Goal: Transaction & Acquisition: Purchase product/service

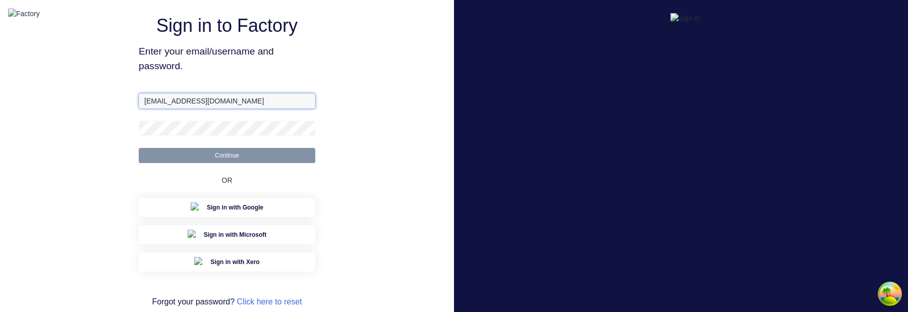
click at [162, 108] on input "[EMAIL_ADDRESS][DOMAIN_NAME]" at bounding box center [227, 100] width 176 height 15
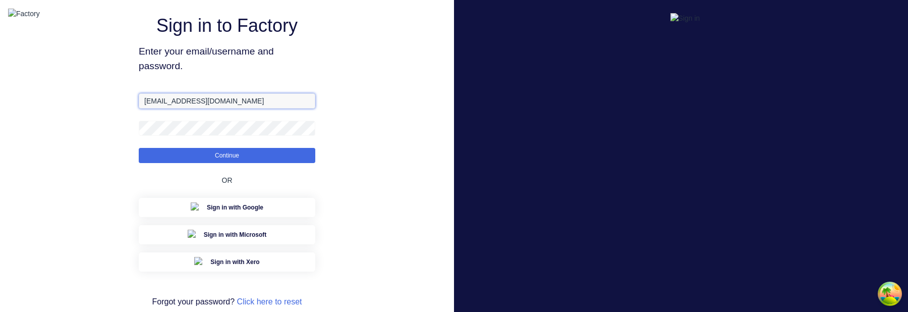
type input "[EMAIL_ADDRESS][DOMAIN_NAME]"
click at [139, 148] on button "Continue" at bounding box center [227, 155] width 176 height 15
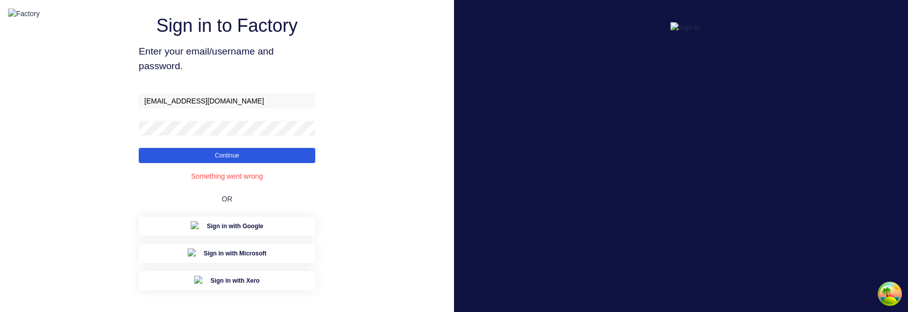
click at [268, 163] on button "Continue" at bounding box center [227, 155] width 176 height 15
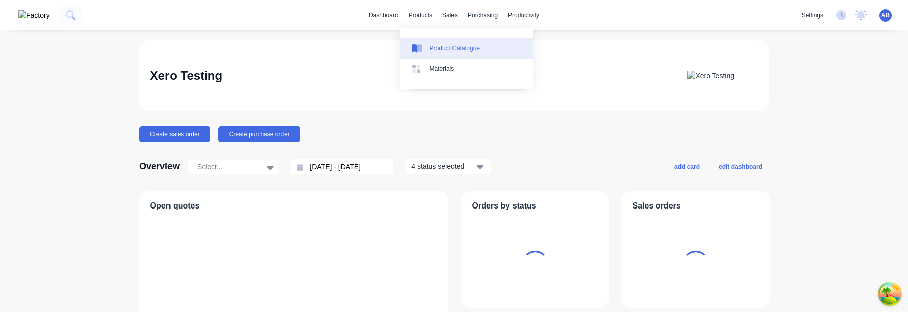
click at [444, 45] on div "Product Catalogue" at bounding box center [455, 48] width 50 height 9
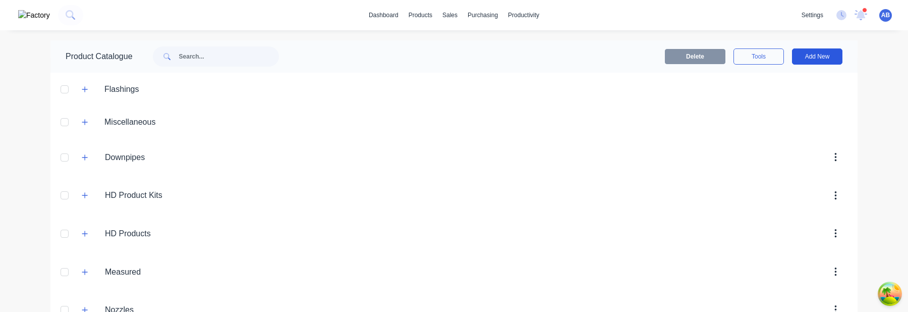
click at [818, 60] on button "Add New" at bounding box center [817, 56] width 50 height 16
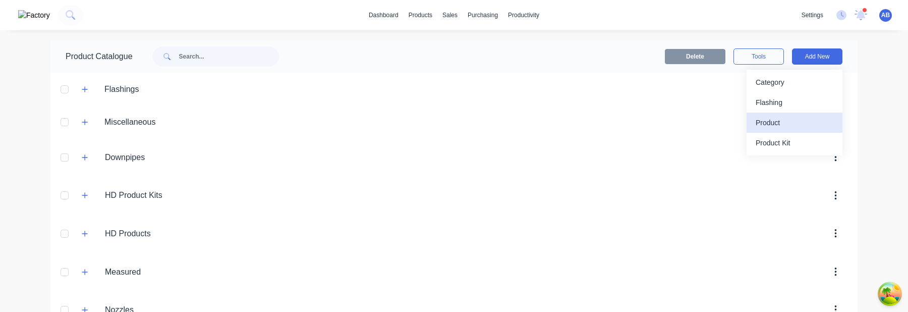
click at [772, 127] on div "Product" at bounding box center [794, 122] width 78 height 15
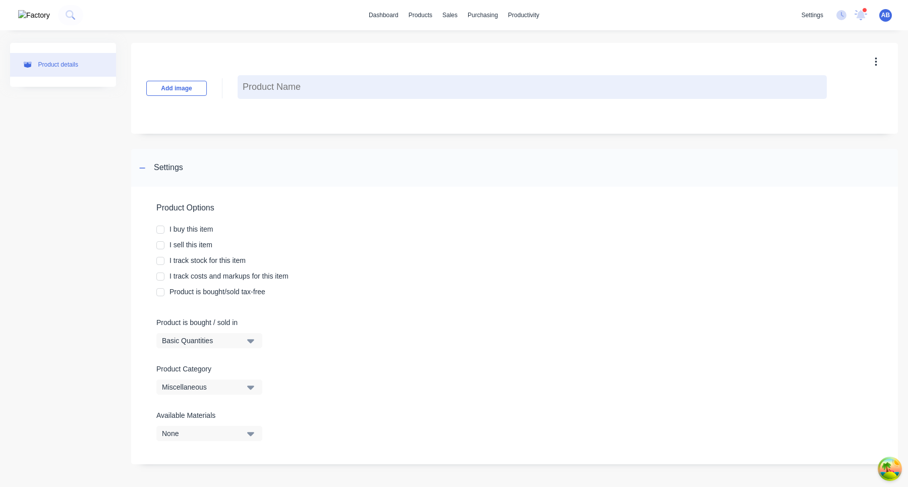
click at [288, 91] on textarea at bounding box center [531, 87] width 589 height 24
type textarea "x"
type textarea "S"
type textarea "x"
type textarea "Sa"
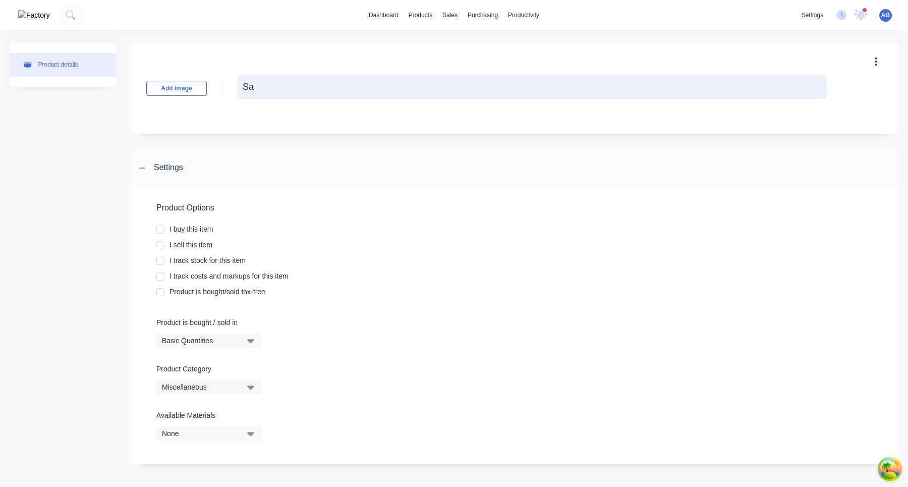
type textarea "x"
type textarea "Sam"
type textarea "x"
type textarea "Samp"
type textarea "x"
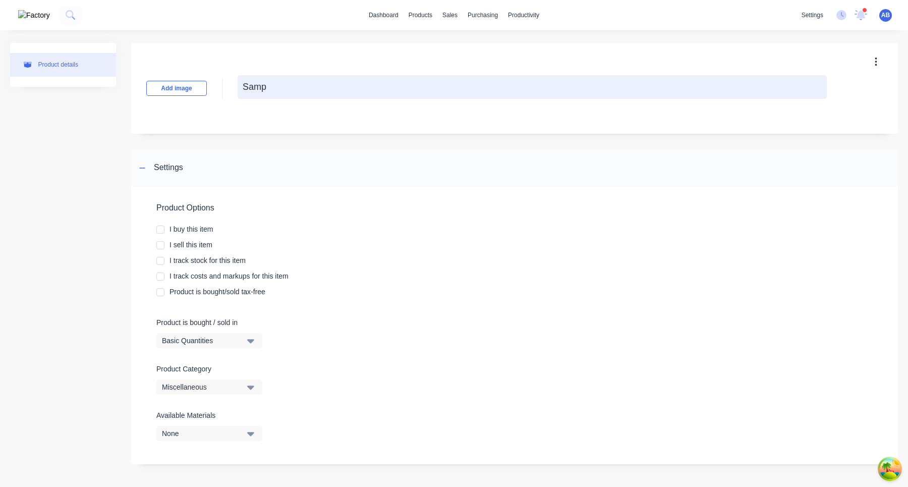
type textarea "Sampl"
type textarea "x"
type textarea "Sample"
type textarea "x"
type textarea "Sample"
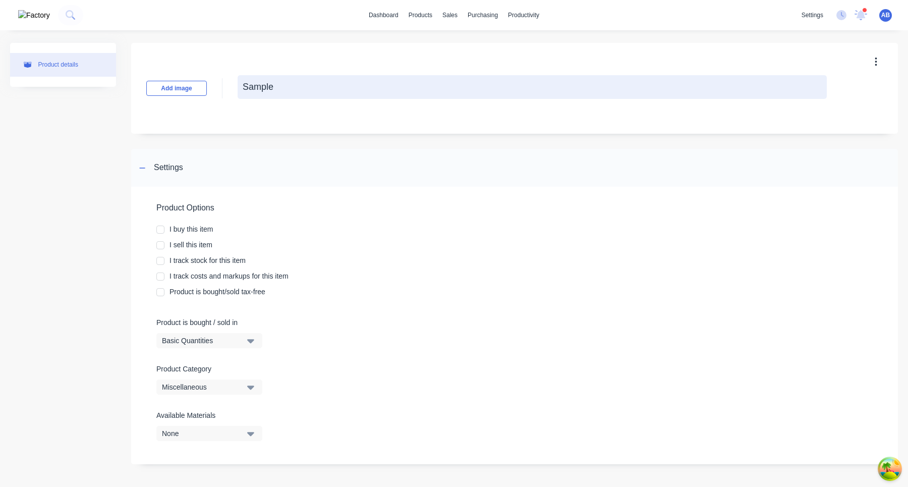
type textarea "x"
type textarea "Sample L"
type textarea "x"
type textarea "Sample Li"
type textarea "x"
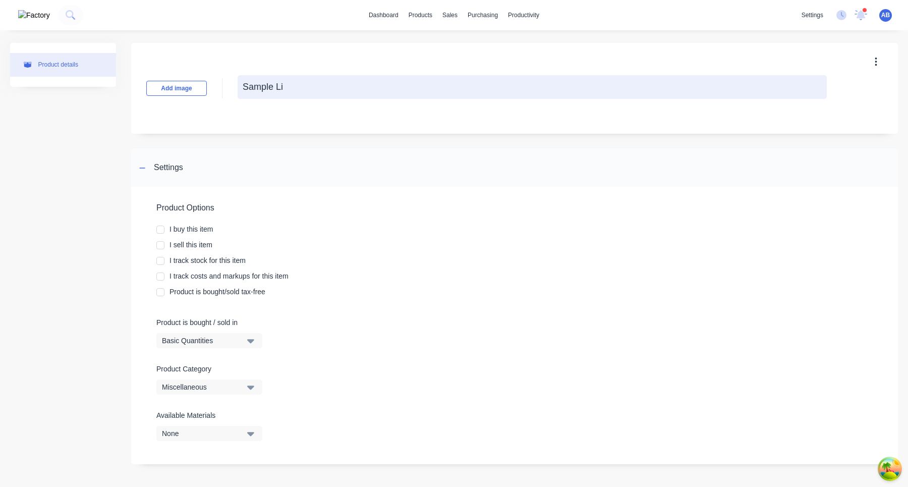
type textarea "Sample Lin"
type textarea "x"
type textarea "Sample Linea"
type textarea "x"
type textarea "Sample Linear"
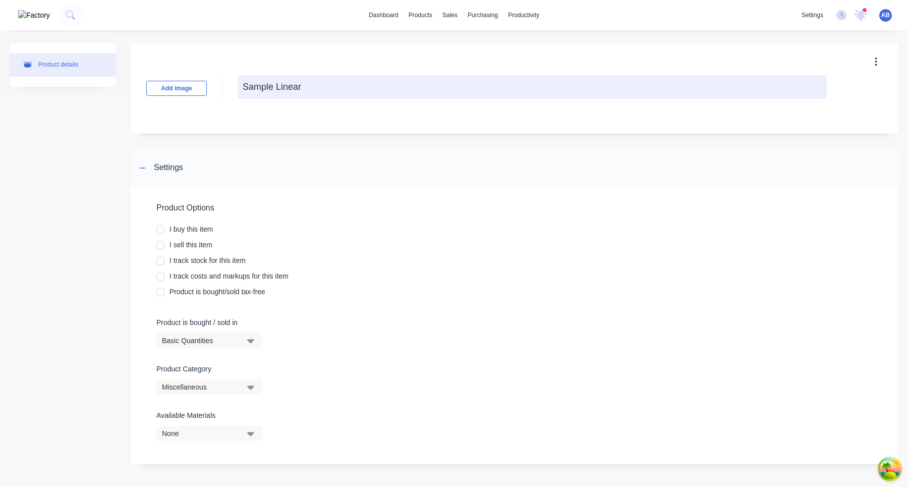
type textarea "x"
type textarea "Sample Linear"
type textarea "x"
type textarea "Sample Linear M"
type textarea "x"
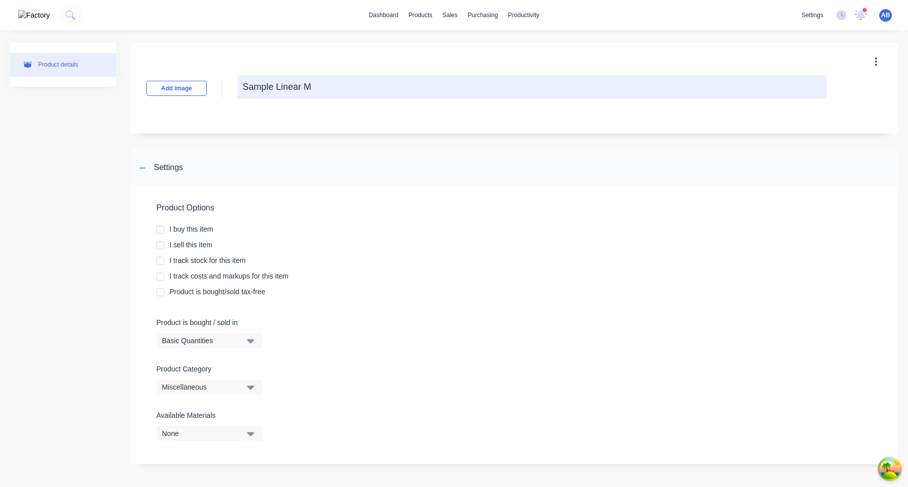
type textarea "Sample Linear Me"
type textarea "x"
type textarea "Sample Linear Met"
type textarea "x"
type textarea "Sample Linear Metr"
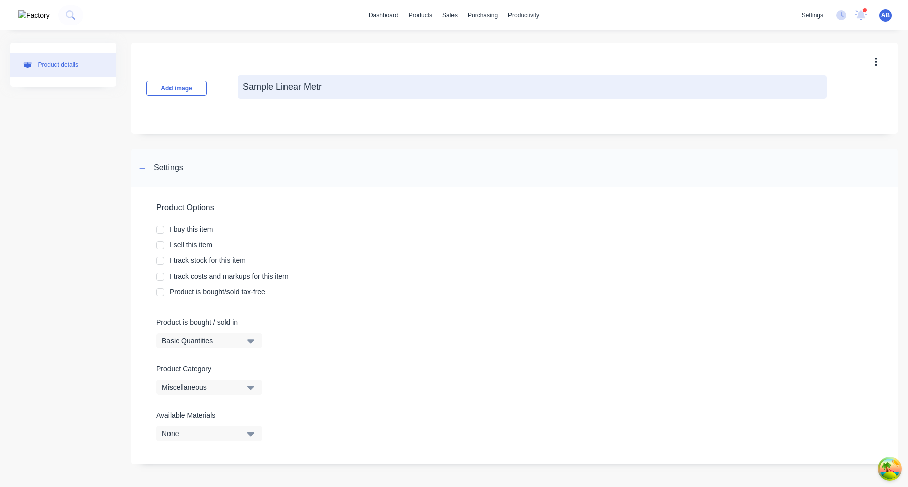
type textarea "x"
type textarea "Sample Linear Metre"
type textarea "x"
type textarea "Sample Linear Metres"
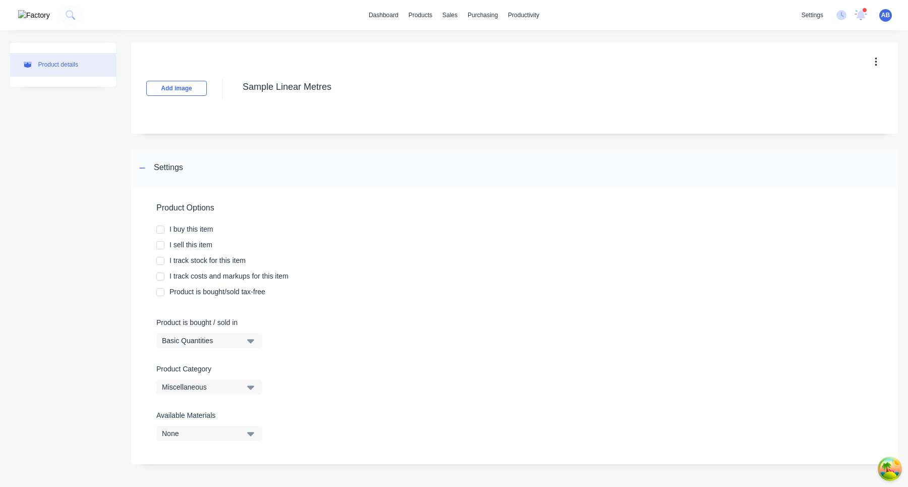
click at [163, 228] on div at bounding box center [160, 229] width 20 height 20
click at [163, 249] on div at bounding box center [160, 245] width 20 height 20
click at [163, 264] on div at bounding box center [160, 261] width 20 height 20
click at [163, 277] on div at bounding box center [160, 276] width 20 height 20
click at [163, 289] on div at bounding box center [160, 292] width 20 height 20
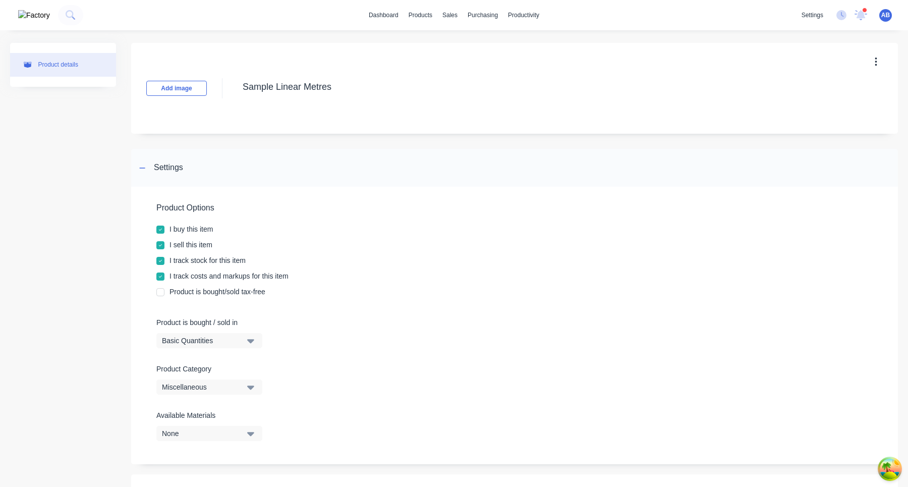
type textarea "x"
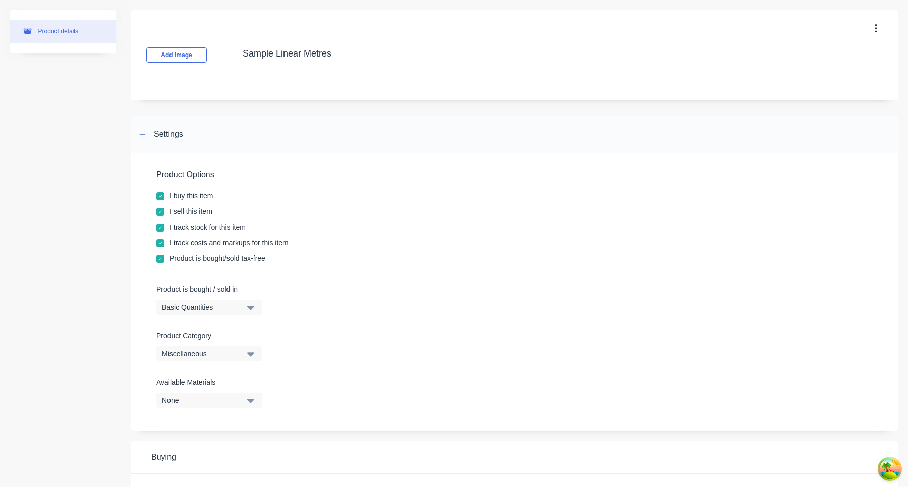
scroll to position [92, 0]
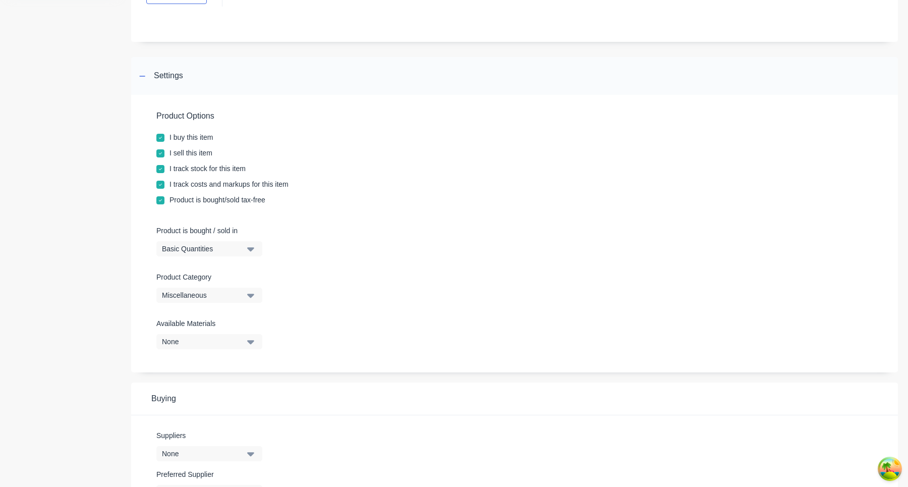
type textarea "Sample Linear Metres"
click at [235, 253] on div "Basic Quantities" at bounding box center [202, 249] width 81 height 11
type textarea "x"
type textarea "Sample Linear Metres"
click at [226, 302] on div "Lineal Metres" at bounding box center [231, 294] width 151 height 20
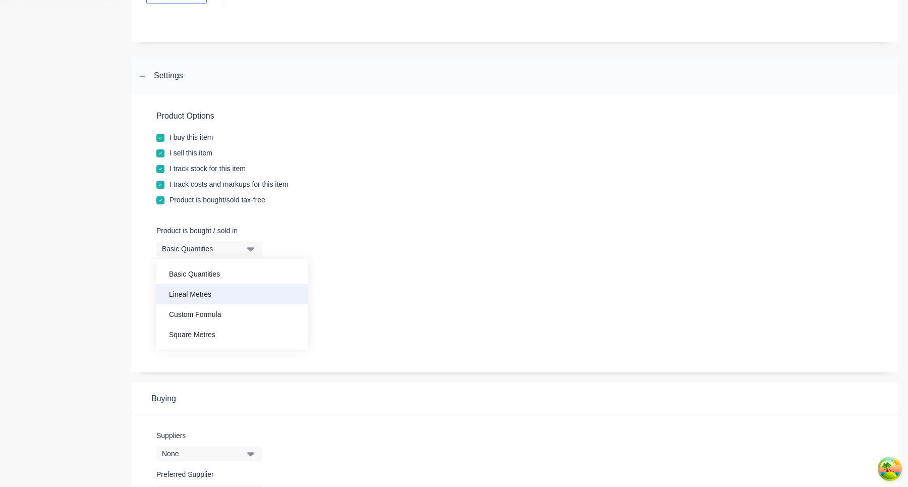
type textarea "x"
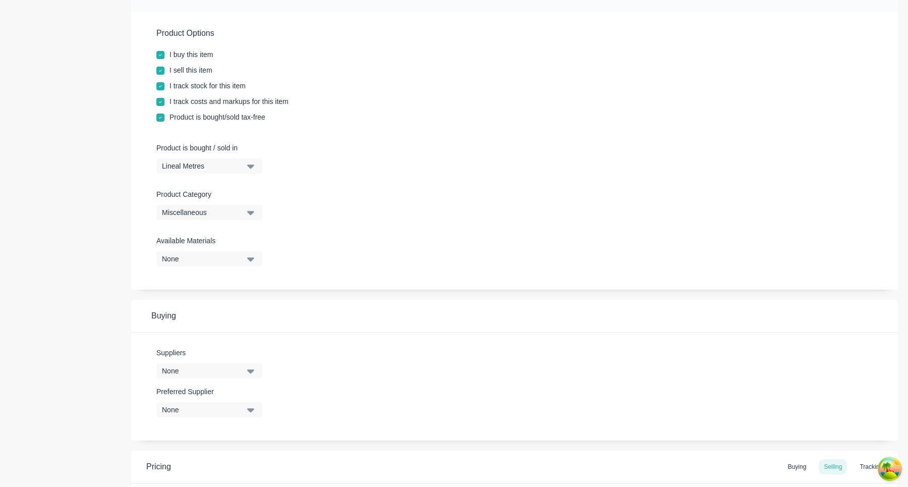
scroll to position [337, 0]
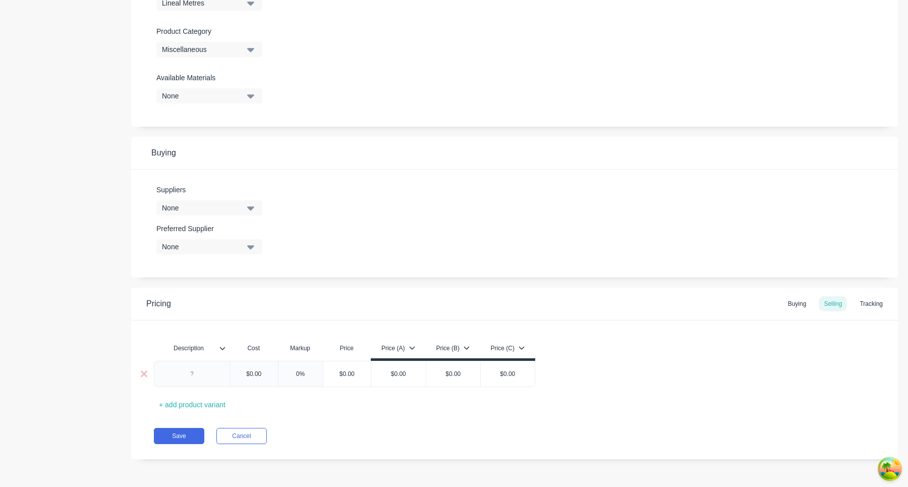
click at [198, 311] on div at bounding box center [192, 373] width 50 height 13
click at [258, 311] on input "text" at bounding box center [253, 373] width 50 height 9
type textarea "x"
type input "$"
type textarea "x"
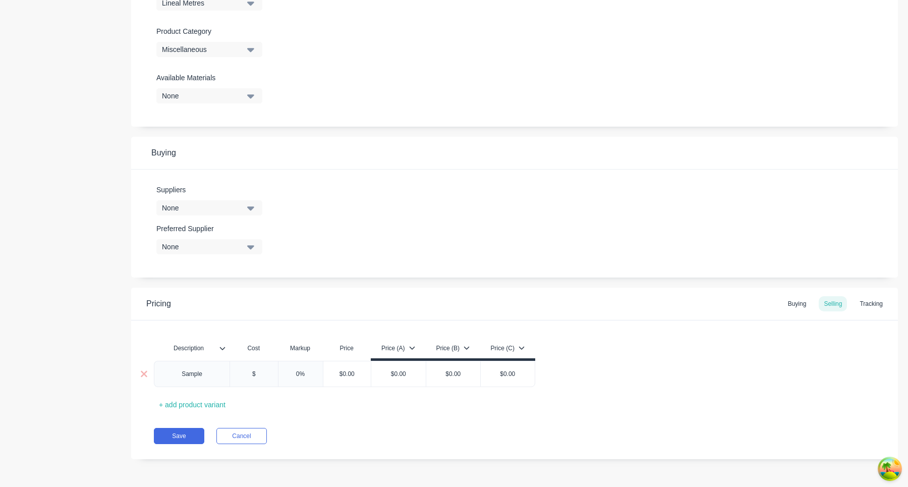
type input "$7"
type textarea "x"
type input "$75"
click at [348, 311] on input "$75.00" at bounding box center [351, 373] width 51 height 9
type input "$7.00"
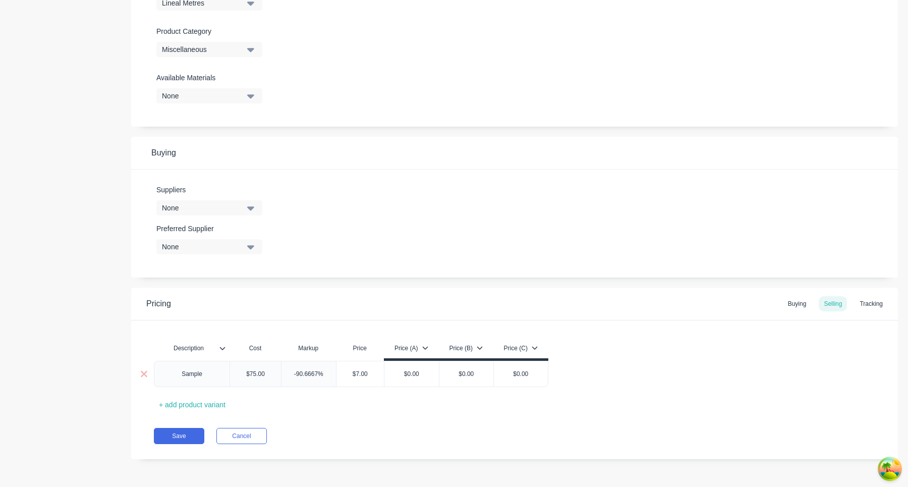
type textarea "x"
type input "$.00"
type textarea "x"
type input "$1.00"
type textarea "x"
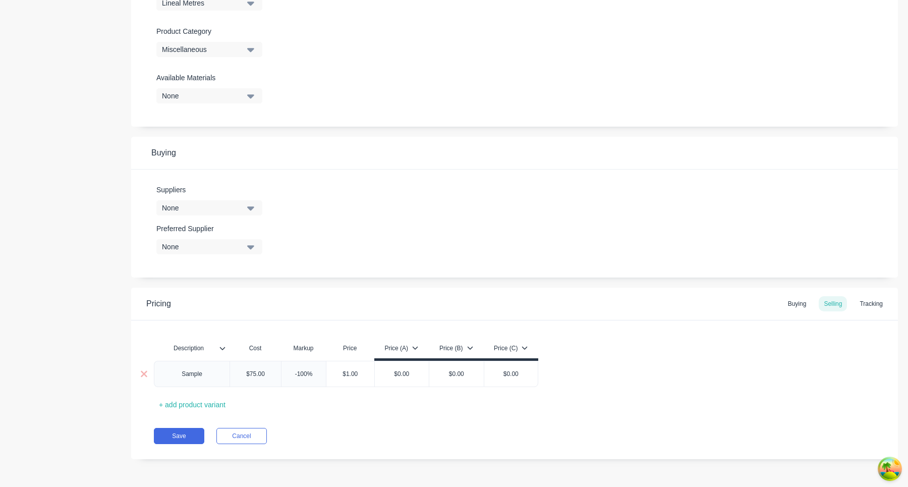
type input "$10.00"
type textarea "x"
type input "$100.00"
click at [443, 311] on div "Description Cost Markup Price Price (A) Price (B) Price (C) Sample $75.00 $75 3…" at bounding box center [514, 375] width 721 height 75
click at [869, 306] on div "Tracking" at bounding box center [870, 303] width 33 height 15
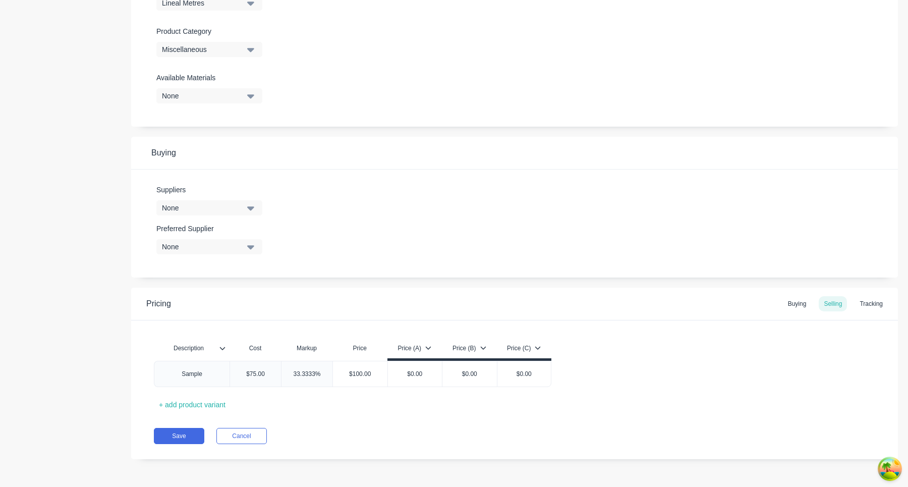
scroll to position [309, 0]
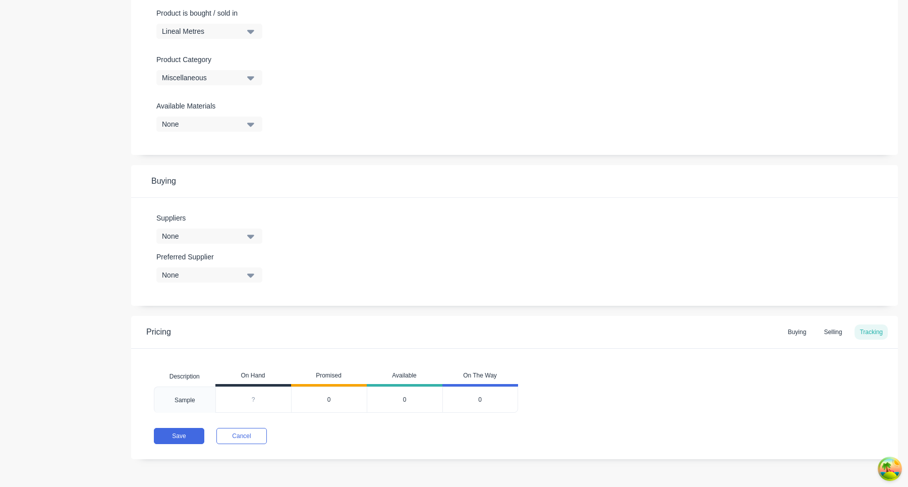
click at [336, 311] on div "0" at bounding box center [329, 399] width 76 height 26
click at [328, 311] on span "0" at bounding box center [329, 399] width 4 height 9
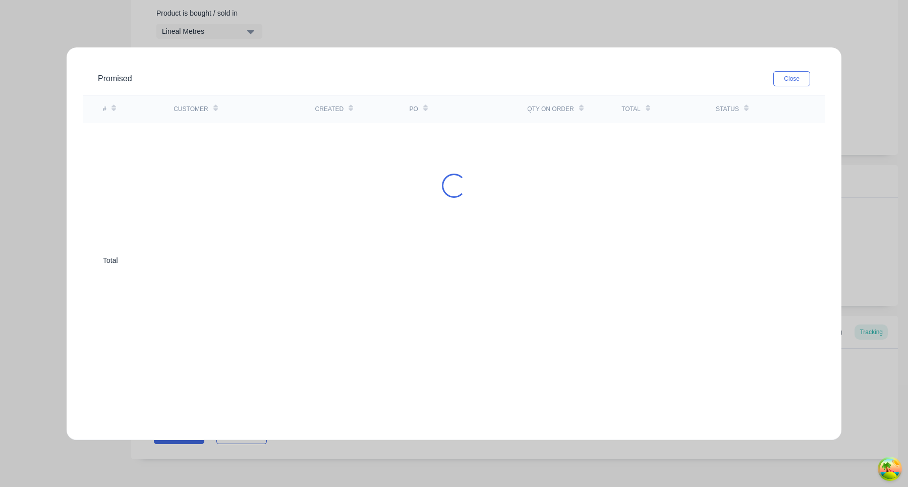
type textarea "x"
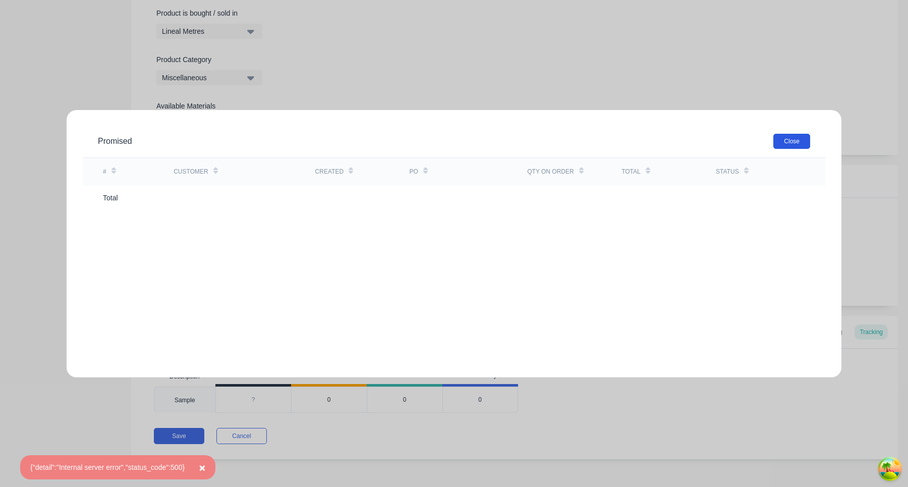
click at [794, 144] on button "Close" at bounding box center [791, 141] width 37 height 15
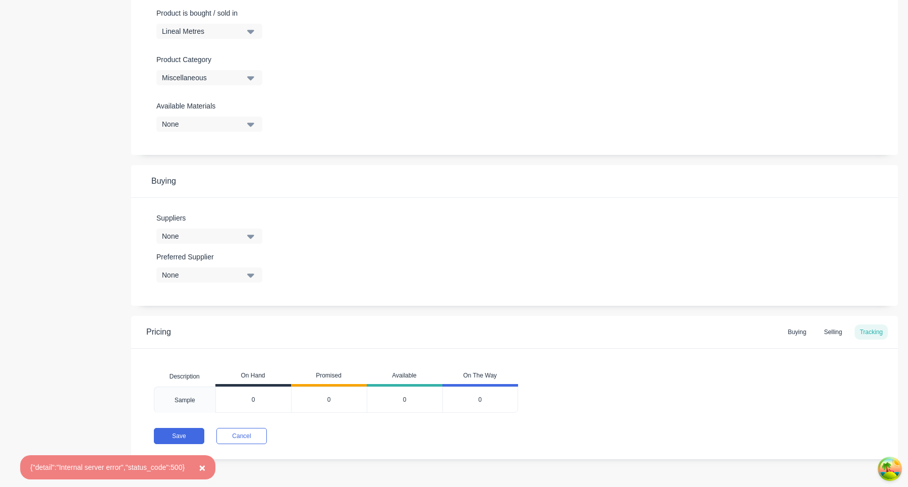
click at [256, 311] on input "0" at bounding box center [253, 399] width 75 height 9
type input "0"
type input "100"
type textarea "x"
type input "100"
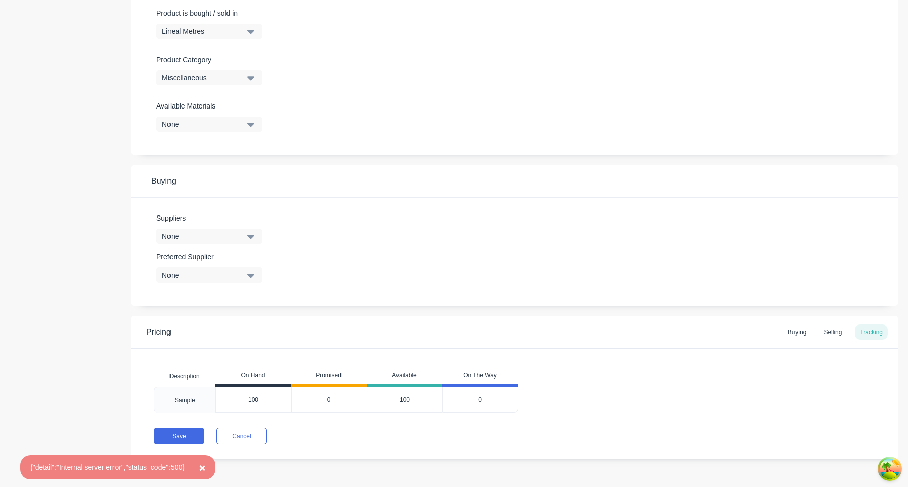
click at [402, 311] on div "Pricing Buying Selling Tracking Description On Hand Promised Available On The W…" at bounding box center [514, 387] width 766 height 143
click at [185, 311] on button "Save" at bounding box center [179, 436] width 50 height 16
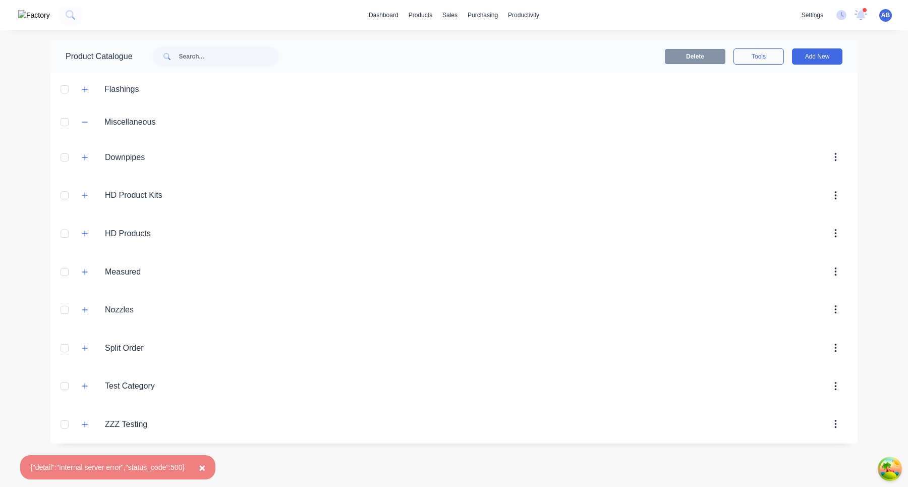
click at [205, 311] on span "×" at bounding box center [202, 467] width 6 height 12
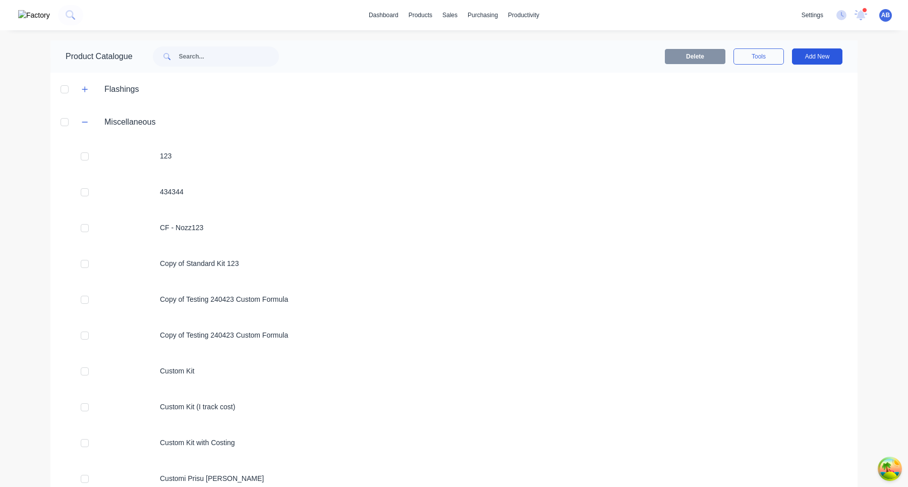
click at [816, 55] on button "Add New" at bounding box center [817, 56] width 50 height 16
click at [785, 122] on div "Product" at bounding box center [794, 122] width 78 height 15
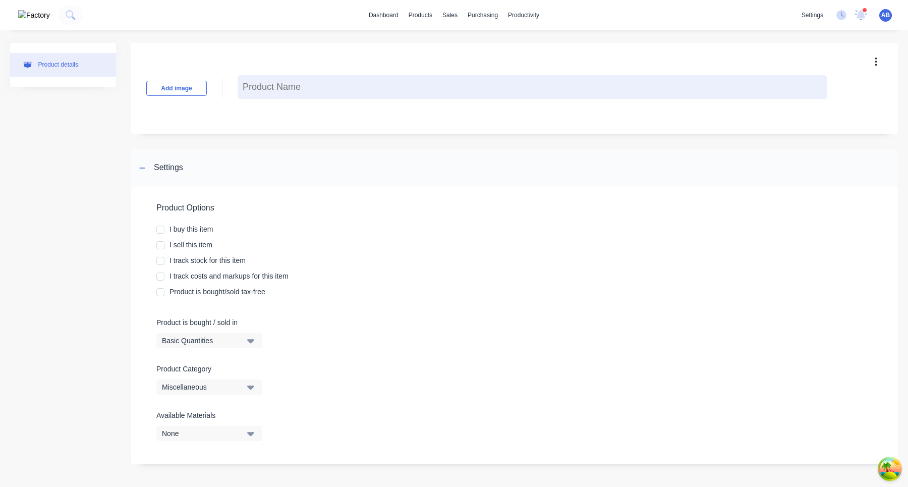
click at [262, 84] on textarea at bounding box center [531, 87] width 589 height 24
type textarea "x"
type textarea "S"
type textarea "x"
type textarea "Sa"
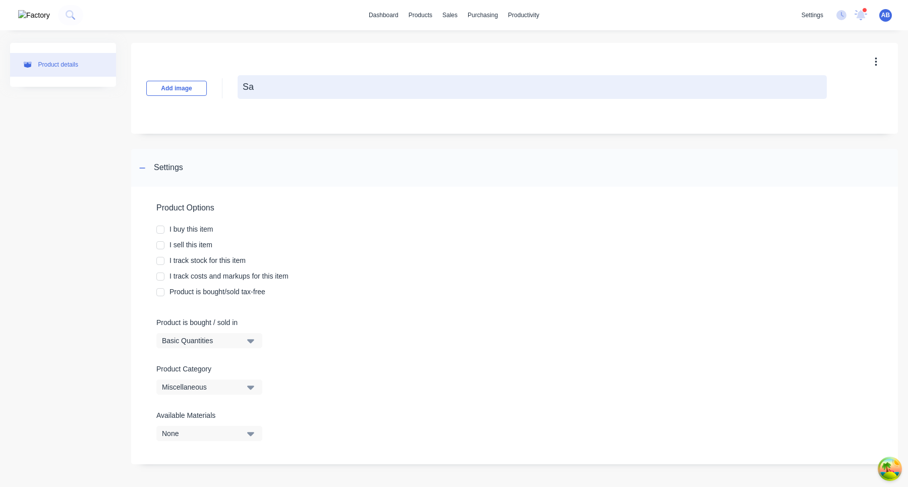
type textarea "x"
type textarea "[PERSON_NAME]"
type textarea "x"
type textarea "Samp"
type textarea "x"
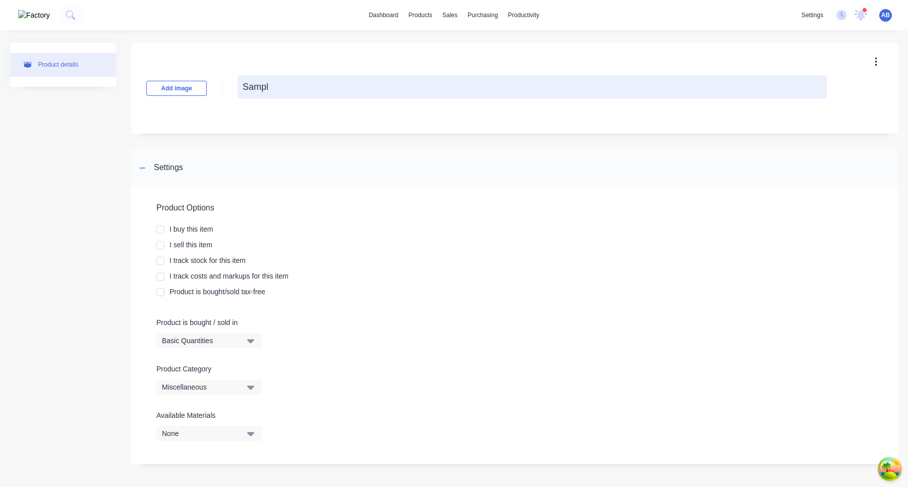
type textarea "Sample"
type textarea "x"
type textarea "Sample"
type textarea "x"
type textarea "Sample S"
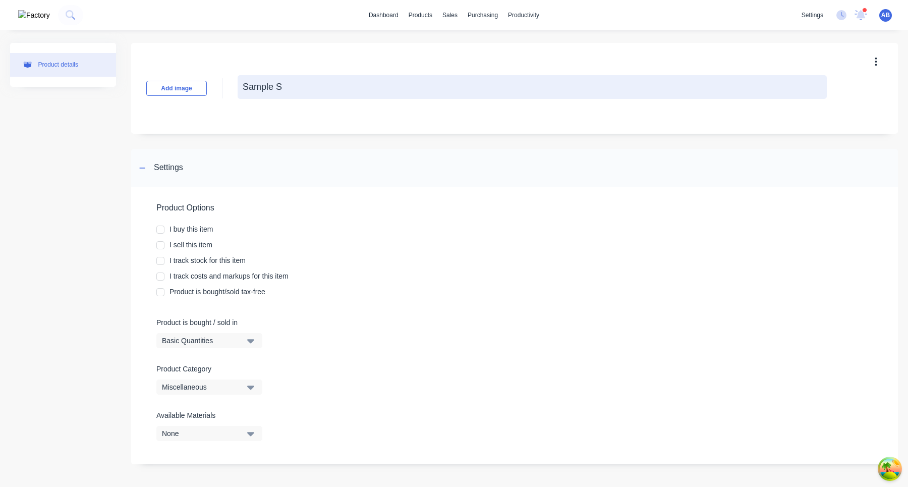
type textarea "x"
type textarea "Sample SB"
type textarea "x"
type textarea "Sample S"
type textarea "x"
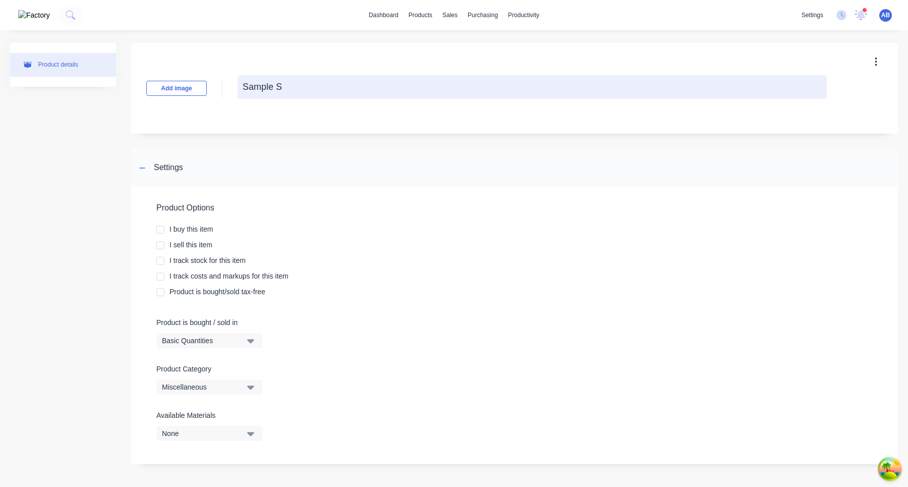
type textarea "Sample SQ"
type textarea "x"
type textarea "Sample SQM"
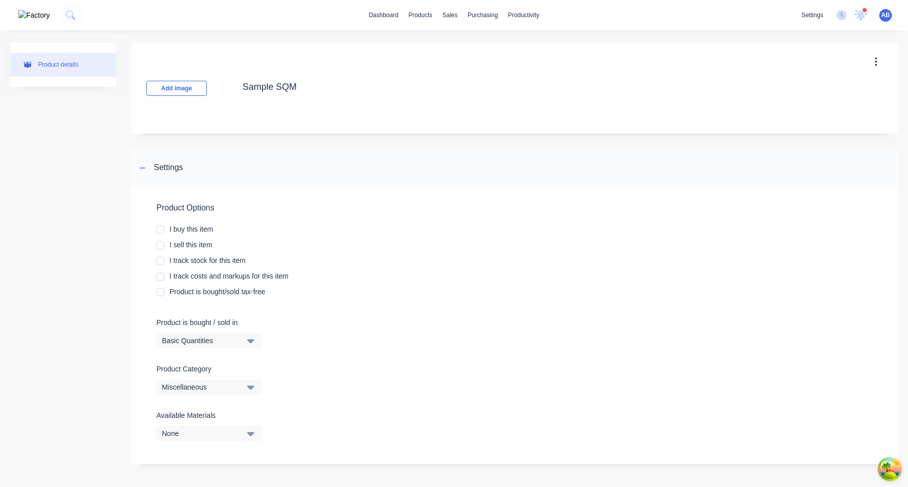
click at [158, 227] on div at bounding box center [160, 229] width 20 height 20
click at [158, 242] on div at bounding box center [160, 245] width 20 height 20
click at [160, 259] on div at bounding box center [160, 261] width 20 height 20
click at [159, 277] on div at bounding box center [160, 276] width 20 height 20
type textarea "x"
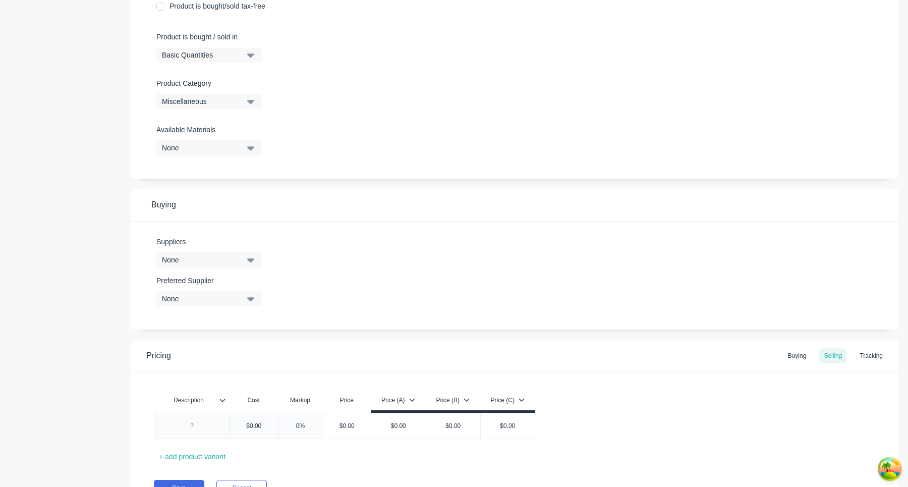
scroll to position [337, 0]
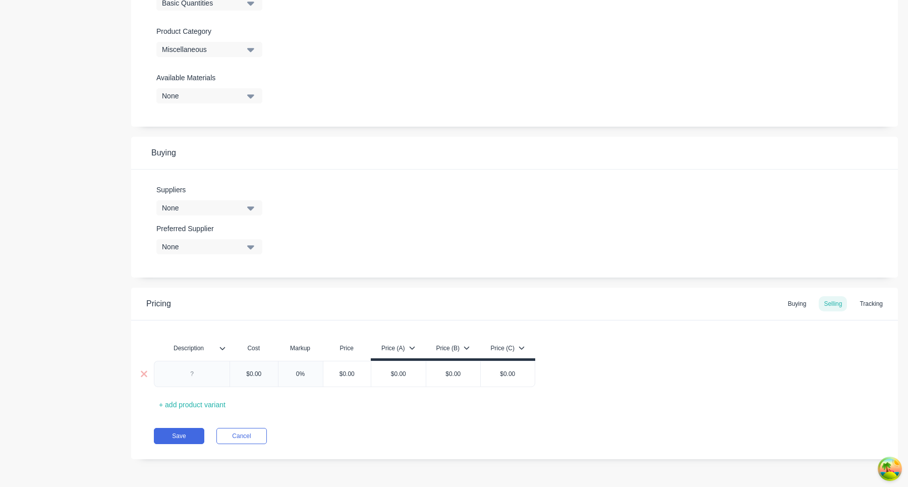
type textarea "Sample SQM"
type textarea "x"
type textarea "Sample SQM"
click at [189, 311] on div at bounding box center [192, 373] width 50 height 13
click at [253, 311] on input "text" at bounding box center [253, 373] width 50 height 9
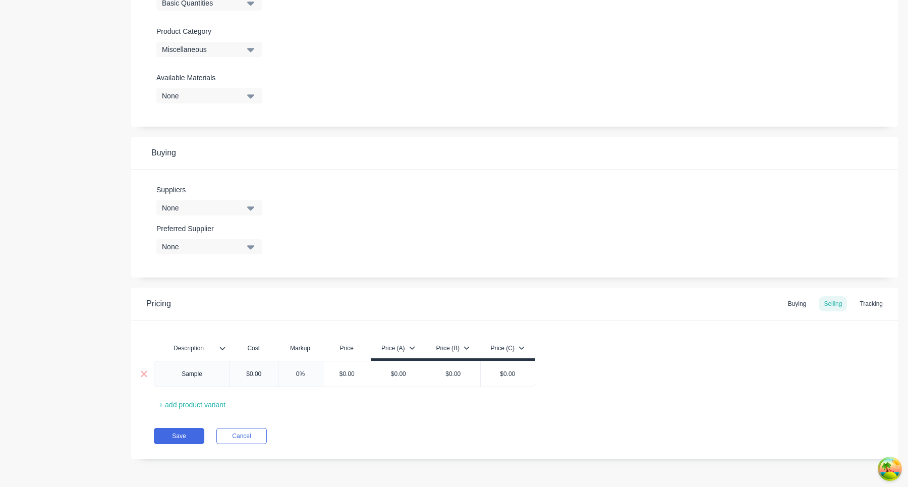
type textarea "x"
type input "$0.00"
type textarea "x"
type input "$07.00"
type textarea "x"
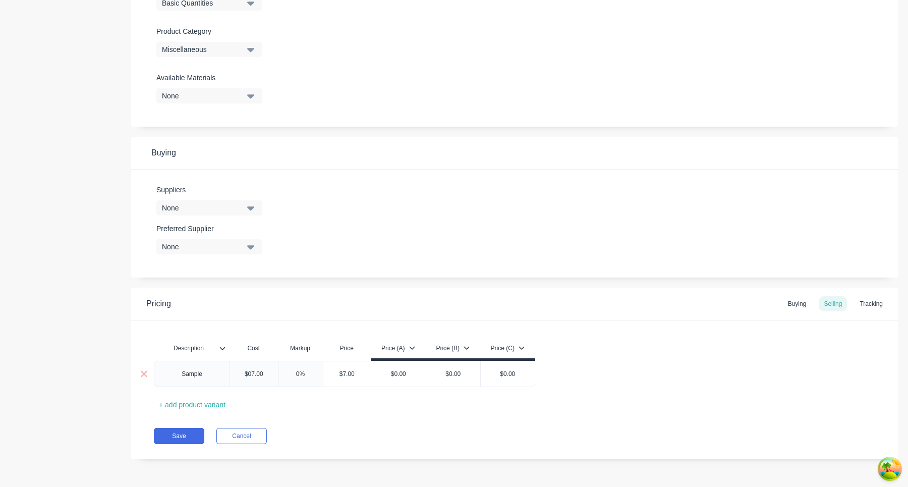
type input "$075.00"
type textarea "x"
type input "$07.00"
type textarea "x"
type input "$.00"
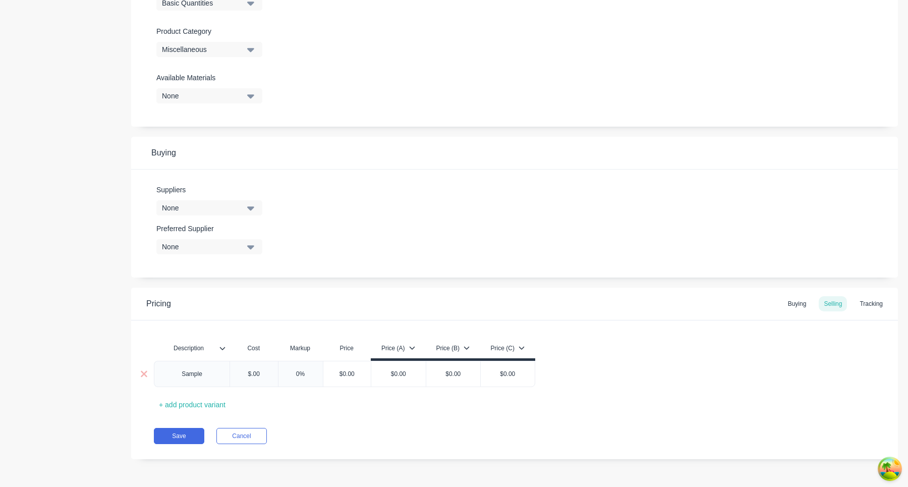
type textarea "x"
type input "$7.00"
type textarea "x"
type input "$75.00"
click at [480, 311] on div "Description Cost Markup Price Price (A) Price (B) Price (C) Sample $75.00 $75.0…" at bounding box center [514, 375] width 721 height 75
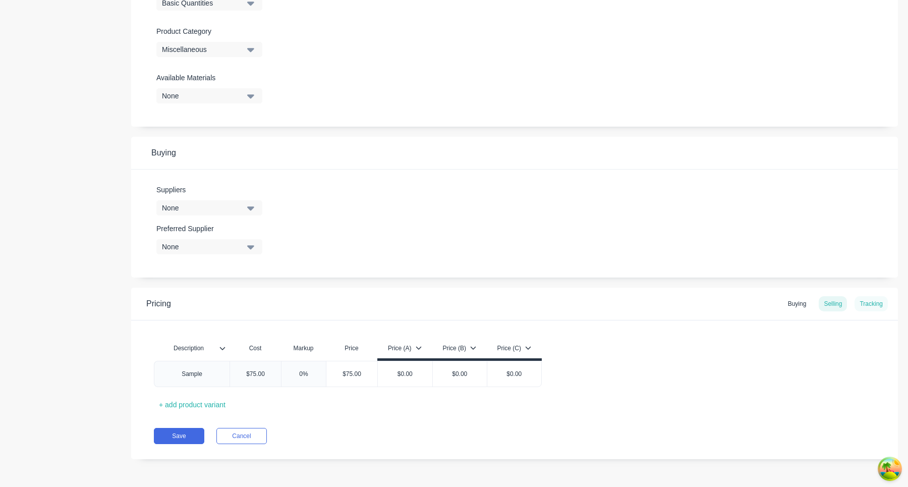
click at [881, 301] on div "Tracking" at bounding box center [870, 303] width 33 height 15
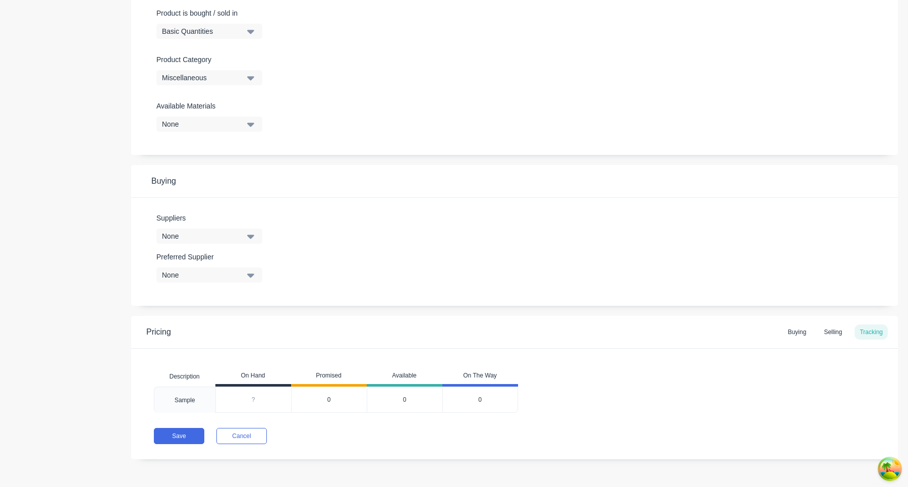
click at [255, 311] on input "0" at bounding box center [253, 399] width 75 height 9
type input "0"
type input "1"
type textarea "x"
type input "100"
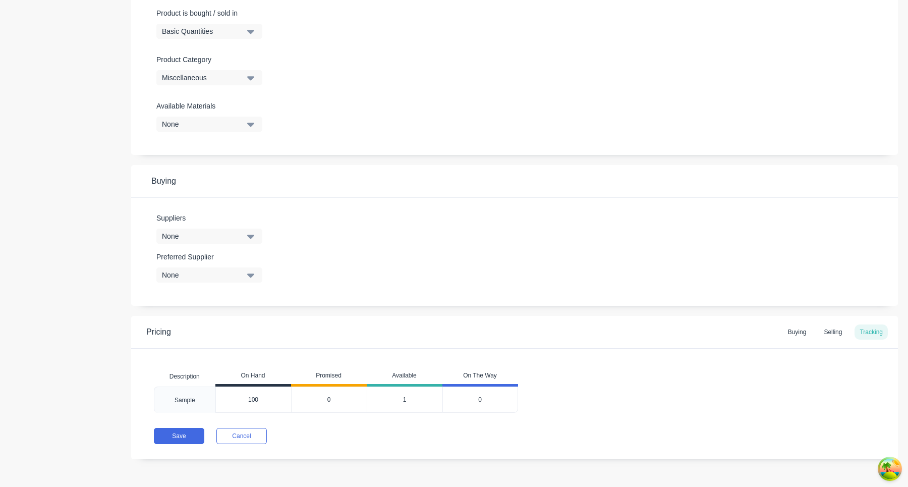
type textarea "x"
type input "100"
click at [390, 311] on div "Save Cancel" at bounding box center [526, 436] width 744 height 16
click at [180, 311] on button "Save" at bounding box center [179, 436] width 50 height 16
type textarea "x"
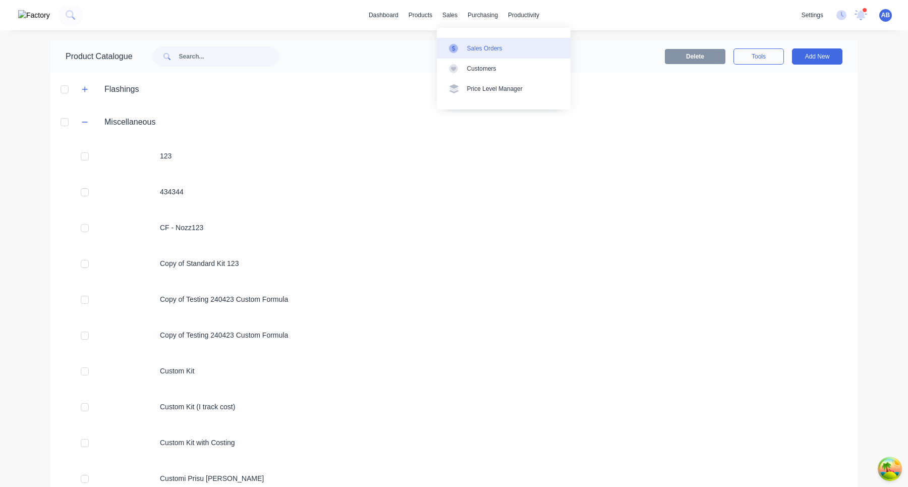
click at [473, 48] on div "Sales Orders" at bounding box center [484, 48] width 35 height 9
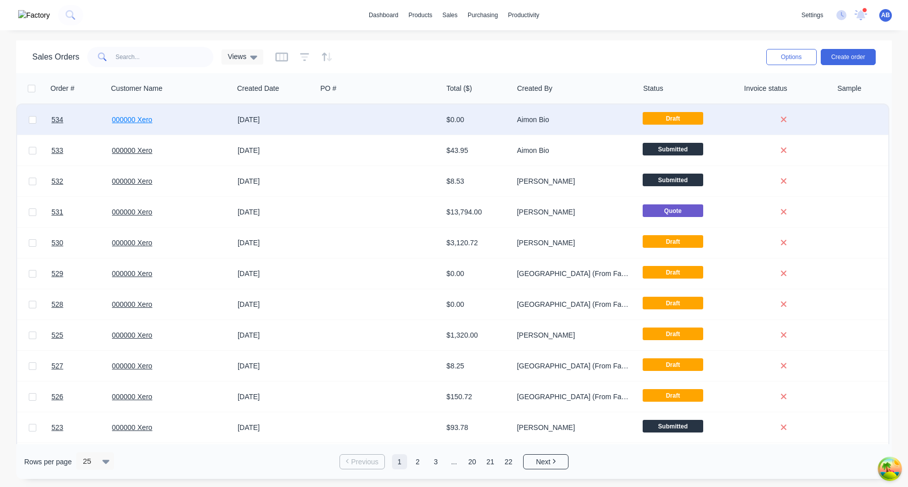
click at [124, 121] on link "000000 Xero" at bounding box center [132, 119] width 40 height 8
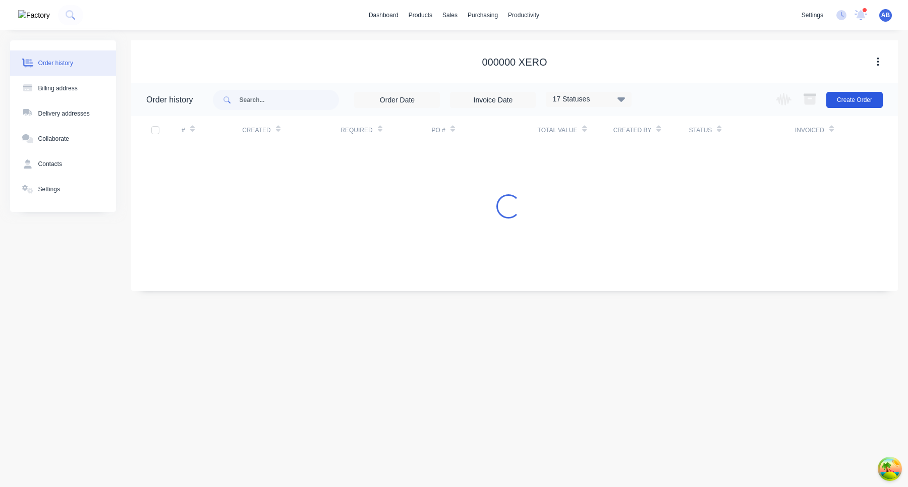
click at [864, 100] on button "Create Order" at bounding box center [854, 100] width 56 height 16
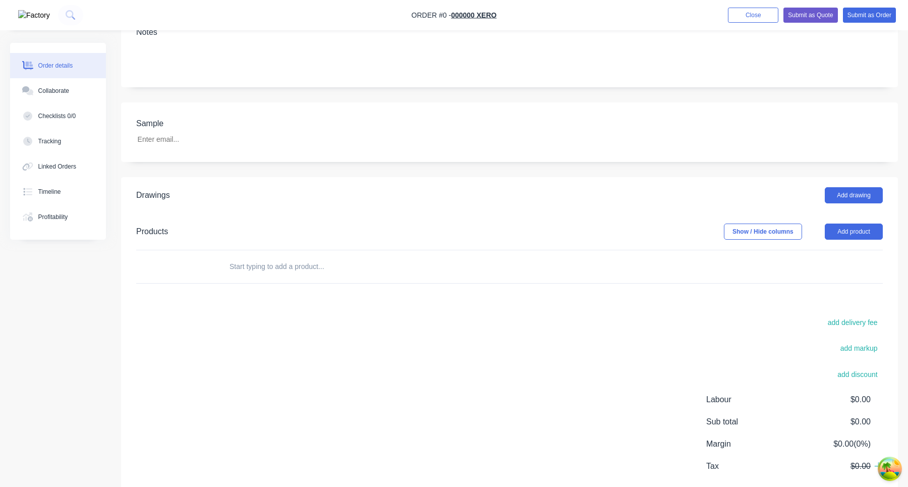
scroll to position [223, 0]
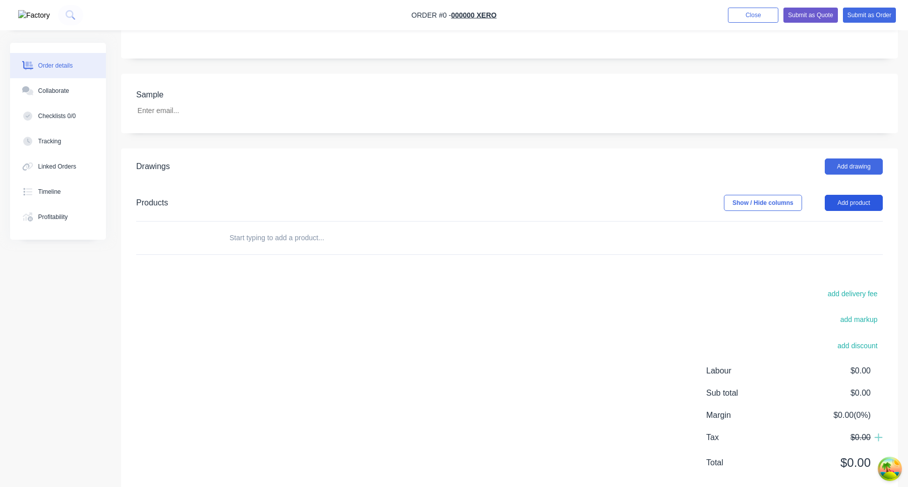
click at [848, 195] on button "Add product" at bounding box center [853, 203] width 58 height 16
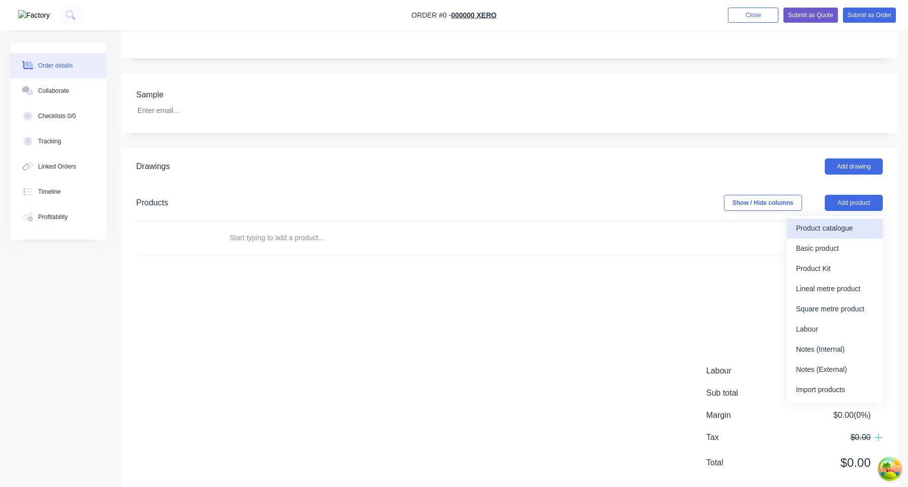
click at [813, 221] on div "Product catalogue" at bounding box center [835, 228] width 78 height 15
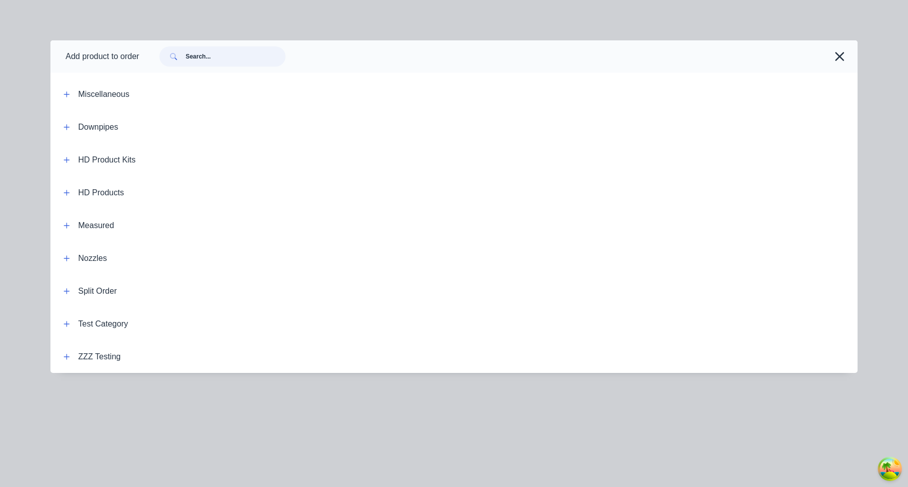
click at [236, 56] on input "text" at bounding box center [236, 56] width 100 height 20
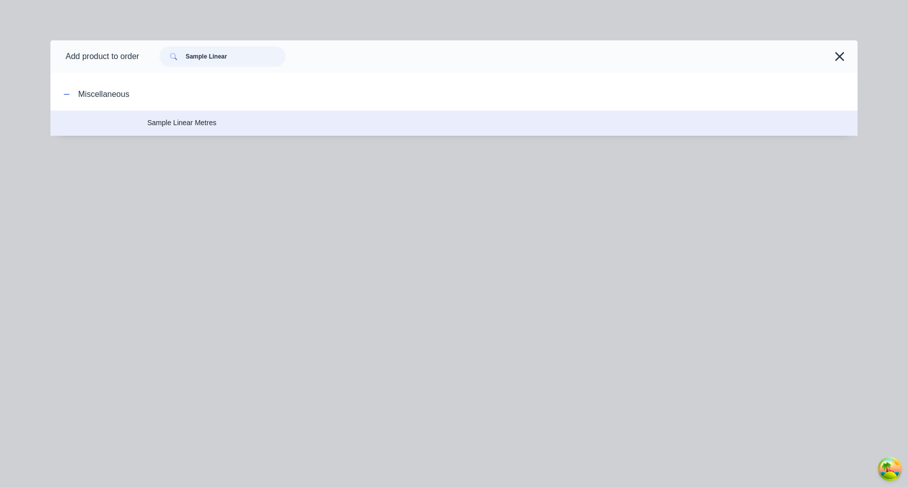
type input "Sample Linear"
click at [257, 120] on span "Sample Linear Metres" at bounding box center [431, 122] width 568 height 11
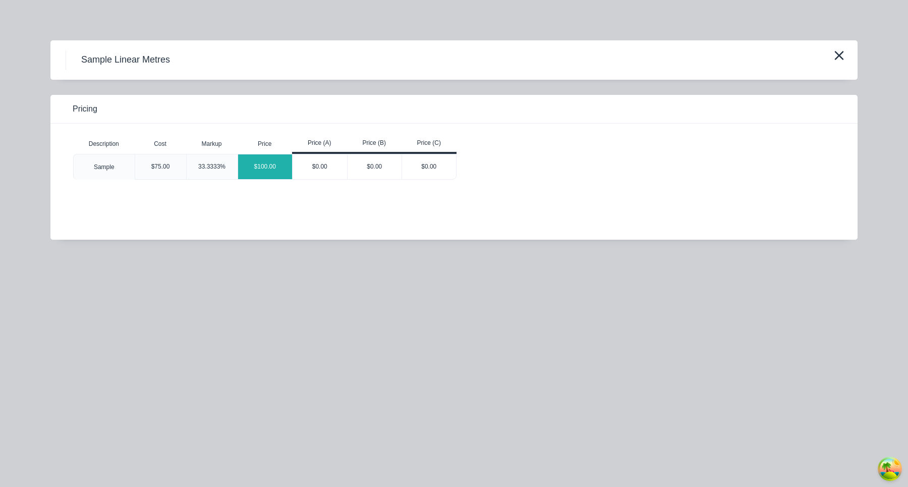
click at [266, 170] on div "$100.00" at bounding box center [265, 166] width 54 height 25
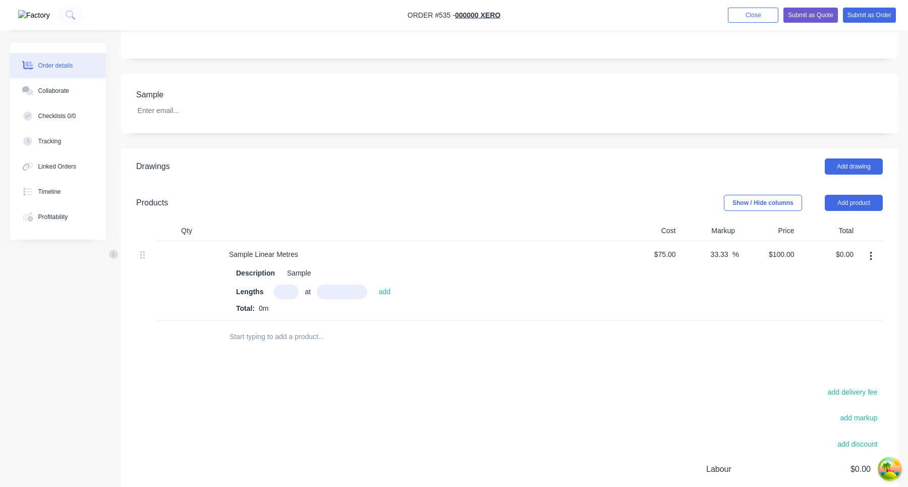
scroll to position [321, 0]
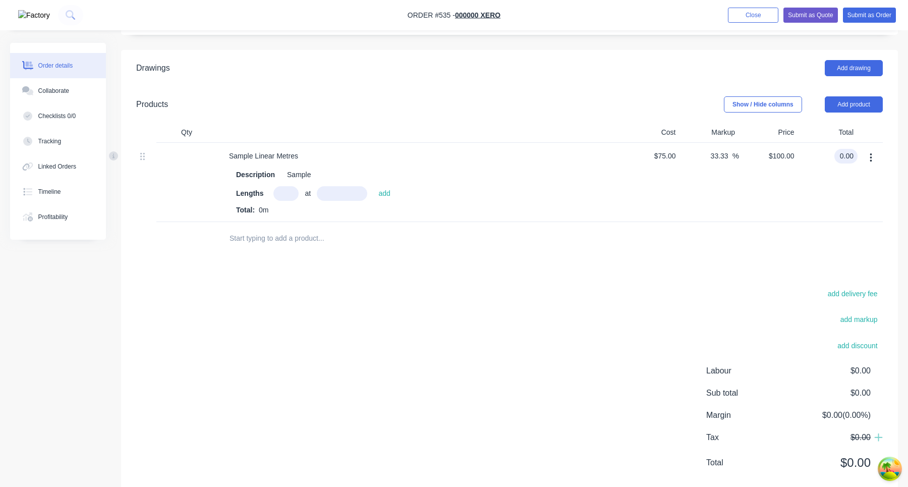
click at [843, 149] on input "0.00" at bounding box center [847, 156] width 19 height 15
type input "100"
click at [833, 222] on div at bounding box center [509, 238] width 746 height 33
click at [849, 175] on div "100 100" at bounding box center [827, 182] width 59 height 79
click at [765, 165] on div "$100.00 $100.00" at bounding box center [768, 182] width 59 height 79
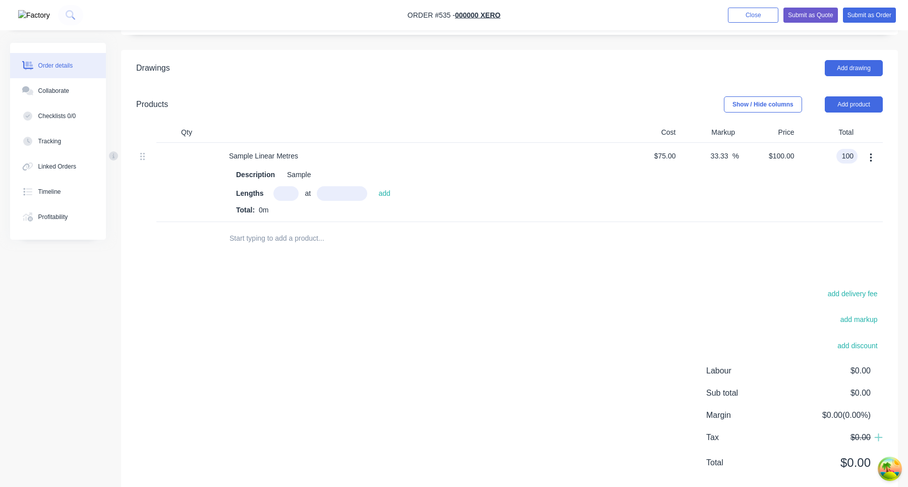
click at [851, 149] on input "100" at bounding box center [848, 156] width 17 height 15
click at [837, 187] on div "100 100" at bounding box center [827, 182] width 59 height 79
click at [854, 96] on button "Add product" at bounding box center [853, 104] width 58 height 16
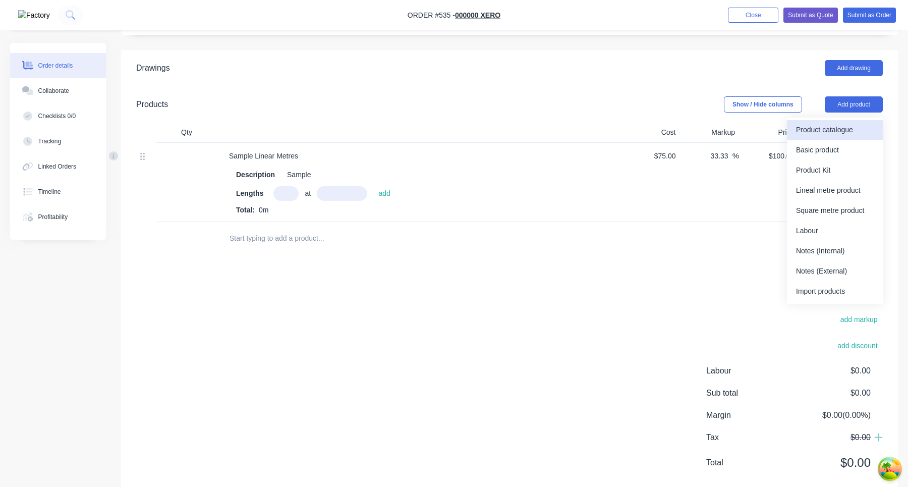
click at [856, 123] on div "Product catalogue" at bounding box center [835, 130] width 78 height 15
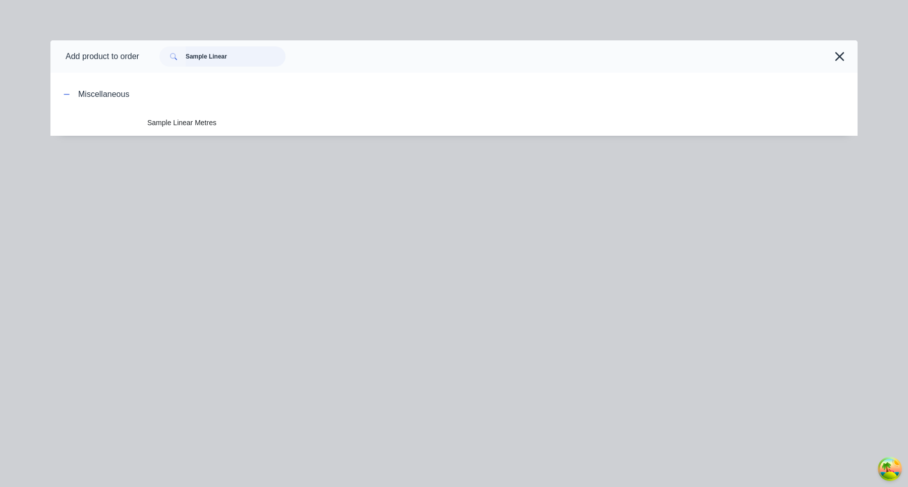
click at [233, 56] on input "Sample Linear" at bounding box center [236, 56] width 100 height 20
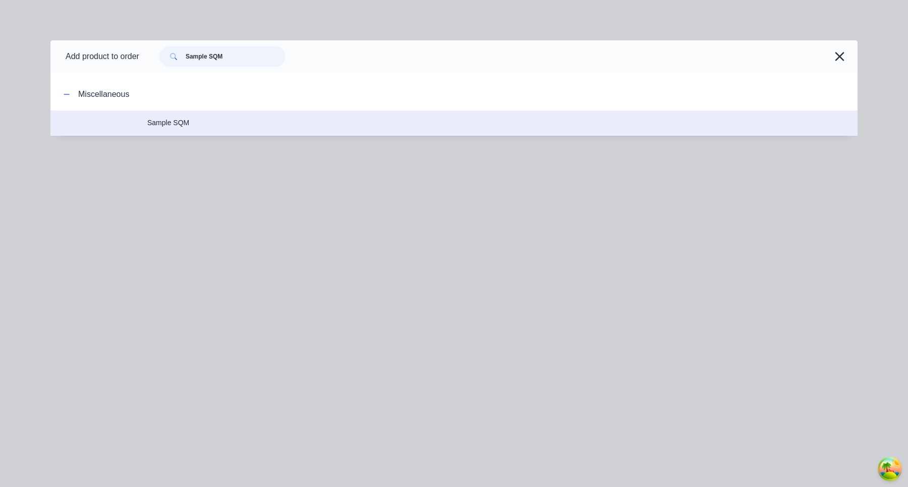
type input "Sample SQM"
click at [254, 125] on span "Sample SQM" at bounding box center [431, 122] width 568 height 11
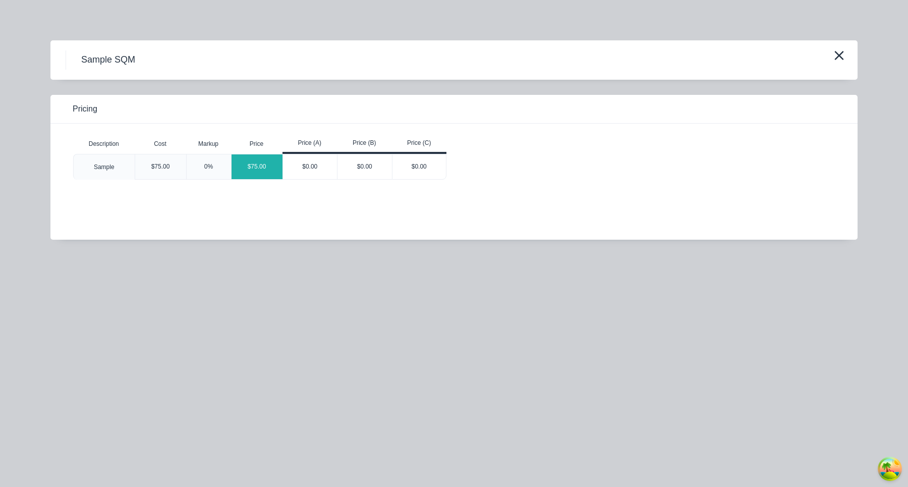
click at [271, 164] on div "$75.00" at bounding box center [256, 166] width 51 height 25
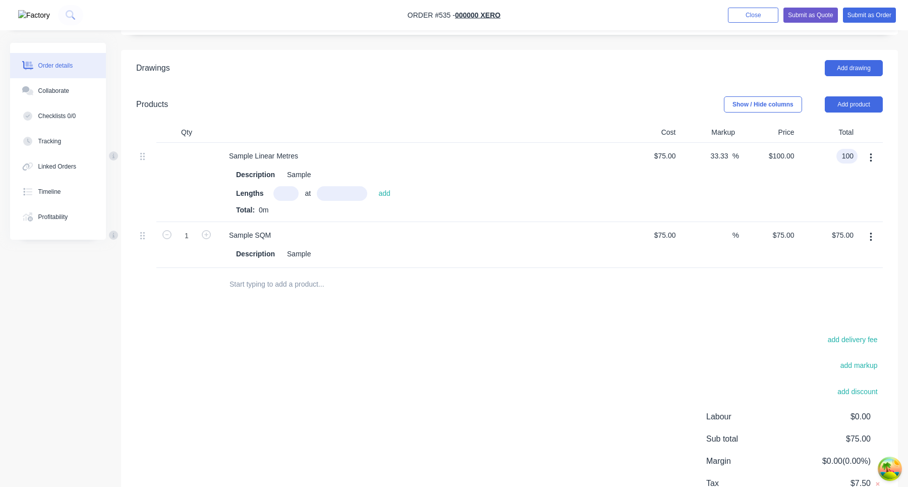
click at [846, 149] on input "100" at bounding box center [848, 156] width 17 height 15
click at [283, 186] on input "text" at bounding box center [285, 193] width 25 height 15
type input "1"
type input "1000mm"
click at [385, 186] on button "add" at bounding box center [384, 193] width 22 height 14
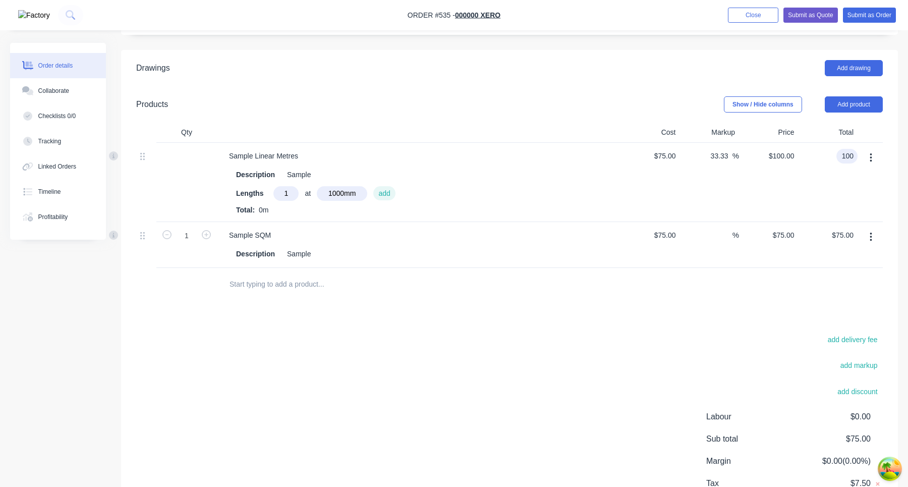
type input "100.00"
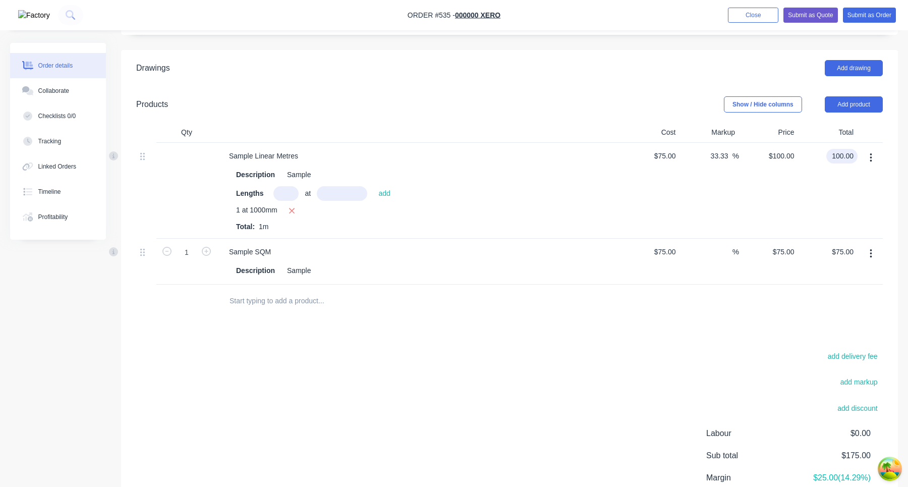
click at [870, 248] on icon "button" at bounding box center [870, 253] width 3 height 11
click at [822, 311] on div "Delete" at bounding box center [835, 340] width 78 height 15
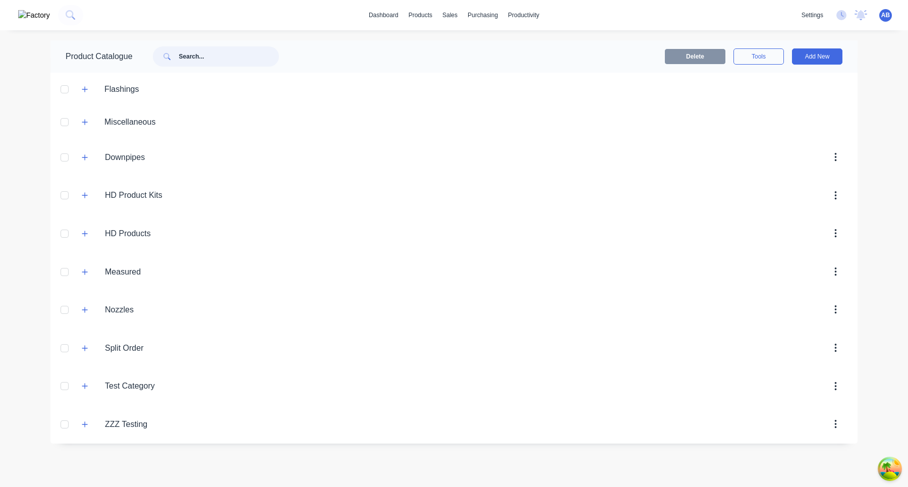
click at [237, 54] on input "text" at bounding box center [229, 56] width 100 height 20
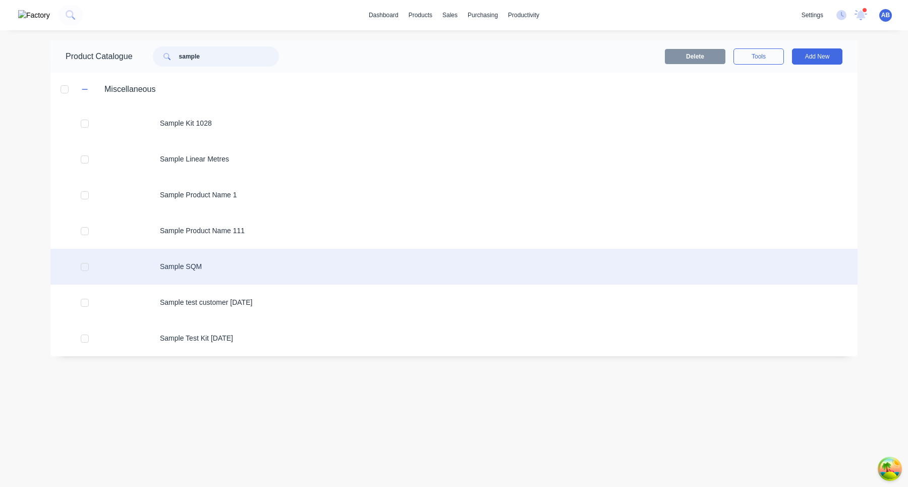
type input "sample"
click at [228, 265] on div "Sample SQM" at bounding box center [453, 267] width 807 height 36
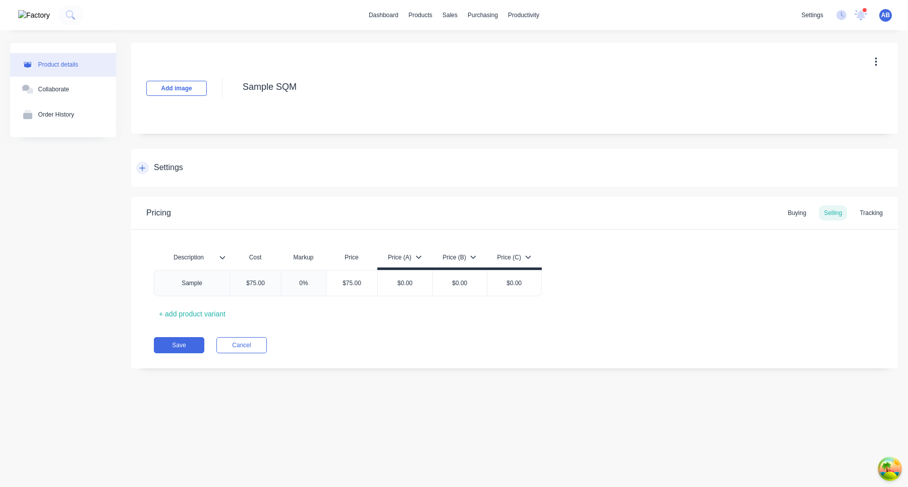
click at [148, 168] on div at bounding box center [142, 167] width 13 height 13
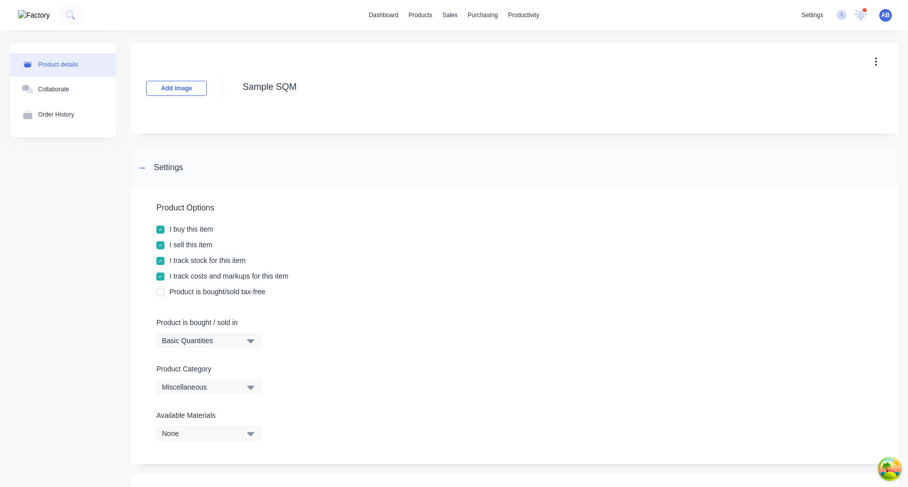
click at [230, 343] on div "Basic Quantities" at bounding box center [202, 340] width 81 height 11
click at [227, 429] on div "Square Metres" at bounding box center [231, 426] width 151 height 20
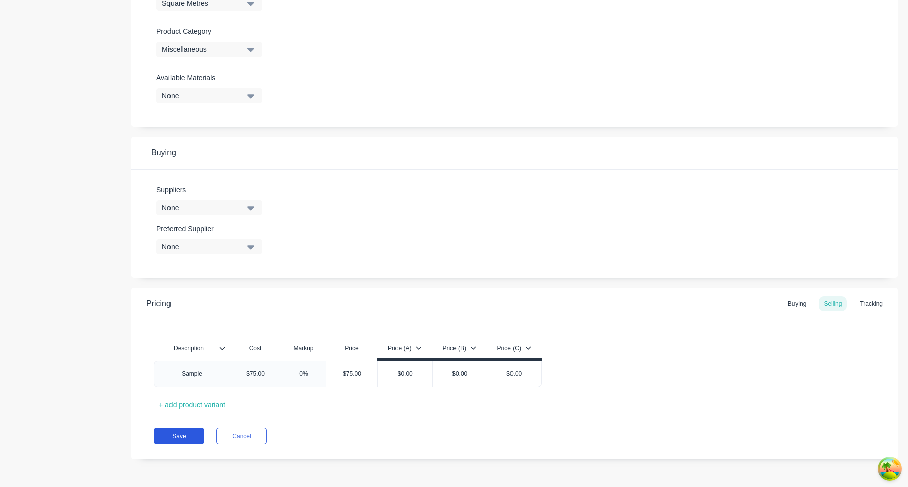
click at [188, 435] on button "Save" at bounding box center [179, 436] width 50 height 16
type textarea "x"
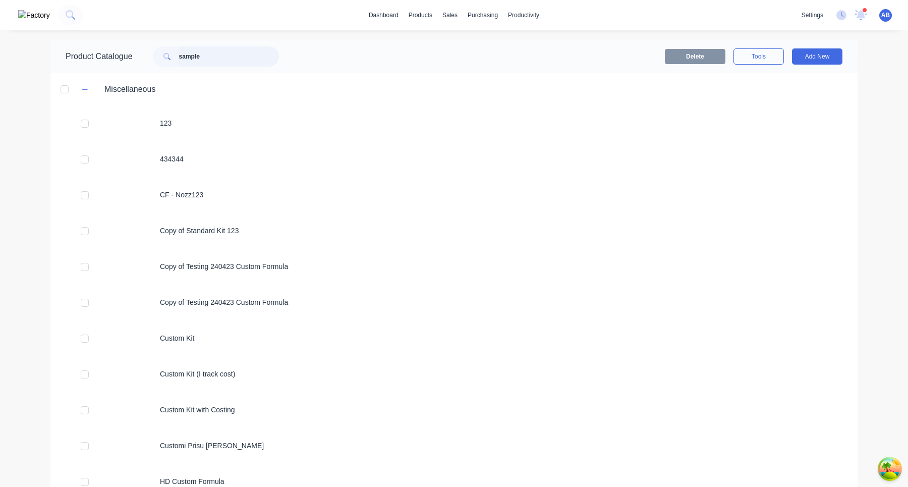
click at [259, 57] on input "sample" at bounding box center [229, 56] width 100 height 20
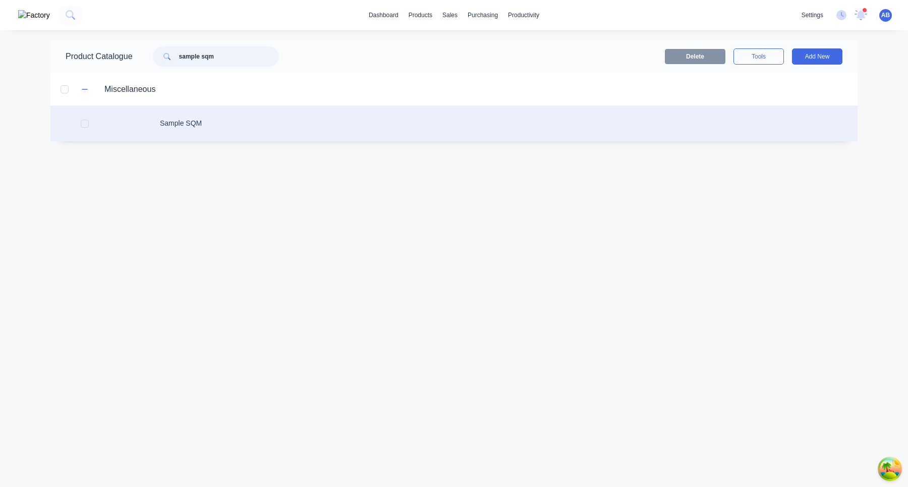
type input "sample sqm"
click at [267, 114] on div "Sample SQM" at bounding box center [453, 123] width 807 height 36
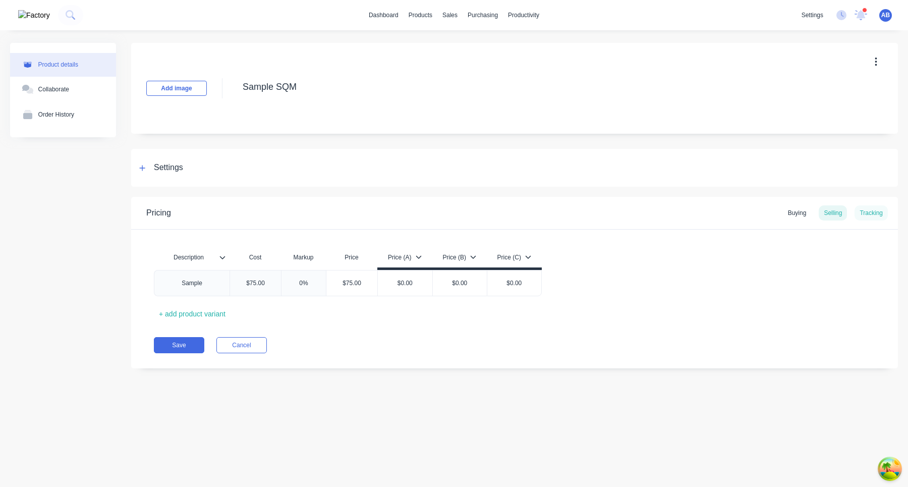
click at [880, 218] on div "Tracking" at bounding box center [870, 212] width 33 height 15
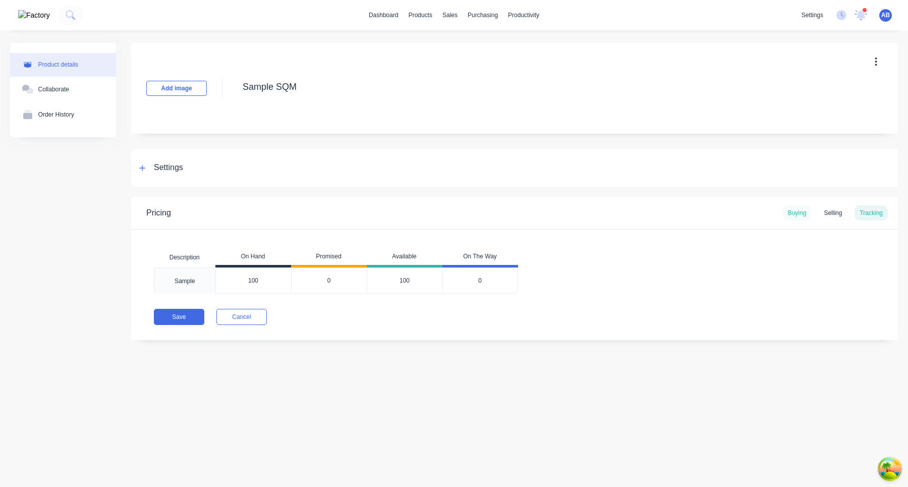
click at [799, 210] on div "Buying" at bounding box center [797, 212] width 29 height 15
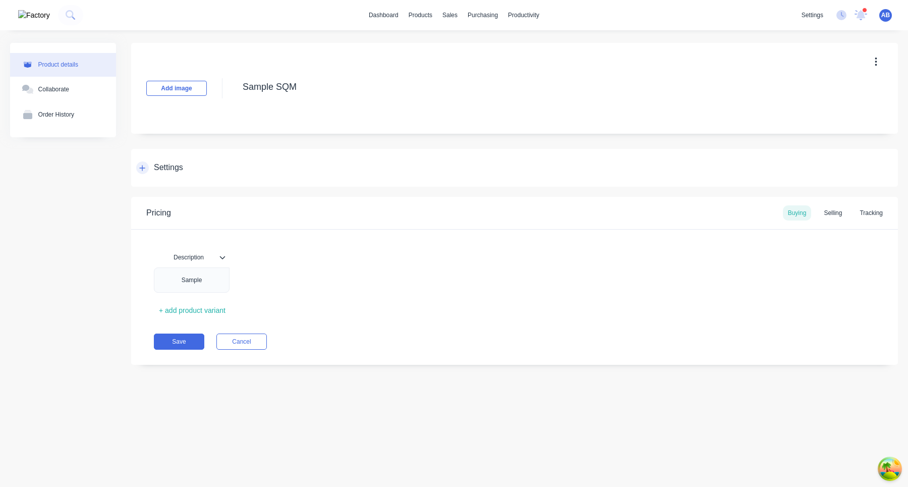
click at [150, 169] on div "Settings" at bounding box center [159, 167] width 47 height 13
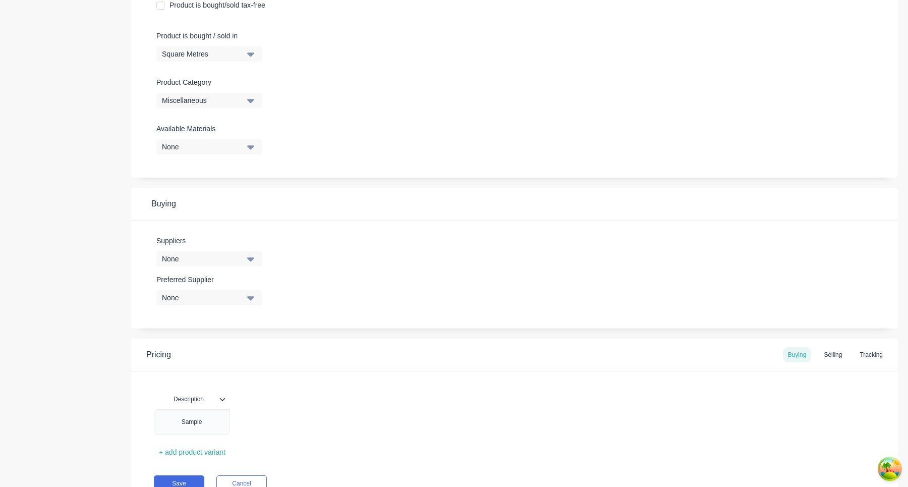
scroll to position [334, 0]
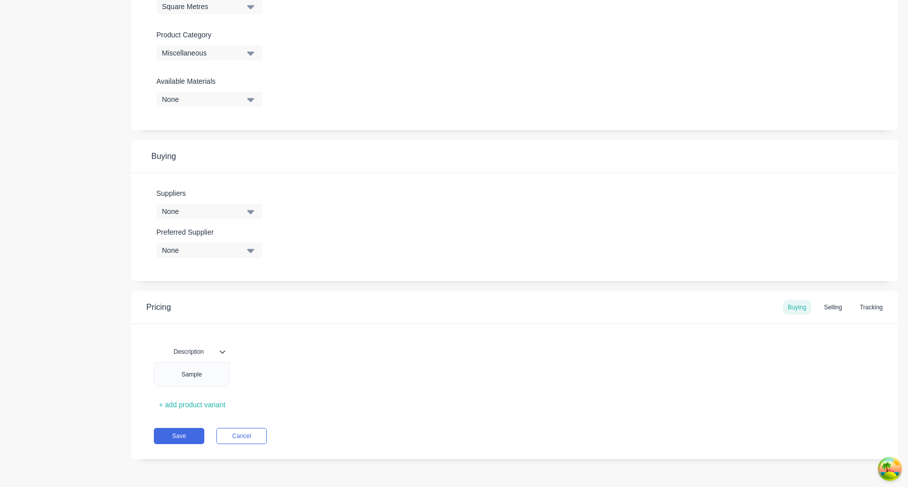
click at [828, 315] on div "Pricing Buying Selling Tracking" at bounding box center [514, 307] width 766 height 33
click at [831, 309] on div "Selling" at bounding box center [832, 306] width 28 height 15
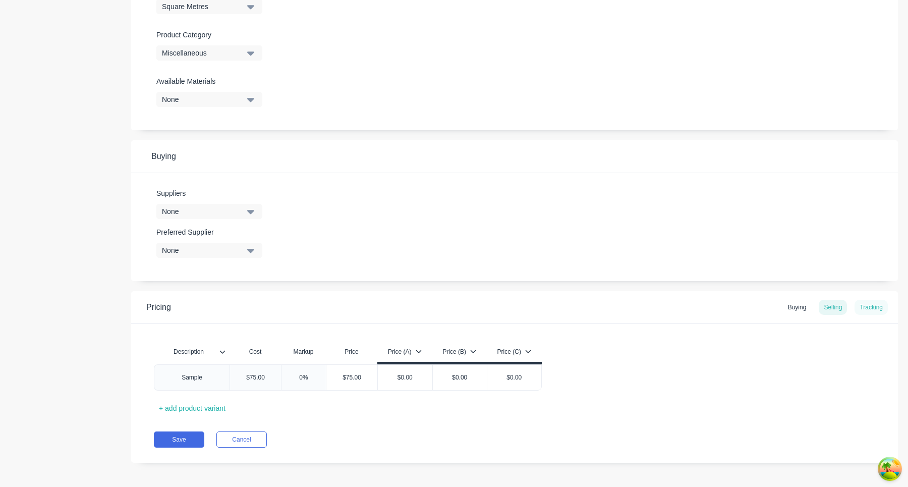
click at [861, 309] on div "Tracking" at bounding box center [870, 306] width 33 height 15
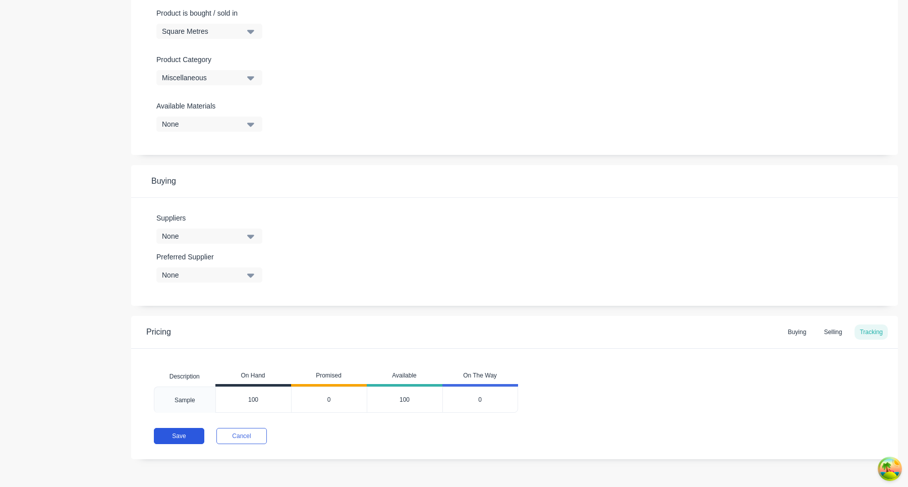
click at [168, 436] on button "Save" at bounding box center [179, 436] width 50 height 16
type textarea "x"
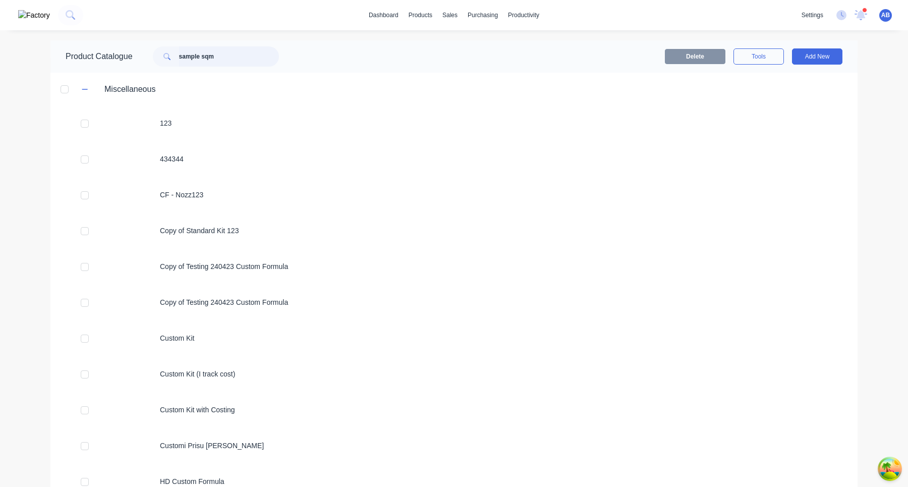
click at [259, 64] on input "sample sqm" at bounding box center [229, 56] width 100 height 20
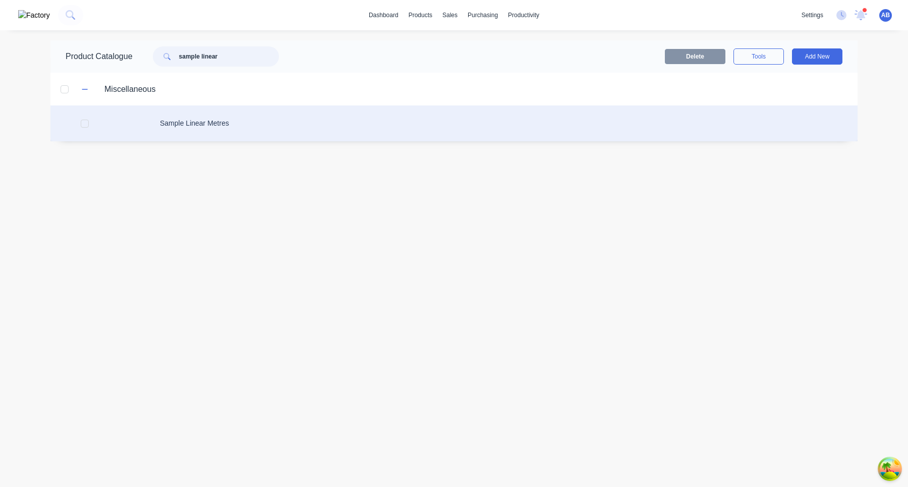
type input "sample linear"
click at [271, 135] on div "Sample Linear Metres" at bounding box center [453, 123] width 807 height 36
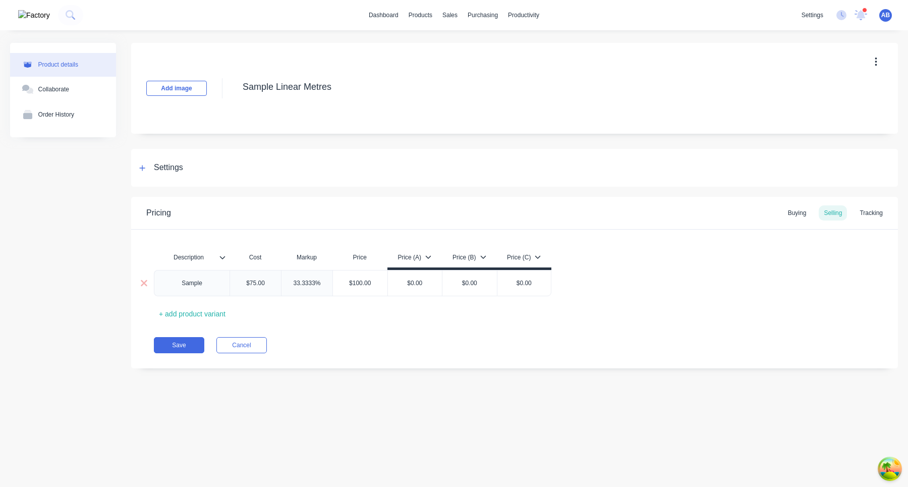
type textarea "x"
click at [877, 211] on div "Tracking" at bounding box center [870, 212] width 33 height 15
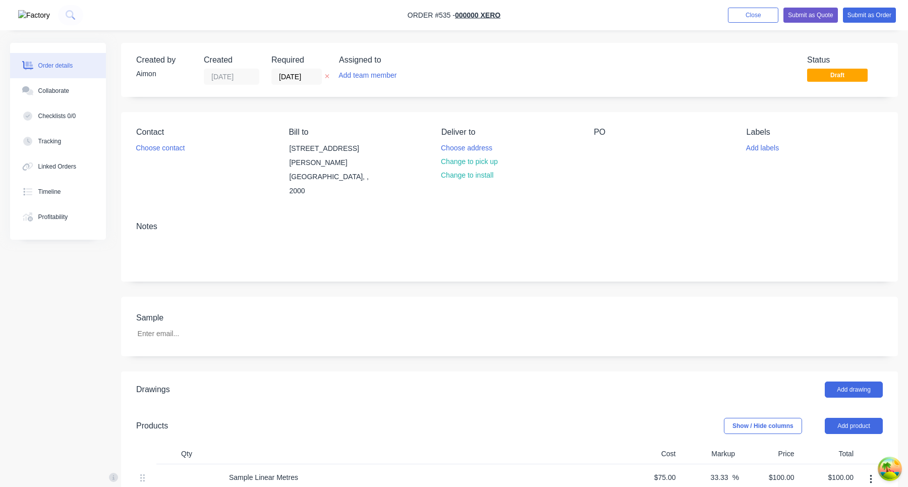
scroll to position [320, 0]
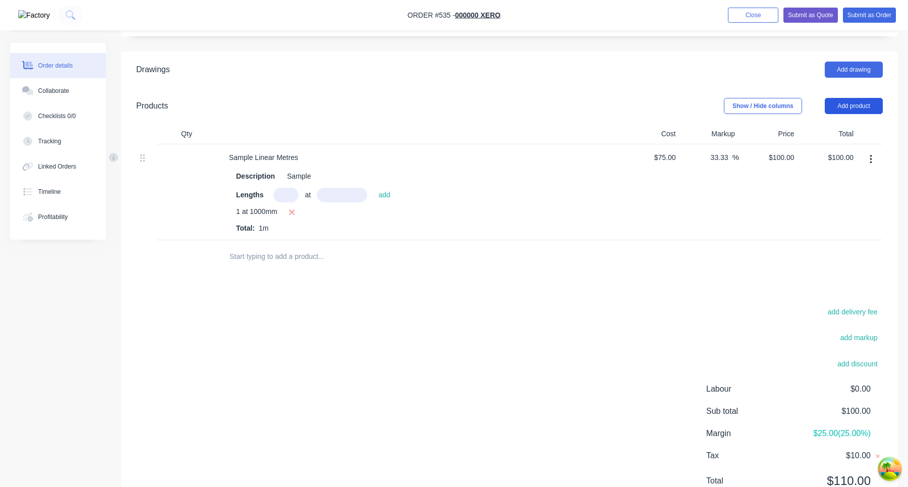
click at [857, 98] on button "Add product" at bounding box center [853, 106] width 58 height 16
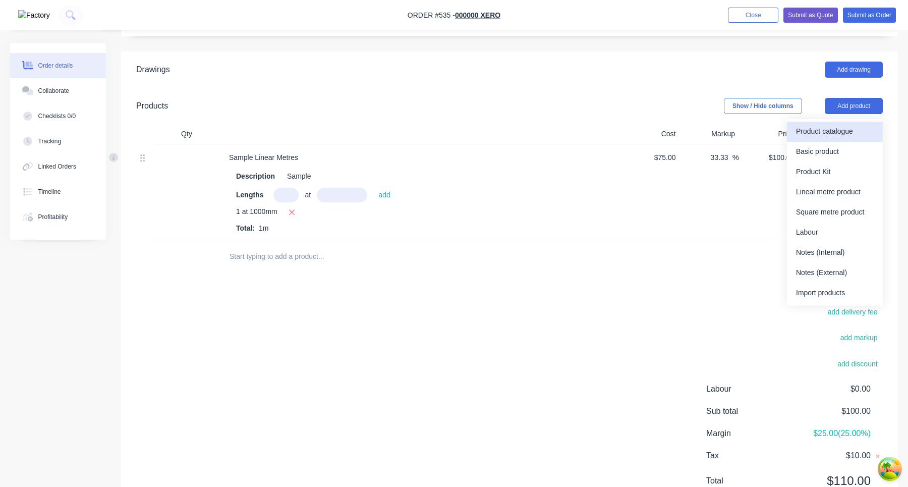
click at [839, 124] on div "Product catalogue" at bounding box center [835, 131] width 78 height 15
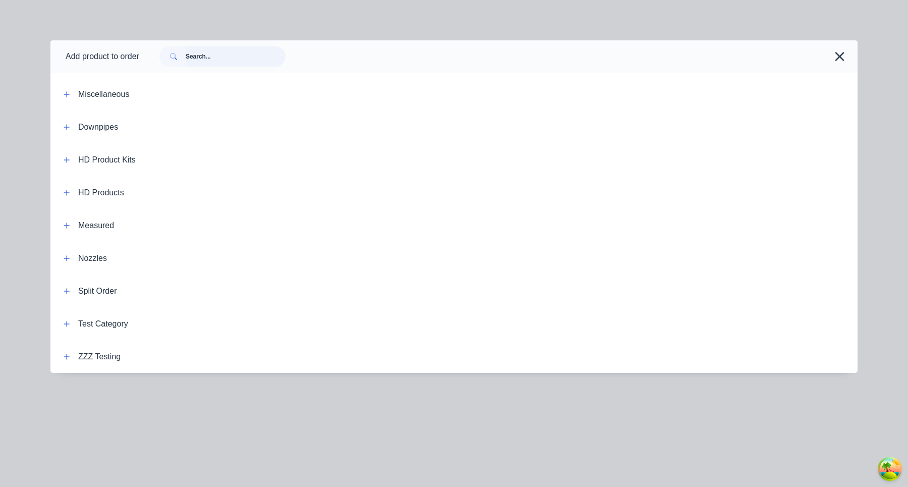
click at [258, 61] on input "text" at bounding box center [236, 56] width 100 height 20
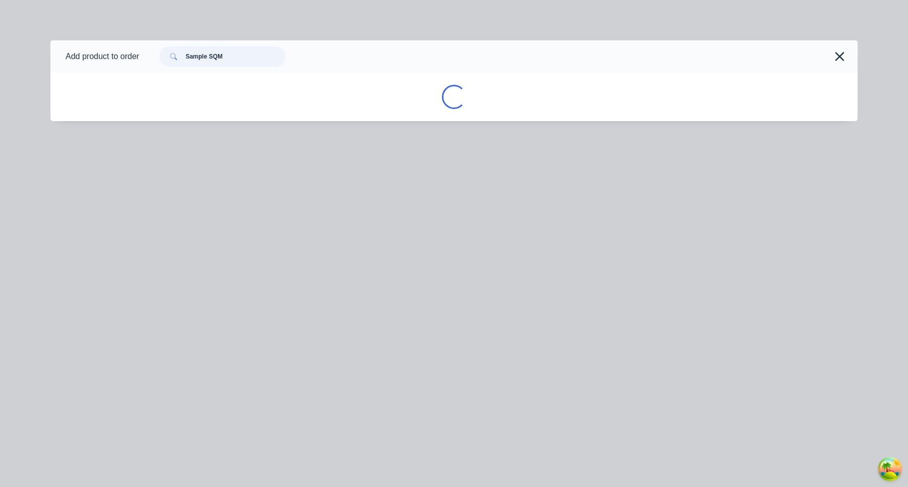
type input "Sample SQM"
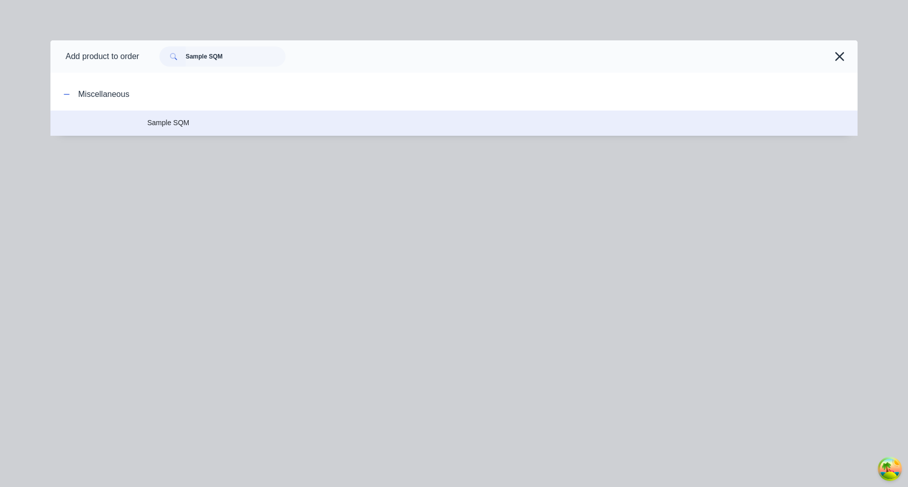
click at [188, 131] on td "Sample SQM" at bounding box center [502, 122] width 710 height 25
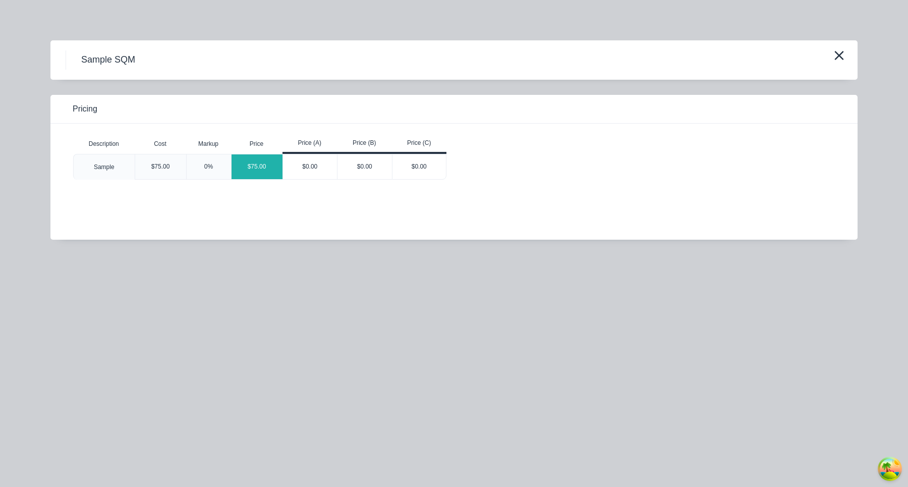
click at [261, 169] on div "$75.00" at bounding box center [256, 166] width 51 height 25
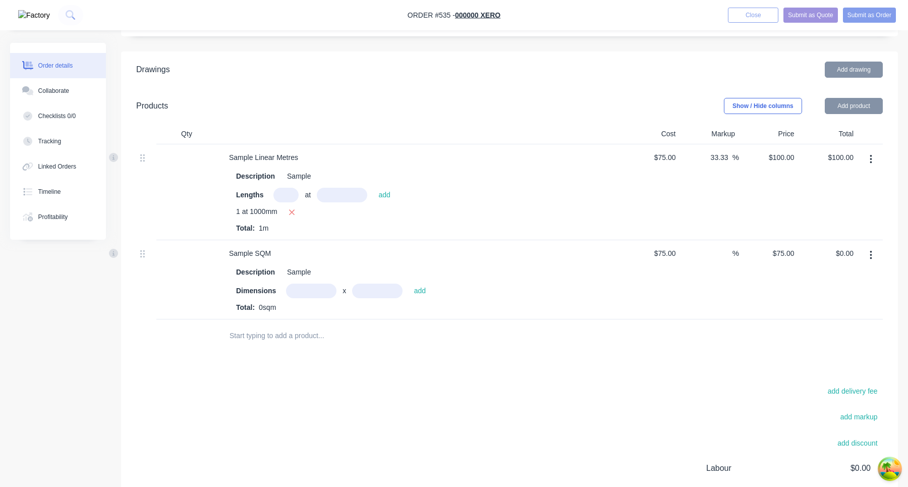
click at [307, 283] on input "text" at bounding box center [311, 290] width 50 height 15
type input "1m"
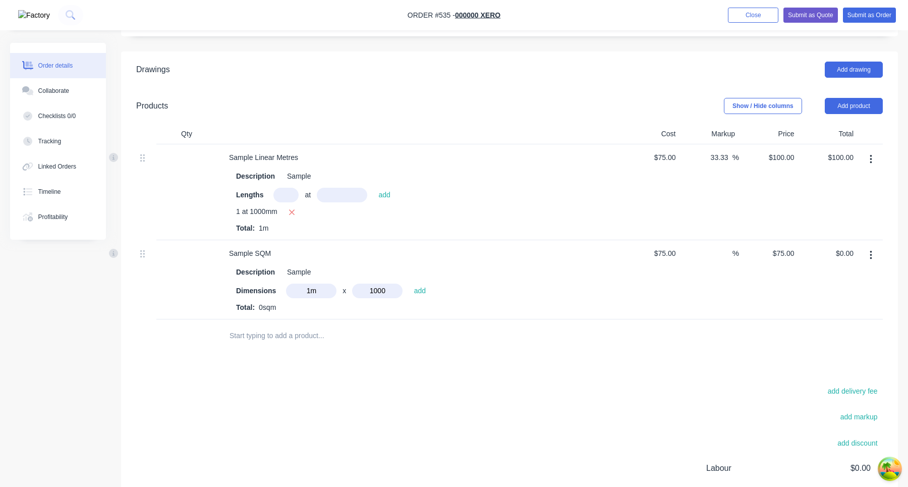
type input "1000"
click at [408, 283] on button "add" at bounding box center [419, 290] width 22 height 14
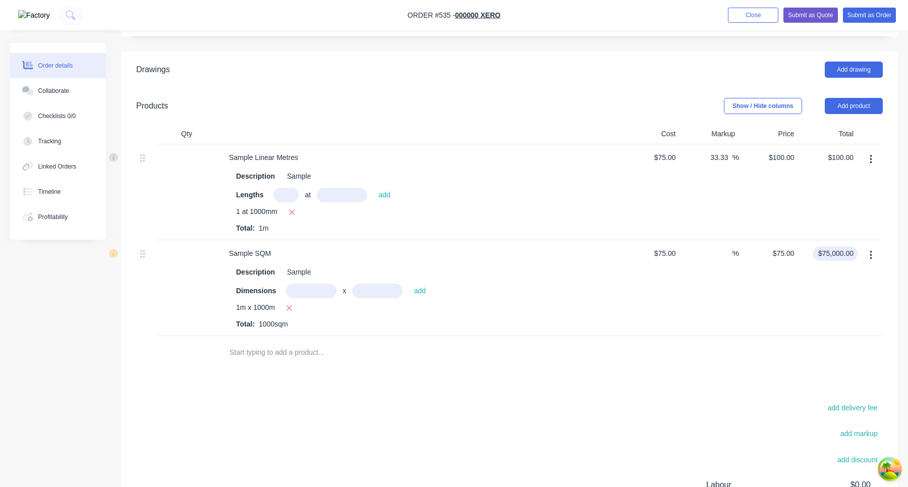
click at [830, 246] on input "$75,000.00" at bounding box center [836, 253] width 41 height 15
click at [290, 304] on icon "button" at bounding box center [289, 308] width 7 height 9
type input "$0.00"
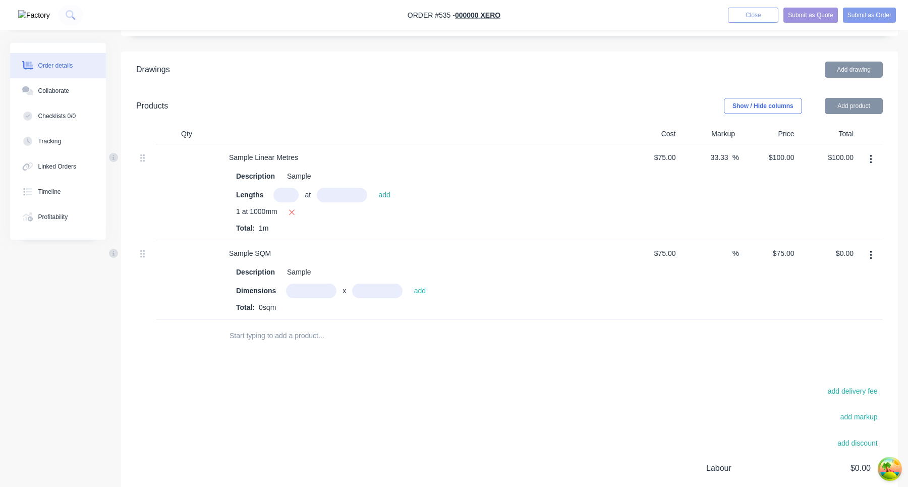
click at [315, 283] on input "text" at bounding box center [311, 290] width 50 height 15
type input "1m"
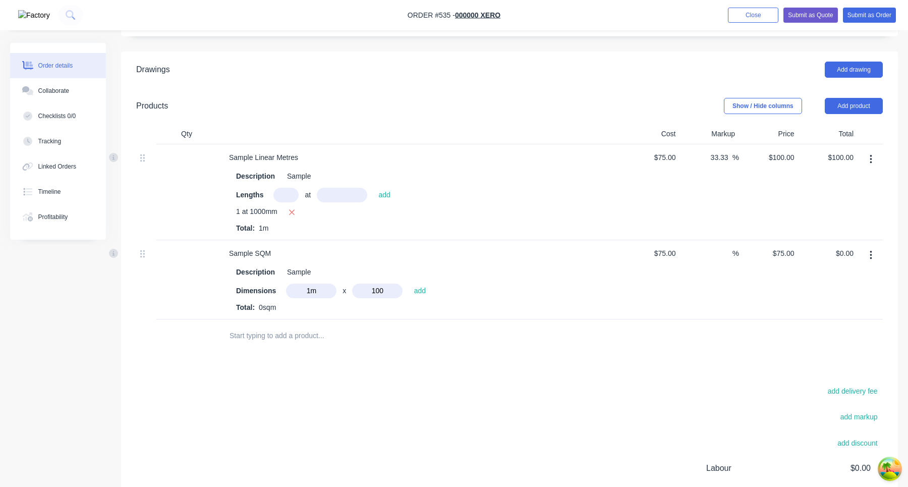
type input "100"
click at [408, 283] on button "add" at bounding box center [419, 290] width 22 height 14
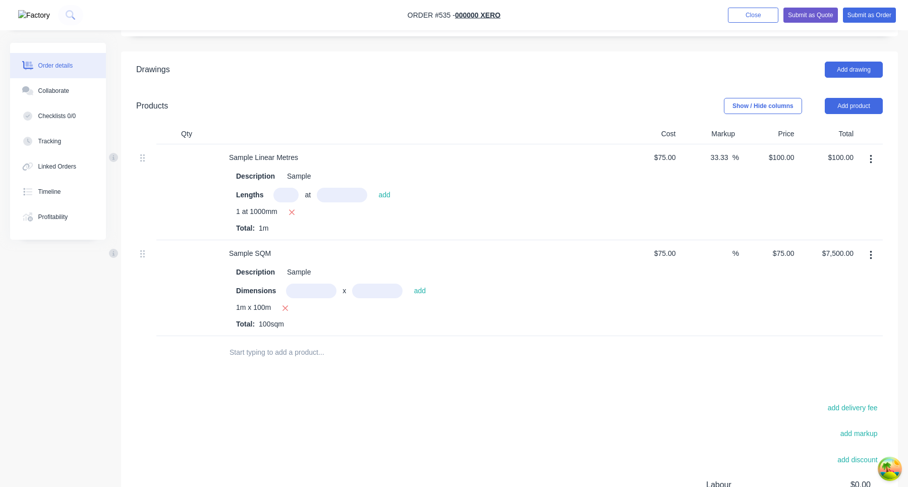
click at [428, 308] on div "Sample SQM Description Sample Dimensions x add 1m x 100m Total: 100sqm" at bounding box center [418, 288] width 403 height 96
click at [833, 246] on input "7500.00" at bounding box center [841, 253] width 31 height 15
click at [286, 306] on icon "button" at bounding box center [285, 309] width 6 height 6
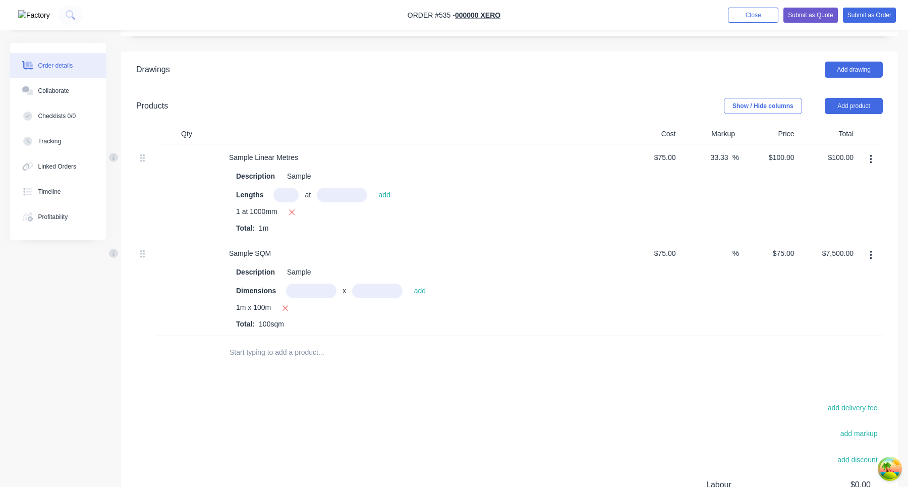
type input "$0.00"
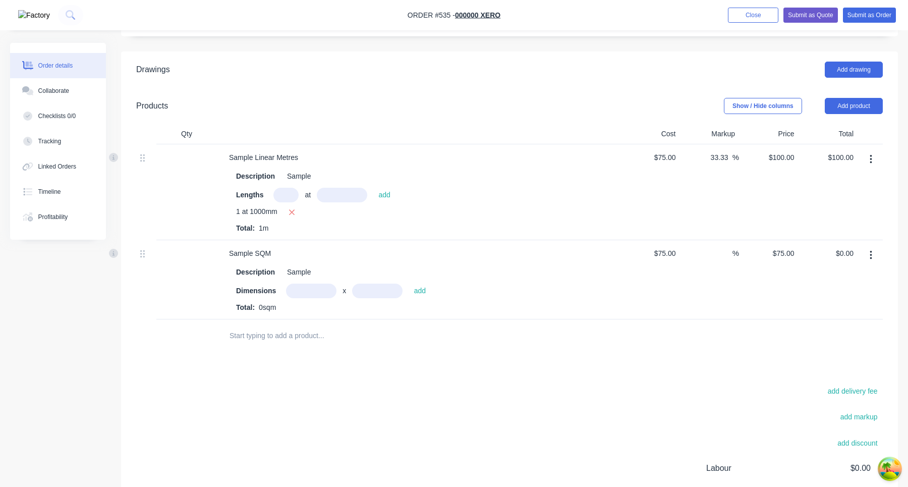
click at [313, 283] on div "Dimensions x add Total: 0sqm" at bounding box center [418, 297] width 365 height 29
click at [315, 283] on input "text" at bounding box center [311, 290] width 50 height 15
type input "1m"
type input "1"
click at [408, 283] on button "add" at bounding box center [419, 290] width 22 height 14
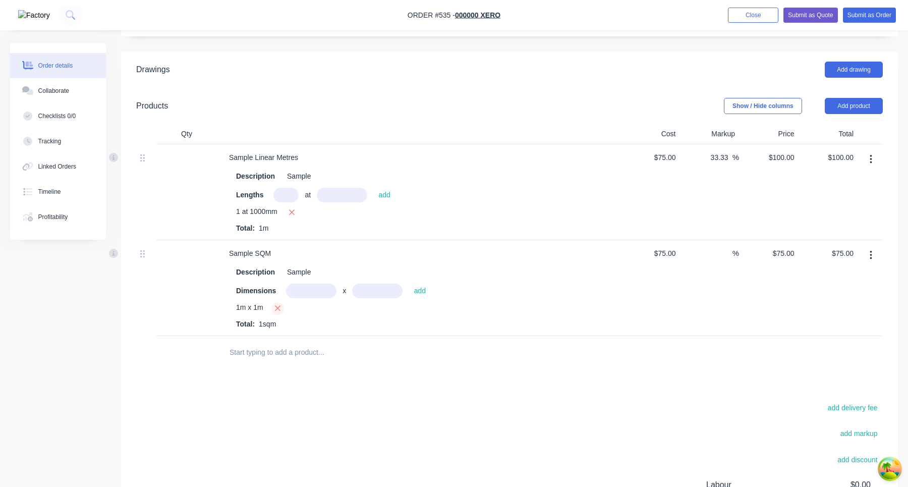
click at [281, 304] on icon "button" at bounding box center [277, 308] width 7 height 9
type input "$0.00"
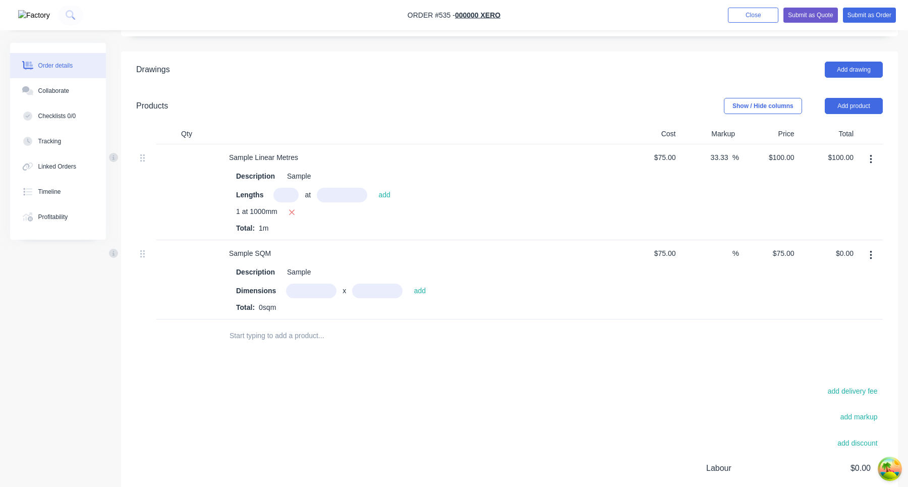
click at [310, 283] on input "text" at bounding box center [311, 290] width 50 height 15
type input "1m"
type input "100"
click at [408, 283] on button "add" at bounding box center [419, 290] width 22 height 14
type input "$7,500.00"
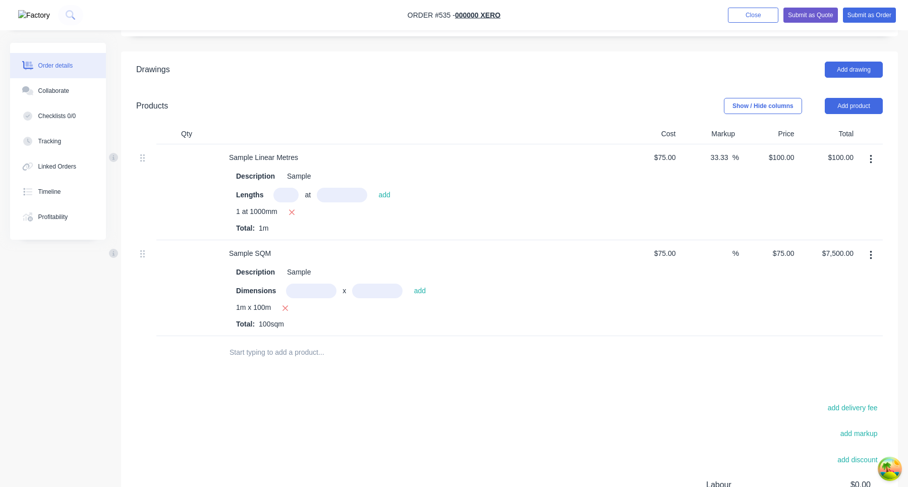
click at [292, 188] on input "text" at bounding box center [285, 195] width 25 height 15
click at [880, 19] on button "Submit as Order" at bounding box center [869, 15] width 53 height 15
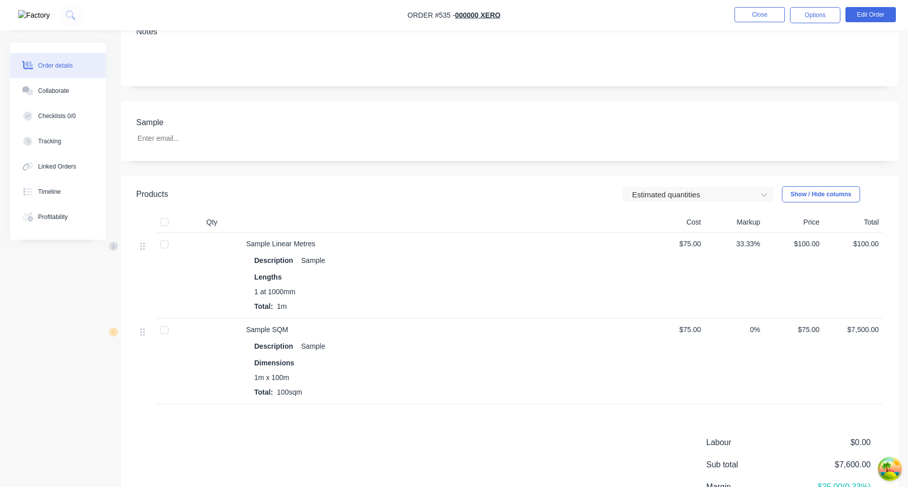
scroll to position [179, 0]
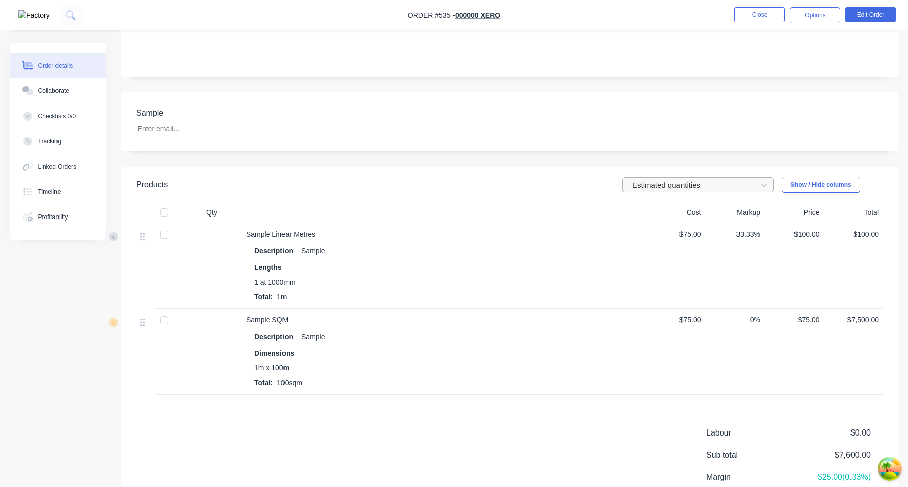
click at [728, 182] on div at bounding box center [691, 184] width 121 height 13
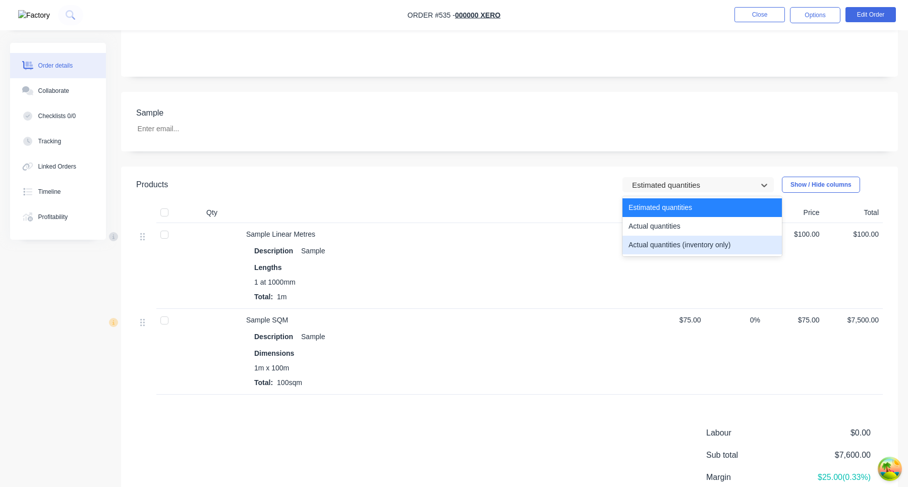
click at [717, 246] on div "Actual quantities (inventory only)" at bounding box center [701, 244] width 159 height 19
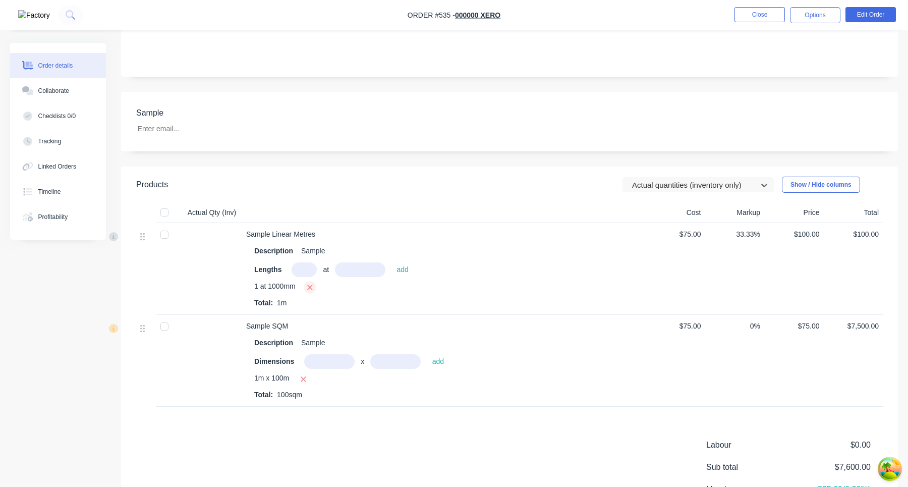
click at [313, 286] on icon "button" at bounding box center [310, 287] width 7 height 9
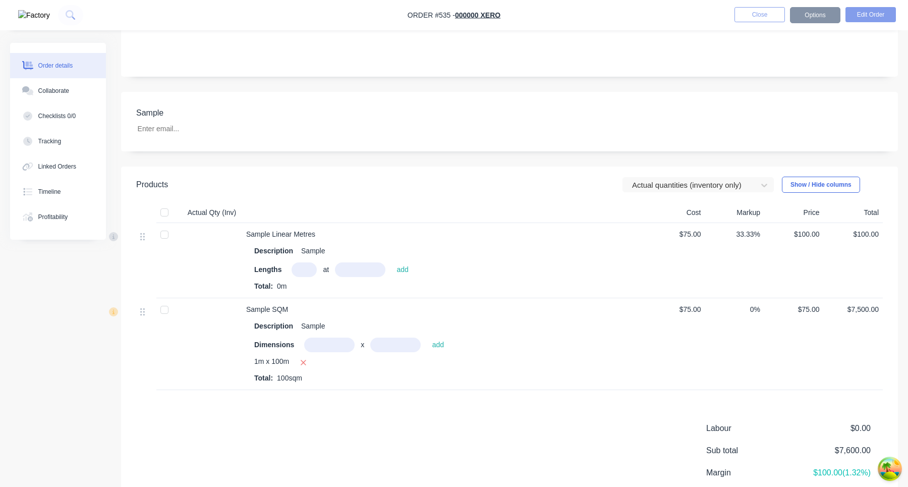
click at [308, 268] on input "text" at bounding box center [303, 269] width 25 height 15
type input "1"
type input "2000"
click at [391, 263] on button "add" at bounding box center [402, 270] width 22 height 14
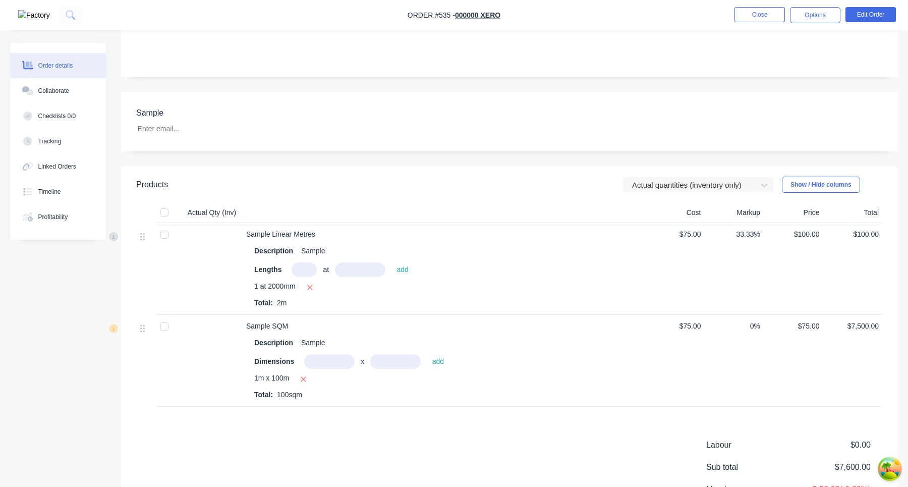
click at [606, 264] on div "Lengths at add" at bounding box center [443, 269] width 379 height 15
click at [314, 266] on input "text" at bounding box center [303, 269] width 25 height 15
type input "1"
type input "1000"
click at [391, 263] on button "add" at bounding box center [402, 270] width 22 height 14
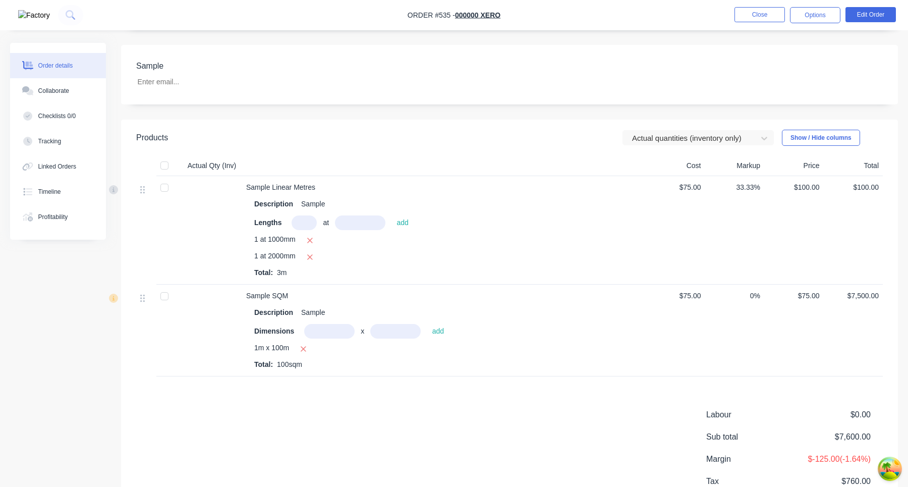
scroll to position [191, 0]
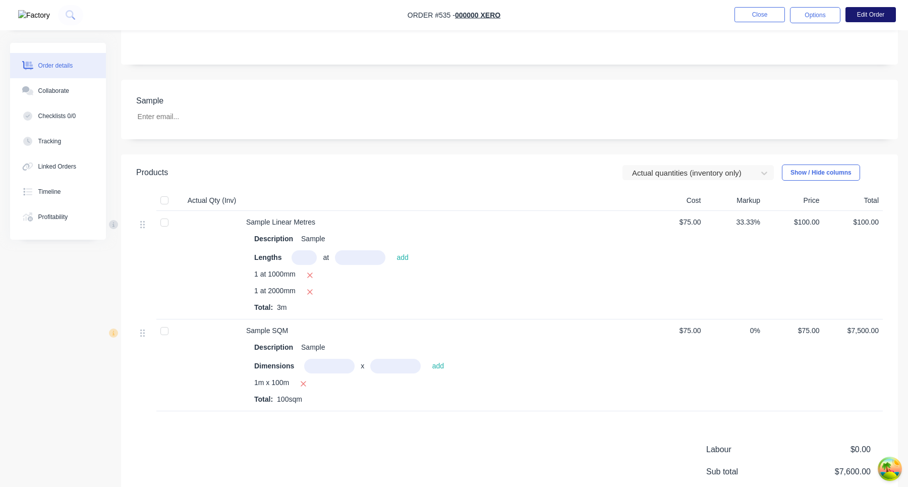
click at [862, 17] on button "Edit Order" at bounding box center [870, 14] width 50 height 15
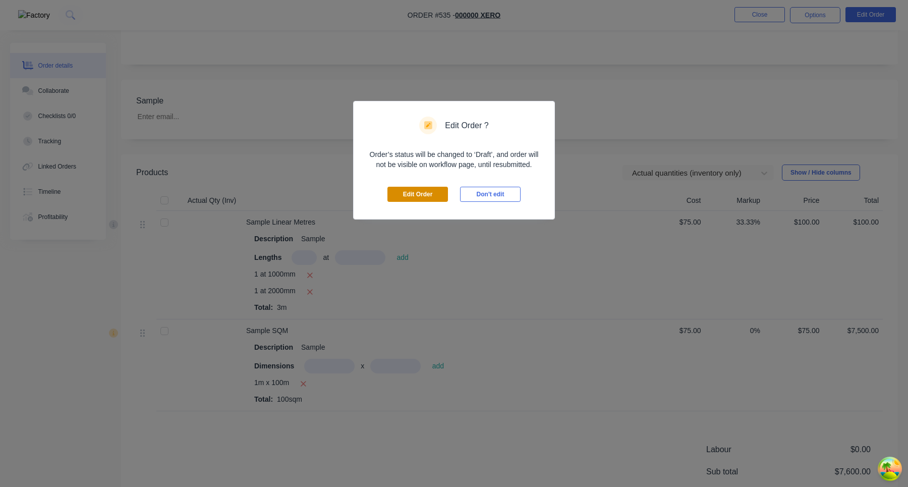
click at [416, 188] on button "Edit Order" at bounding box center [417, 194] width 61 height 15
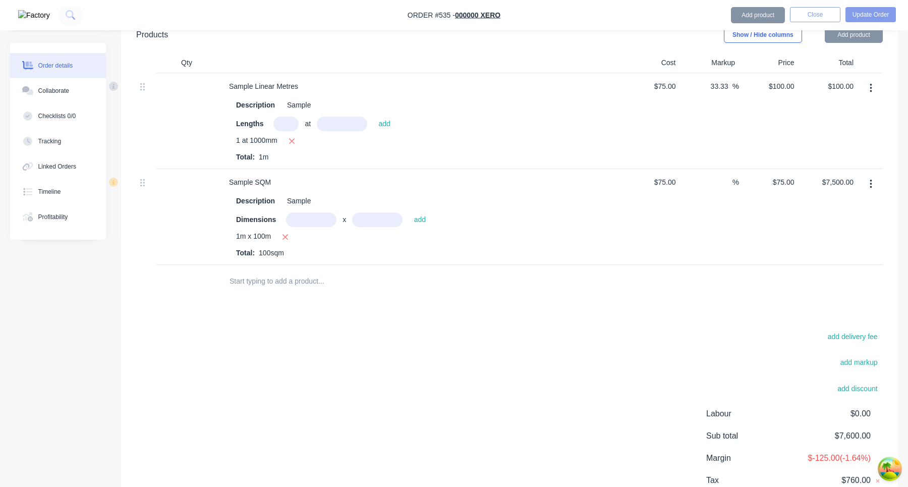
scroll to position [388, 0]
click at [868, 177] on button "button" at bounding box center [871, 186] width 24 height 18
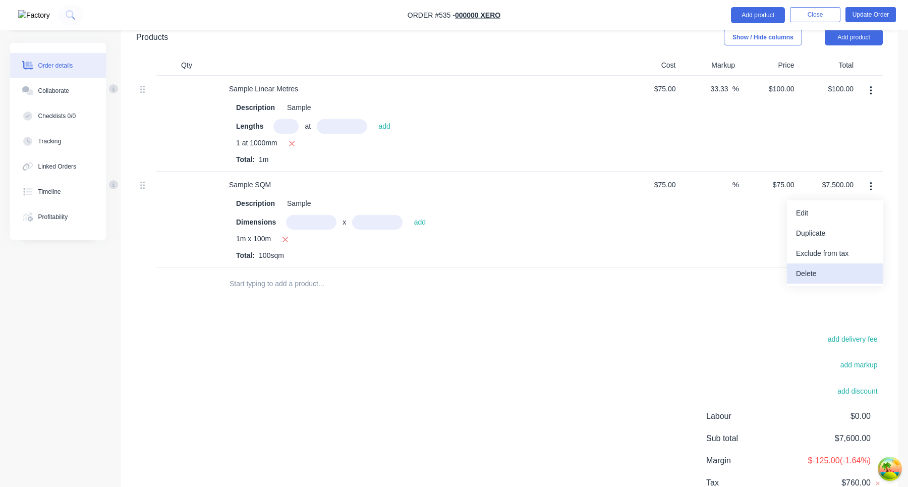
click at [812, 266] on div "Delete" at bounding box center [835, 273] width 78 height 15
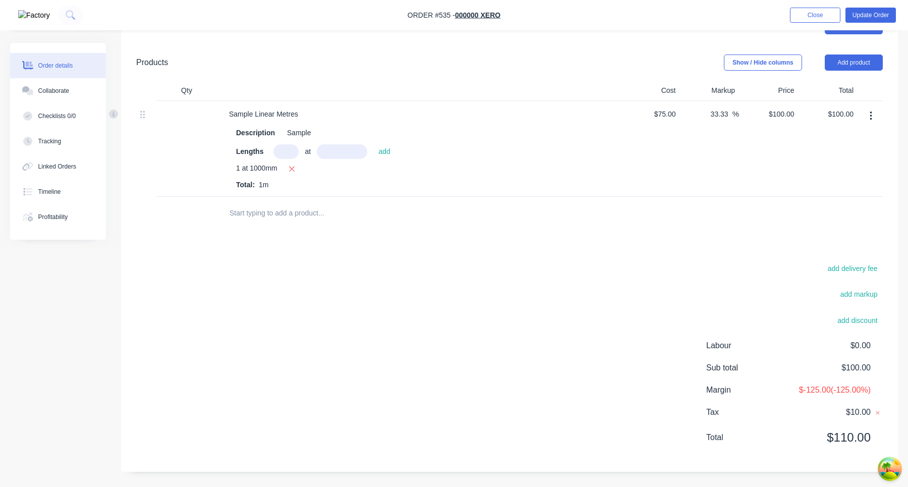
scroll to position [338, 0]
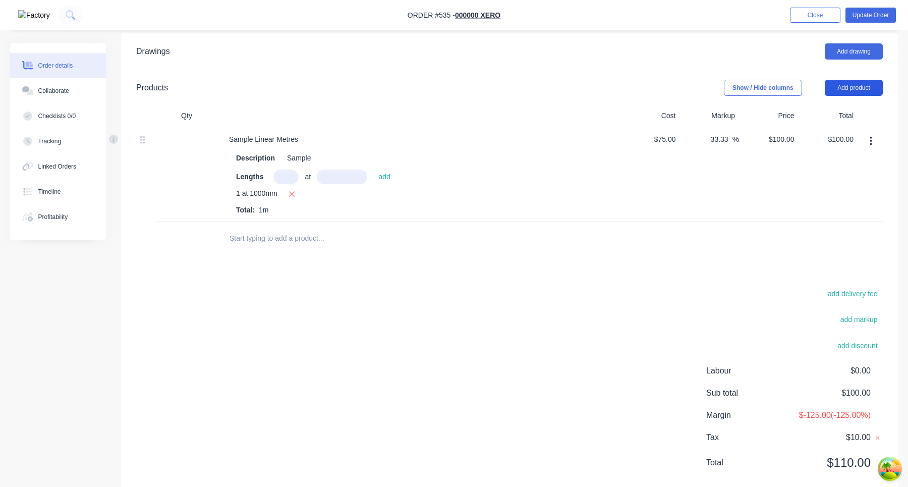
click at [874, 80] on button "Add product" at bounding box center [853, 88] width 58 height 16
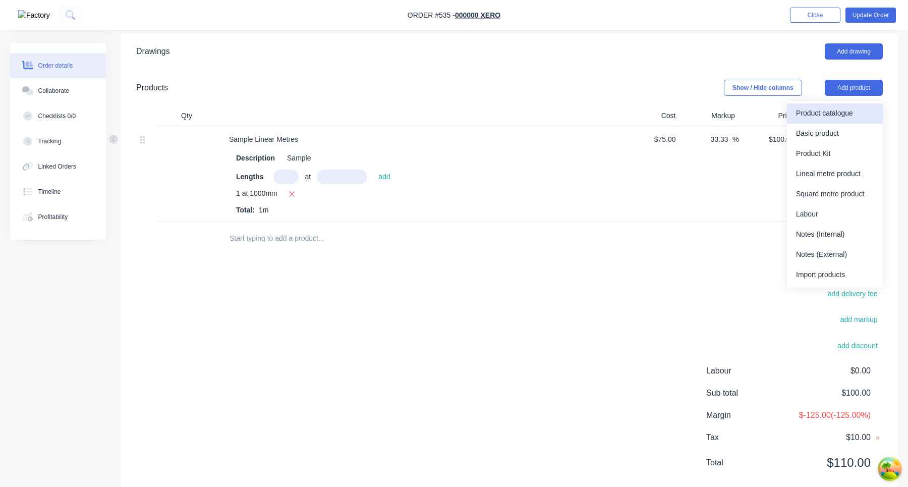
click at [827, 106] on div "Product catalogue" at bounding box center [835, 113] width 78 height 15
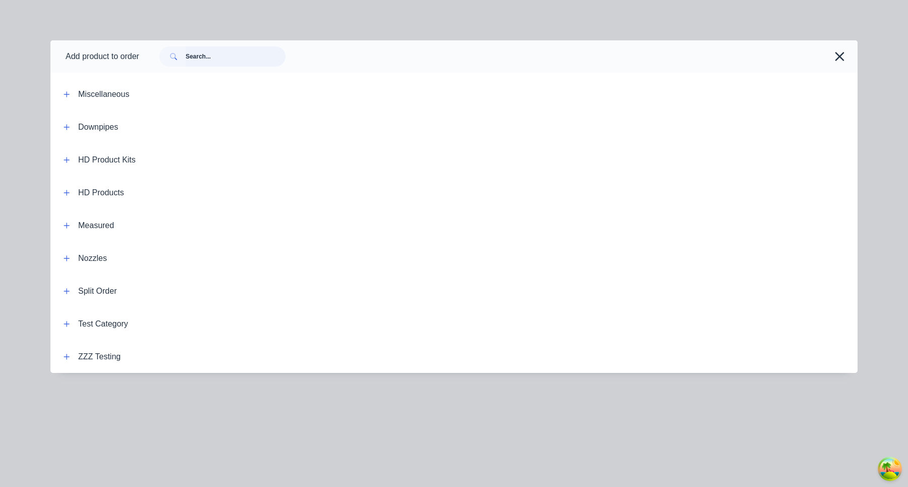
click at [242, 47] on input "text" at bounding box center [236, 56] width 100 height 20
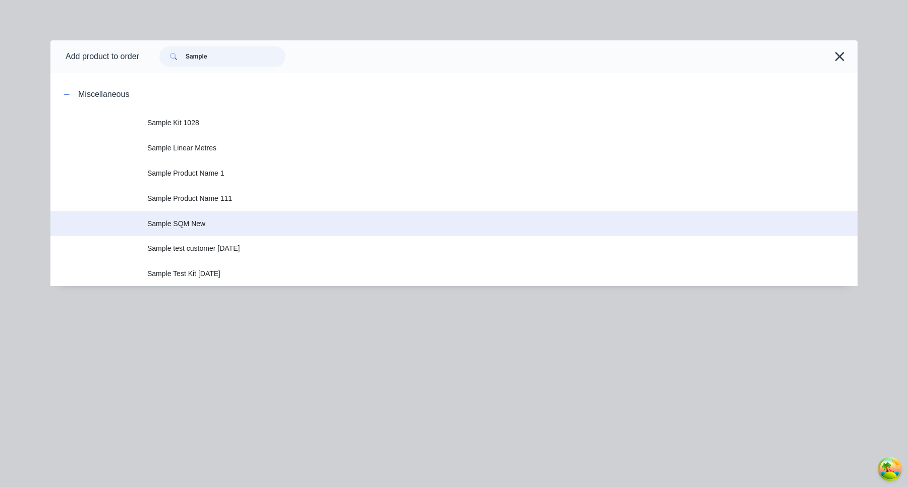
type input "Sample"
click at [246, 222] on span "Sample SQM New" at bounding box center [431, 223] width 568 height 11
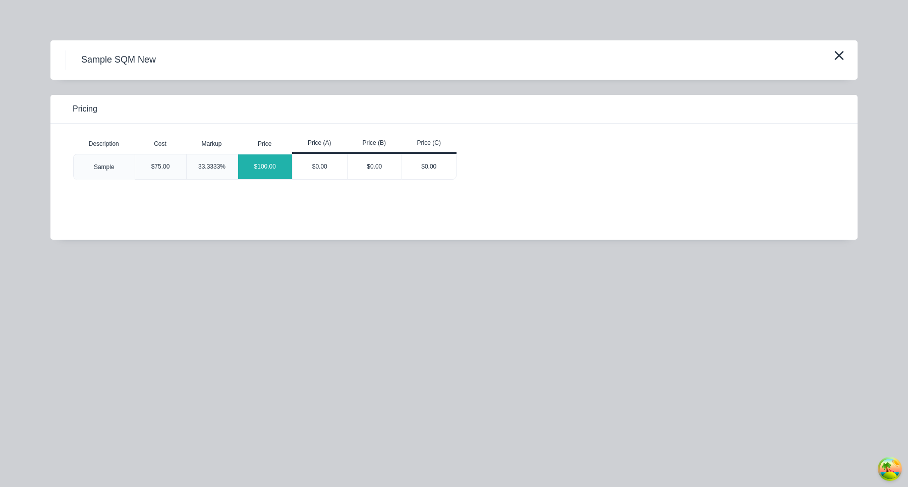
click at [262, 166] on div "$100.00" at bounding box center [265, 166] width 54 height 25
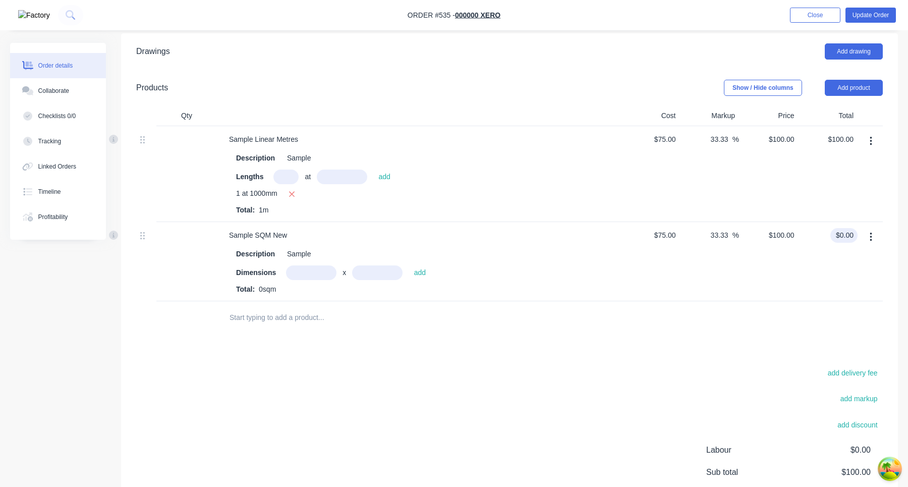
type input "0.00"
click at [839, 228] on input "0.00" at bounding box center [847, 235] width 19 height 15
type input "-100"
type input "$0.00"
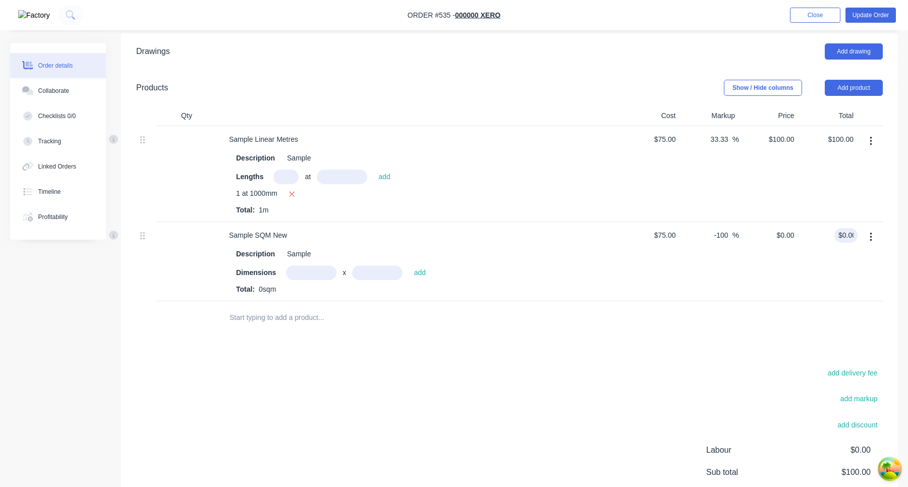
click at [802, 273] on div "$0.00 0.00" at bounding box center [827, 261] width 59 height 79
click at [316, 265] on input "text" at bounding box center [311, 272] width 50 height 15
type input "1m"
click at [366, 265] on input "text" at bounding box center [377, 272] width 50 height 15
type input "100"
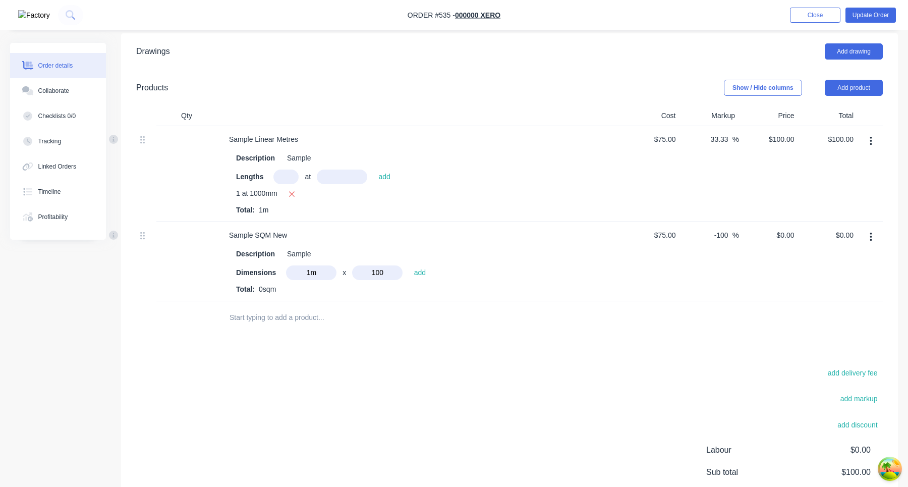
click at [408, 265] on button "add" at bounding box center [419, 272] width 22 height 14
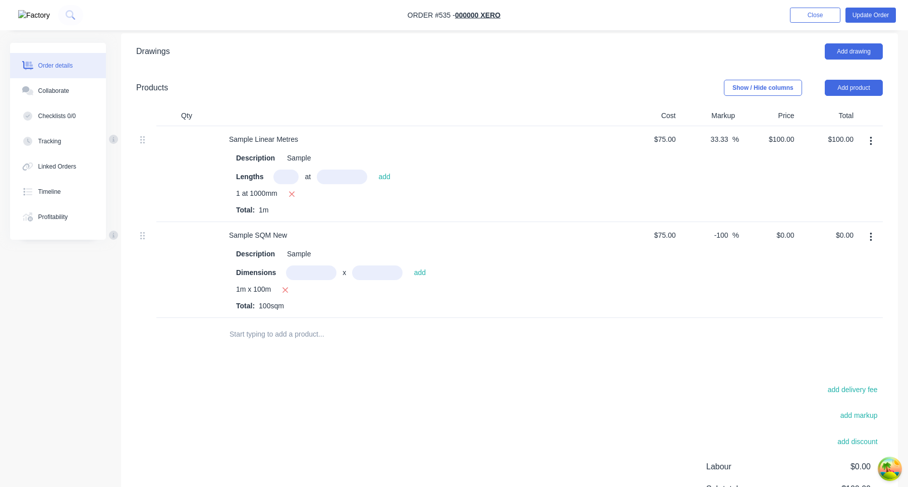
click at [435, 284] on div "1m x 100m Total: 100sqm" at bounding box center [418, 297] width 365 height 27
click at [283, 284] on button "button" at bounding box center [285, 290] width 13 height 13
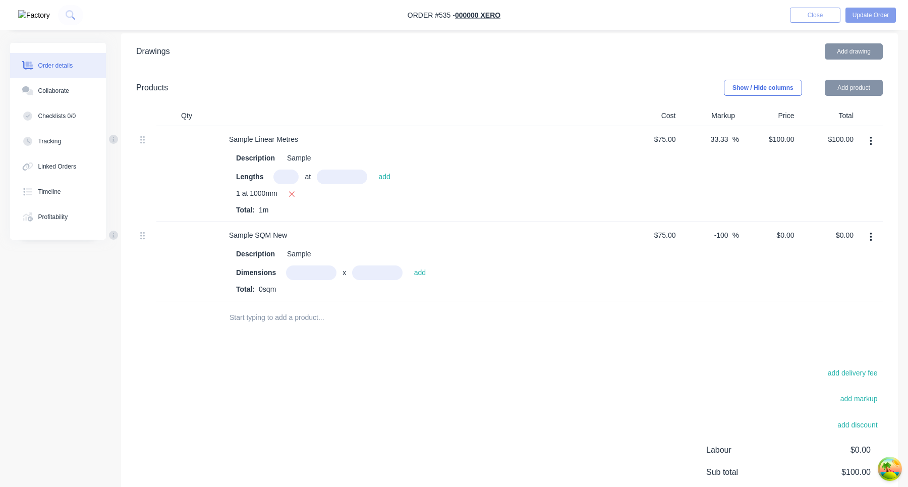
click at [316, 265] on input "text" at bounding box center [311, 272] width 50 height 15
click at [717, 228] on input "-100" at bounding box center [722, 235] width 20 height 15
type input "-"
type input "0"
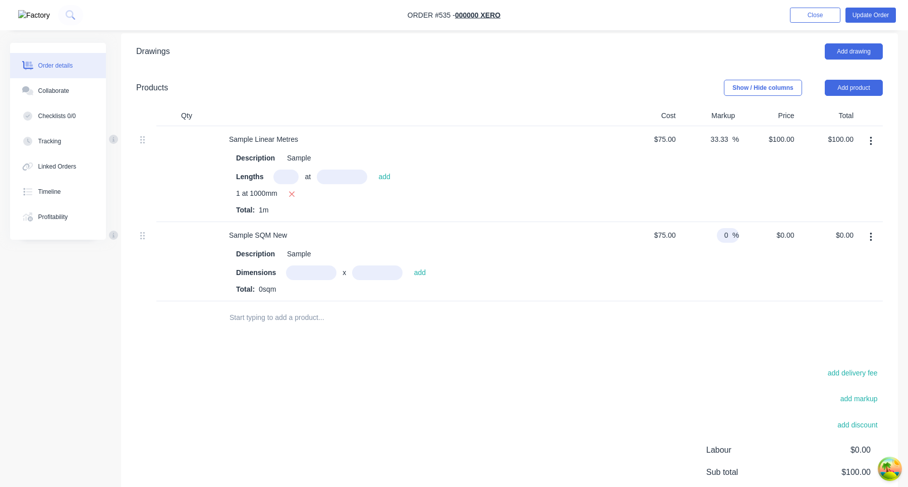
click at [728, 233] on div "0 0 %" at bounding box center [709, 261] width 59 height 79
type input "$75.00"
click at [735, 229] on span "%" at bounding box center [735, 235] width 7 height 12
type input "25"
type input "$93.75"
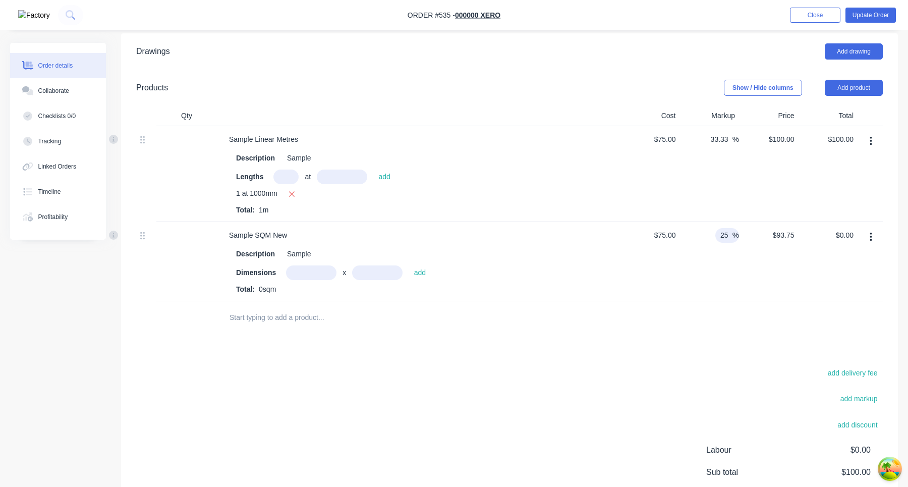
click at [760, 244] on div "$93.75 $75.00" at bounding box center [768, 261] width 59 height 79
click at [728, 228] on input "25" at bounding box center [725, 235] width 13 height 15
type input "2"
type input "33.33"
click at [740, 243] on div "$99.9975 $93.75" at bounding box center [768, 261] width 59 height 79
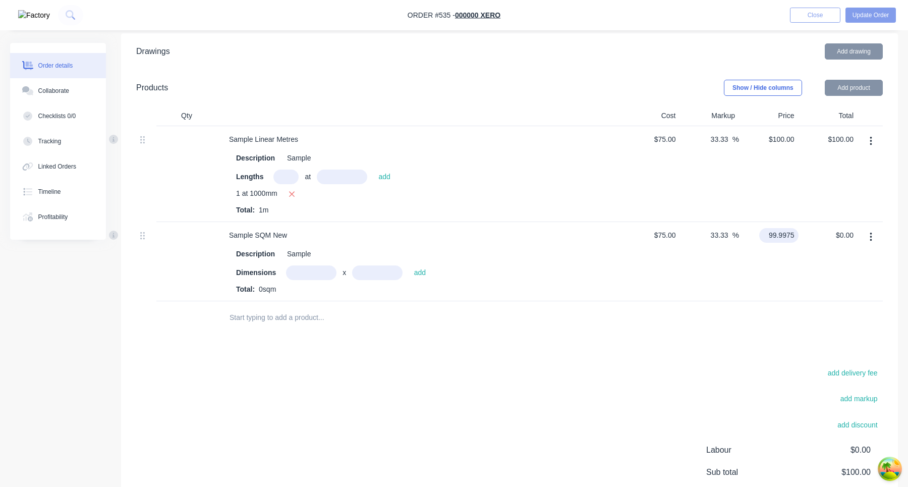
click at [778, 228] on input "99.9975" at bounding box center [780, 235] width 35 height 15
click at [782, 238] on div "100 100" at bounding box center [768, 261] width 59 height 79
type input "$100.00"
click at [318, 265] on input "text" at bounding box center [311, 272] width 50 height 15
type input "1m"
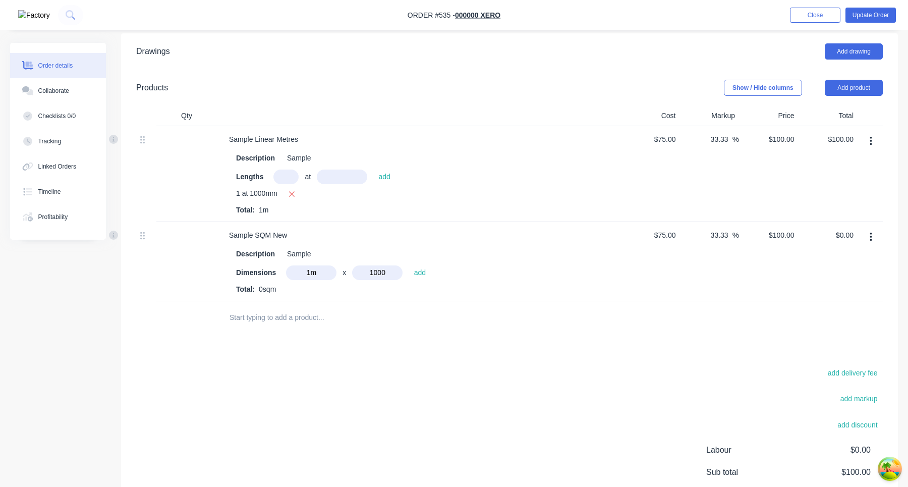
type input "1000"
click at [408, 265] on button "add" at bounding box center [419, 272] width 22 height 14
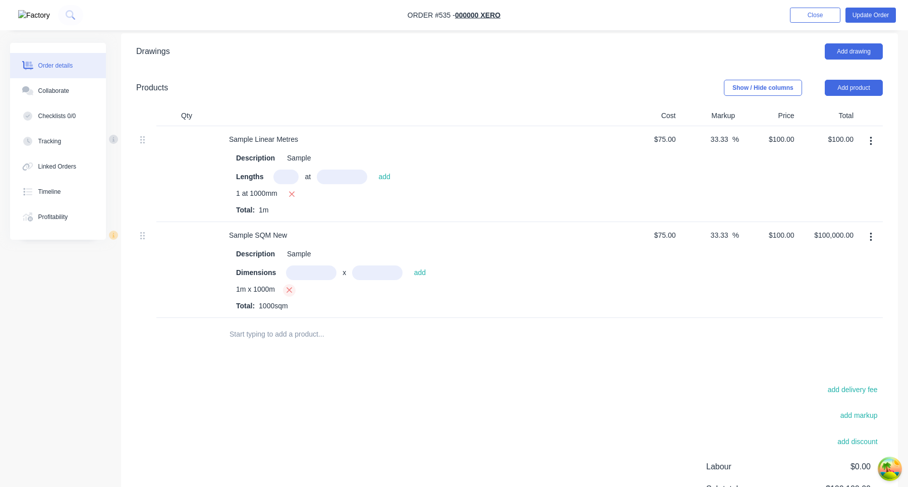
click at [291, 285] on icon "button" at bounding box center [289, 289] width 7 height 9
type input "$0.00"
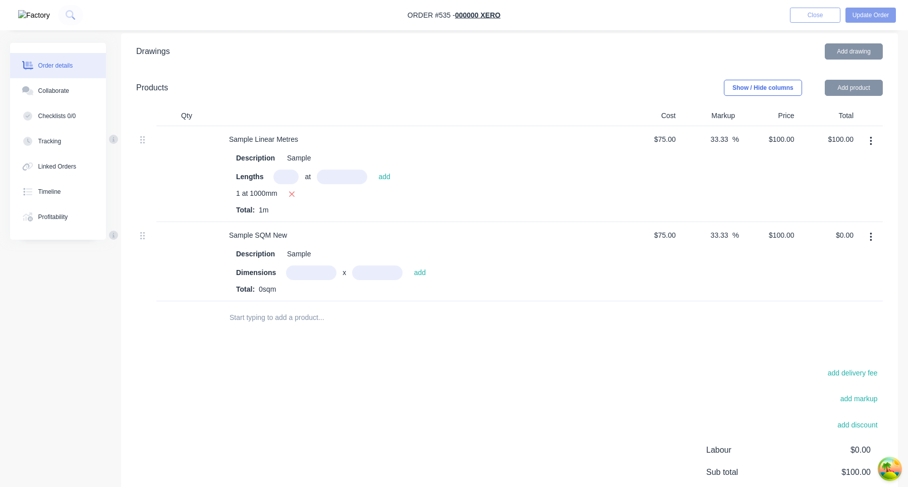
click at [326, 265] on input "text" at bounding box center [311, 272] width 50 height 15
type input "1m"
click at [367, 265] on input "text" at bounding box center [377, 272] width 50 height 15
type input "1000m"
click at [419, 265] on button "add" at bounding box center [419, 272] width 22 height 14
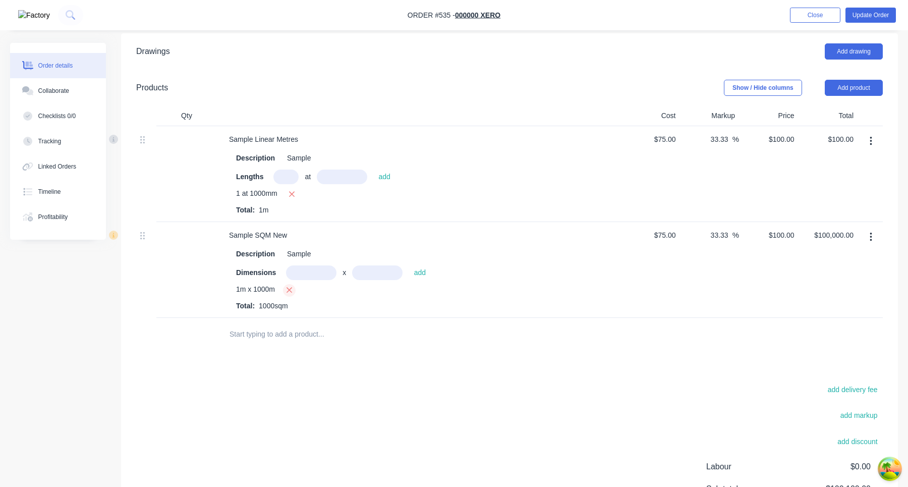
click at [287, 284] on button "button" at bounding box center [289, 290] width 13 height 13
type input "$0.00"
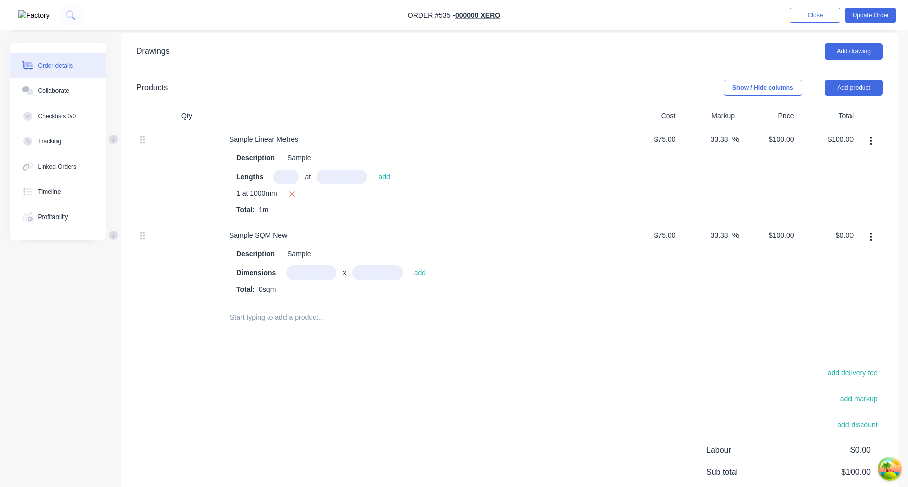
click at [302, 265] on input "text" at bounding box center [311, 272] width 50 height 15
type input "1m"
click at [365, 265] on input "text" at bounding box center [377, 272] width 50 height 15
type input "10m"
click at [419, 301] on div at bounding box center [398, 317] width 363 height 33
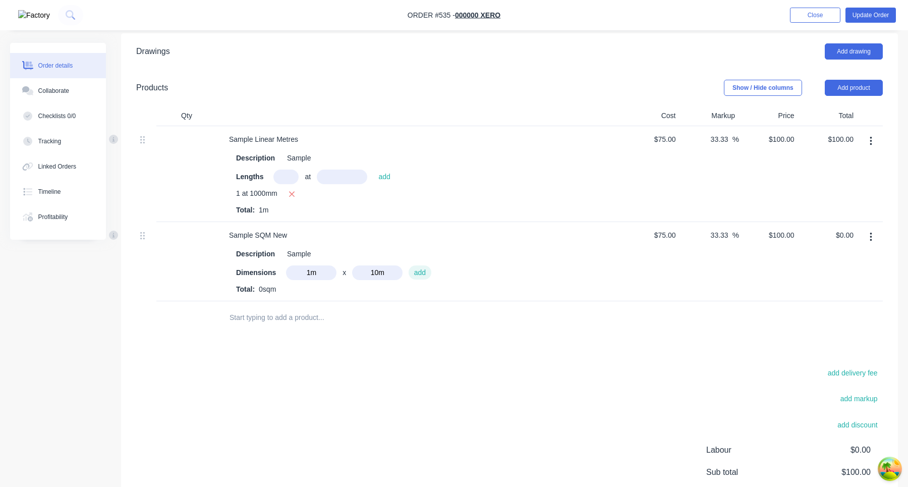
click at [419, 265] on button "add" at bounding box center [419, 272] width 22 height 14
type input "$1,000.00"
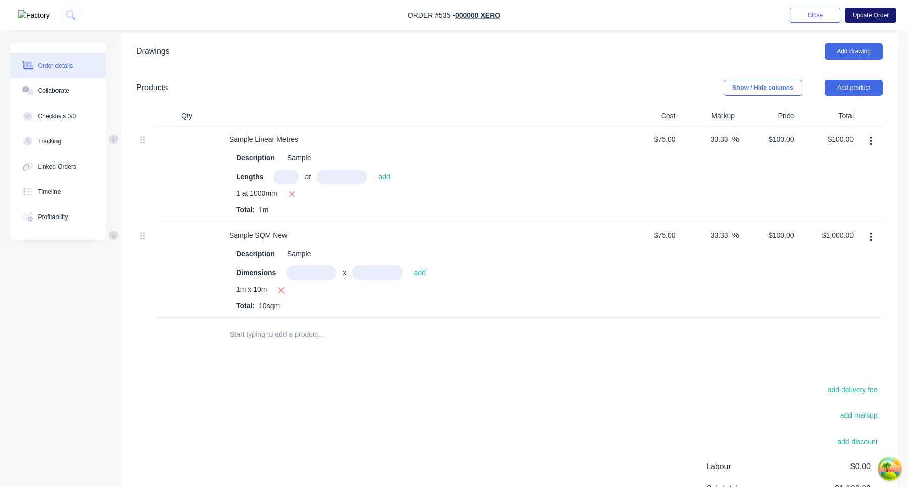
click at [891, 16] on button "Update Order" at bounding box center [870, 15] width 50 height 15
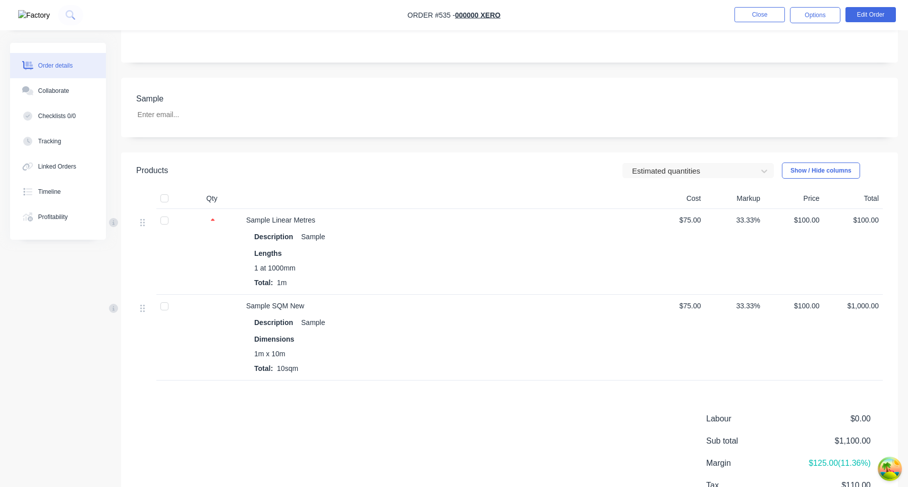
scroll to position [266, 0]
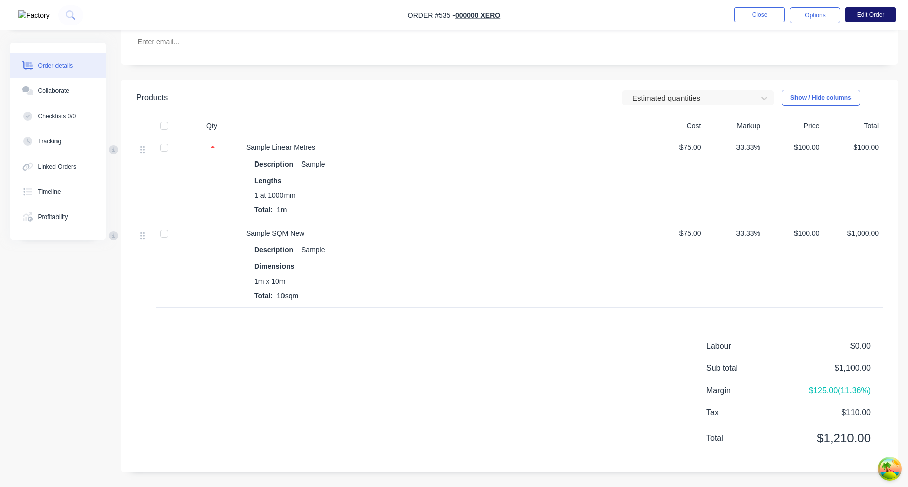
click at [872, 20] on button "Edit Order" at bounding box center [870, 14] width 50 height 15
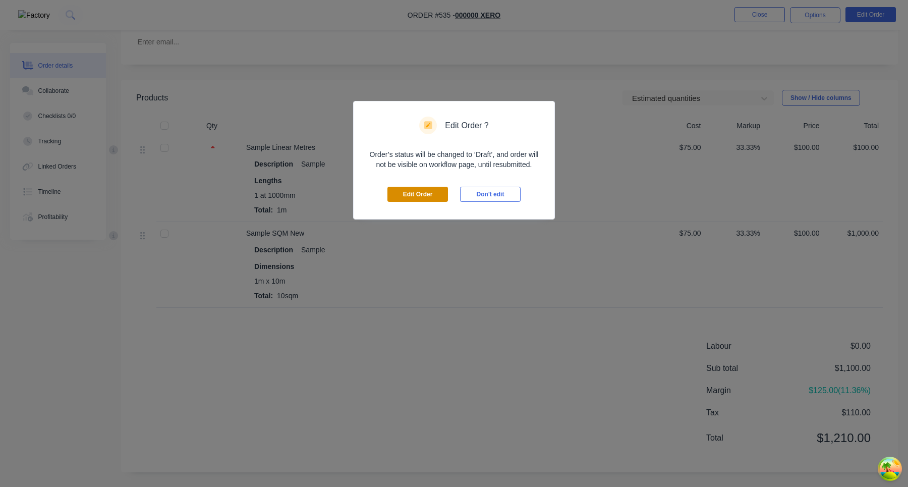
click at [423, 190] on button "Edit Order" at bounding box center [417, 194] width 61 height 15
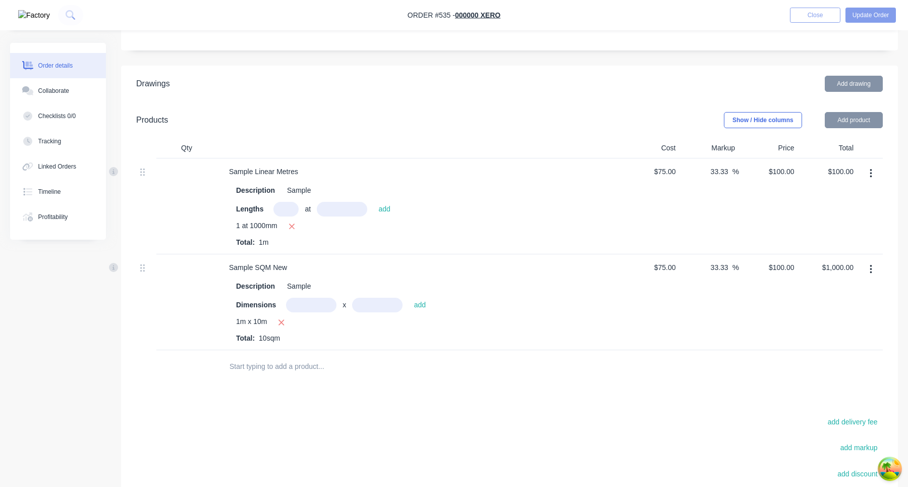
scroll to position [271, 0]
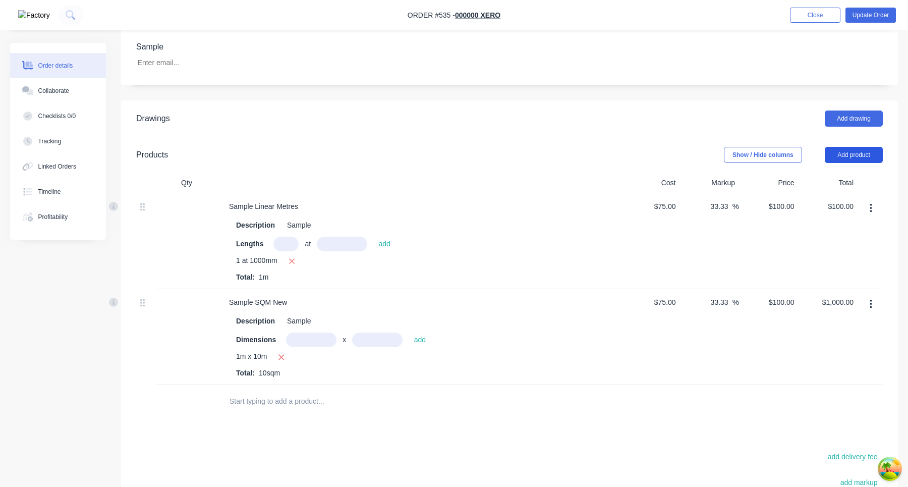
click at [850, 147] on button "Add product" at bounding box center [853, 155] width 58 height 16
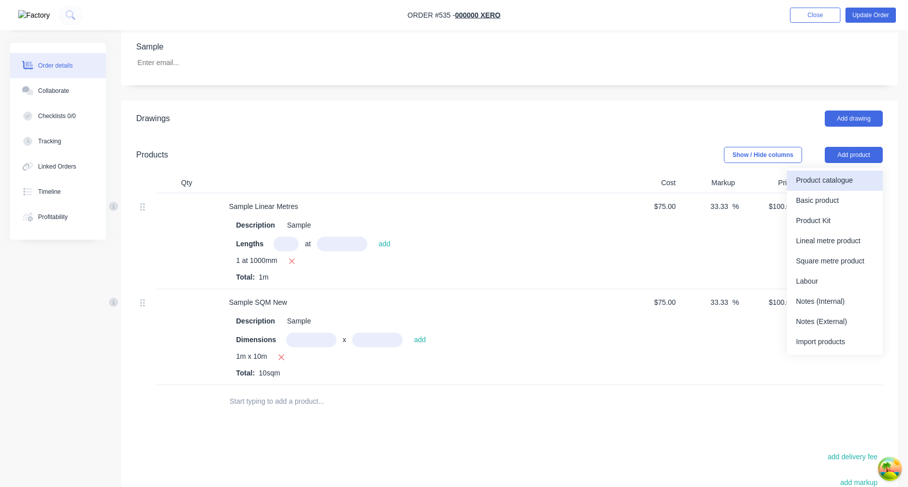
click at [850, 173] on div "Product catalogue" at bounding box center [835, 180] width 78 height 15
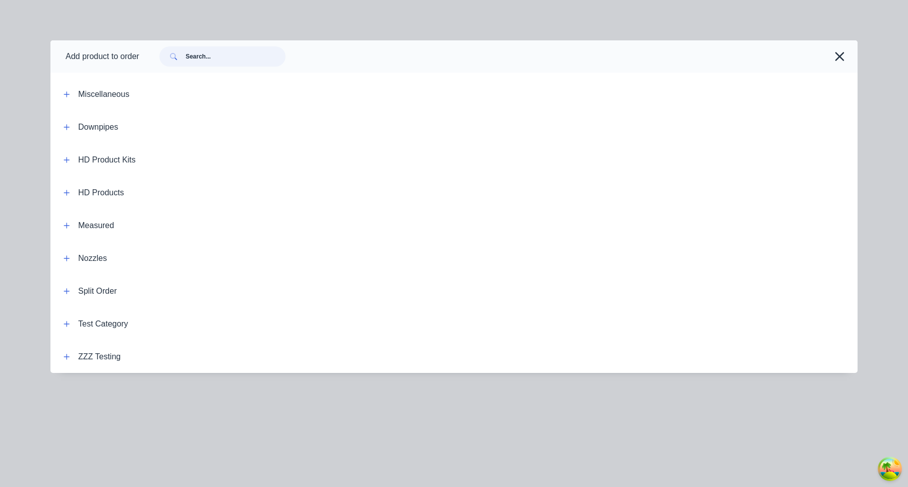
click at [218, 62] on input "text" at bounding box center [236, 56] width 100 height 20
type input "Basic"
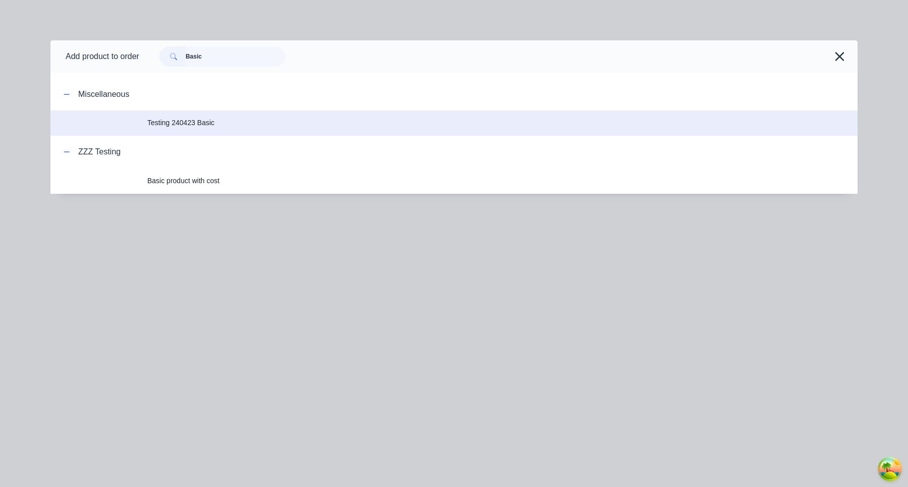
click at [224, 125] on span "Testing 240423 Basic" at bounding box center [431, 122] width 568 height 11
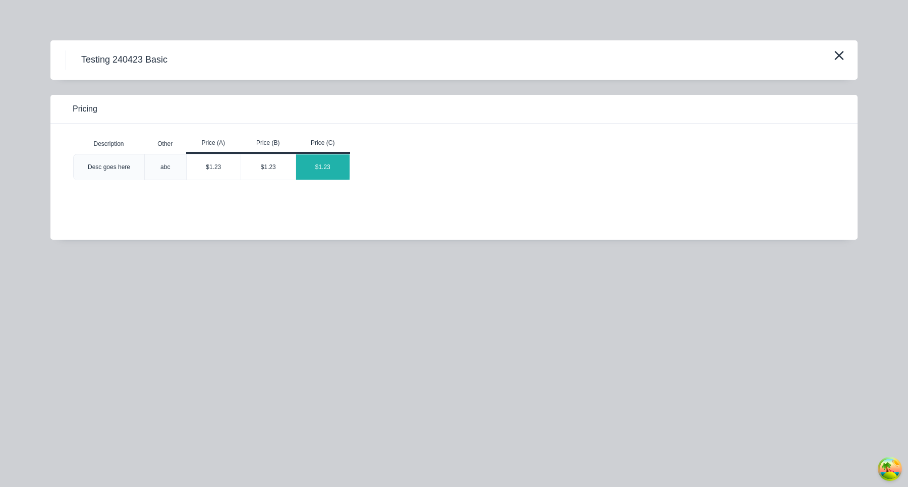
click at [343, 164] on div "$1.23" at bounding box center [323, 166] width 54 height 25
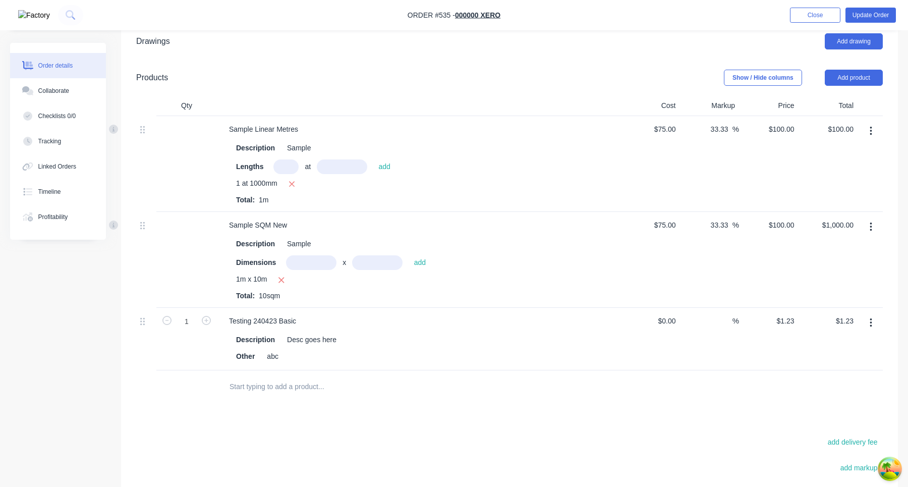
scroll to position [379, 0]
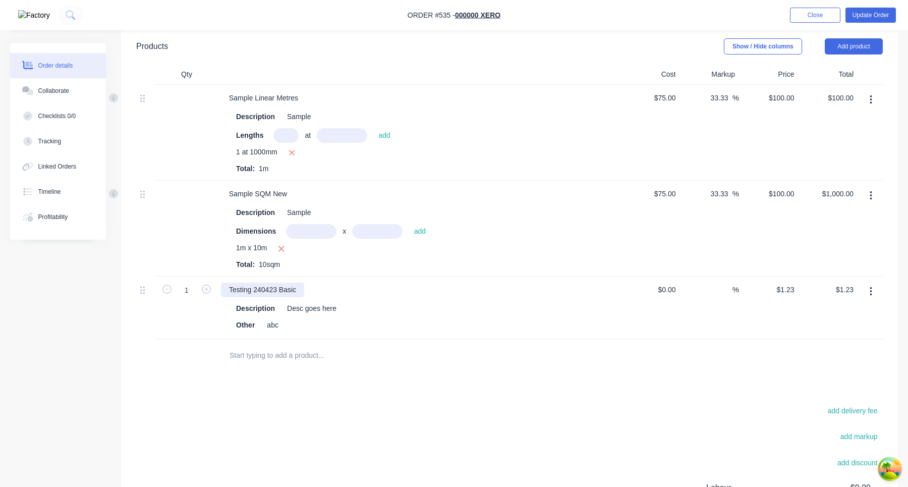
click at [284, 282] on div "Testing 240423 Basic" at bounding box center [262, 289] width 83 height 15
copy div "Testing 240423 Basic"
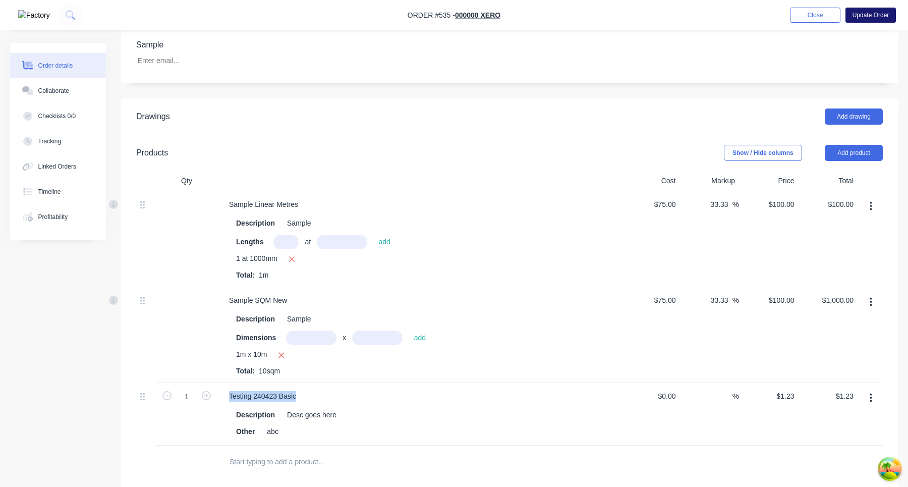
click at [877, 17] on button "Update Order" at bounding box center [870, 15] width 50 height 15
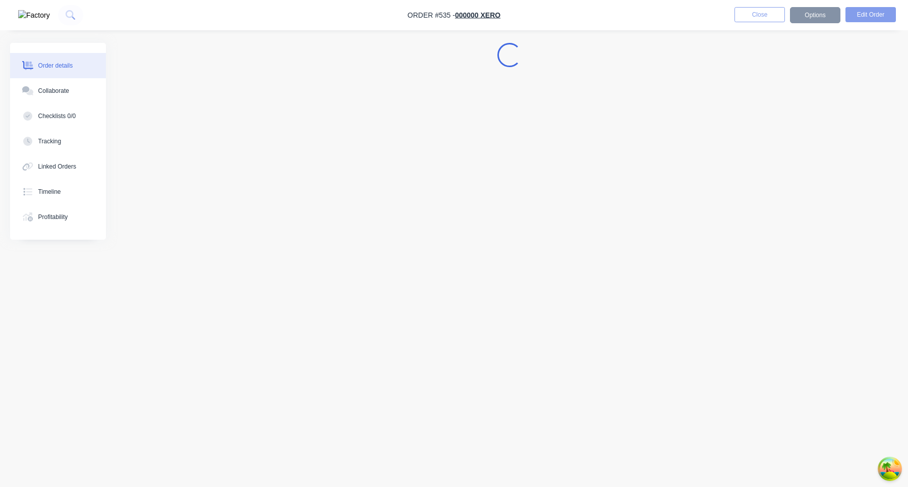
scroll to position [0, 0]
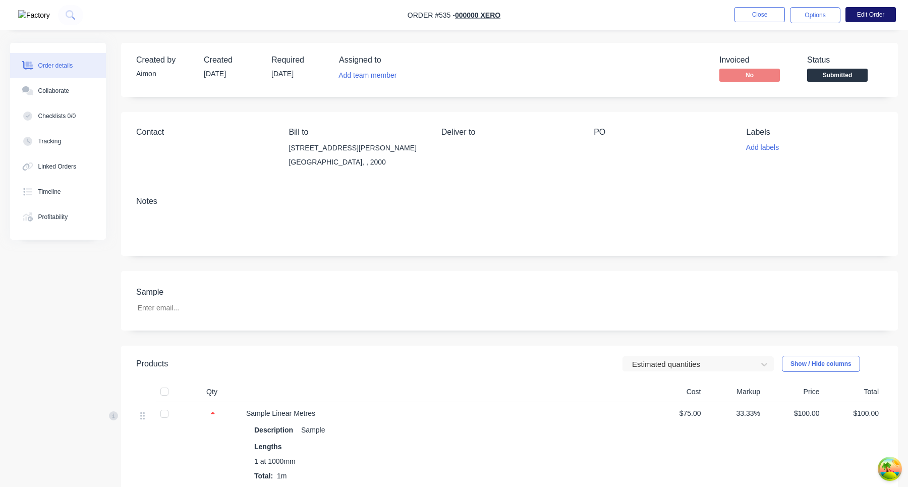
click at [887, 11] on button "Edit Order" at bounding box center [870, 14] width 50 height 15
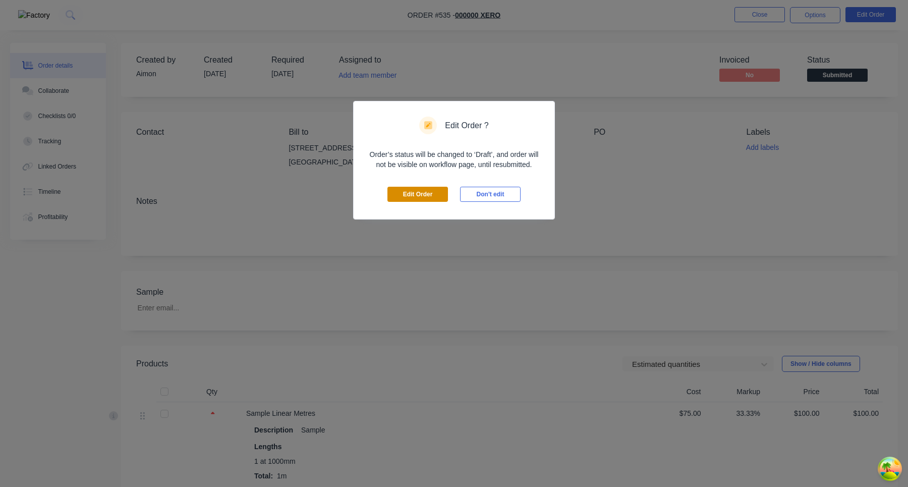
click at [420, 198] on button "Edit Order" at bounding box center [417, 194] width 61 height 15
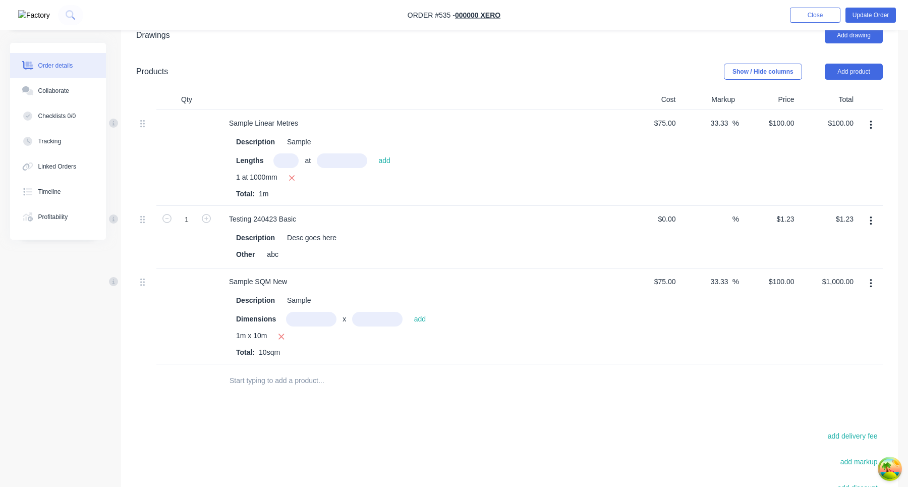
scroll to position [400, 0]
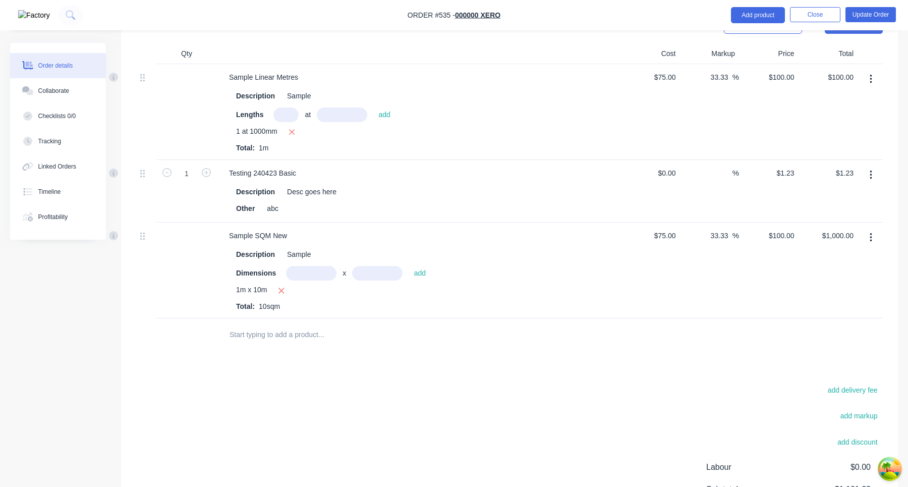
click at [872, 166] on button "button" at bounding box center [871, 175] width 24 height 18
click at [803, 255] on div "Delete" at bounding box center [835, 262] width 78 height 15
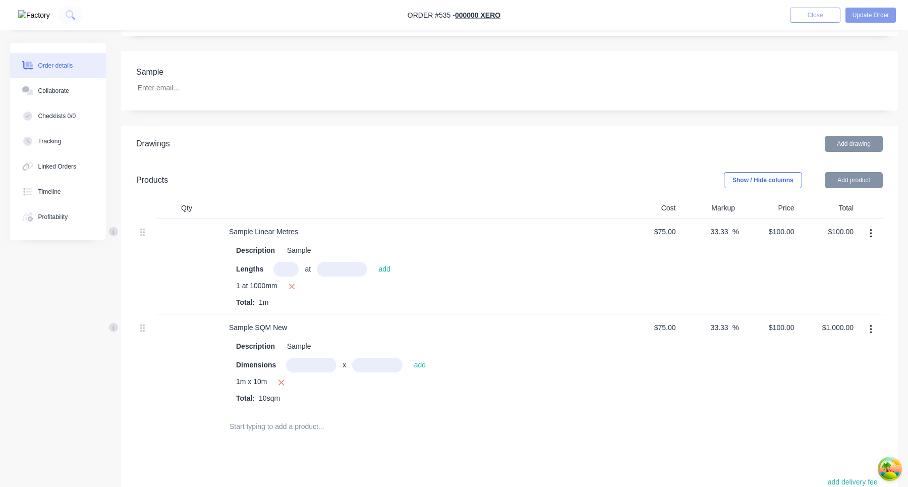
scroll to position [239, 0]
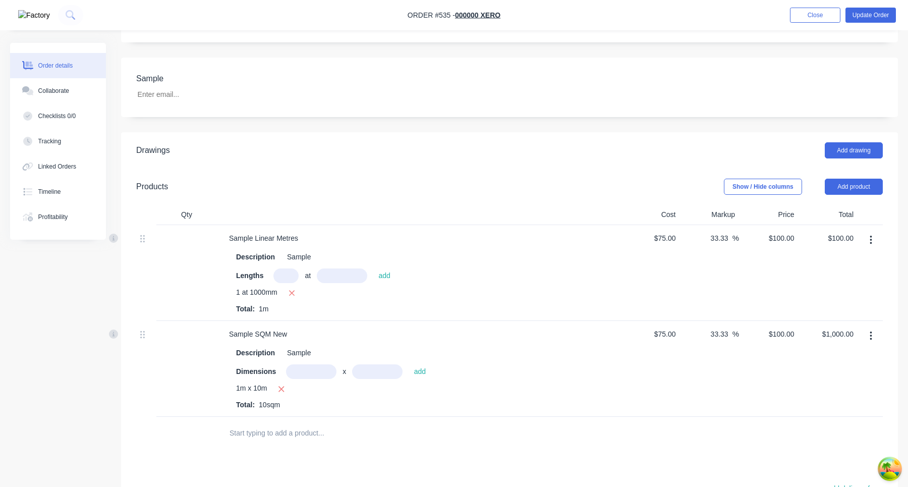
click at [758, 142] on div "Add drawing" at bounding box center [588, 150] width 587 height 16
click at [864, 178] on button "Add product" at bounding box center [853, 186] width 58 height 16
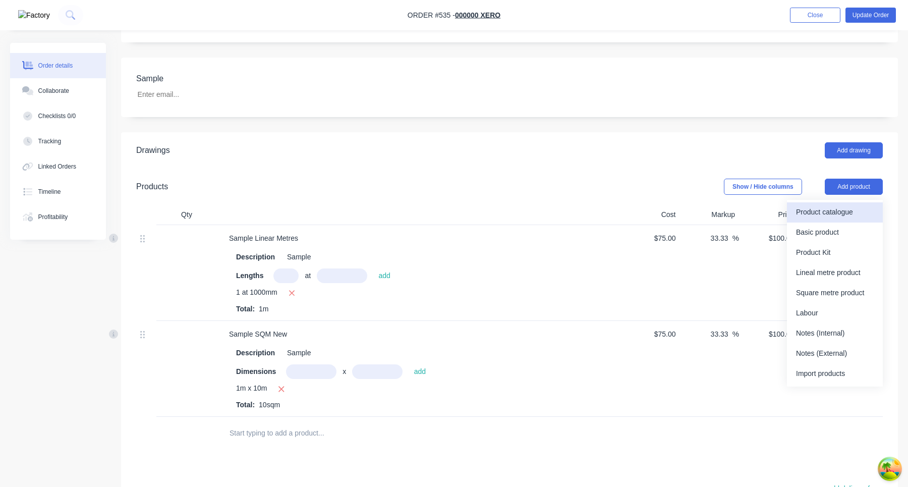
click at [840, 205] on div "Product catalogue" at bounding box center [835, 212] width 78 height 15
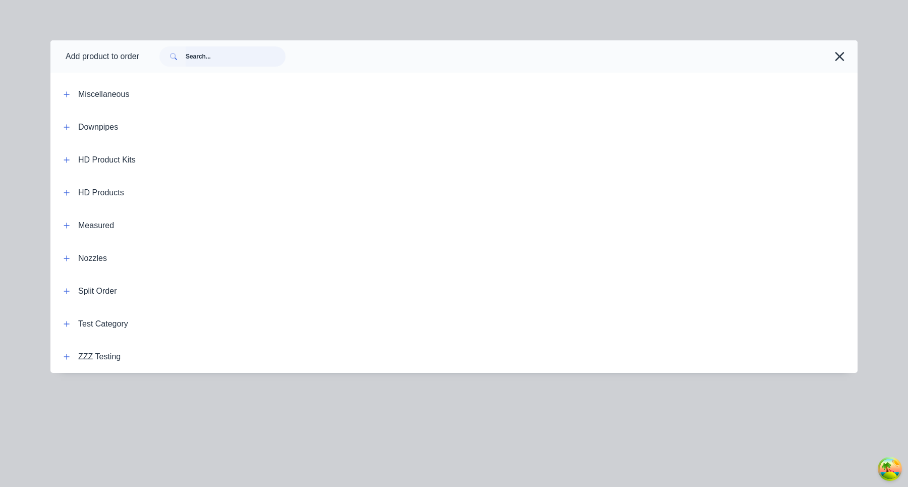
click at [233, 56] on input "text" at bounding box center [236, 56] width 100 height 20
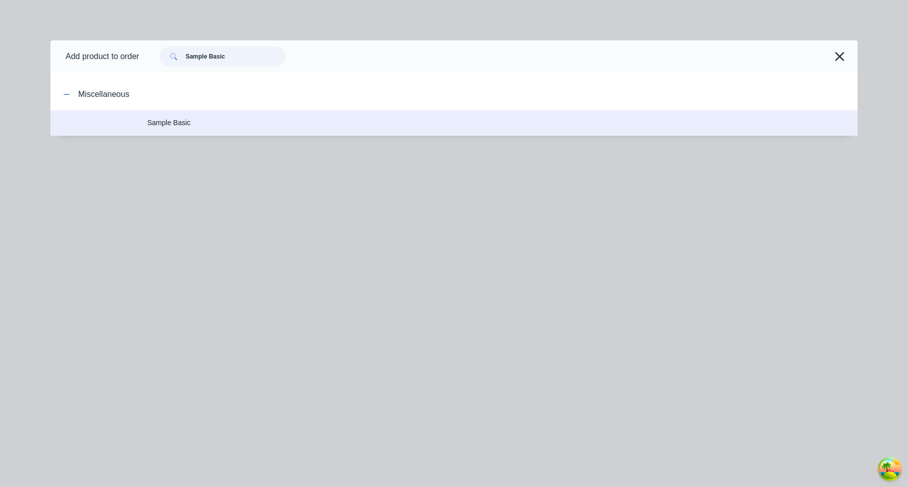
type input "Sample Basic"
click at [233, 116] on td "Sample Basic" at bounding box center [502, 122] width 710 height 25
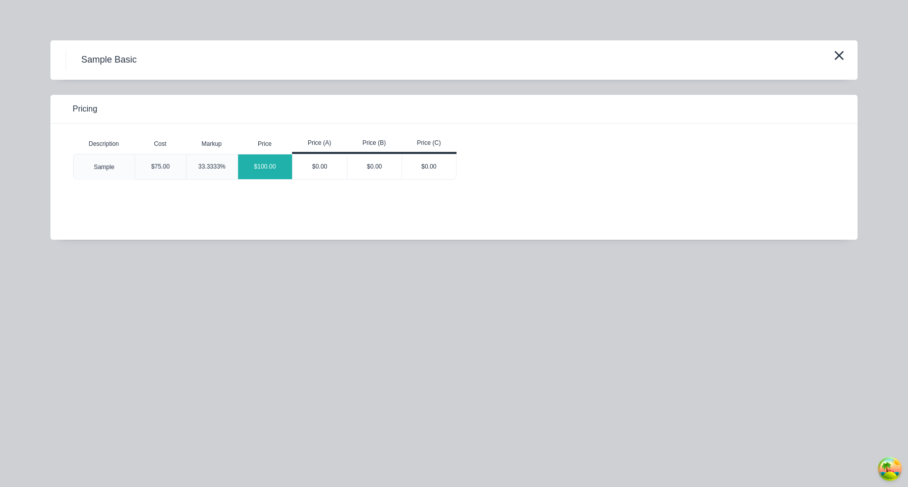
click at [265, 170] on div "$100.00" at bounding box center [265, 166] width 54 height 25
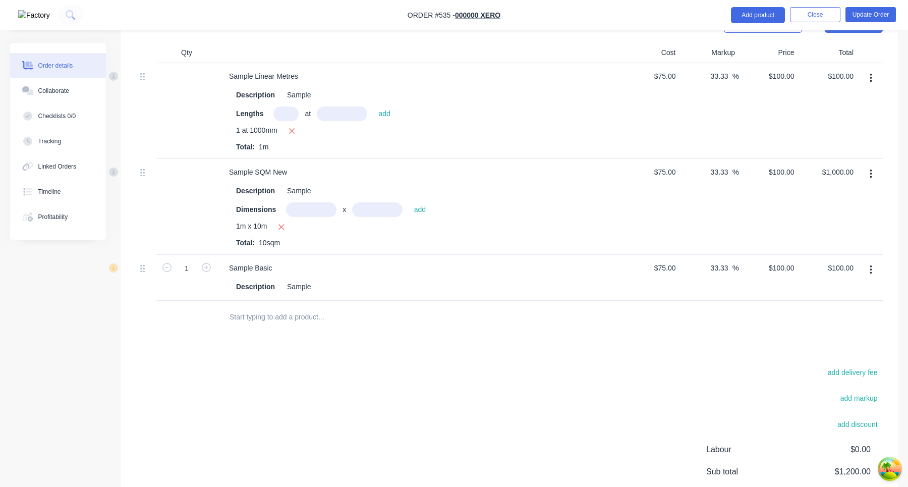
scroll to position [402, 0]
click at [888, 14] on button "Update Order" at bounding box center [870, 14] width 50 height 15
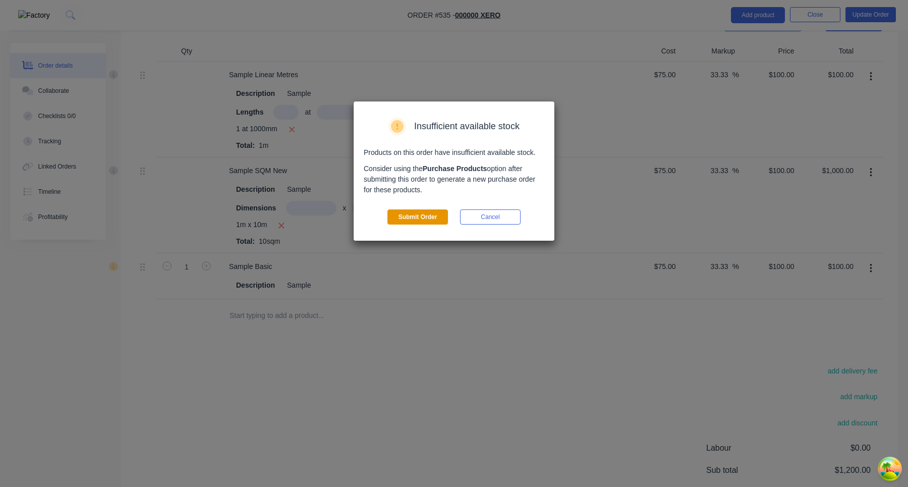
click at [431, 214] on button "Submit Order" at bounding box center [417, 216] width 61 height 15
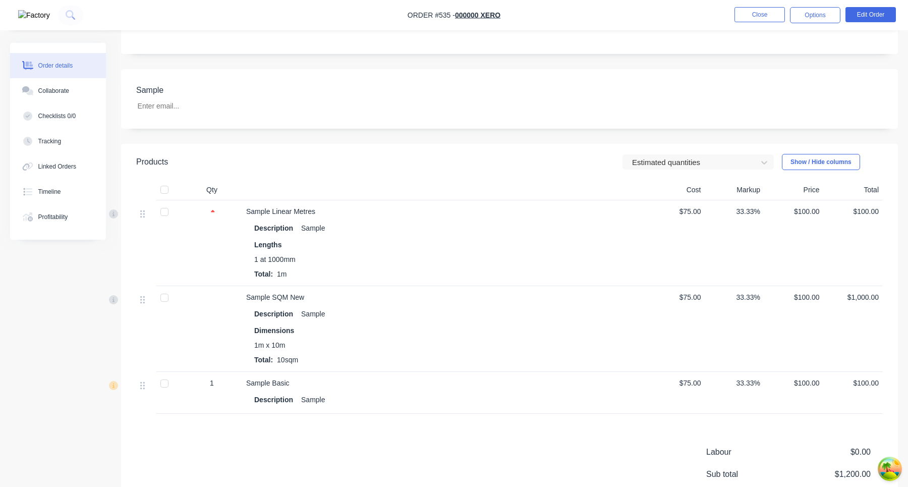
scroll to position [260, 0]
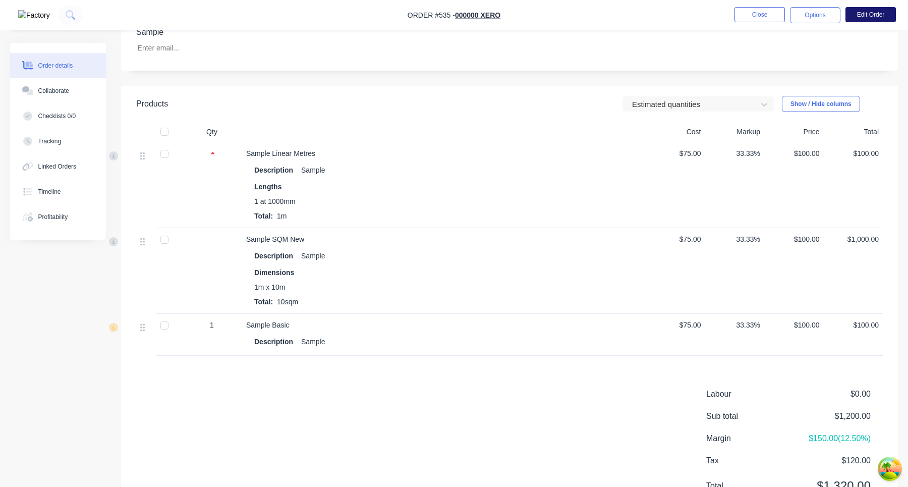
click at [868, 16] on button "Edit Order" at bounding box center [870, 14] width 50 height 15
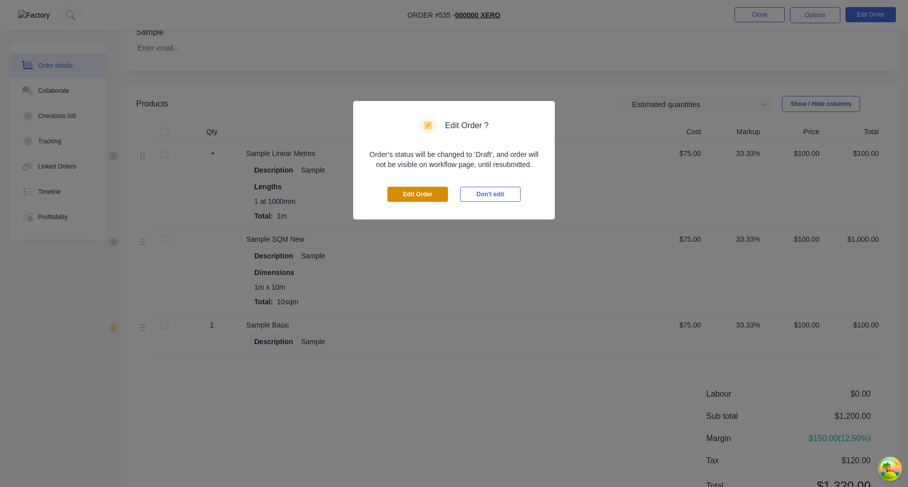
click at [421, 192] on button "Edit Order" at bounding box center [417, 194] width 61 height 15
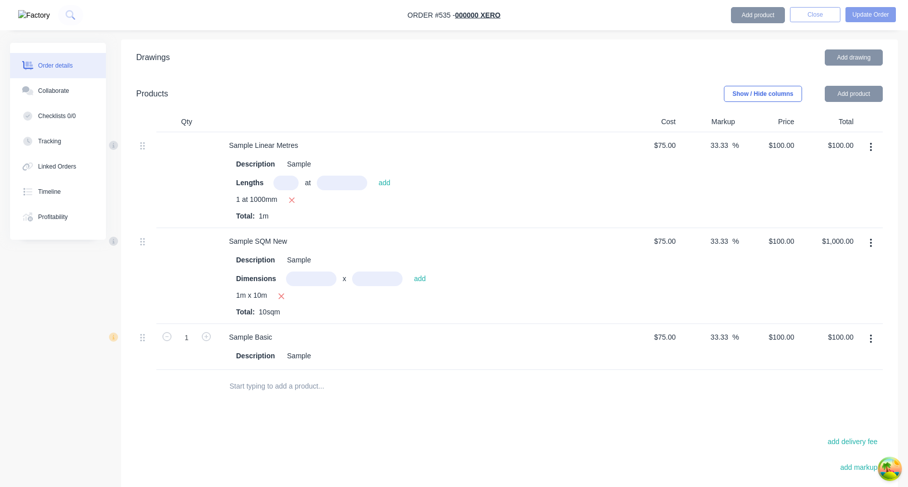
scroll to position [479, 0]
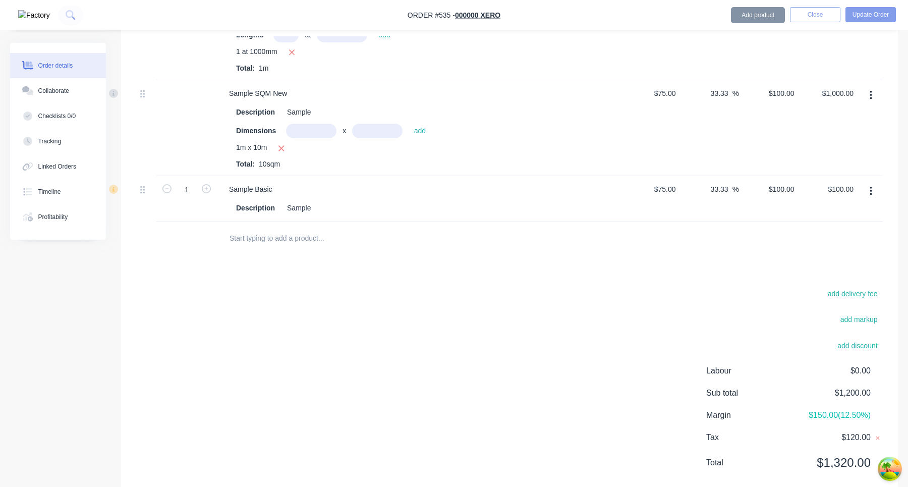
click at [873, 182] on button "button" at bounding box center [871, 191] width 24 height 18
click at [838, 271] on div "Delete" at bounding box center [835, 278] width 78 height 15
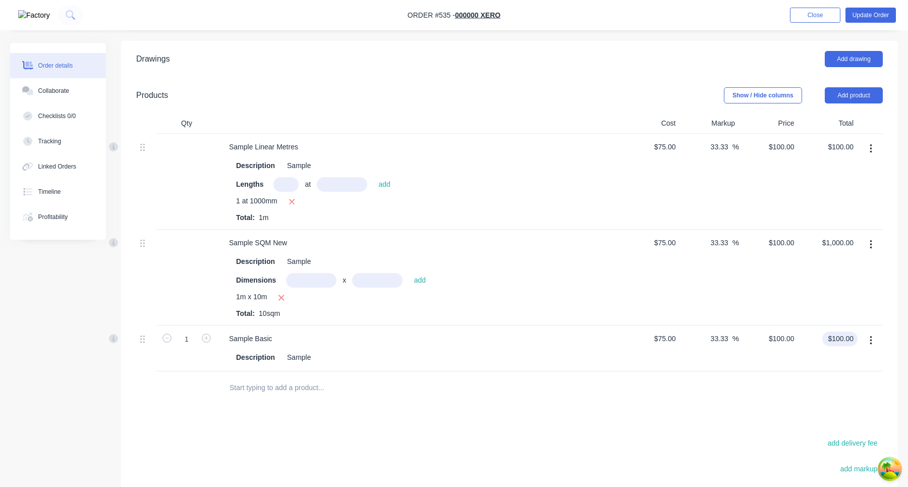
scroll to position [282, 0]
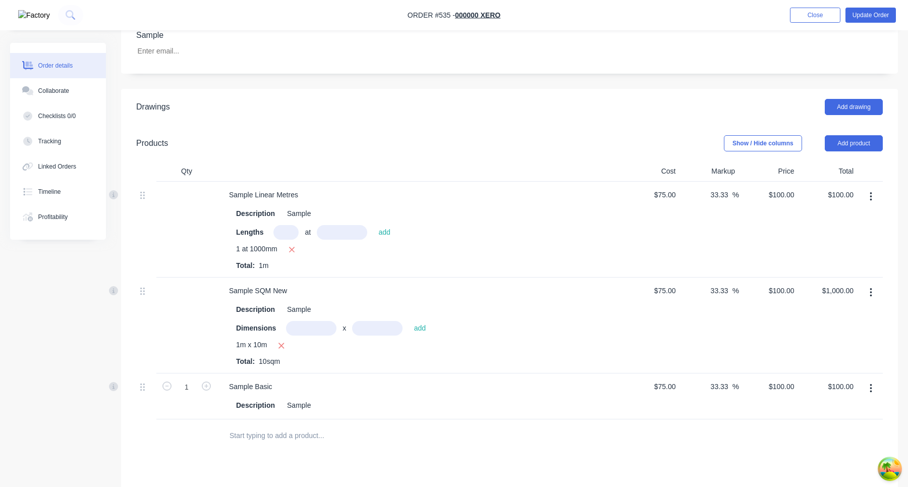
click at [873, 379] on button "button" at bounding box center [871, 388] width 24 height 18
click at [832, 468] on div "Delete" at bounding box center [835, 475] width 78 height 15
click at [862, 135] on button "Add product" at bounding box center [853, 143] width 58 height 16
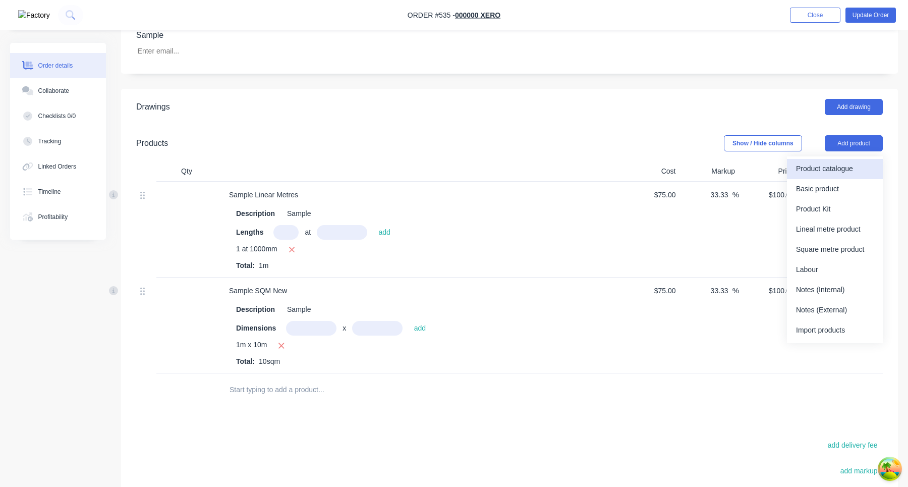
click at [830, 161] on div "Product catalogue" at bounding box center [835, 168] width 78 height 15
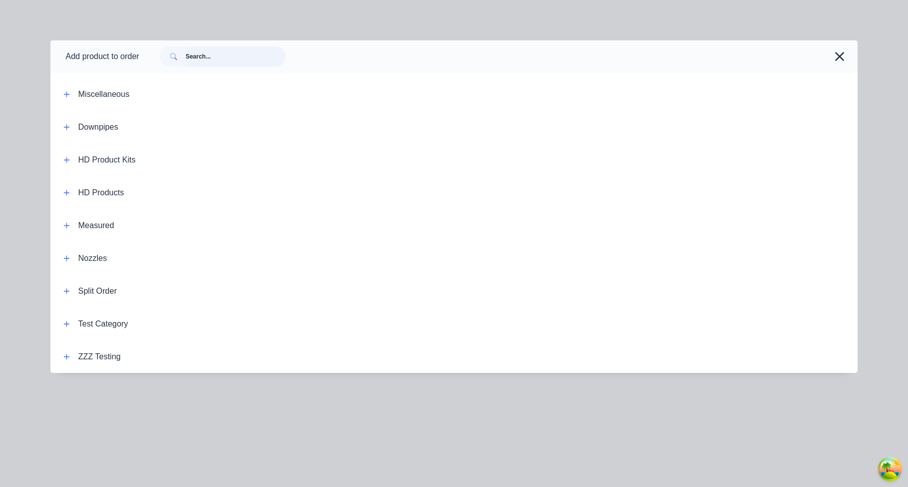
click at [232, 47] on input "text" at bounding box center [236, 56] width 100 height 20
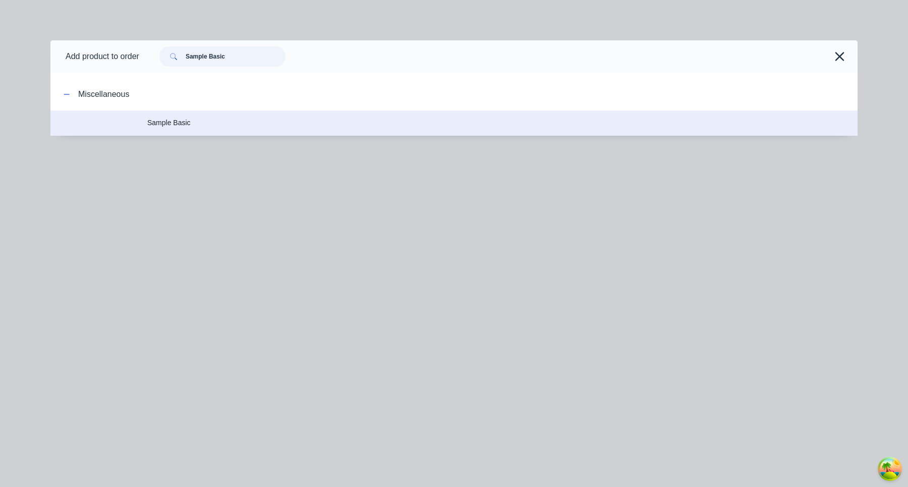
type input "Sample Basic"
click at [250, 116] on td "Sample Basic" at bounding box center [502, 122] width 710 height 25
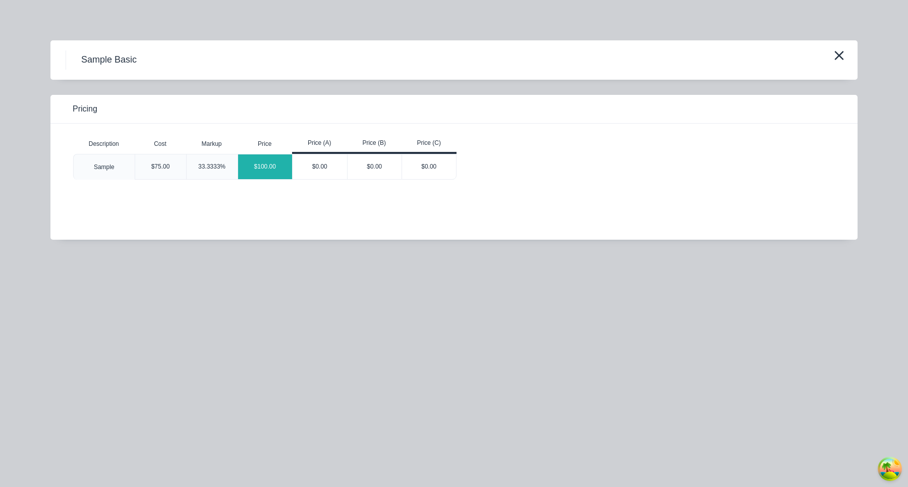
click at [271, 162] on div "$100.00" at bounding box center [265, 166] width 54 height 25
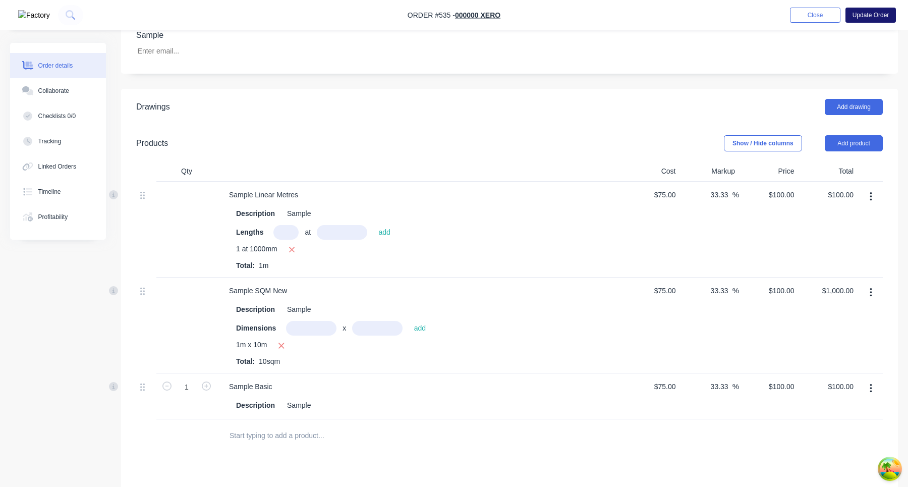
click at [862, 15] on button "Update Order" at bounding box center [870, 15] width 50 height 15
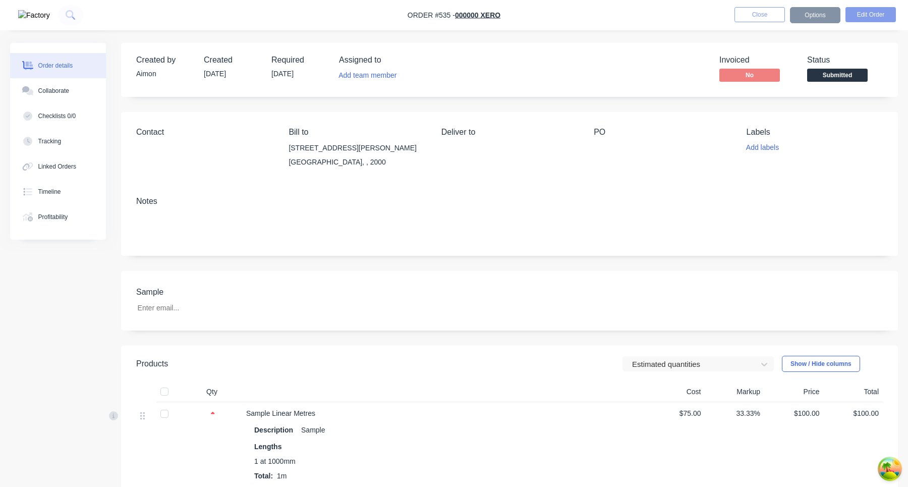
scroll to position [308, 0]
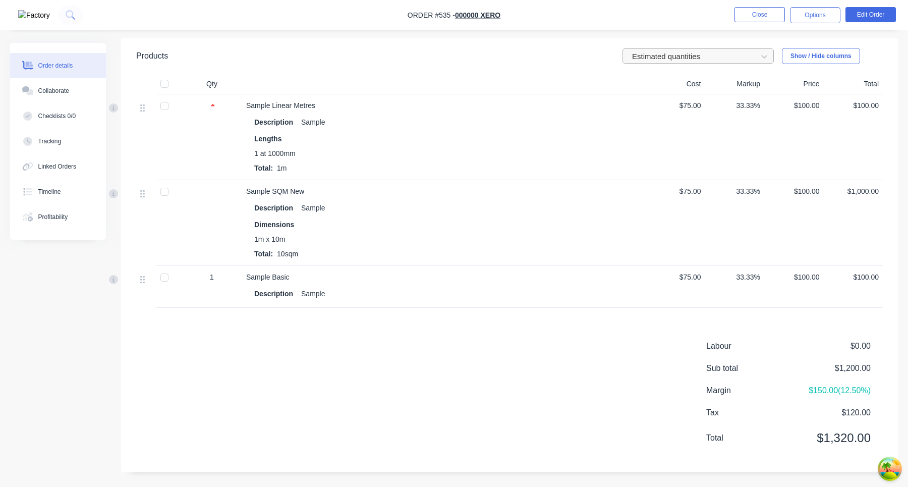
click at [722, 62] on div "Estimated quantities" at bounding box center [691, 56] width 127 height 15
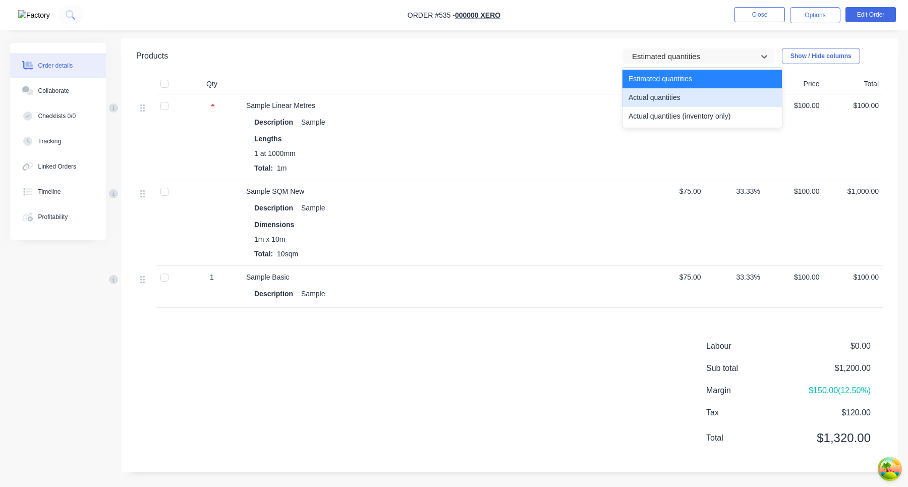
click at [694, 90] on div "Actual quantities" at bounding box center [701, 97] width 159 height 19
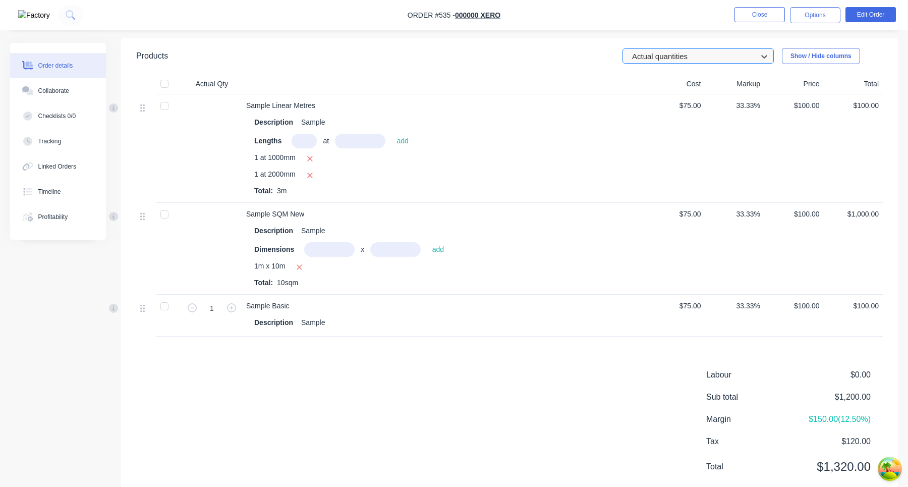
click at [720, 60] on div at bounding box center [691, 56] width 121 height 13
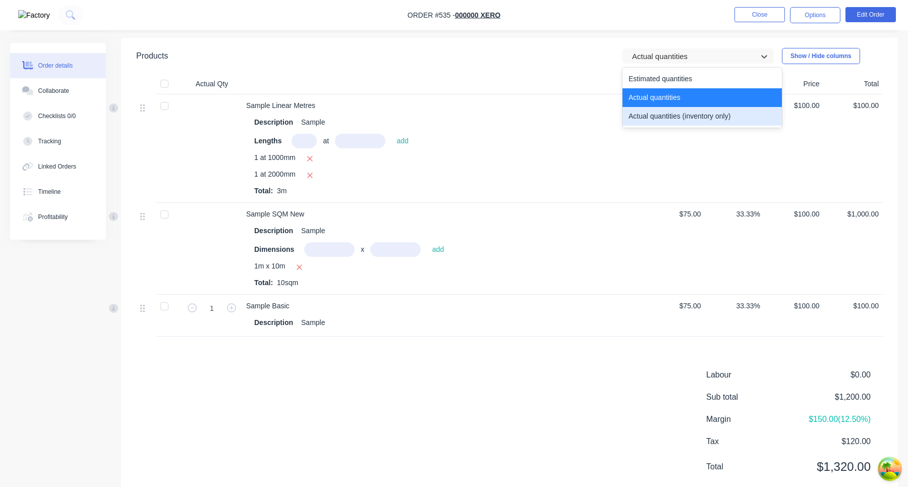
click at [690, 119] on div "Actual quantities (inventory only)" at bounding box center [701, 116] width 159 height 19
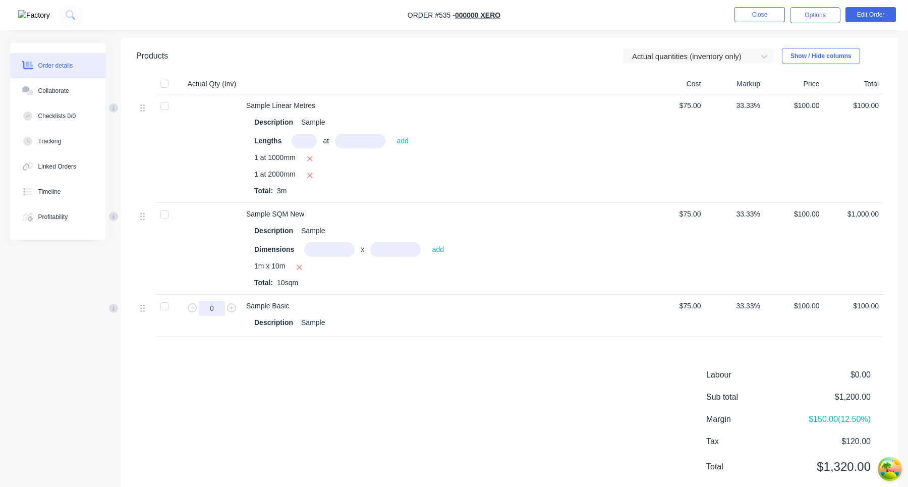
click at [220, 304] on input "0" at bounding box center [212, 307] width 26 height 15
type input "100"
click at [480, 343] on div "Products Actual quantities (inventory only) Show / Hide columns Actual Qty (Inv…" at bounding box center [509, 269] width 776 height 463
click at [712, 61] on div at bounding box center [691, 56] width 121 height 13
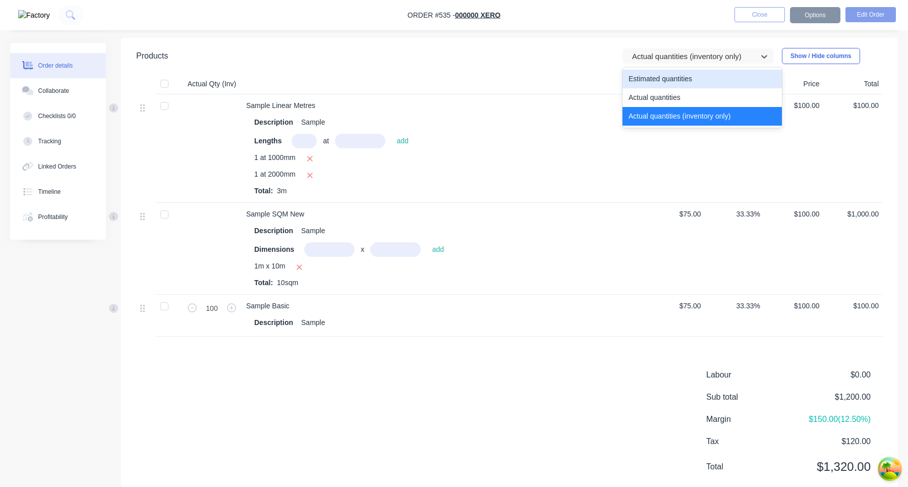
click at [692, 79] on div "Estimated quantities" at bounding box center [701, 79] width 159 height 19
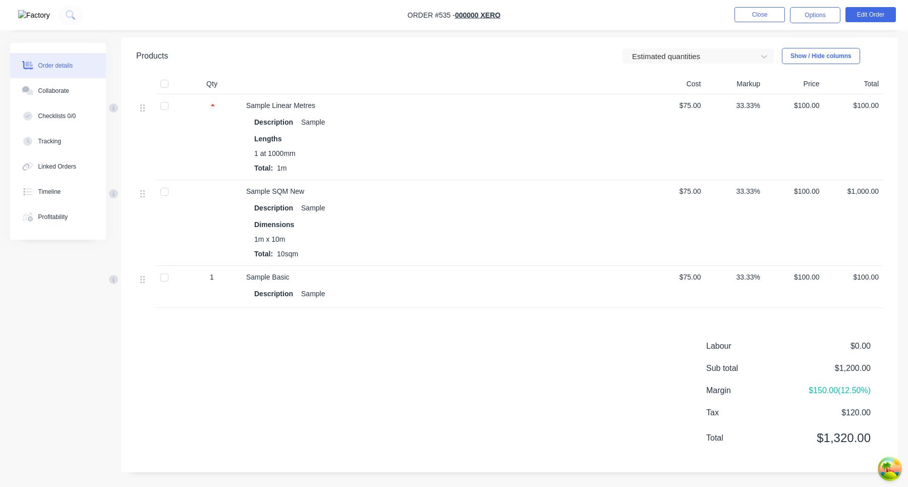
click at [210, 279] on span "1" at bounding box center [212, 277] width 4 height 11
drag, startPoint x: 707, startPoint y: 58, endPoint x: 707, endPoint y: 65, distance: 6.6
click at [707, 58] on div at bounding box center [691, 56] width 121 height 13
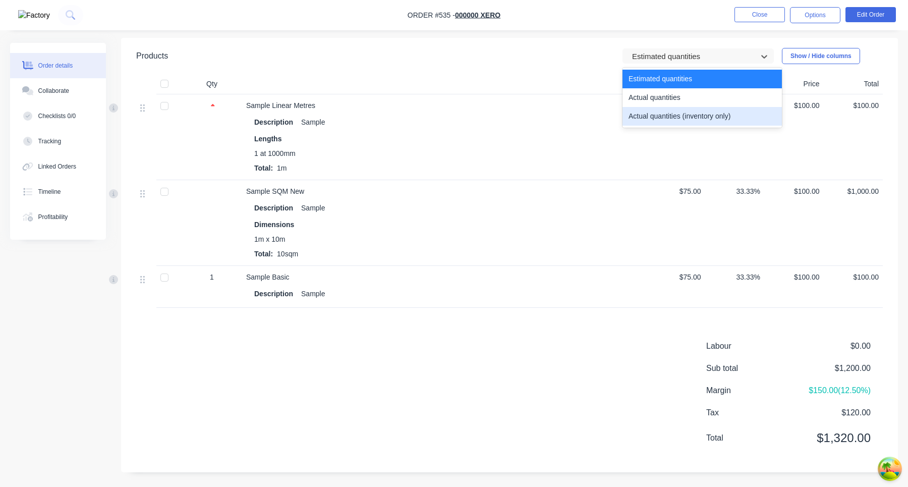
click at [705, 113] on div "Actual quantities (inventory only)" at bounding box center [701, 116] width 159 height 19
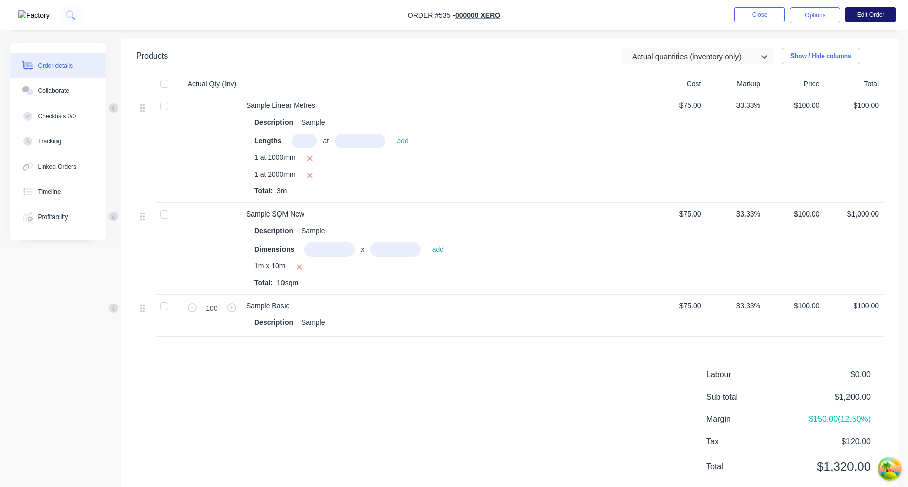
click at [884, 17] on button "Edit Order" at bounding box center [870, 14] width 50 height 15
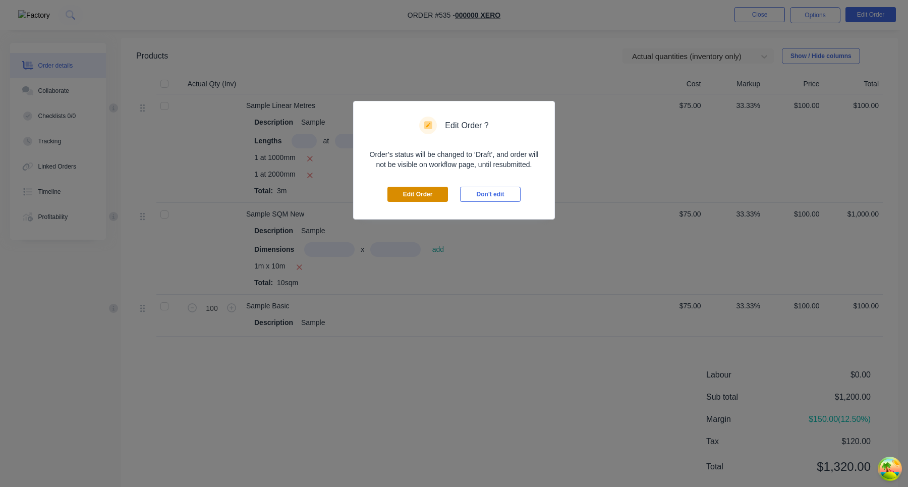
click at [427, 194] on button "Edit Order" at bounding box center [417, 194] width 61 height 15
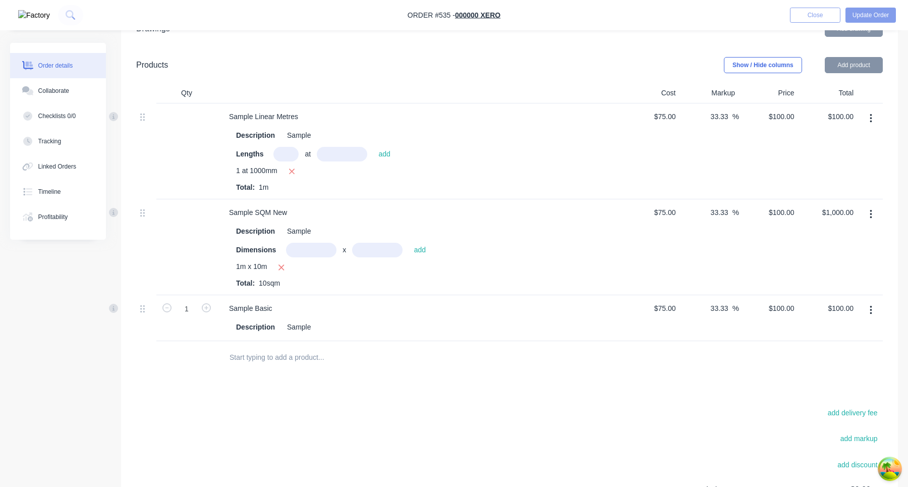
scroll to position [297, 0]
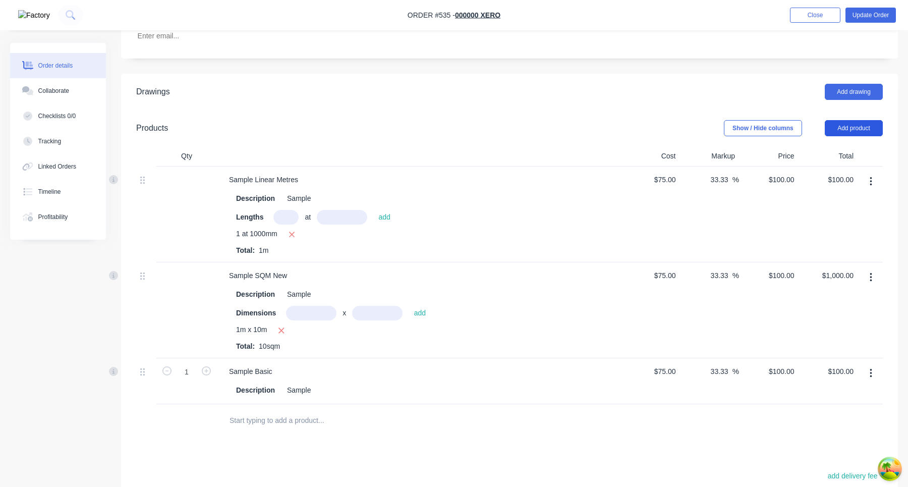
click at [844, 120] on button "Add product" at bounding box center [853, 128] width 58 height 16
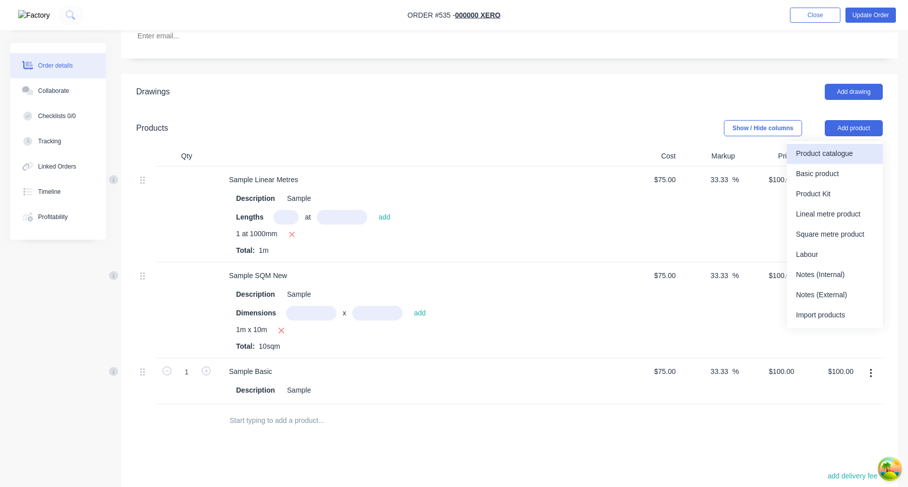
click at [815, 146] on div "Product catalogue" at bounding box center [835, 153] width 78 height 15
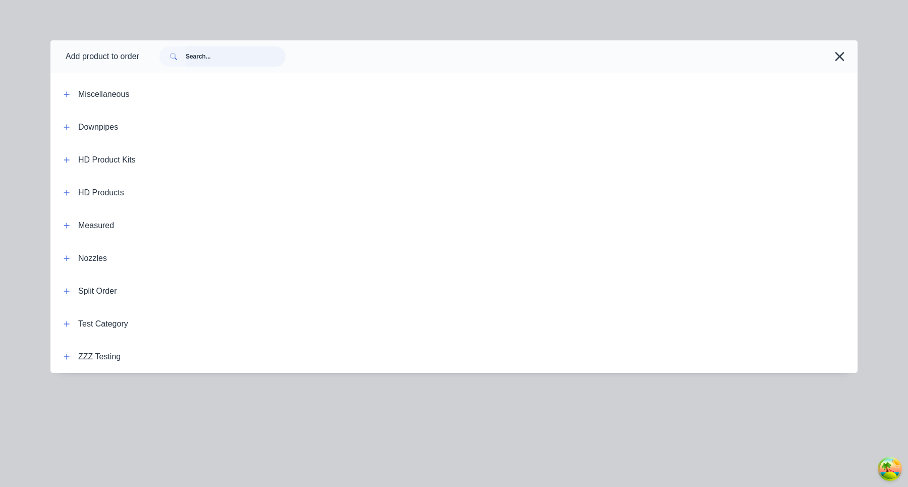
click at [258, 59] on input "text" at bounding box center [236, 56] width 100 height 20
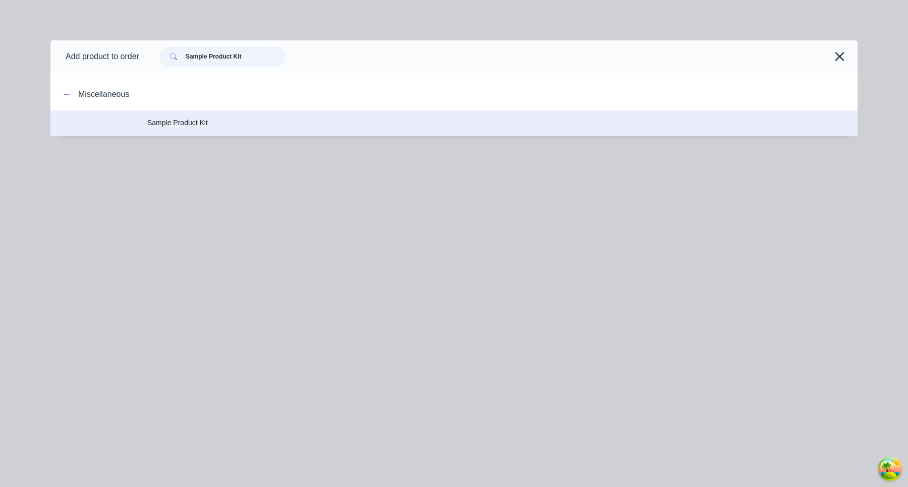
type input "Sample Product Kit"
click at [169, 126] on span "Sample Product Kit" at bounding box center [431, 122] width 568 height 11
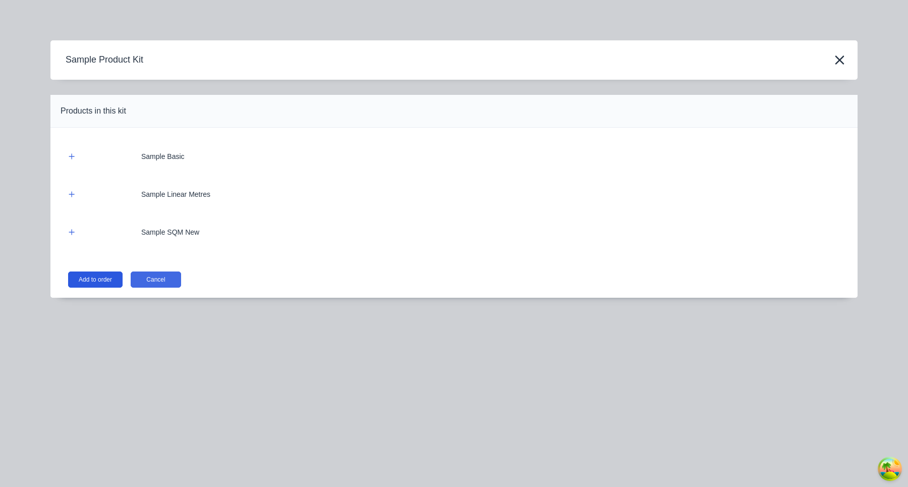
click at [114, 275] on button "Add to order" at bounding box center [95, 279] width 54 height 16
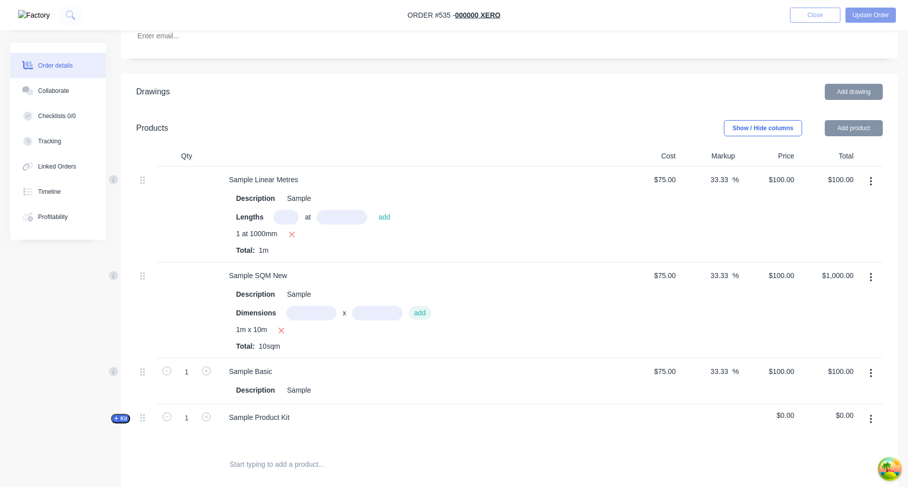
scroll to position [497, 0]
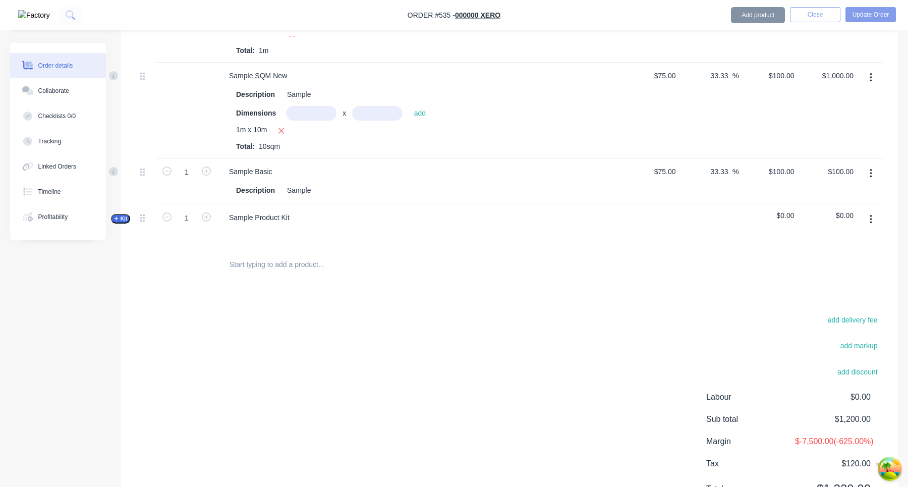
click at [123, 215] on span "Kit" at bounding box center [120, 219] width 13 height 8
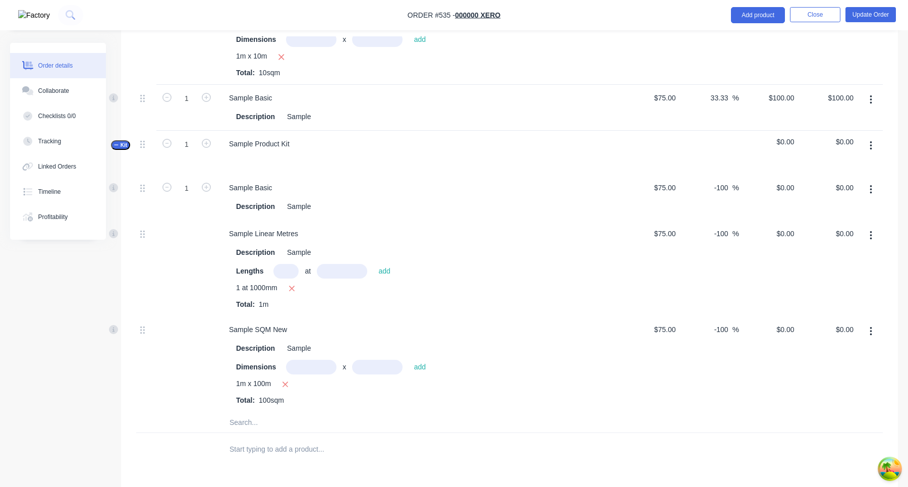
scroll to position [544, 0]
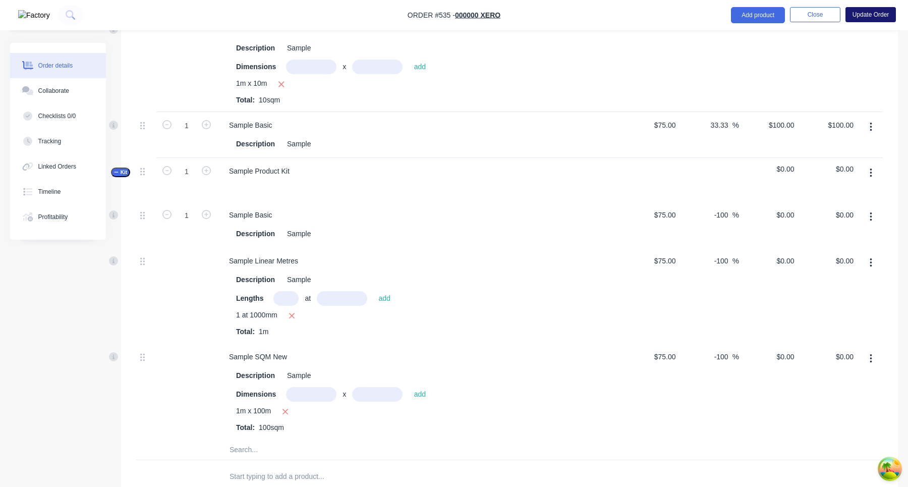
click at [878, 14] on button "Update Order" at bounding box center [870, 14] width 50 height 15
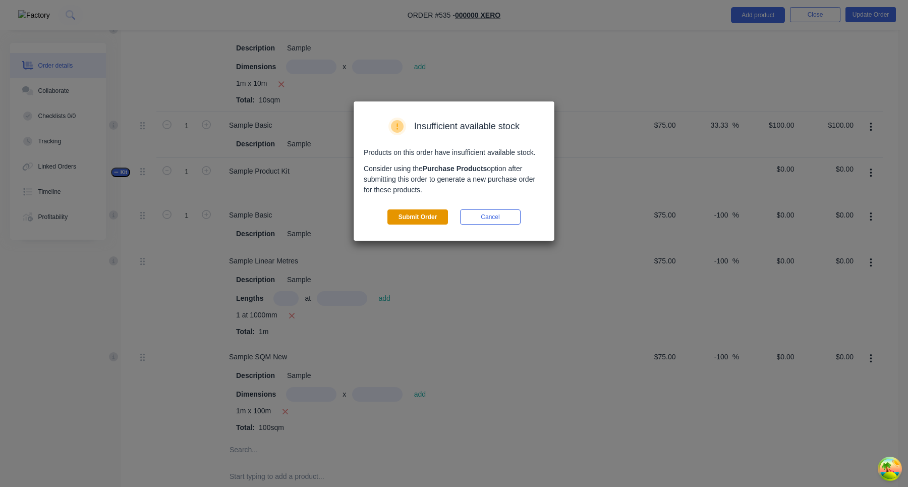
click at [434, 216] on button "Submit Order" at bounding box center [417, 216] width 61 height 15
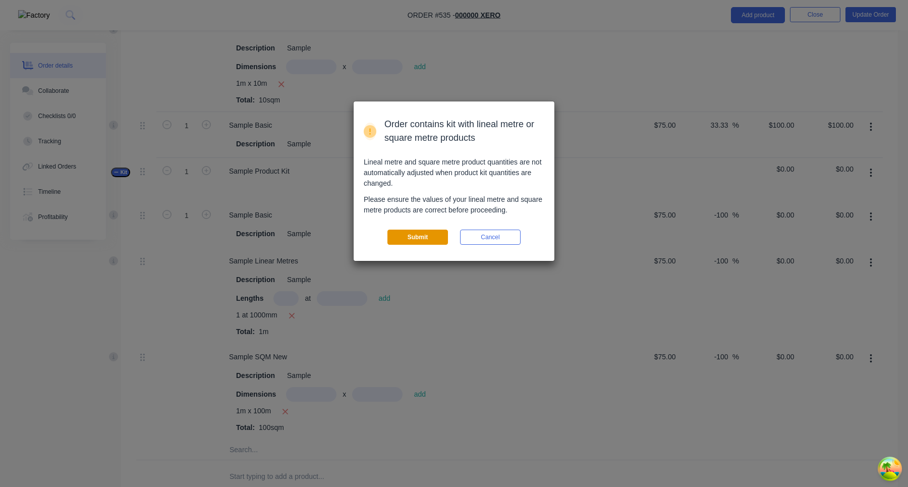
click at [420, 234] on button "Submit" at bounding box center [417, 236] width 61 height 15
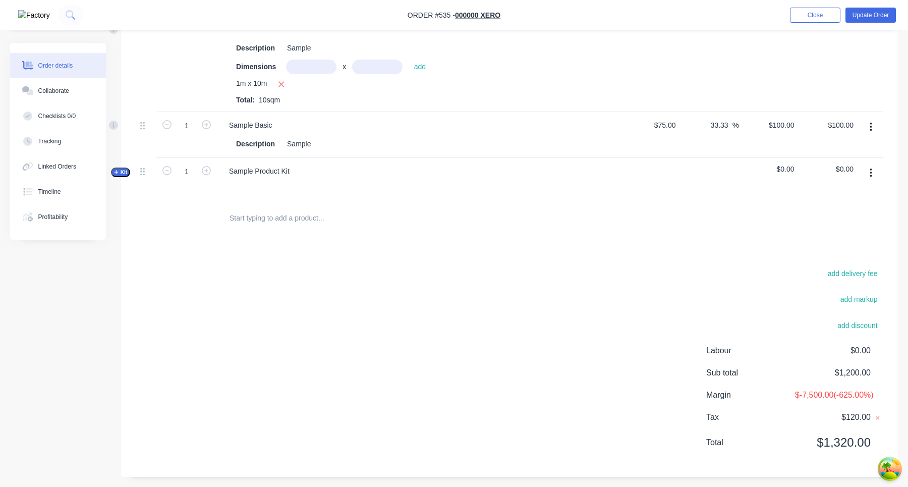
scroll to position [0, 0]
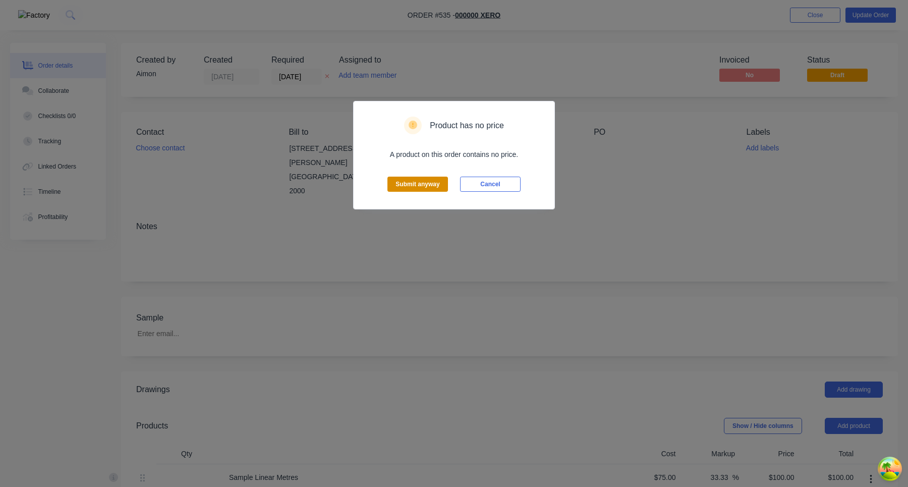
click at [428, 186] on button "Submit anyway" at bounding box center [417, 183] width 61 height 15
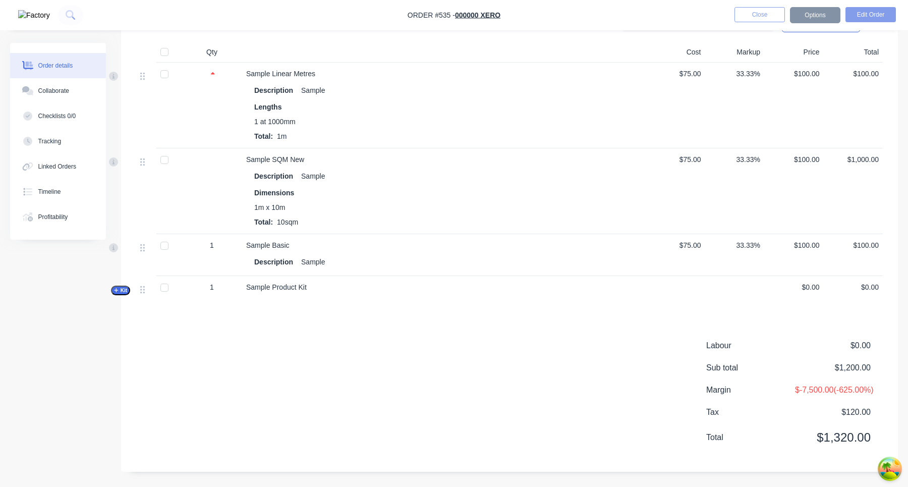
scroll to position [351, 0]
click at [125, 286] on span "Kit" at bounding box center [120, 290] width 13 height 8
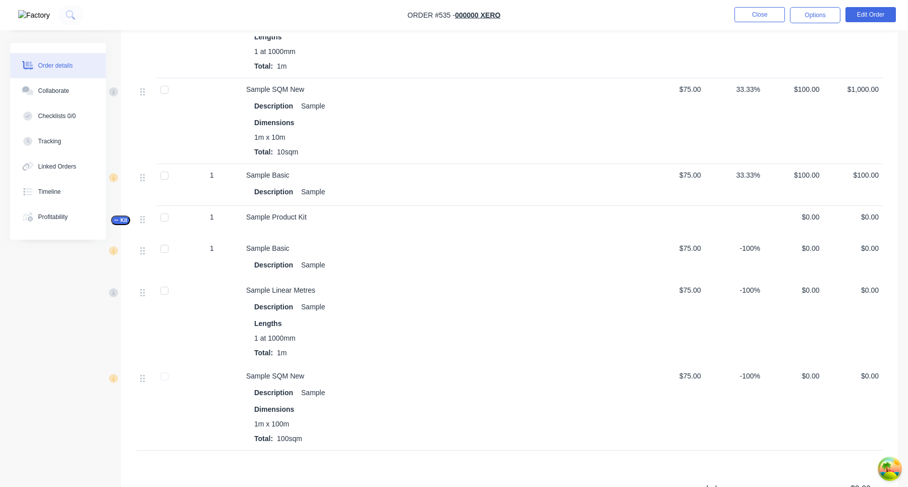
scroll to position [409, 0]
click at [755, 244] on span "-100%" at bounding box center [734, 249] width 51 height 11
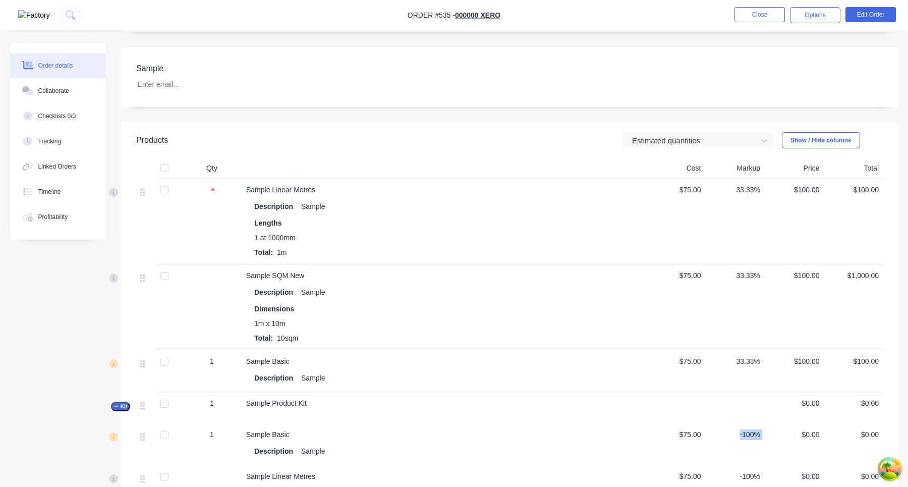
scroll to position [211, 0]
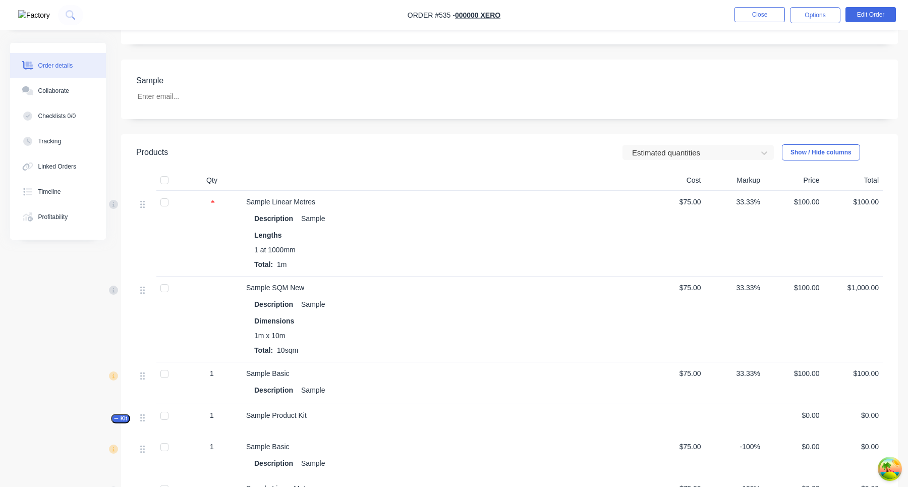
click at [701, 162] on header "Products Estimated quantities Show / Hide columns" at bounding box center [509, 152] width 776 height 36
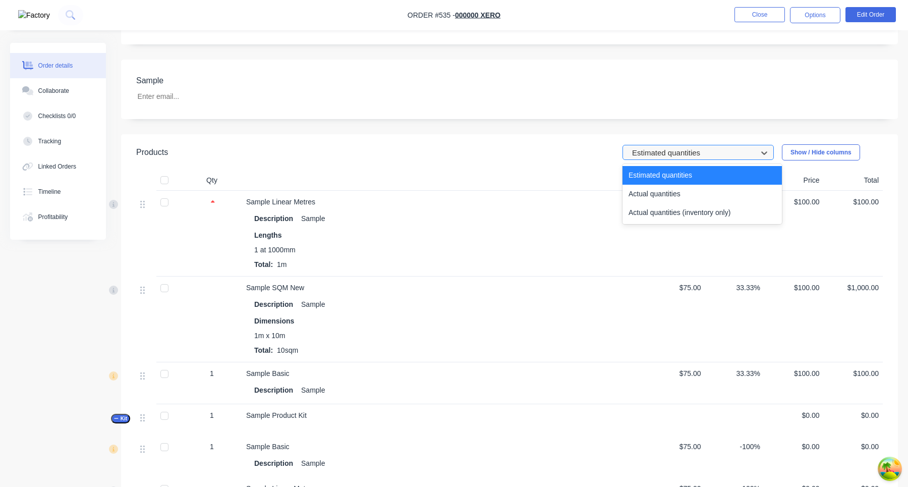
click at [698, 155] on div at bounding box center [691, 152] width 121 height 13
click at [686, 214] on div "Actual quantities (inventory only)" at bounding box center [701, 212] width 159 height 19
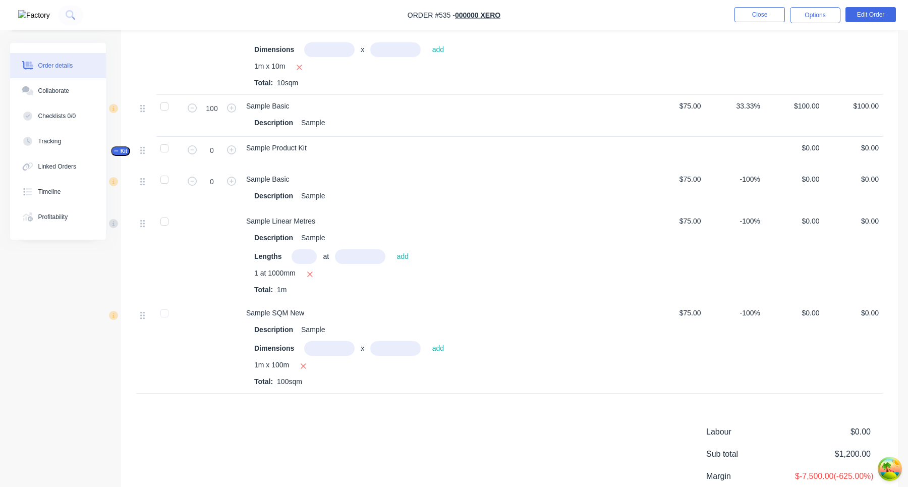
scroll to position [508, 0]
click at [305, 258] on input "text" at bounding box center [303, 256] width 25 height 15
click at [311, 269] on icon "button" at bounding box center [310, 273] width 7 height 9
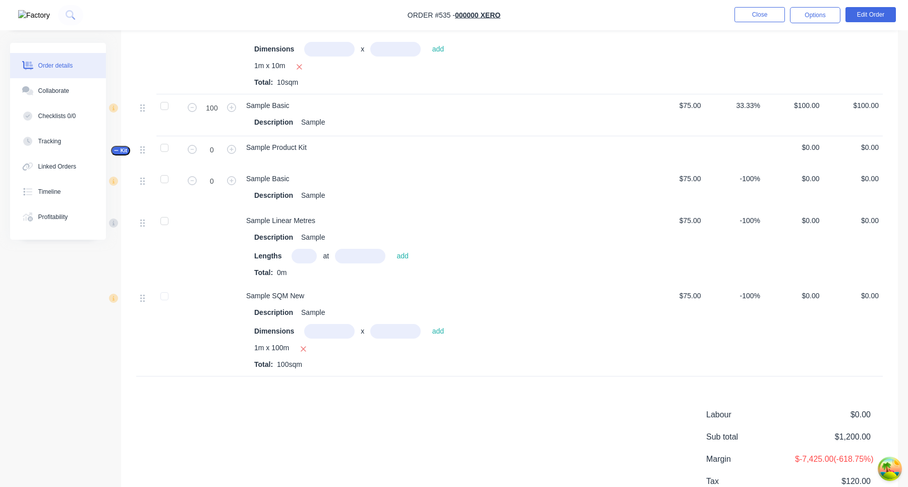
click at [308, 256] on input "text" at bounding box center [303, 256] width 25 height 15
type input "1"
click at [366, 252] on input "text" at bounding box center [360, 256] width 50 height 15
type input "1000mm"
click at [411, 260] on button "add" at bounding box center [402, 256] width 22 height 14
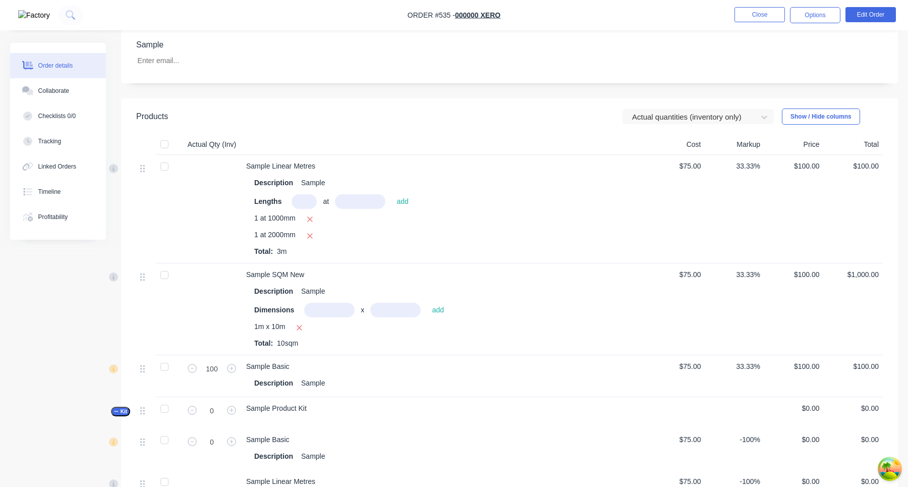
scroll to position [234, 0]
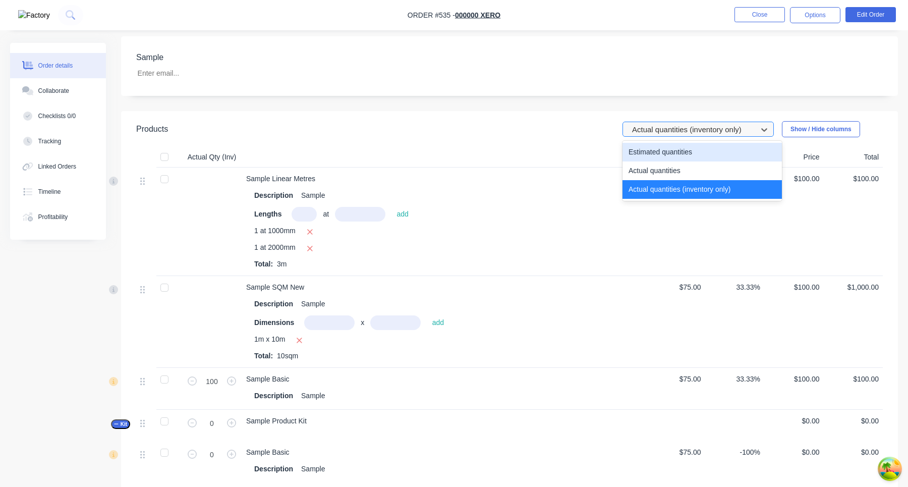
click at [719, 130] on div at bounding box center [691, 129] width 121 height 13
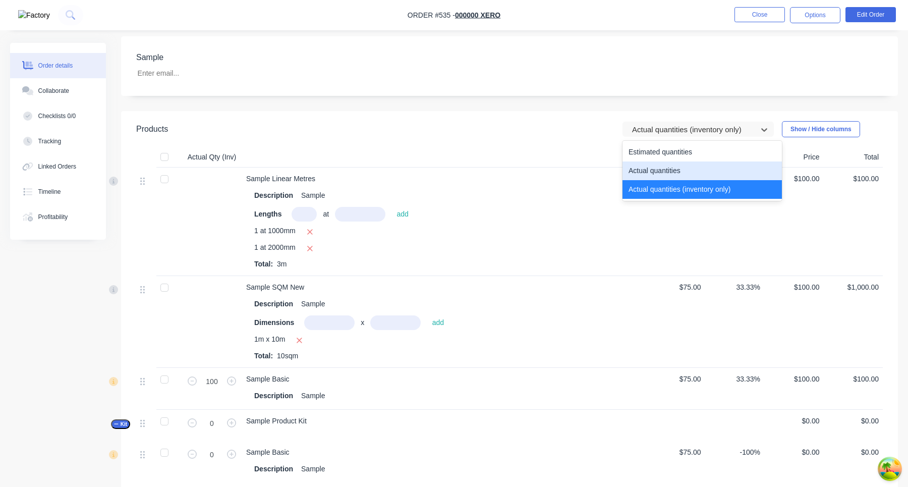
click at [695, 173] on div "Actual quantities" at bounding box center [701, 170] width 159 height 19
type input "1"
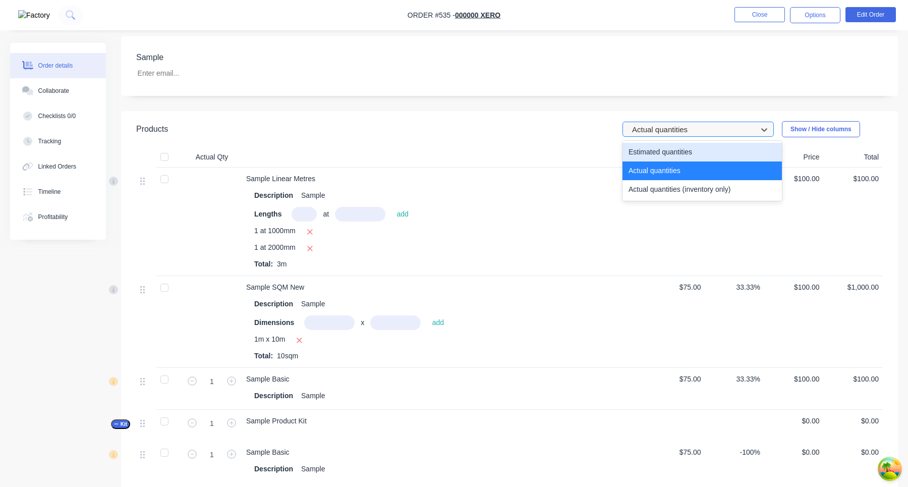
click at [697, 136] on div "Actual quantities" at bounding box center [691, 129] width 127 height 15
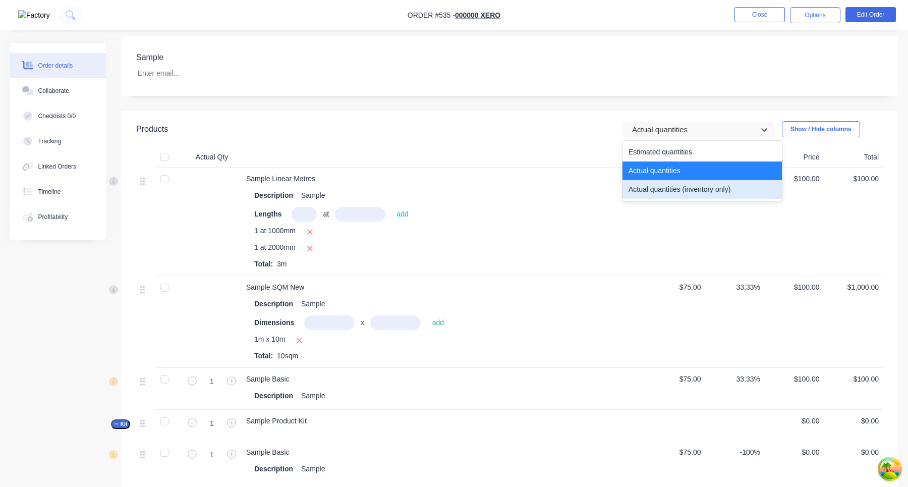
click at [688, 187] on div "Actual quantities (inventory only)" at bounding box center [701, 189] width 159 height 19
type input "100"
type input "0"
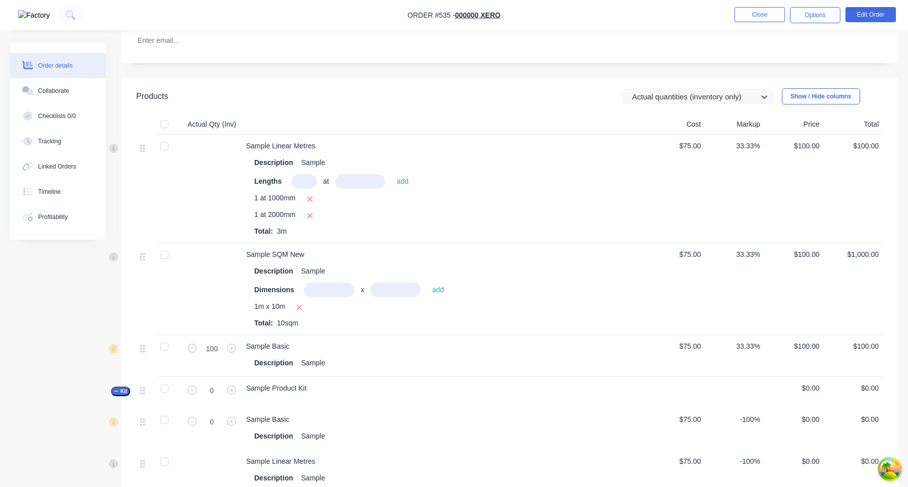
scroll to position [271, 0]
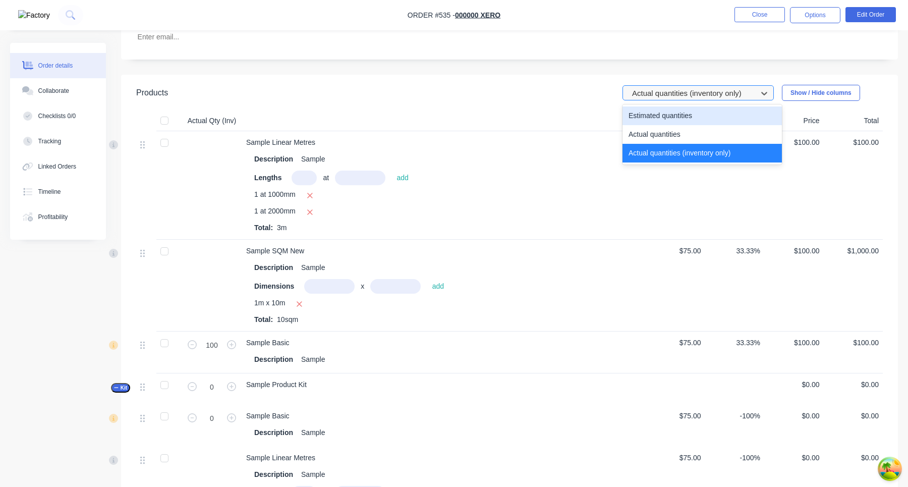
click at [680, 93] on div at bounding box center [691, 93] width 121 height 13
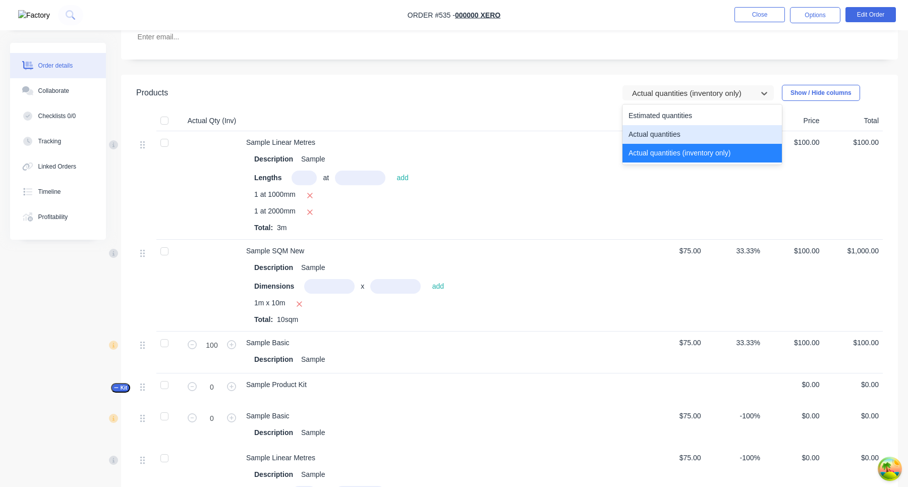
click at [678, 134] on div "Actual quantities" at bounding box center [701, 134] width 159 height 19
type input "1"
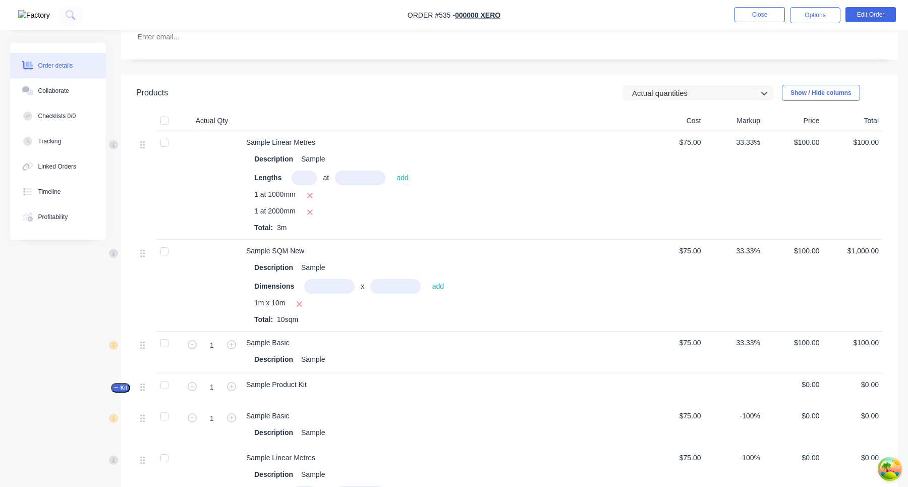
click at [681, 101] on header "Products option Actual quantities, selected. Actual quantities Show / Hide colu…" at bounding box center [509, 93] width 776 height 36
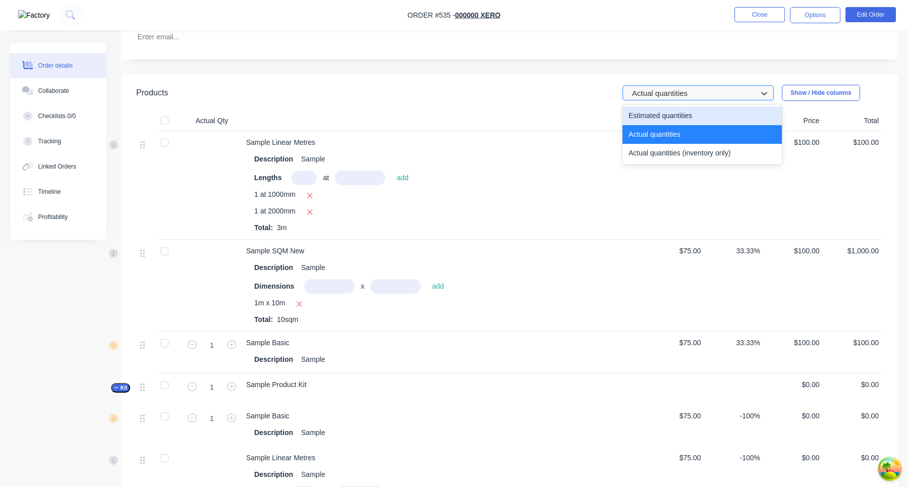
click at [679, 97] on div at bounding box center [691, 93] width 121 height 13
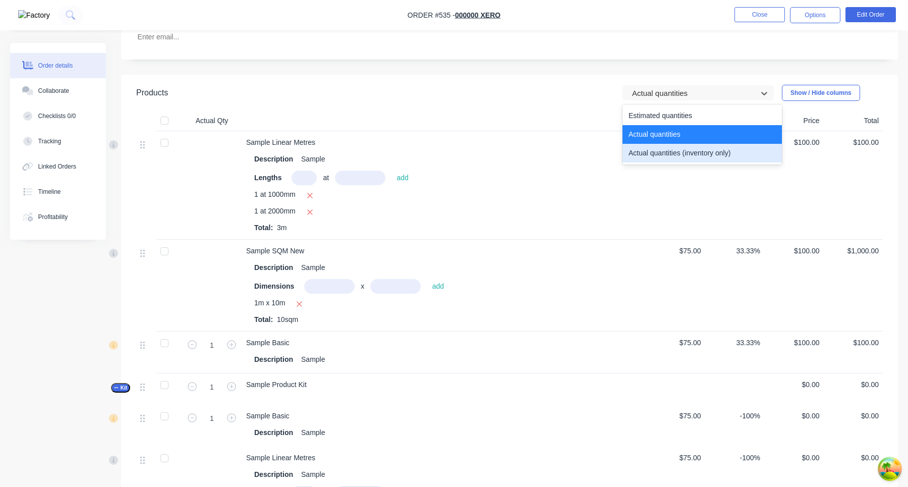
click at [680, 153] on div "Actual quantities (inventory only)" at bounding box center [701, 153] width 159 height 19
type input "100"
type input "0"
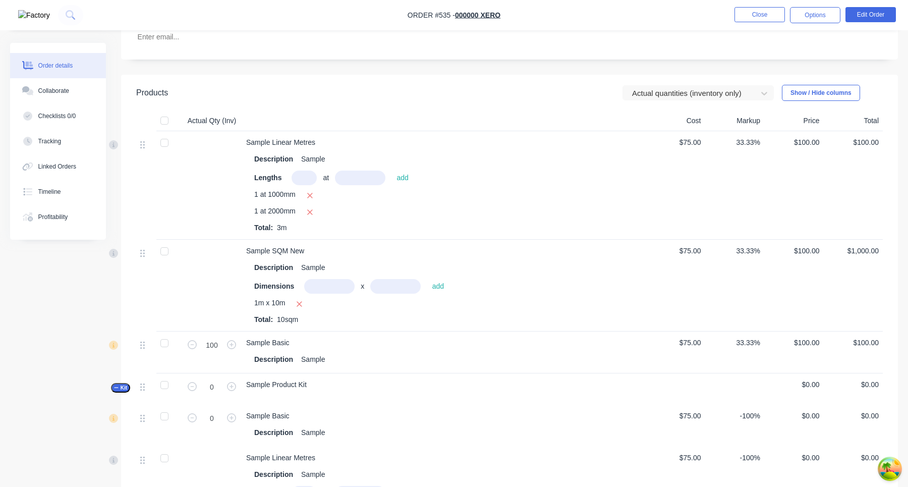
click at [515, 281] on div "Dimensions x add" at bounding box center [443, 286] width 379 height 15
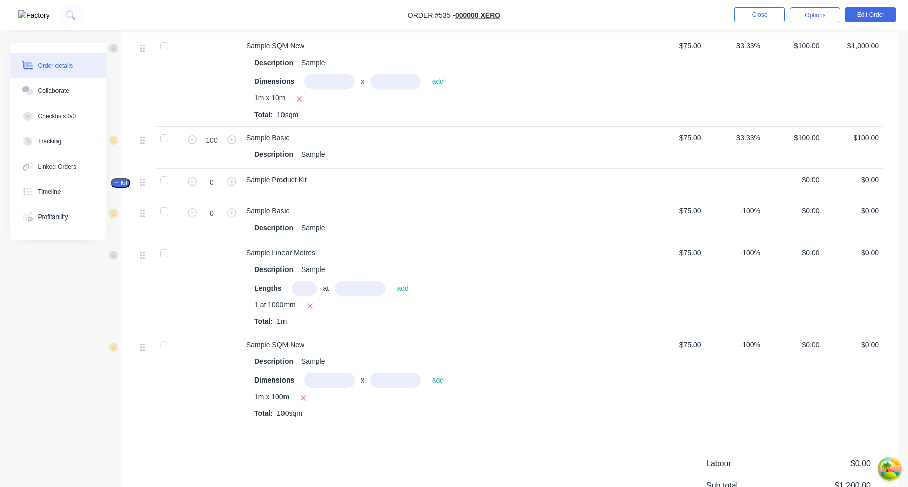
scroll to position [482, 0]
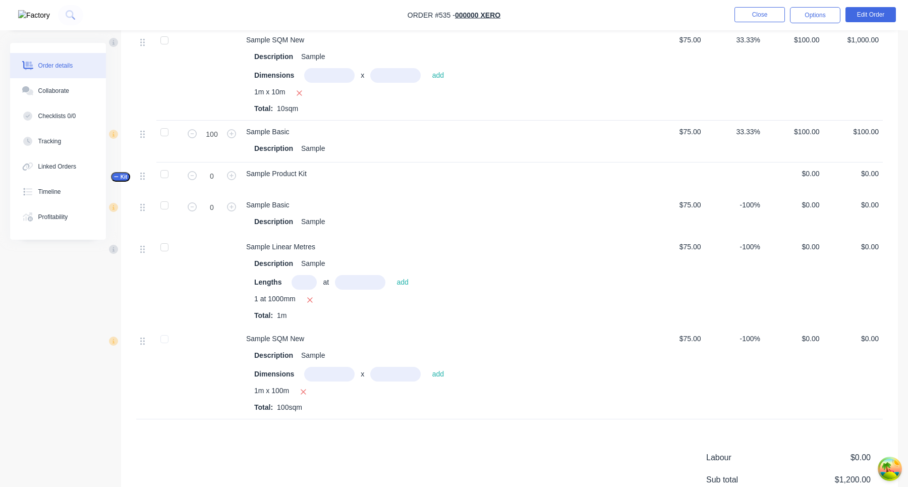
click at [307, 284] on input "text" at bounding box center [303, 282] width 25 height 15
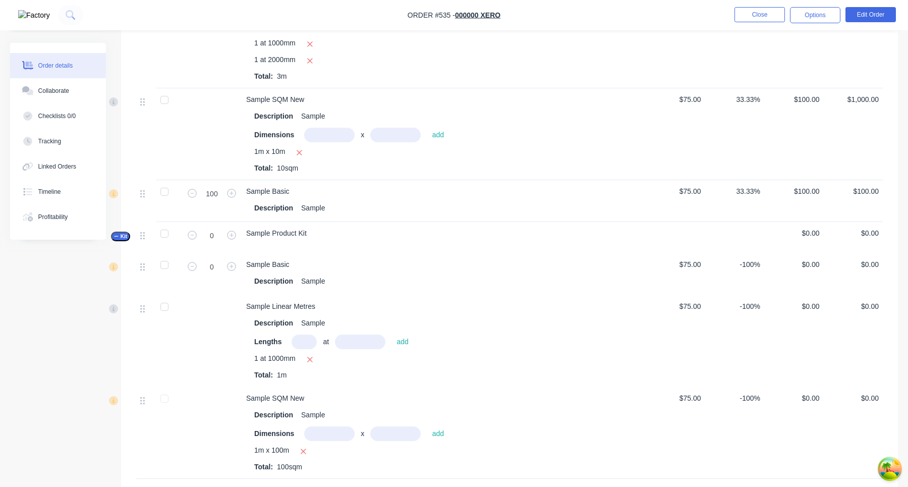
scroll to position [454, 0]
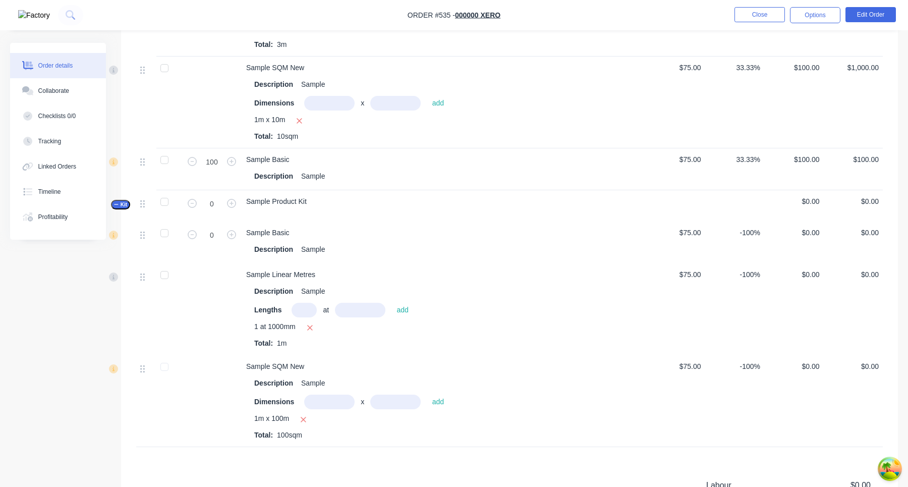
click at [519, 315] on div "Lengths at add" at bounding box center [443, 310] width 379 height 15
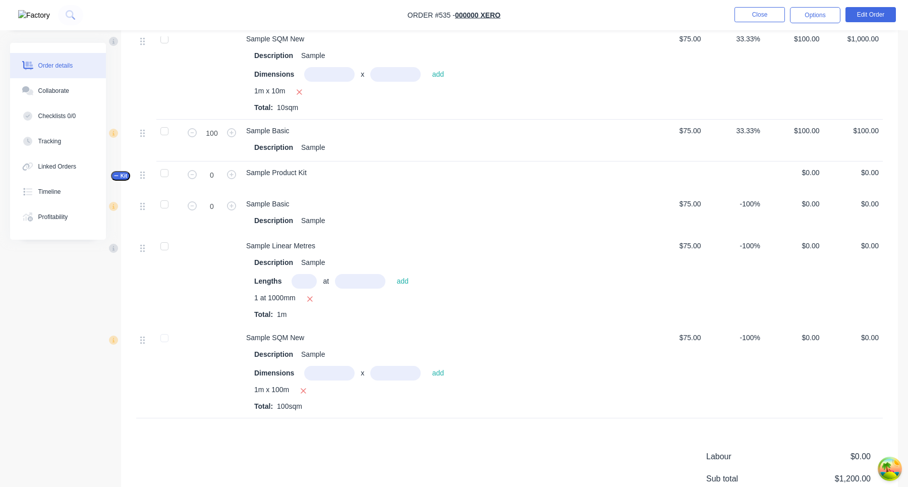
scroll to position [472, 0]
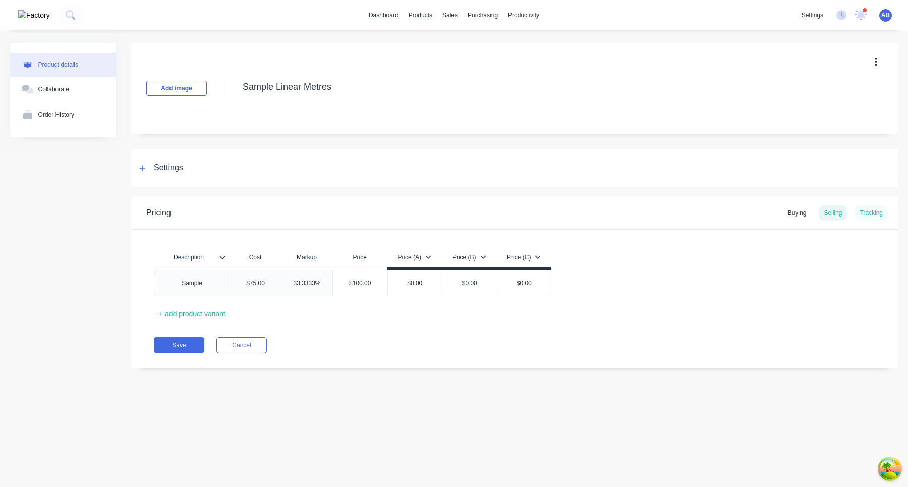
click at [864, 214] on div "Tracking" at bounding box center [870, 212] width 33 height 15
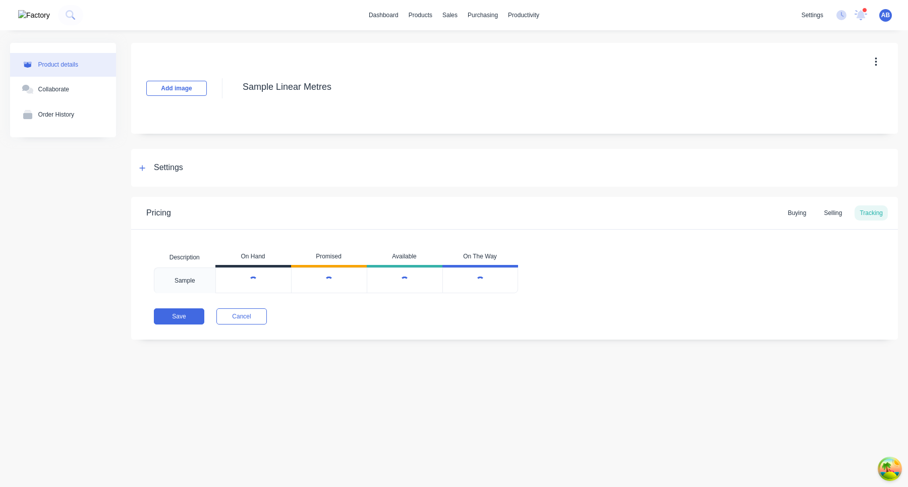
type textarea "x"
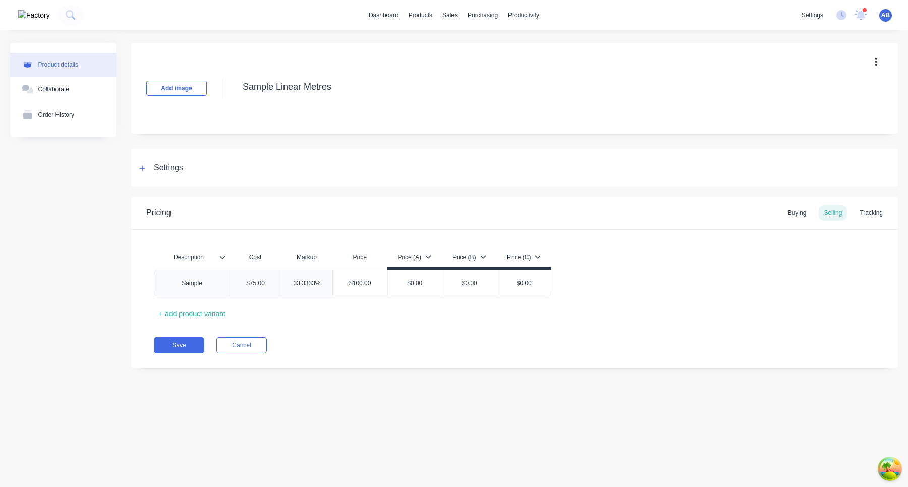
type textarea "x"
click at [870, 210] on div "Tracking" at bounding box center [870, 212] width 33 height 15
type textarea "x"
click at [877, 217] on div "Tracking" at bounding box center [870, 212] width 33 height 15
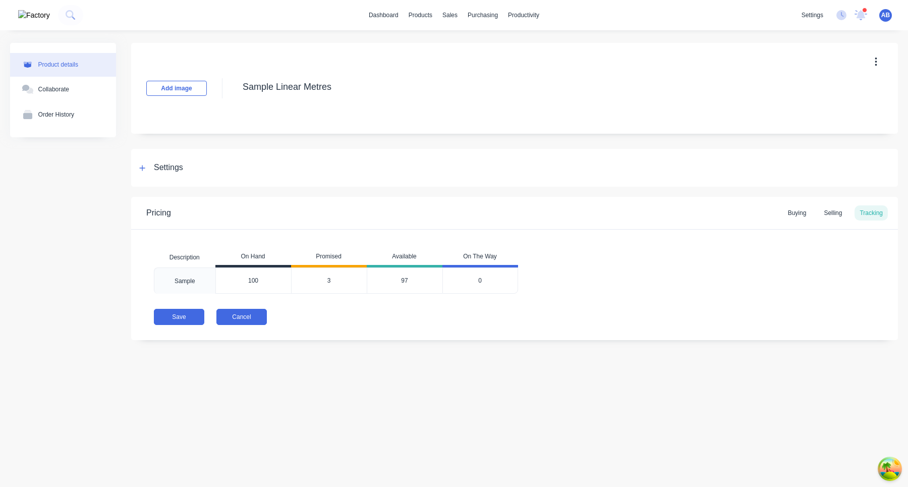
click at [254, 320] on button "Cancel" at bounding box center [241, 317] width 50 height 16
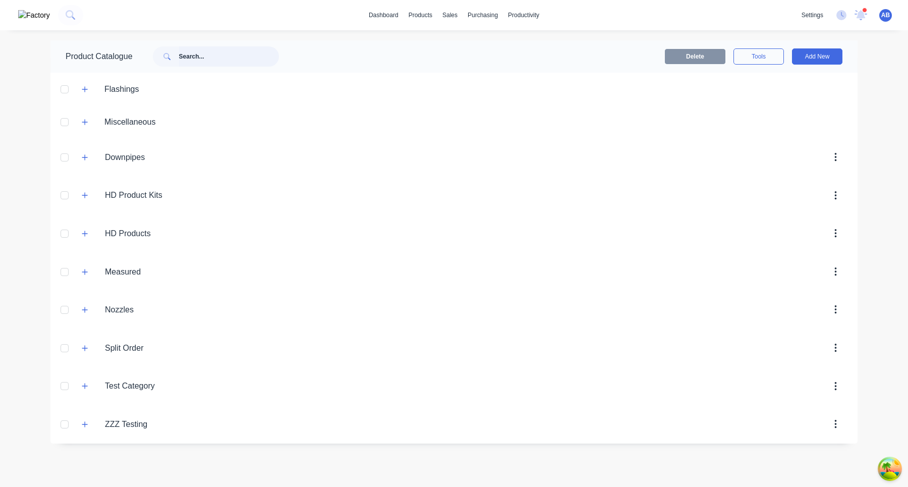
click at [247, 54] on input "text" at bounding box center [229, 56] width 100 height 20
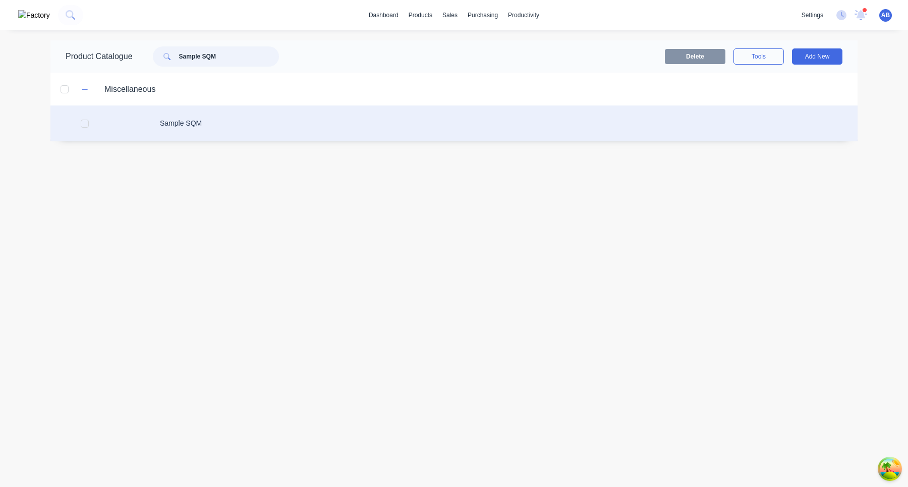
click at [77, 125] on div at bounding box center [85, 123] width 20 height 20
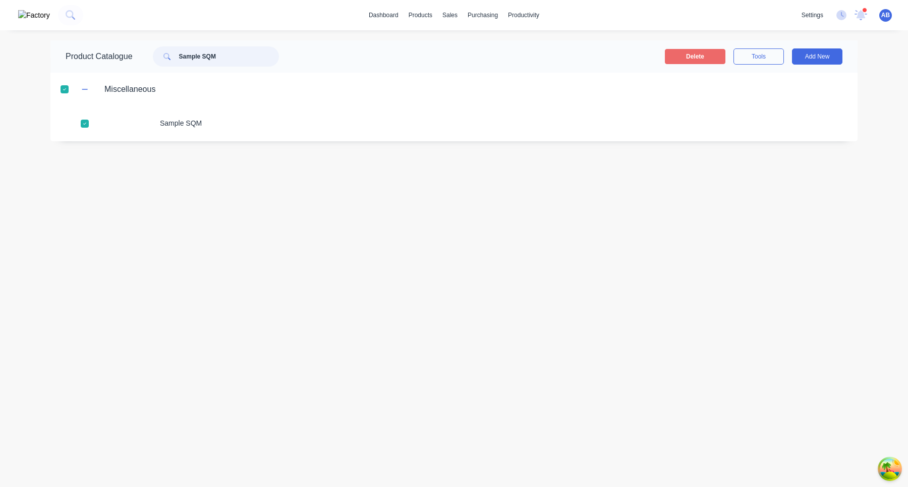
type input "Sample SQM"
click at [715, 58] on button "Delete" at bounding box center [695, 56] width 61 height 15
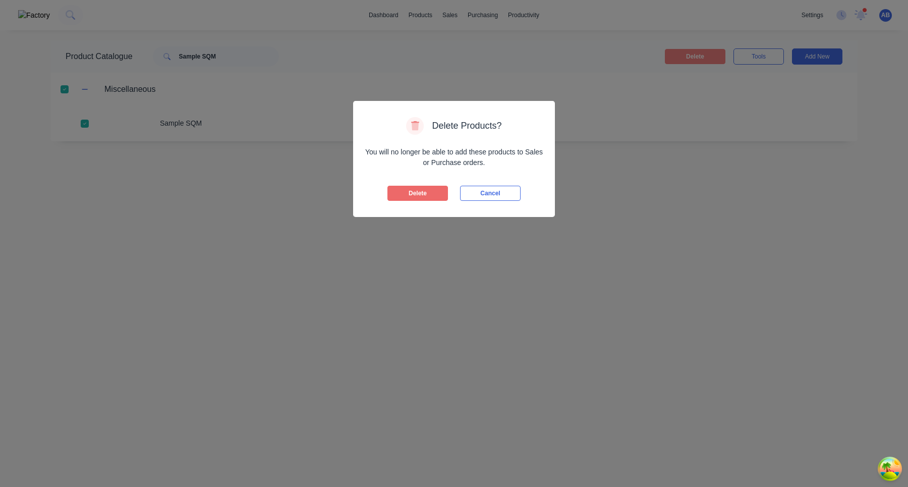
click at [427, 196] on button "Delete" at bounding box center [417, 193] width 61 height 15
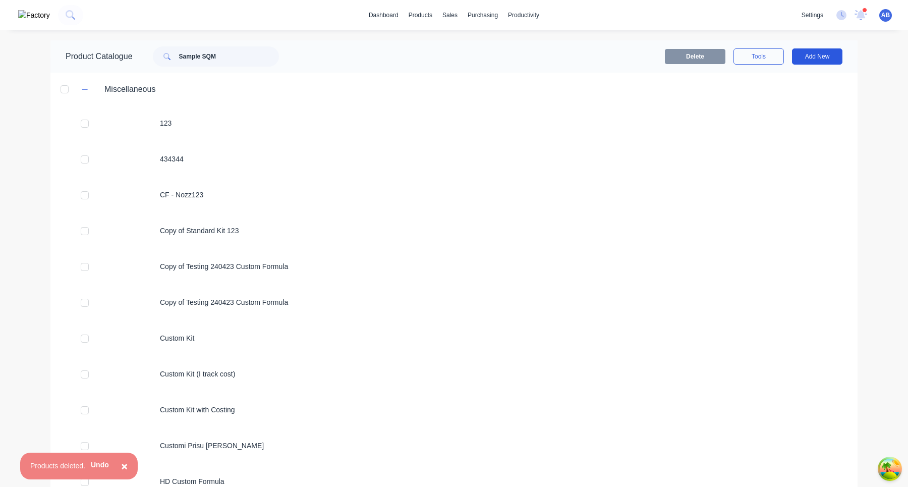
click at [820, 58] on button "Add New" at bounding box center [817, 56] width 50 height 16
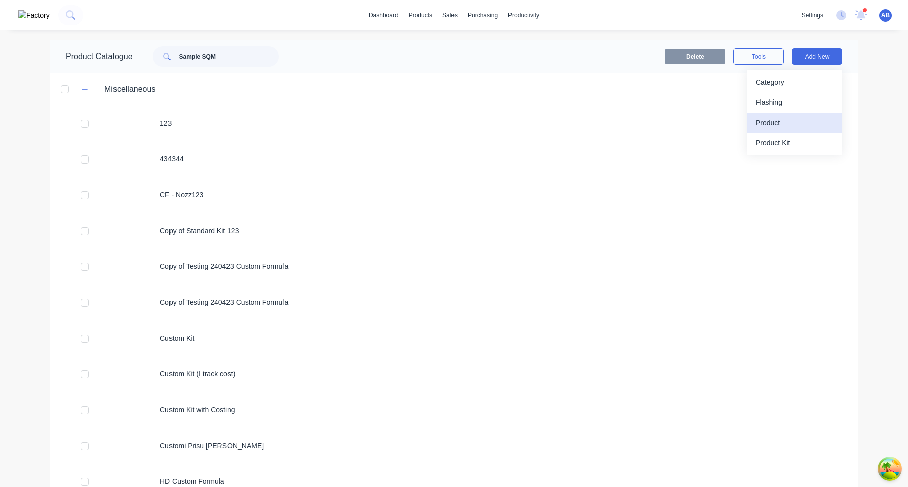
click at [781, 129] on div "Product" at bounding box center [794, 122] width 78 height 15
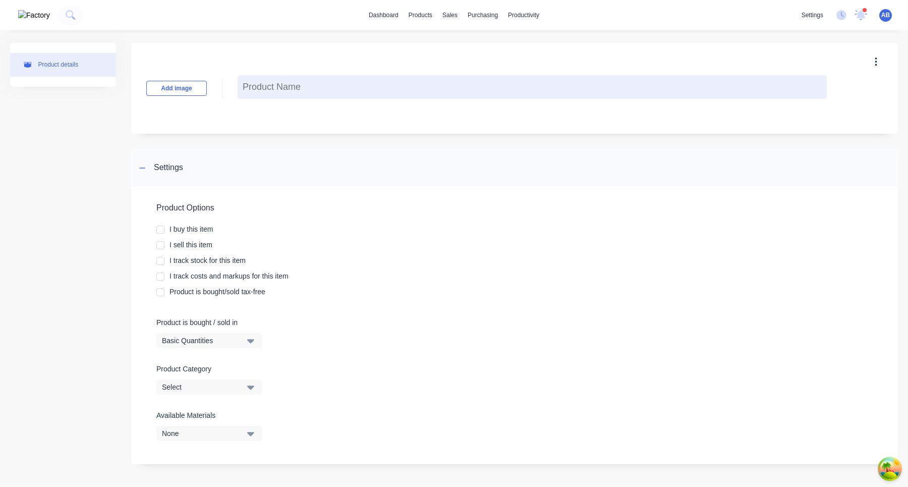
click at [276, 92] on textarea at bounding box center [531, 87] width 589 height 24
type textarea "x"
type textarea "S"
type textarea "x"
type textarea "Sam"
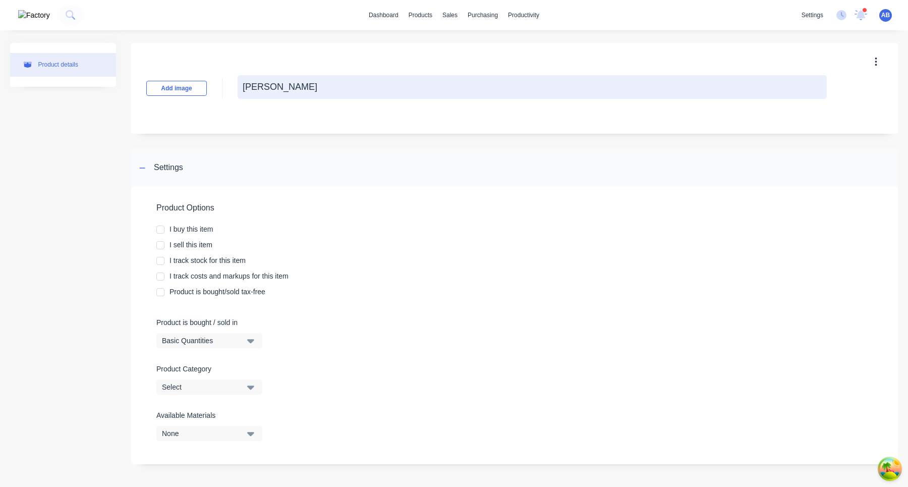
type textarea "x"
type textarea "Samp"
type textarea "x"
type textarea "Sampl"
type textarea "x"
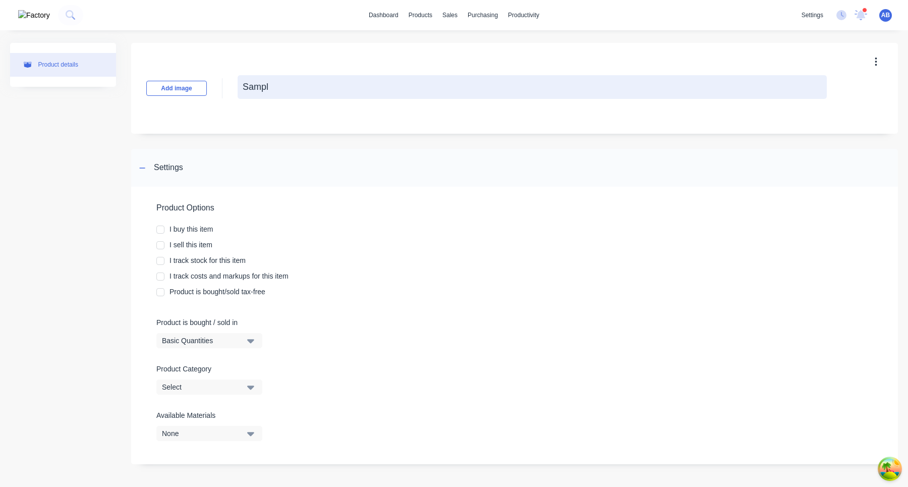
type textarea "Sample"
type textarea "x"
type textarea "Sample"
type textarea "x"
type textarea "Sample n"
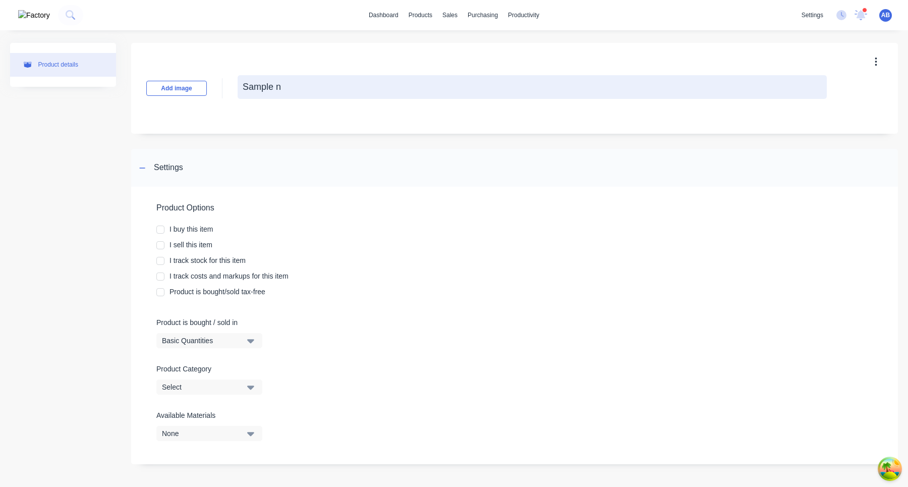
type textarea "x"
type textarea "Sample ne"
type textarea "x"
type textarea "Sample new"
type textarea "x"
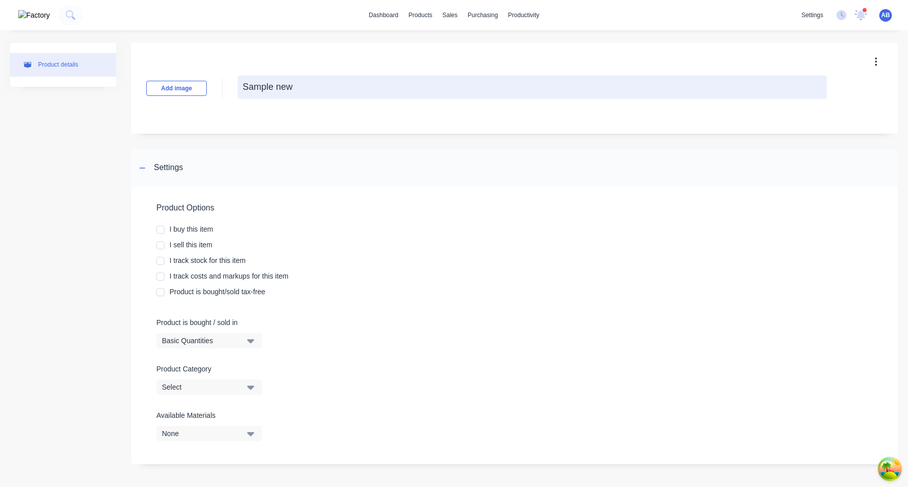
type textarea "Sample new"
type textarea "x"
type textarea "Sample new S"
type textarea "x"
type textarea "Sample new SQ"
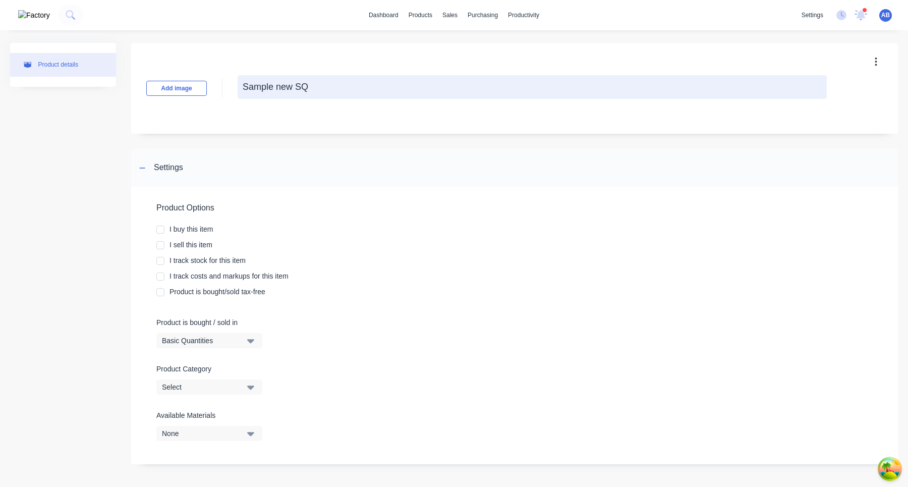
type textarea "x"
type textarea "Sample new SQM"
click at [287, 86] on textarea "Sample new SQM" at bounding box center [531, 87] width 589 height 24
type textarea "x"
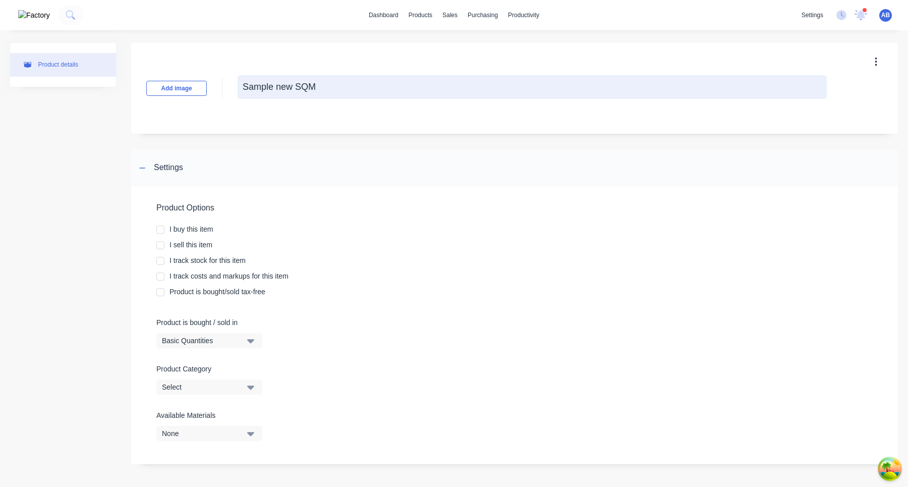
type textarea "Sample SQM"
type textarea "x"
type textarea "Sample SQM N"
type textarea "x"
type textarea "Sample SQM Ne"
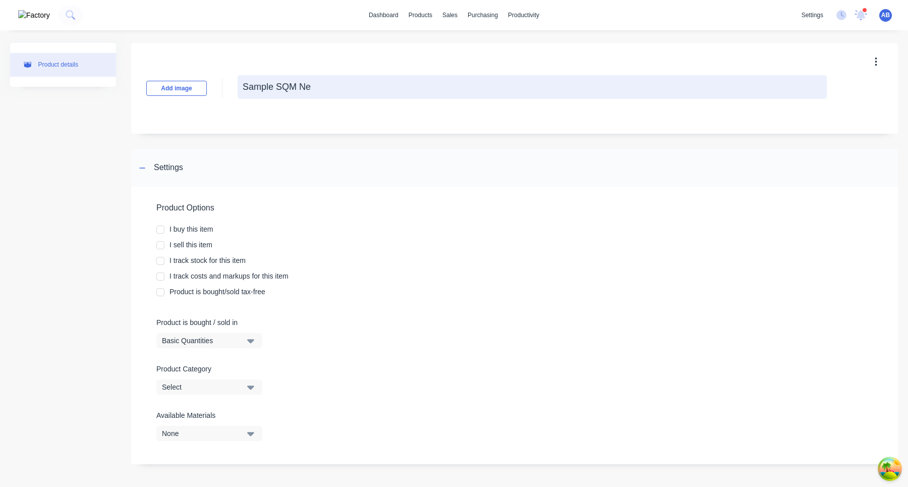
type textarea "x"
type textarea "Sample SQM New"
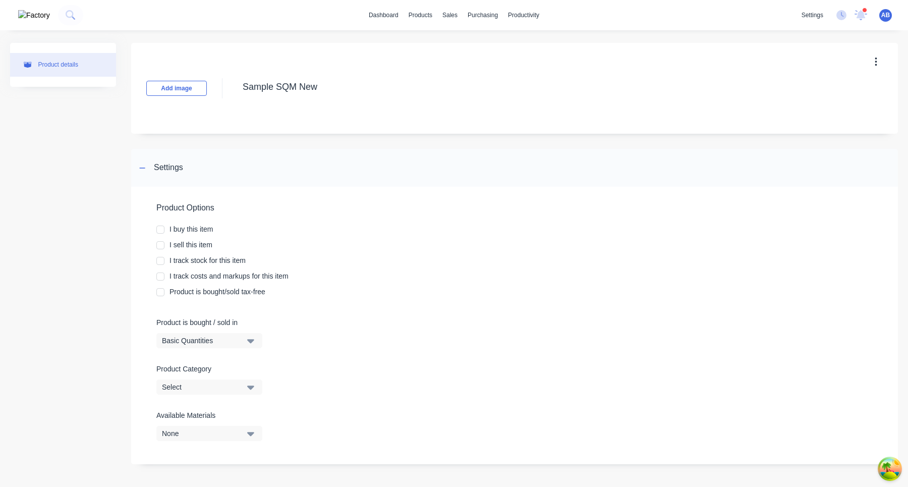
click at [162, 230] on div at bounding box center [160, 229] width 20 height 20
click at [161, 248] on div at bounding box center [160, 245] width 20 height 20
click at [161, 261] on div at bounding box center [160, 261] width 20 height 20
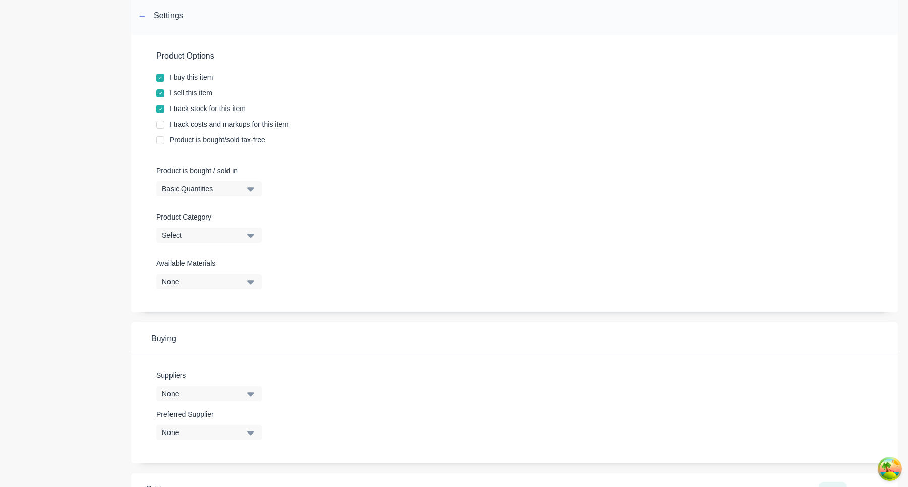
scroll to position [176, 0]
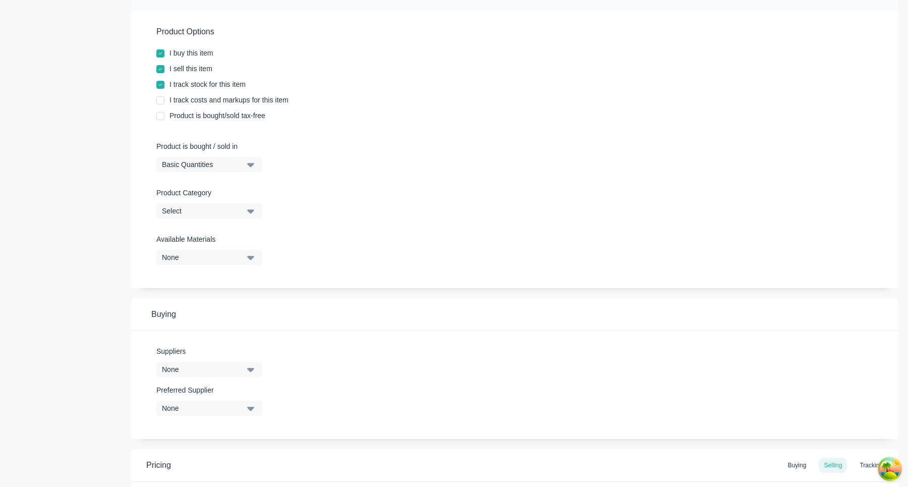
click at [160, 103] on div at bounding box center [160, 100] width 20 height 20
type textarea "x"
type textarea "Sample SQM New"
type textarea "x"
type textarea "Sample SQM New"
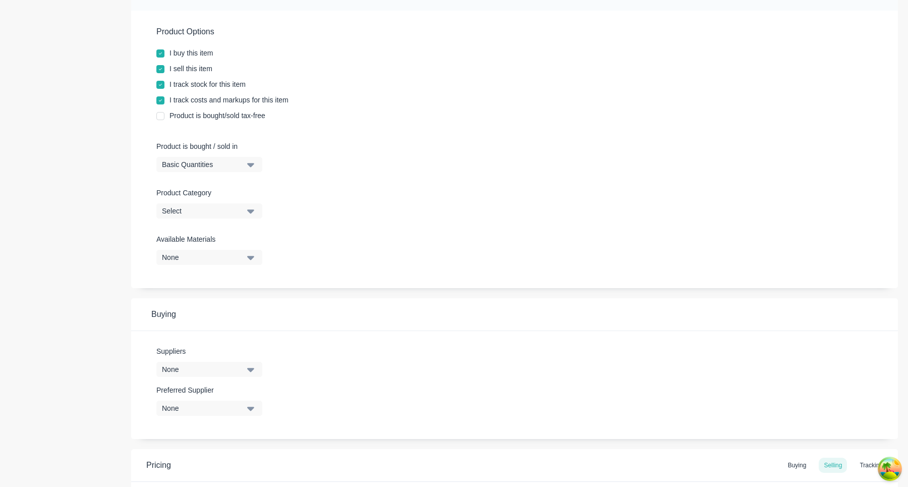
click at [206, 168] on div "Basic Quantities" at bounding box center [202, 164] width 81 height 11
click at [206, 246] on div "Square Metres" at bounding box center [231, 250] width 151 height 20
type textarea "x"
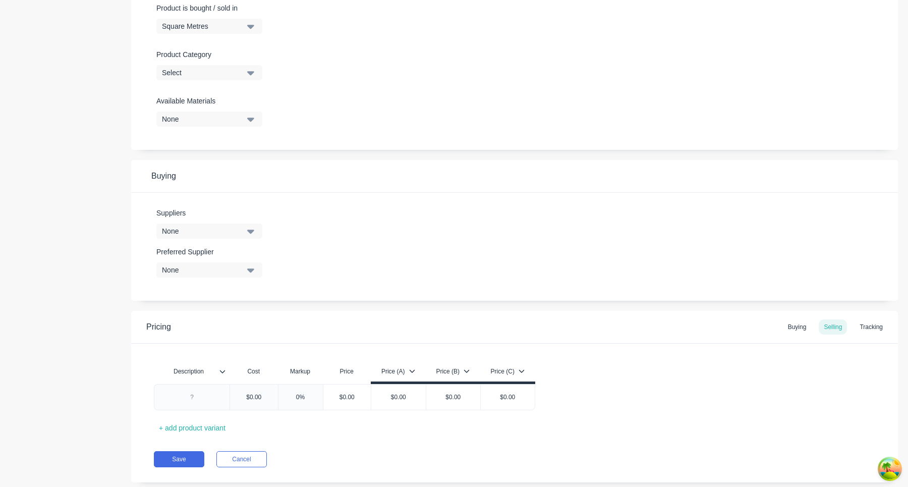
scroll to position [337, 0]
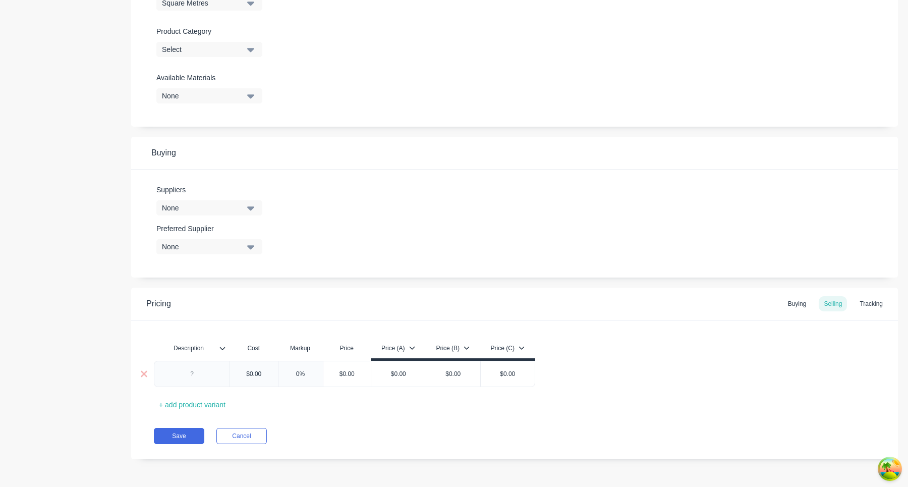
click at [197, 373] on div at bounding box center [192, 373] width 50 height 13
click at [654, 372] on div "Sample $0.00 0% $0.00 $0.00 $0.00 $0.00" at bounding box center [514, 373] width 721 height 26
type textarea "x"
click at [262, 371] on input "$0.00" at bounding box center [253, 373] width 50 height 9
type input "$7"
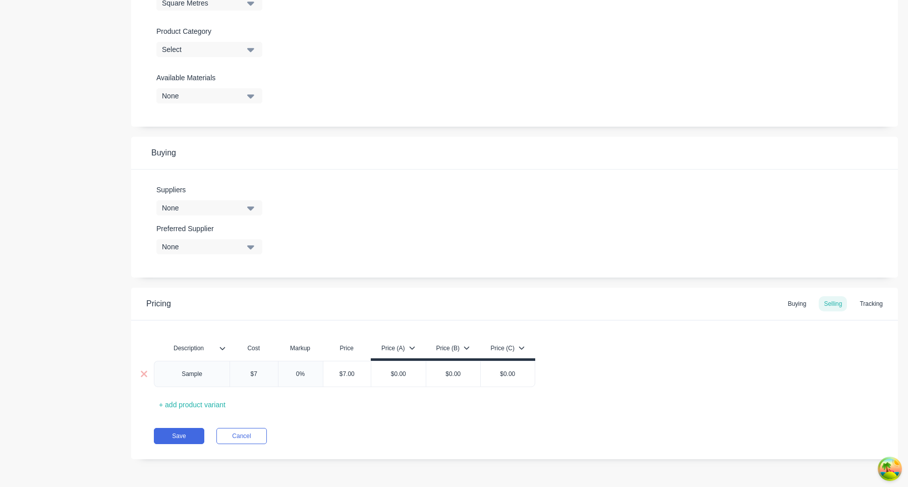
type textarea "x"
type input "$75"
click at [362, 375] on input "$75.00" at bounding box center [351, 373] width 51 height 9
type input "$75"
type textarea "x"
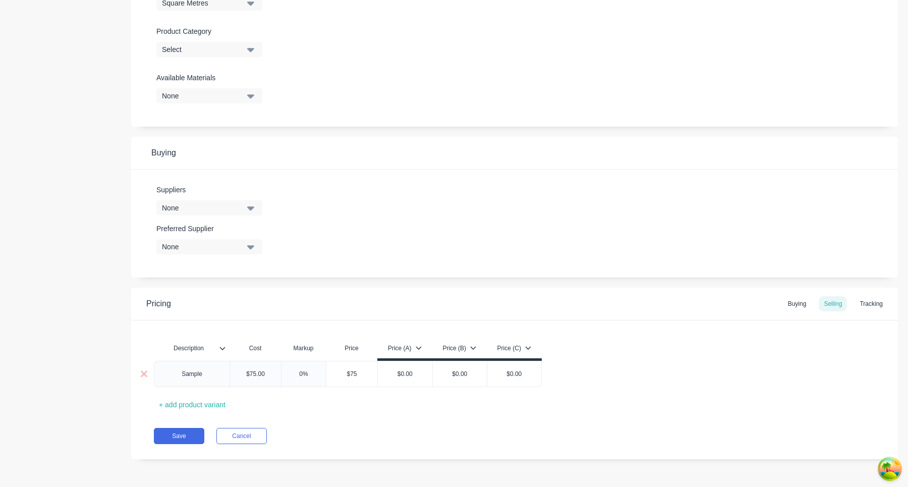
type input "$7"
type textarea "x"
type input "$71"
type textarea "x"
type input "$710"
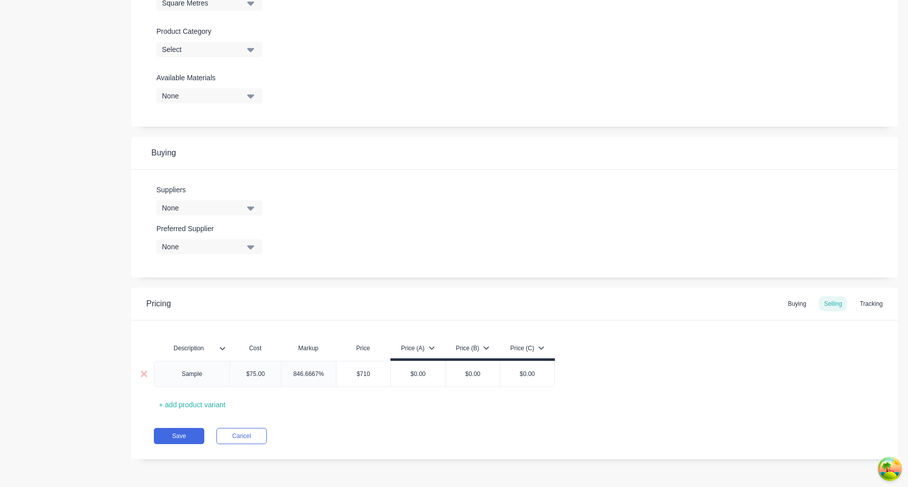
type textarea "x"
type input "$71"
type textarea "x"
type input "$7"
type textarea "x"
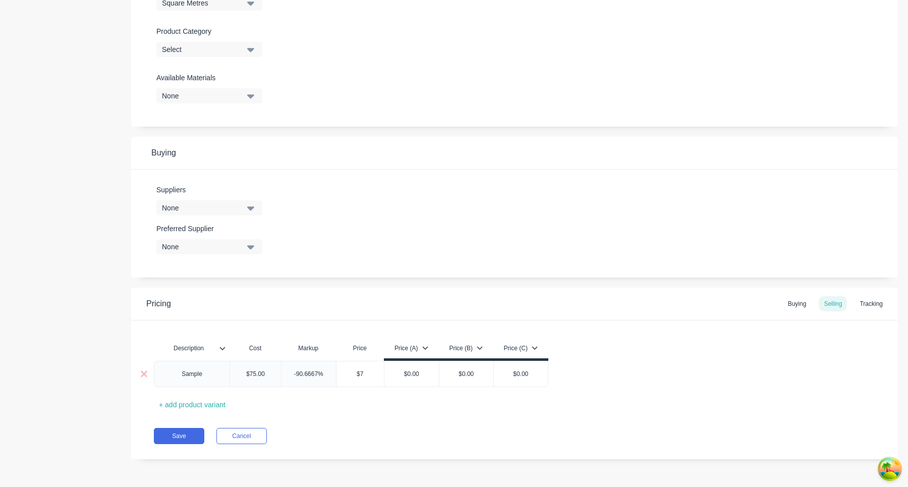
type input "$"
type textarea "x"
type input "$1"
type textarea "x"
type input "$10"
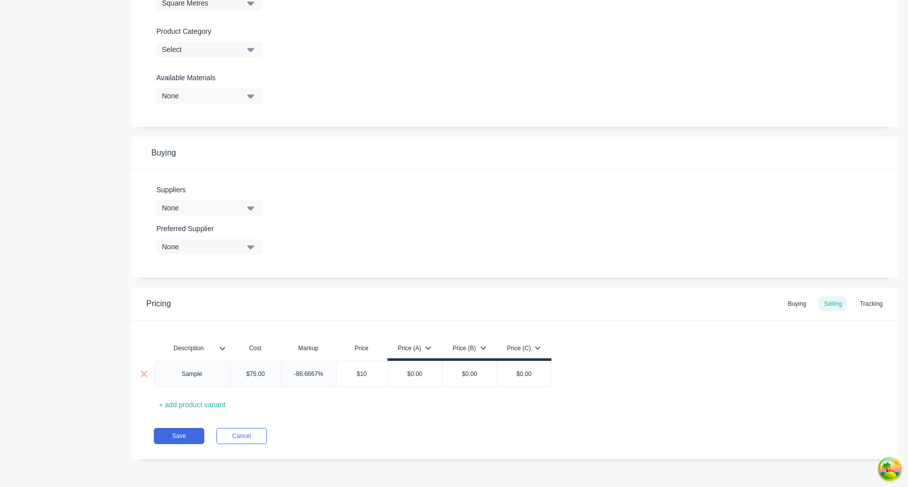
type textarea "x"
type input "$100"
click at [431, 398] on div "Description Cost Markup Price Price (A) Price (B) Price (C) Sample $75.00 $75 3…" at bounding box center [514, 375] width 721 height 75
click at [866, 304] on div "Tracking" at bounding box center [870, 303] width 33 height 15
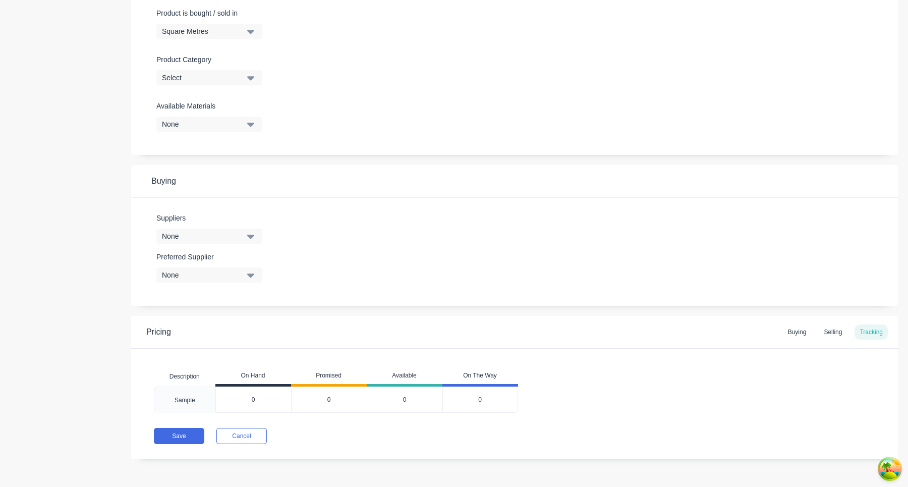
click at [262, 396] on input "0" at bounding box center [253, 399] width 75 height 9
type input "0"
type input "100"
type textarea "x"
type input "100"
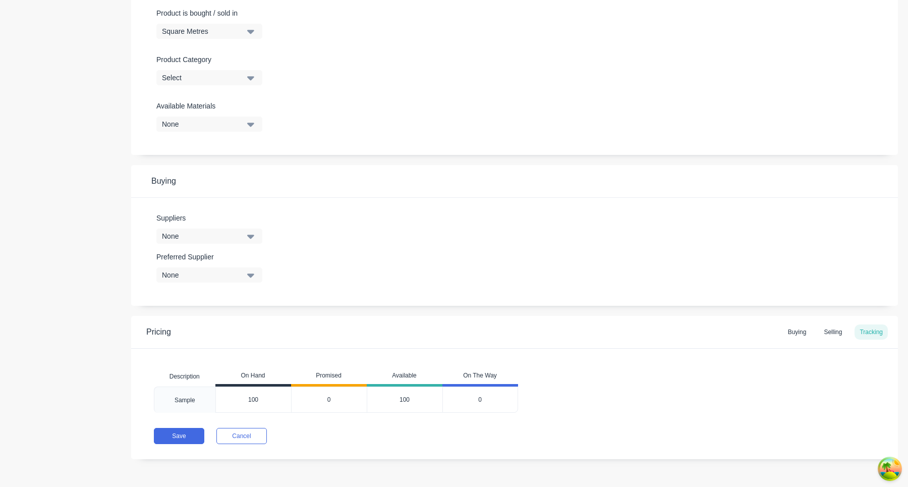
click at [342, 420] on div "Pricing Buying Selling Tracking Description On Hand Promised Available On The W…" at bounding box center [514, 387] width 766 height 143
click at [175, 431] on button "Save" at bounding box center [179, 436] width 50 height 16
type textarea "x"
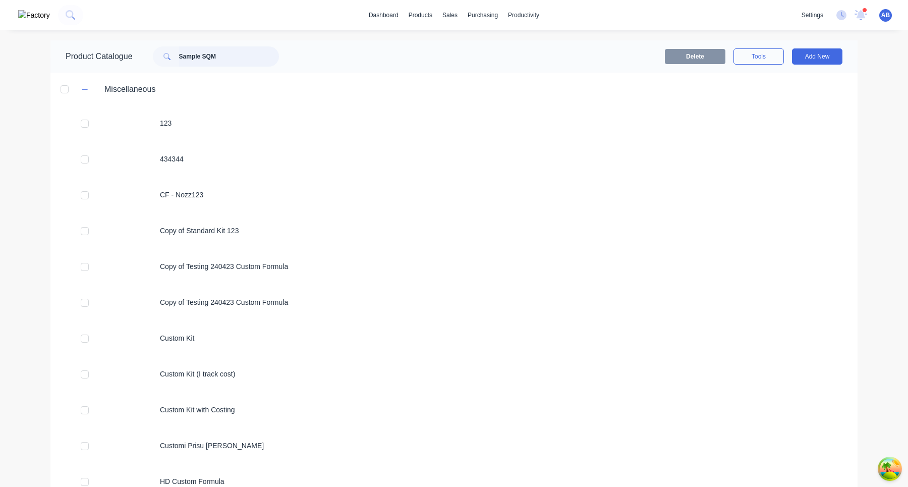
click at [261, 55] on input "Sample SQM" at bounding box center [229, 56] width 100 height 20
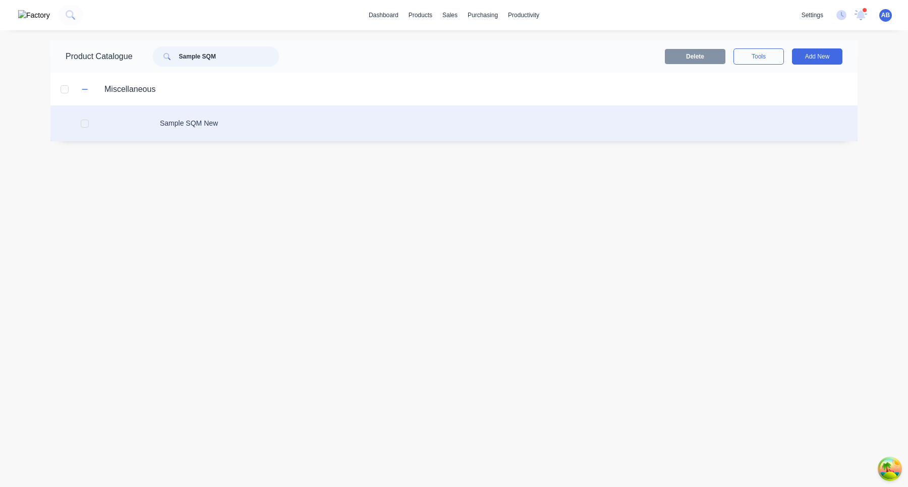
type input "Sample SQM"
click at [254, 113] on div "Sample SQM New" at bounding box center [453, 123] width 807 height 36
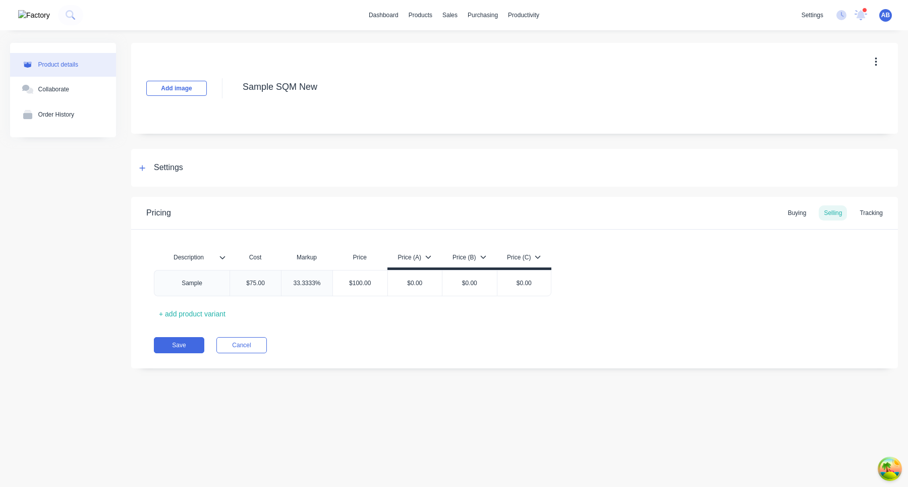
type textarea "x"
click at [870, 215] on div "Tracking" at bounding box center [870, 212] width 33 height 15
click at [878, 210] on div "Tracking" at bounding box center [870, 212] width 33 height 15
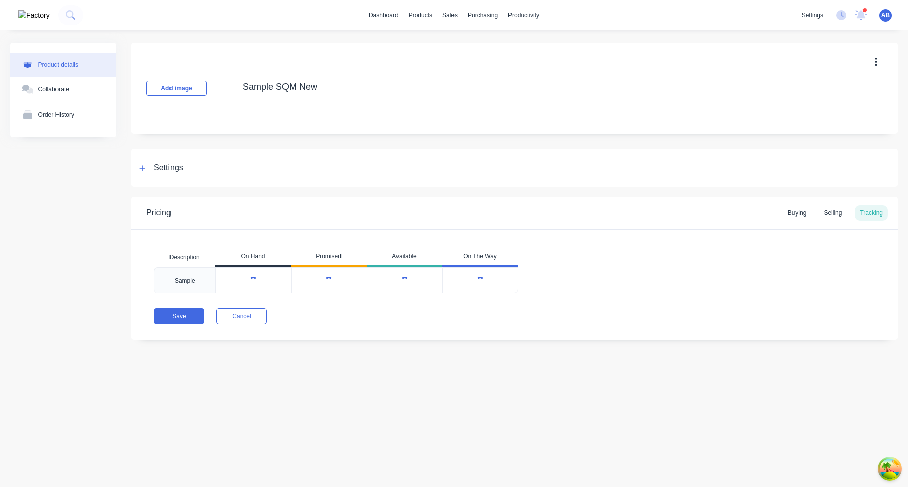
type textarea "x"
click at [247, 313] on button "Cancel" at bounding box center [241, 317] width 50 height 16
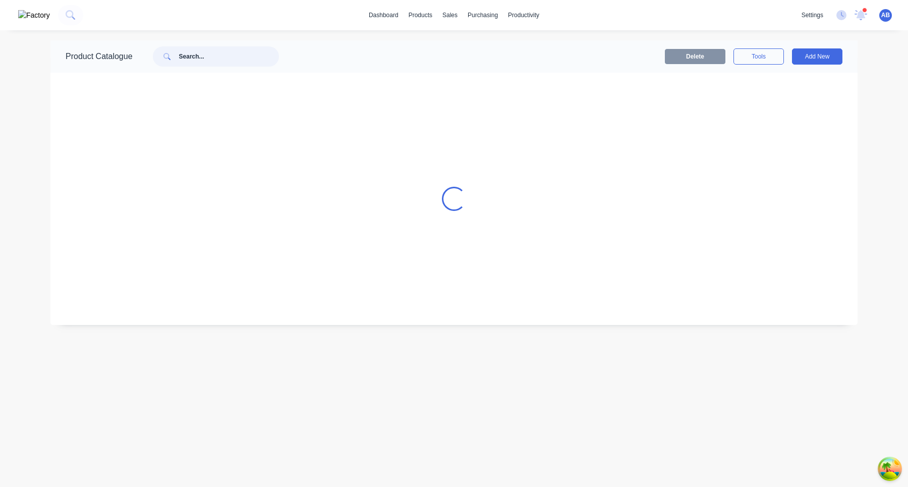
click at [239, 61] on input "text" at bounding box center [229, 56] width 100 height 20
paste input "Testing 240423 Basic"
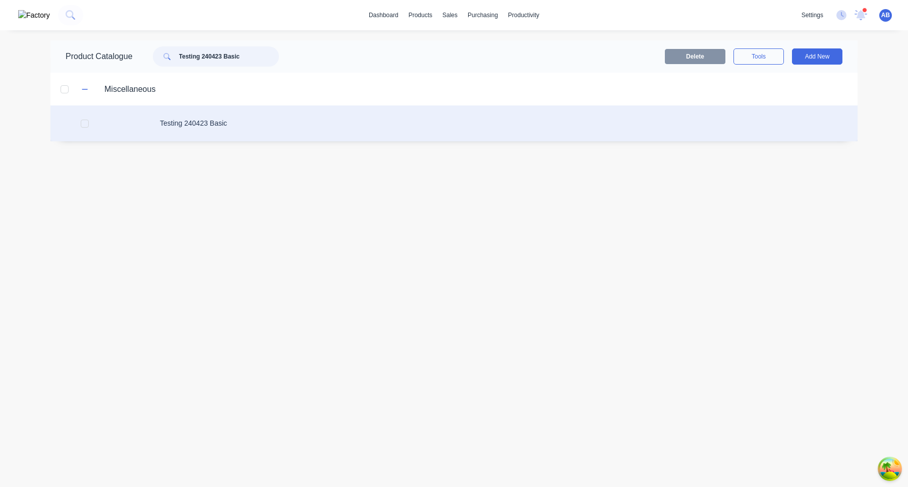
type input "Testing 240423 Basic"
click at [202, 119] on div "Testing 240423 Basic" at bounding box center [453, 123] width 807 height 36
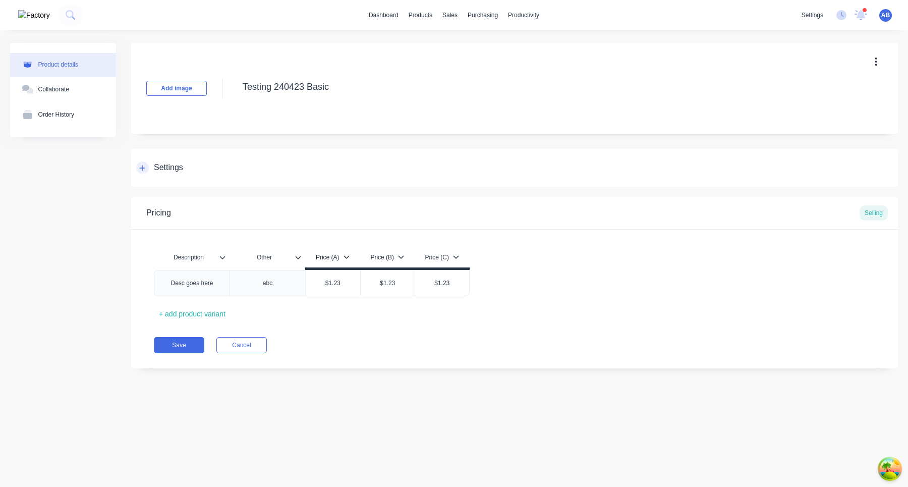
click at [182, 168] on div "Settings" at bounding box center [168, 167] width 29 height 13
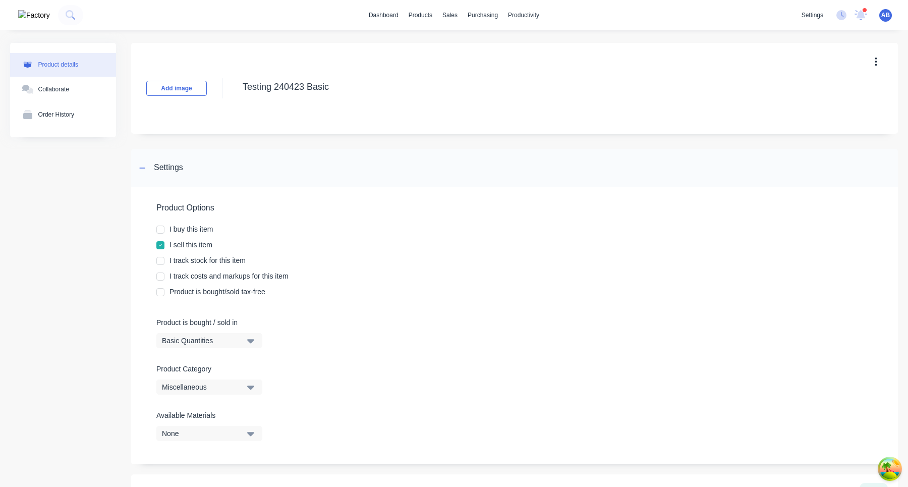
click at [163, 260] on div at bounding box center [160, 261] width 20 height 20
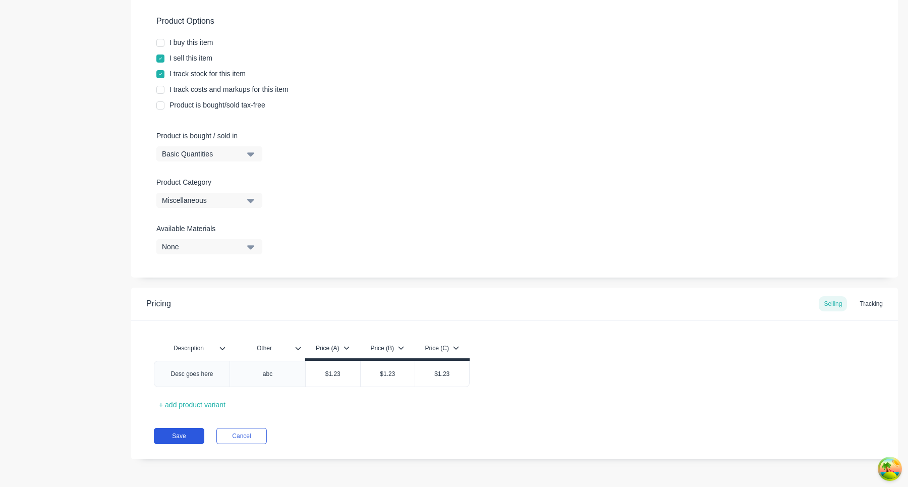
click at [179, 435] on button "Save" at bounding box center [179, 436] width 50 height 16
type textarea "x"
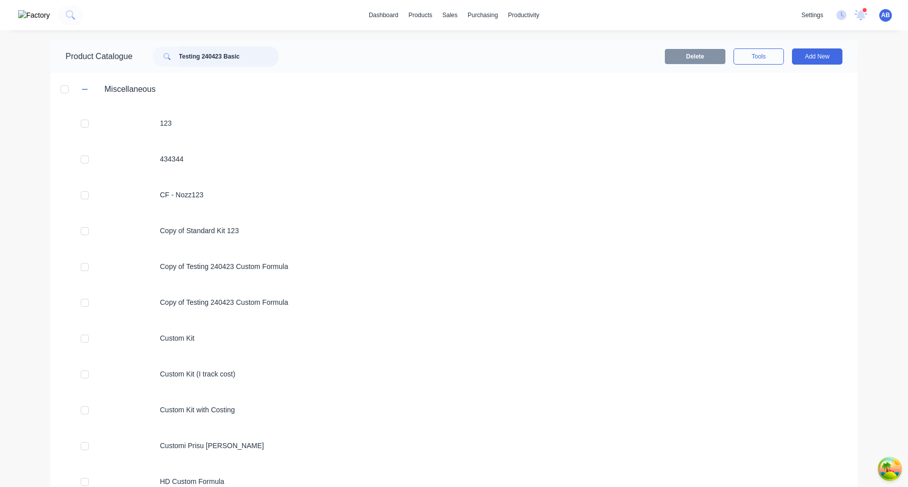
click at [269, 56] on input "Testing 240423 Basic" at bounding box center [229, 56] width 100 height 20
type input "Testing 240423 Basic"
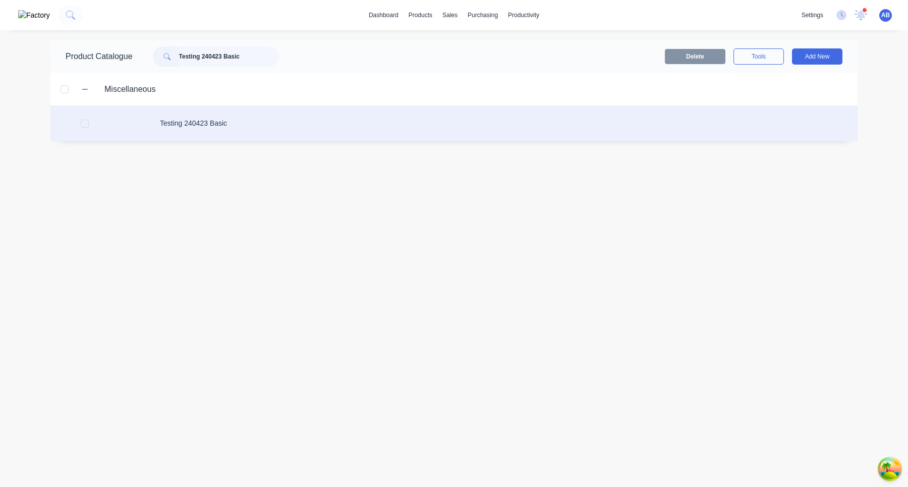
click at [261, 126] on div "Testing 240423 Basic" at bounding box center [453, 123] width 807 height 36
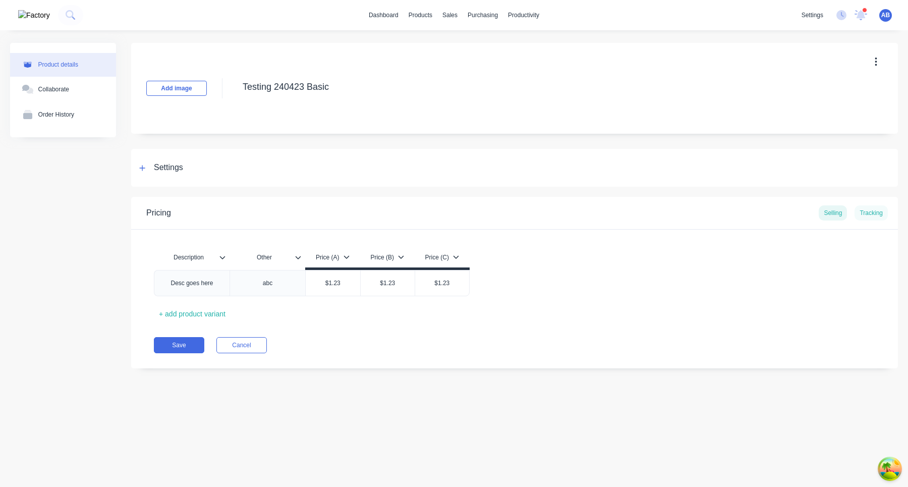
click at [868, 211] on div "Tracking" at bounding box center [870, 212] width 33 height 15
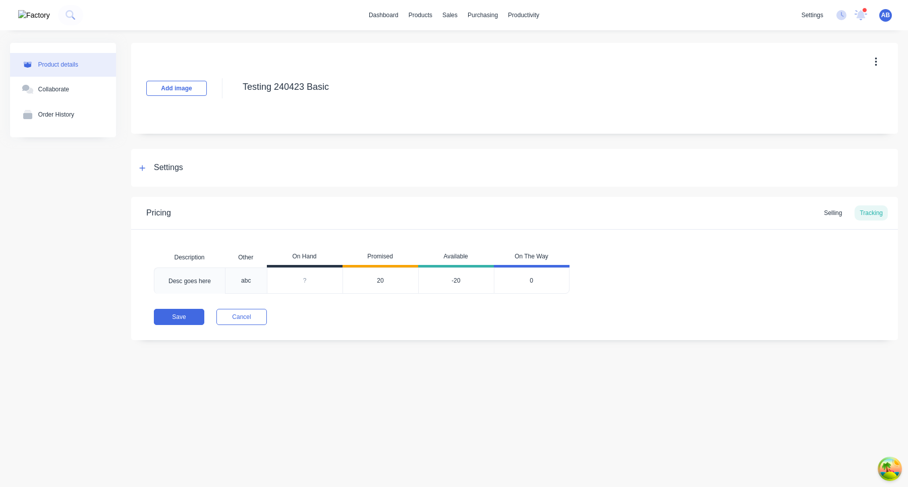
click at [454, 280] on div "-20" at bounding box center [456, 280] width 76 height 26
click at [248, 320] on button "Cancel" at bounding box center [241, 317] width 50 height 16
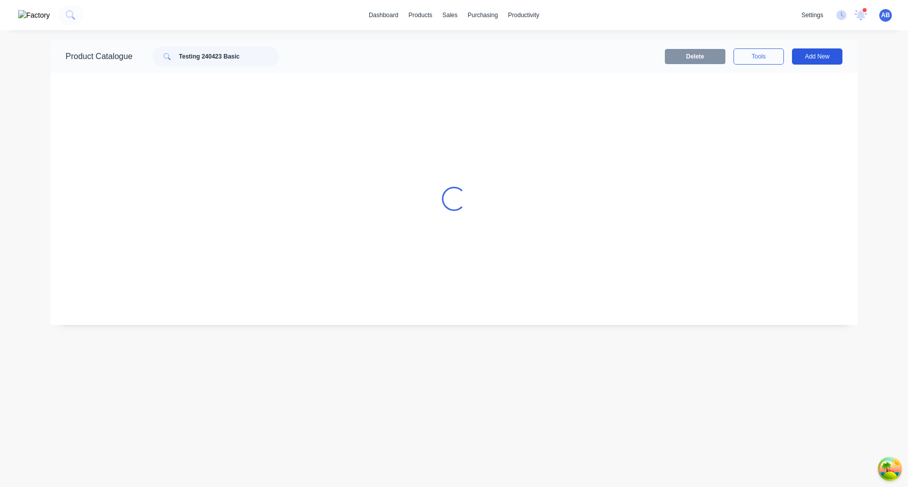
click at [821, 57] on button "Add New" at bounding box center [817, 56] width 50 height 16
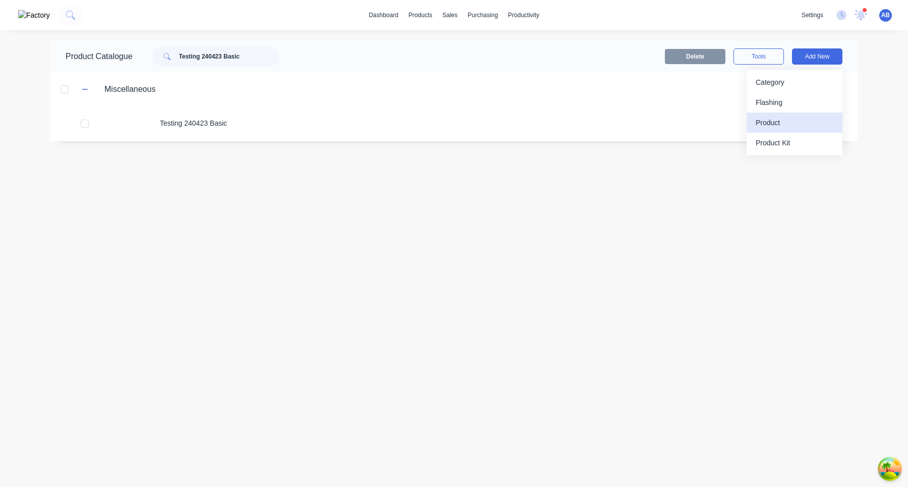
click at [786, 117] on div "Product" at bounding box center [794, 122] width 78 height 15
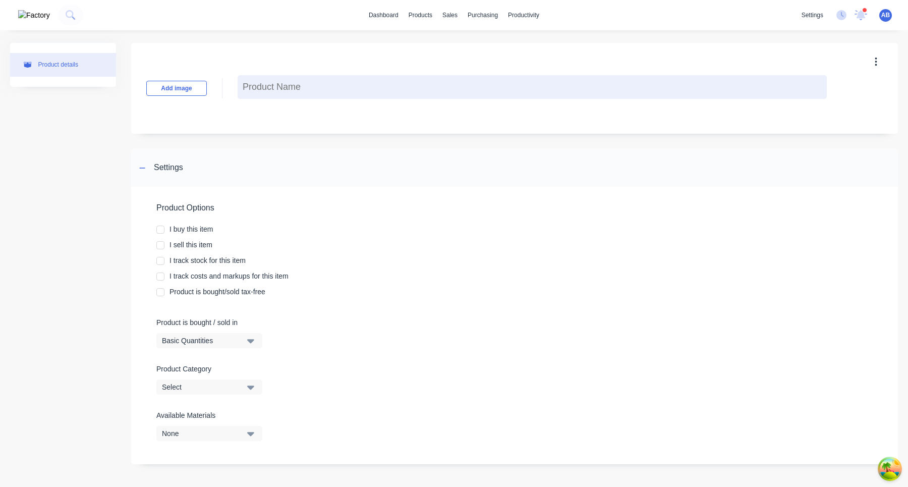
click at [292, 86] on textarea at bounding box center [531, 87] width 589 height 24
type textarea "x"
type textarea "S"
type textarea "x"
type textarea "Sa"
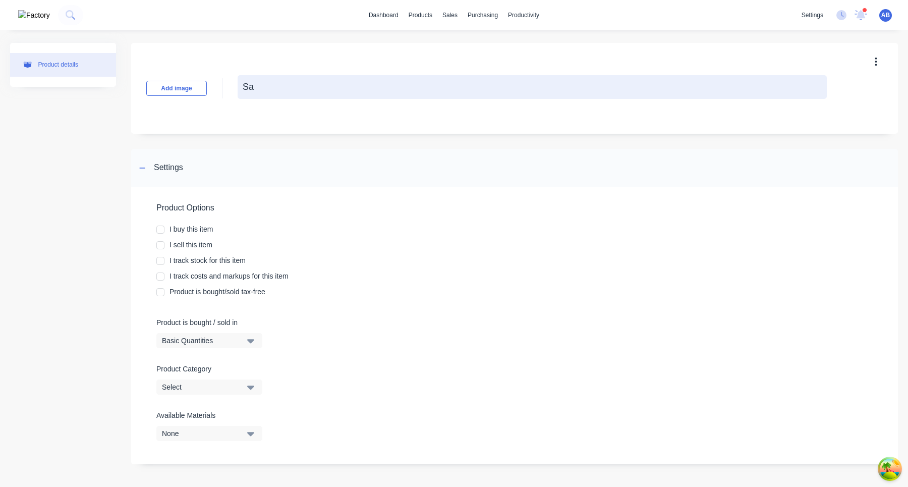
type textarea "x"
type textarea "[PERSON_NAME]"
type textarea "x"
type textarea "Samp"
type textarea "x"
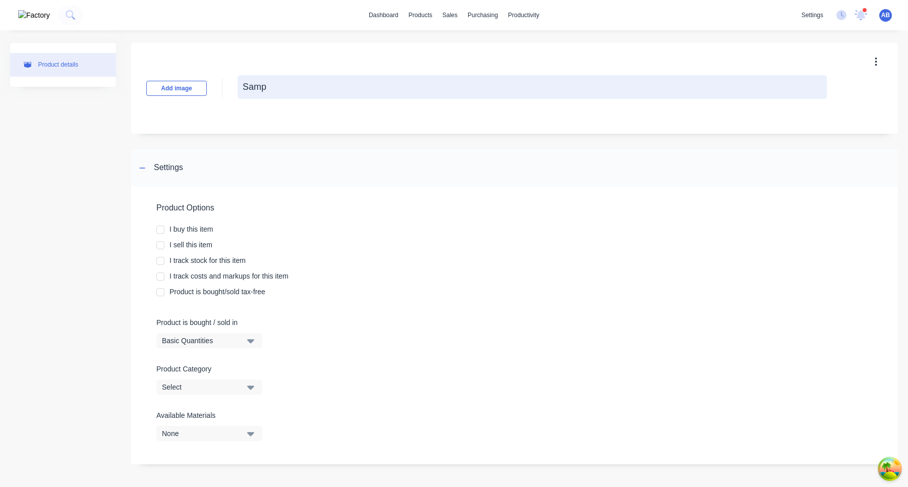
type textarea "Sampl"
type textarea "x"
type textarea "Sample"
type textarea "x"
type textarea "Sample"
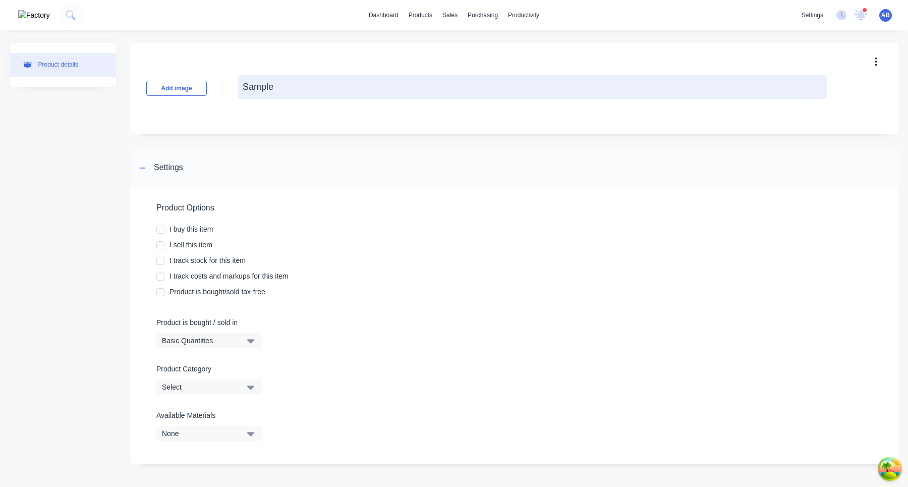
type textarea "x"
type textarea "Sample B"
type textarea "x"
type textarea "Sample Ba"
type textarea "x"
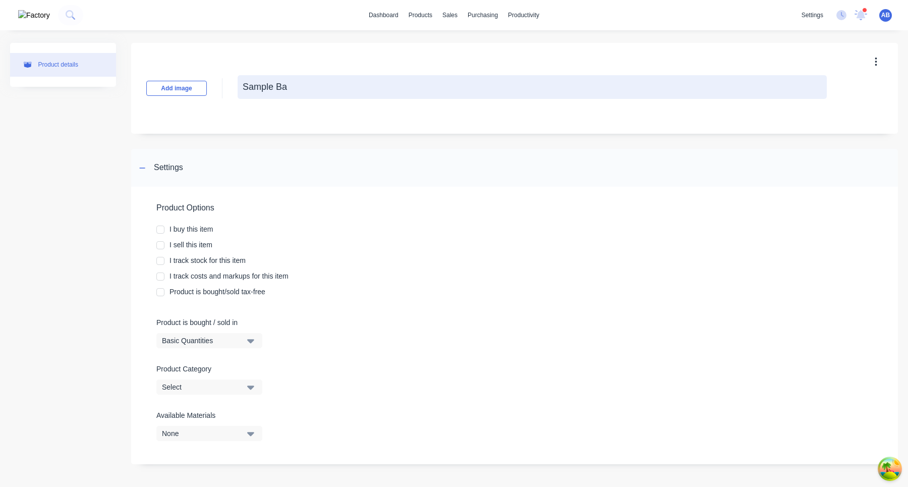
type textarea "Sample Bas"
type textarea "x"
type textarea "Sample Basi"
type textarea "x"
type textarea "Sample Basic"
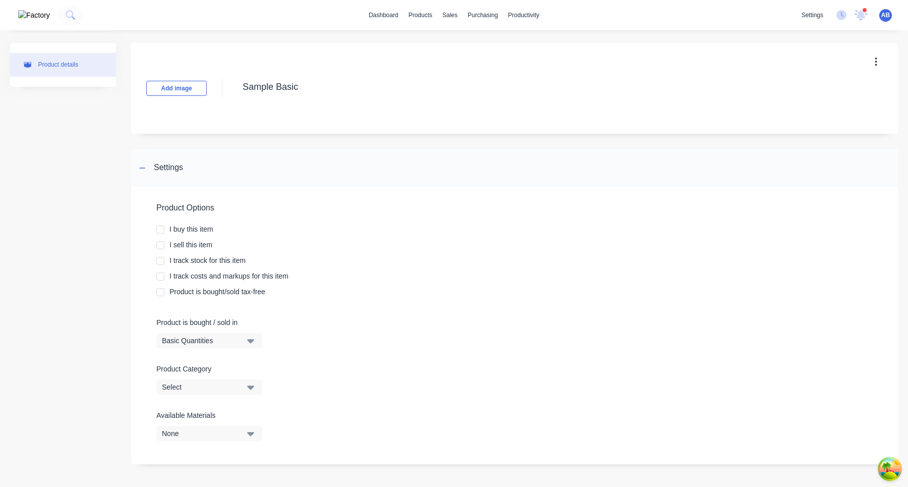
click at [158, 229] on div at bounding box center [160, 229] width 20 height 20
click at [160, 244] on div at bounding box center [160, 245] width 20 height 20
click at [160, 260] on div at bounding box center [160, 261] width 20 height 20
click at [160, 279] on div at bounding box center [160, 276] width 20 height 20
type textarea "x"
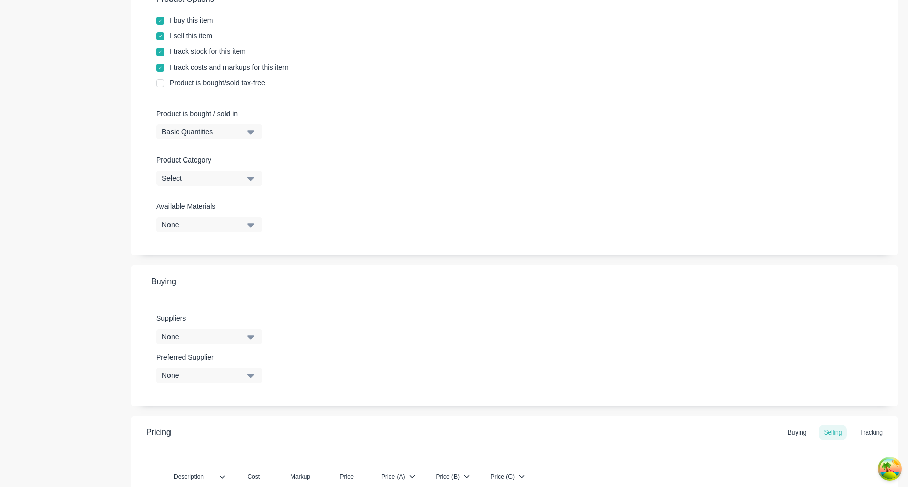
scroll to position [337, 0]
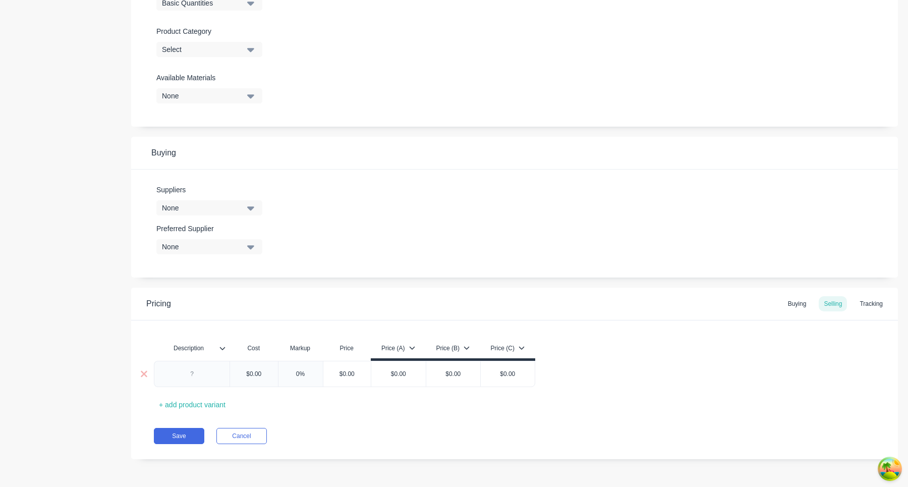
type textarea "Sample Basic"
type textarea "x"
type textarea "Sample Basic"
click at [203, 377] on div at bounding box center [192, 373] width 50 height 13
click at [254, 372] on input "text" at bounding box center [253, 373] width 50 height 9
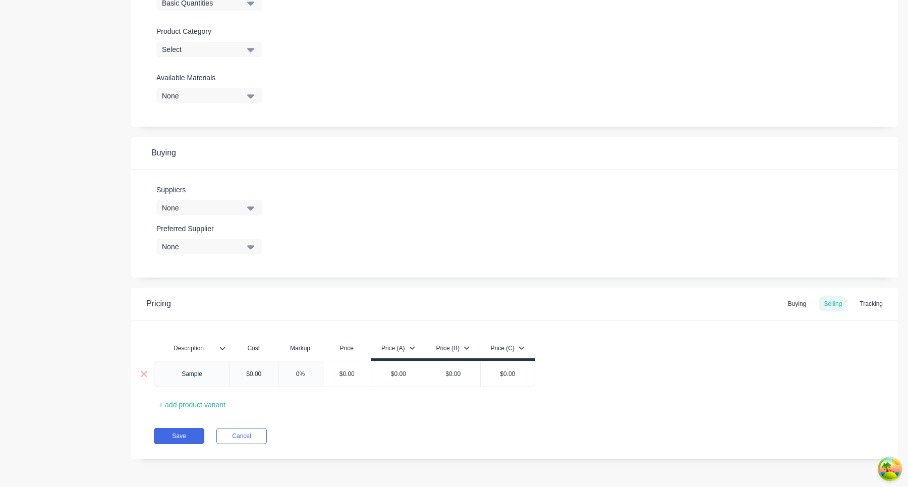
type textarea "x"
type input "$"
type textarea "x"
type input "$7"
type textarea "x"
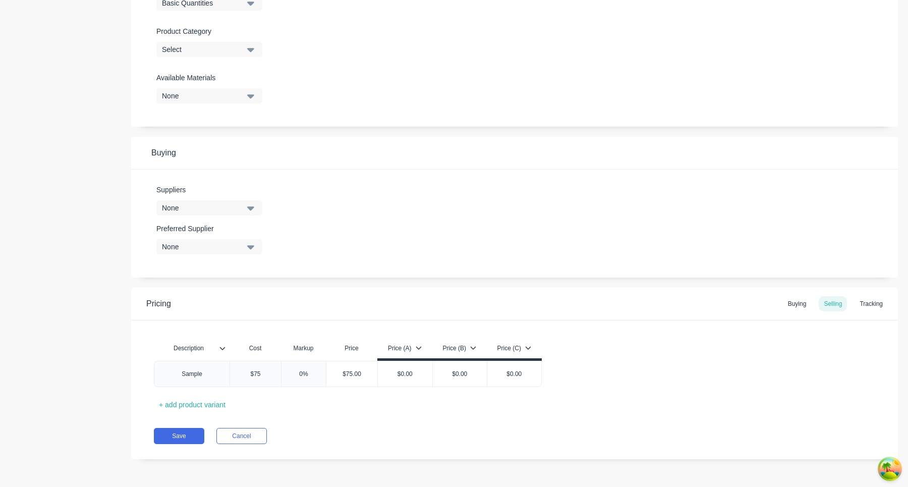
type input "$75"
click at [351, 408] on div "Description Cost Markup Price Price (A) Price (B) Price (C) Sample $75.00 $75 0…" at bounding box center [514, 375] width 721 height 75
click at [355, 376] on input "$75.00" at bounding box center [351, 373] width 51 height 9
click at [370, 376] on input "$75.00" at bounding box center [351, 373] width 51 height 9
type input "$75"
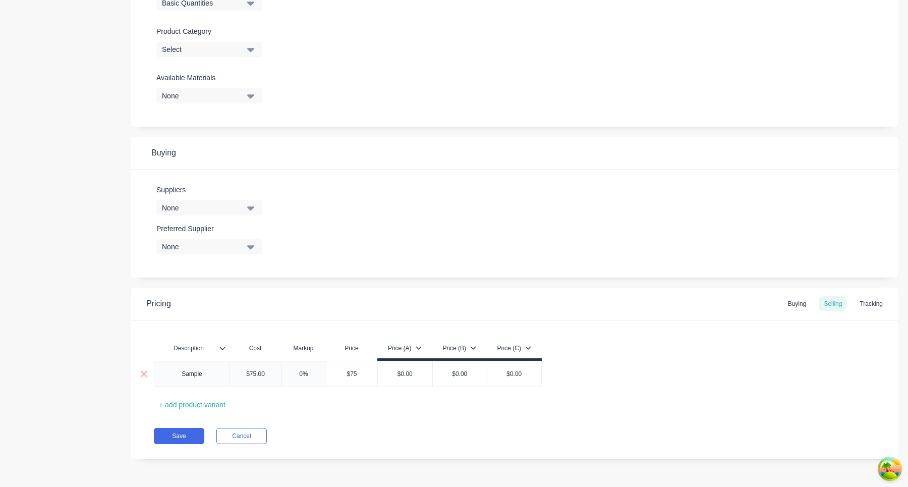
type textarea "x"
type input "$7"
type textarea "x"
type input "$"
type textarea "x"
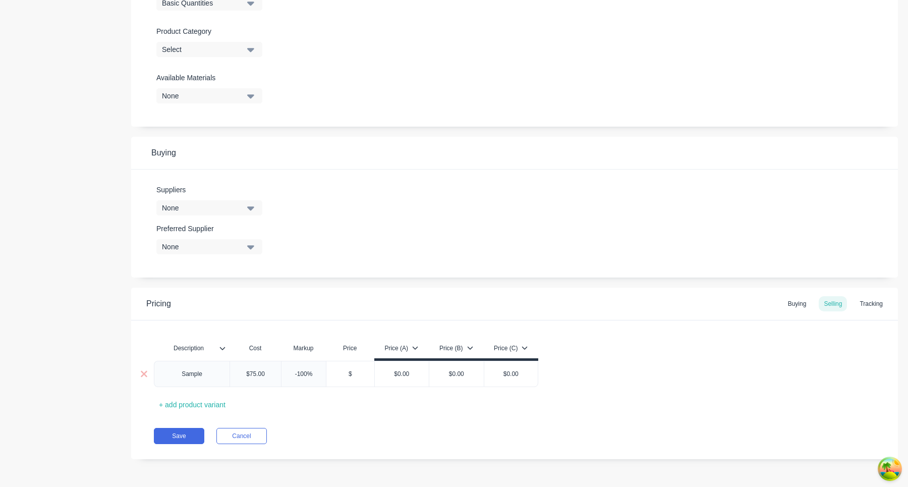
type input "$1"
type textarea "x"
type input "$10"
type textarea "x"
type input "$100"
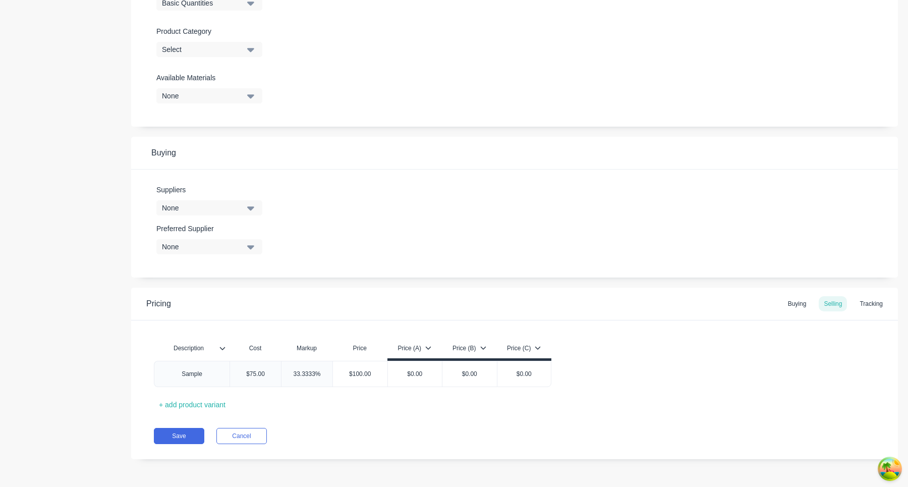
click at [368, 402] on div "Description Cost Markup Price Price (A) Price (B) Price (C) Sample $75.00 $75 3…" at bounding box center [514, 375] width 721 height 75
click at [184, 436] on button "Save" at bounding box center [179, 436] width 50 height 16
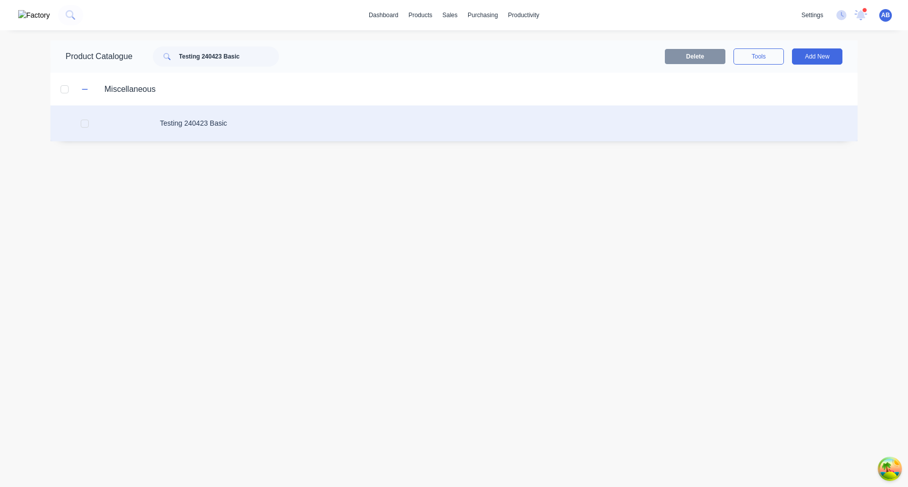
click at [217, 118] on div "Testing 240423 Basic" at bounding box center [453, 123] width 807 height 36
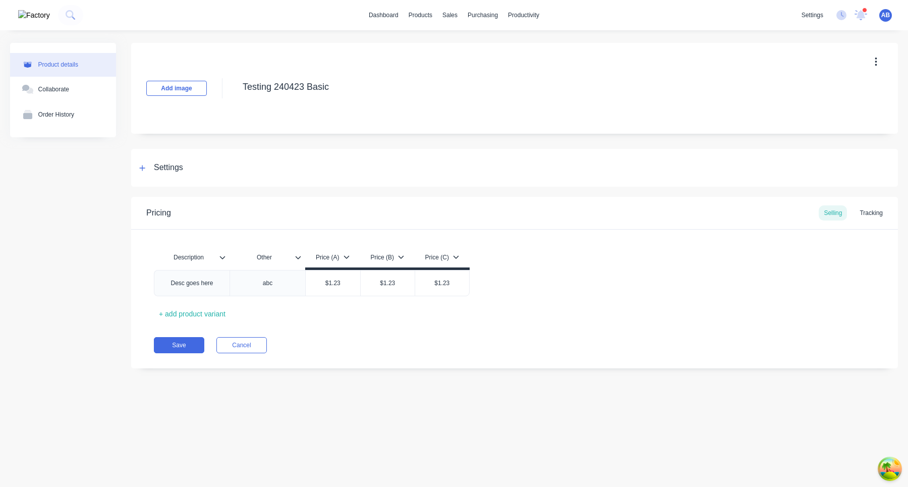
type textarea "x"
click at [880, 211] on div "Tracking" at bounding box center [870, 212] width 33 height 15
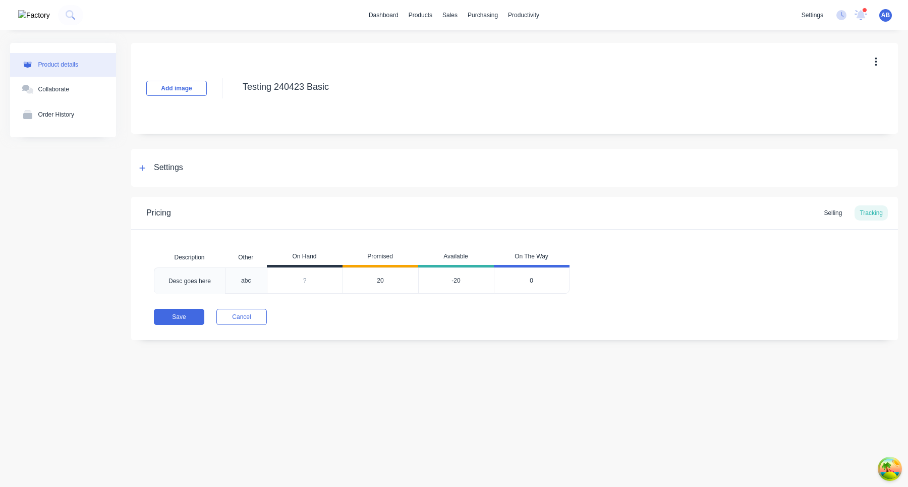
click at [309, 281] on input "0" at bounding box center [304, 280] width 75 height 9
type input "01"
type textarea "x"
type input "0"
type input "1"
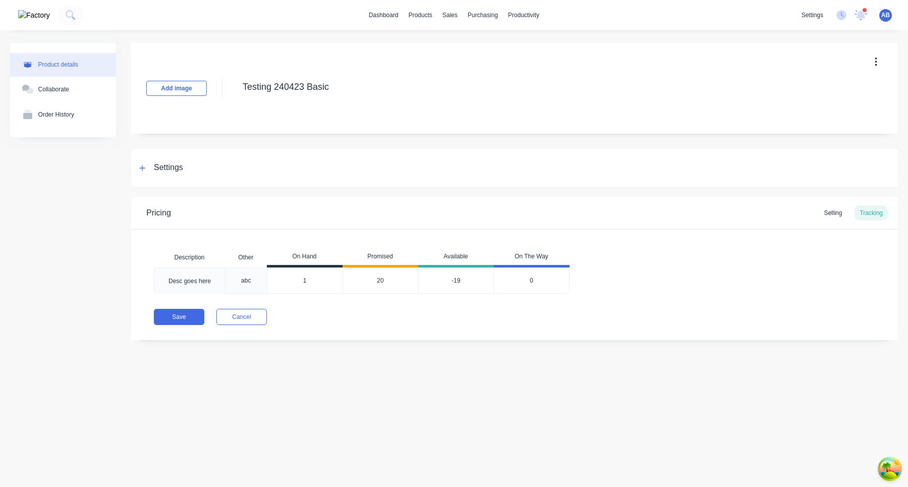
type textarea "x"
type input "100"
type textarea "x"
type input "100"
click at [337, 305] on div "Pricing Selling Tracking Description Other On Hand Promised Available On The Wa…" at bounding box center [514, 268] width 766 height 143
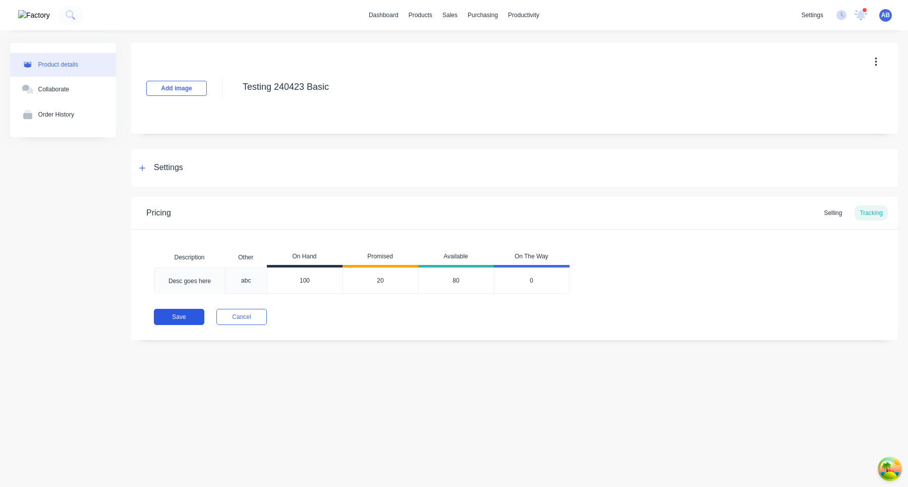
click at [167, 315] on button "Save" at bounding box center [179, 317] width 50 height 16
type textarea "x"
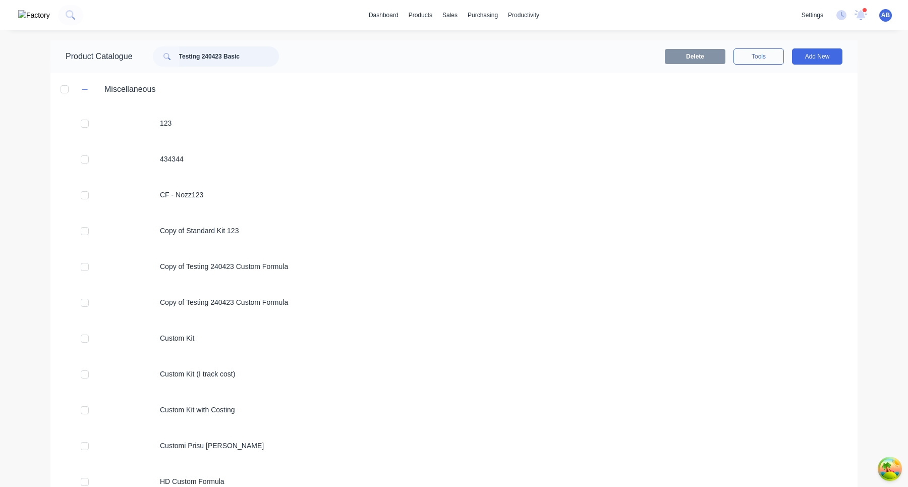
click at [252, 58] on input "Testing 240423 Basic" at bounding box center [229, 56] width 100 height 20
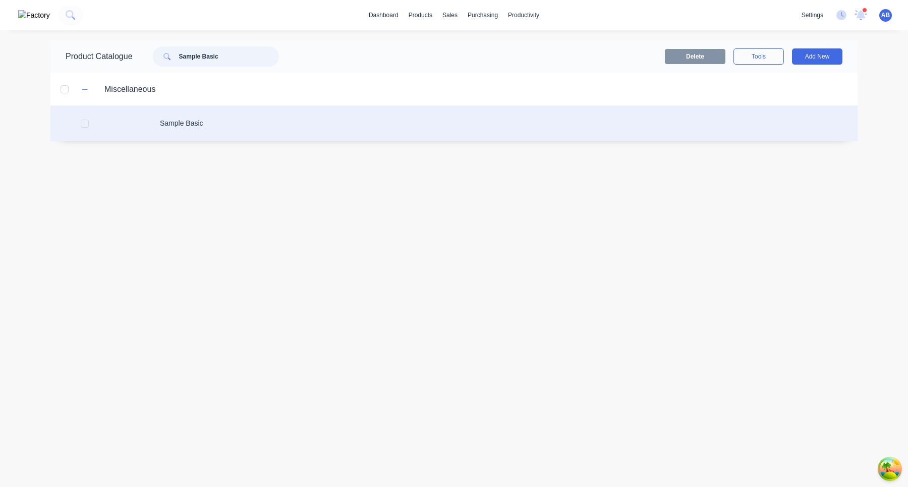
type input "Sample Basic"
click at [245, 129] on div "Sample Basic" at bounding box center [453, 123] width 807 height 36
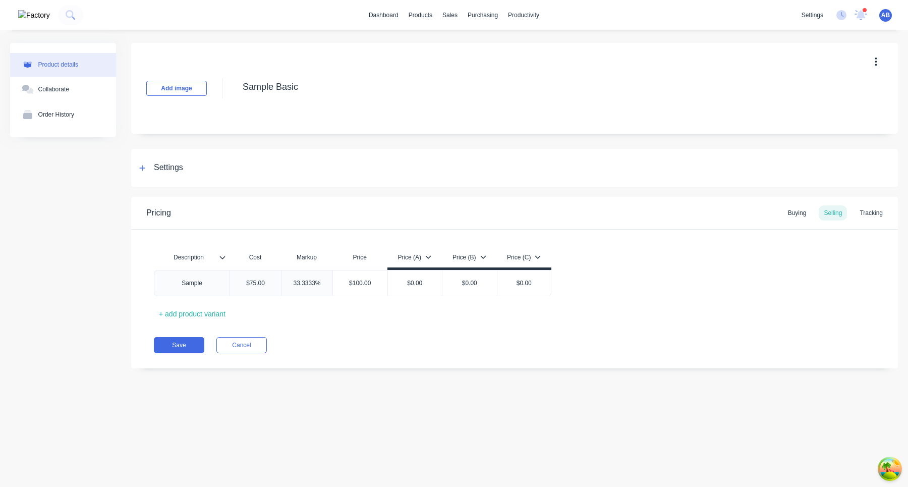
type textarea "x"
click at [877, 214] on div "Tracking" at bounding box center [870, 212] width 33 height 15
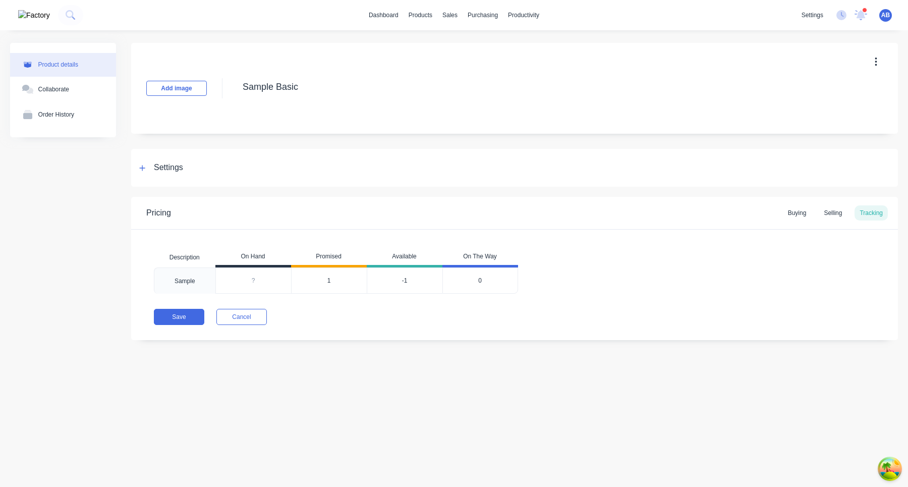
click at [872, 64] on button "button" at bounding box center [876, 62] width 24 height 18
click at [542, 152] on div "Settings" at bounding box center [514, 168] width 766 height 38
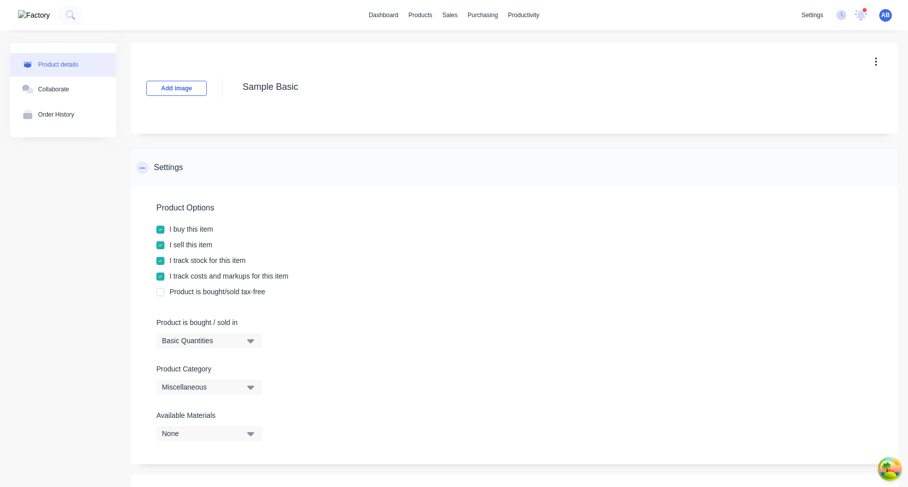
click at [150, 163] on div "Settings" at bounding box center [159, 167] width 47 height 13
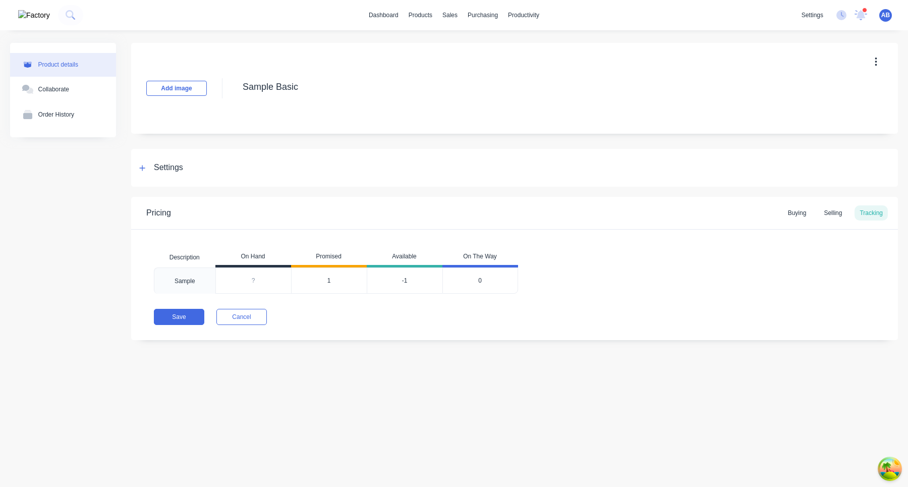
click at [328, 277] on span "1" at bounding box center [329, 280] width 4 height 9
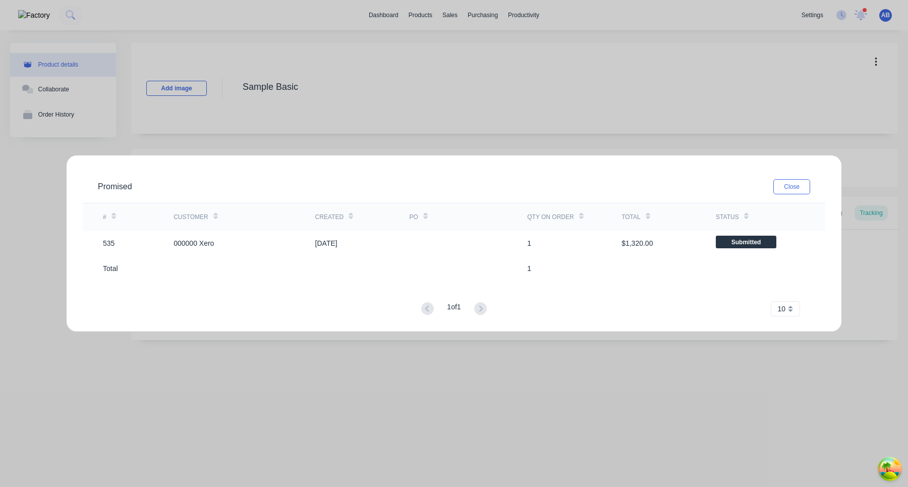
click at [794, 78] on div "Promised Close # Customer Created PO Qty on order Total Status 535 000000 Xero …" at bounding box center [454, 243] width 908 height 487
click at [787, 184] on button "Close" at bounding box center [791, 186] width 37 height 15
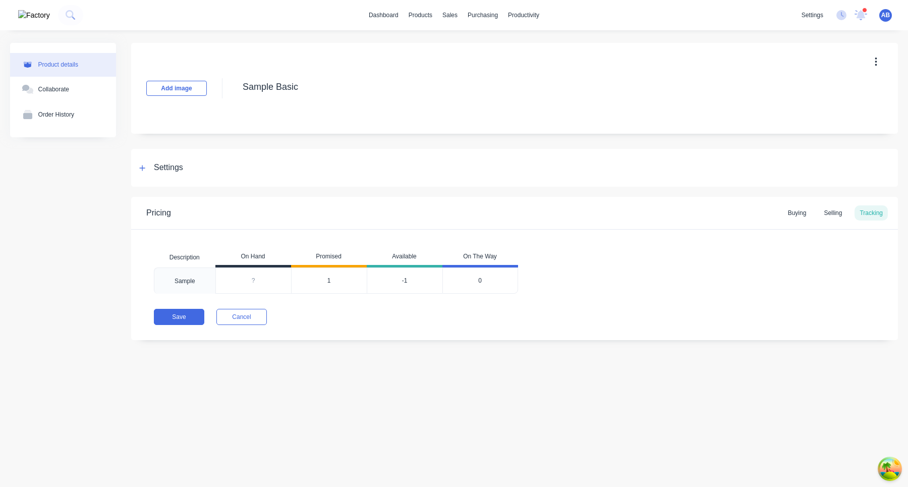
type input "0"
click at [260, 276] on input "0" at bounding box center [253, 280] width 75 height 9
type input "100"
type textarea "x"
type input "100"
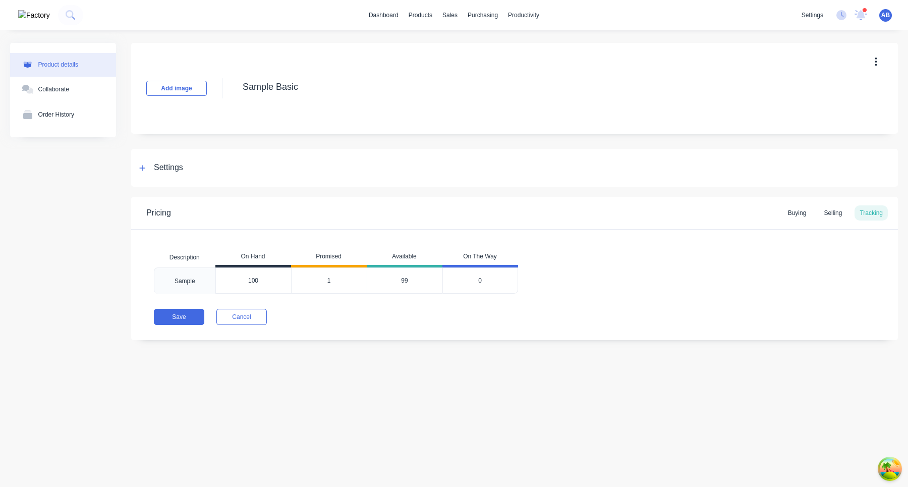
click at [326, 313] on div "Save Cancel" at bounding box center [526, 317] width 744 height 16
click at [189, 315] on button "Save" at bounding box center [179, 317] width 50 height 16
type textarea "x"
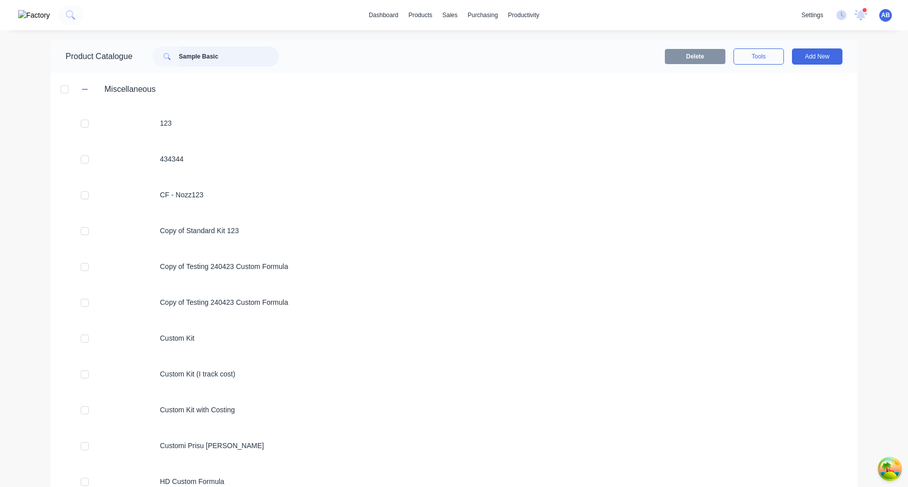
click at [244, 59] on input "Sample Basic" at bounding box center [229, 56] width 100 height 20
type input "Sample Basic"
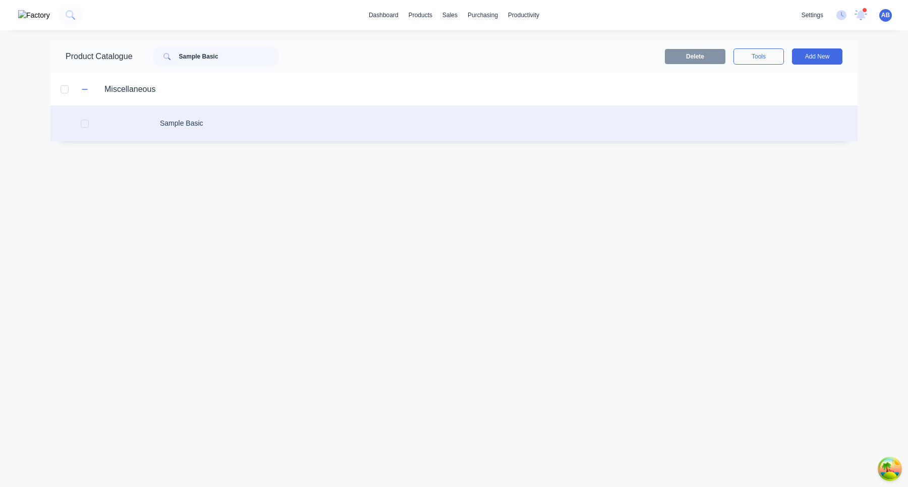
click at [270, 126] on div "Sample Basic" at bounding box center [453, 123] width 807 height 36
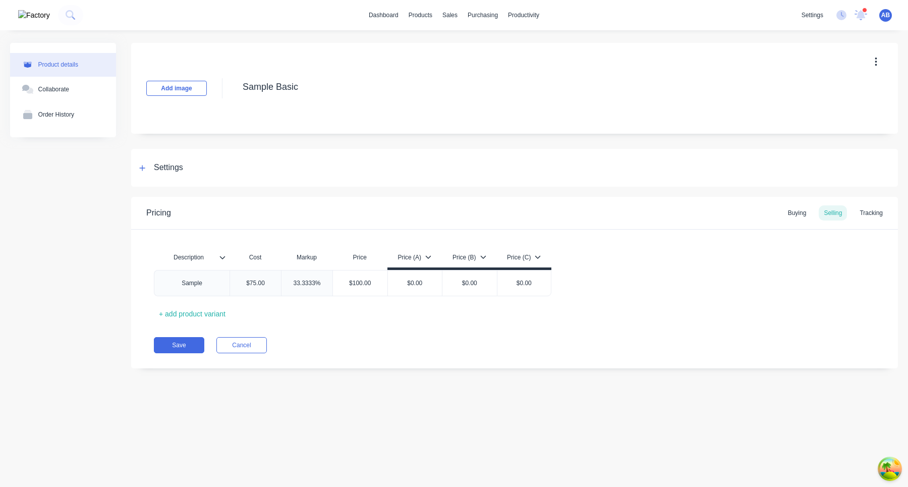
type textarea "x"
click at [874, 211] on div "Tracking" at bounding box center [870, 212] width 33 height 15
type textarea "x"
click at [872, 210] on div "Tracking" at bounding box center [870, 212] width 33 height 15
click at [879, 214] on div "Tracking" at bounding box center [870, 212] width 33 height 15
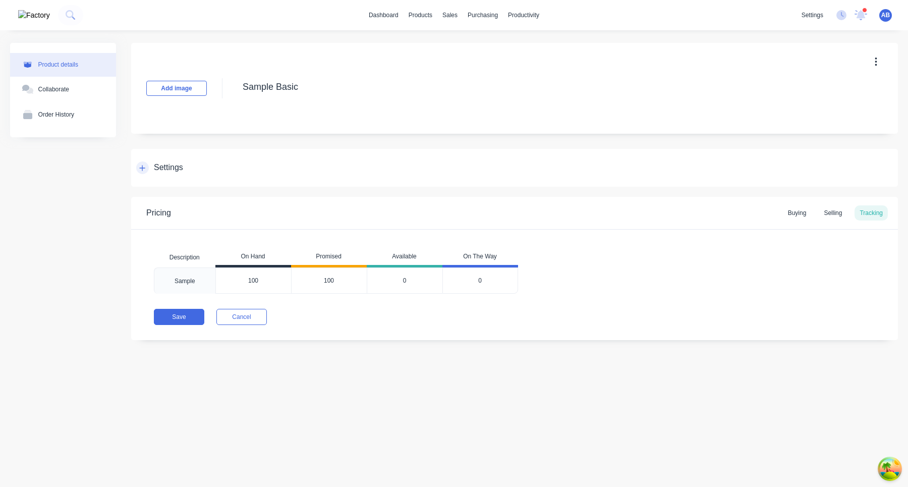
click at [177, 172] on div "Settings" at bounding box center [168, 167] width 29 height 13
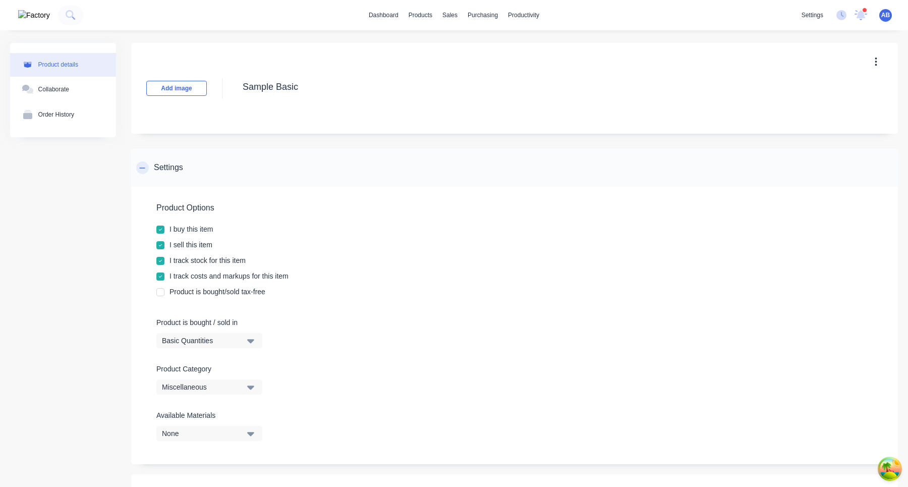
type textarea "x"
click at [177, 171] on div "Settings" at bounding box center [168, 167] width 29 height 13
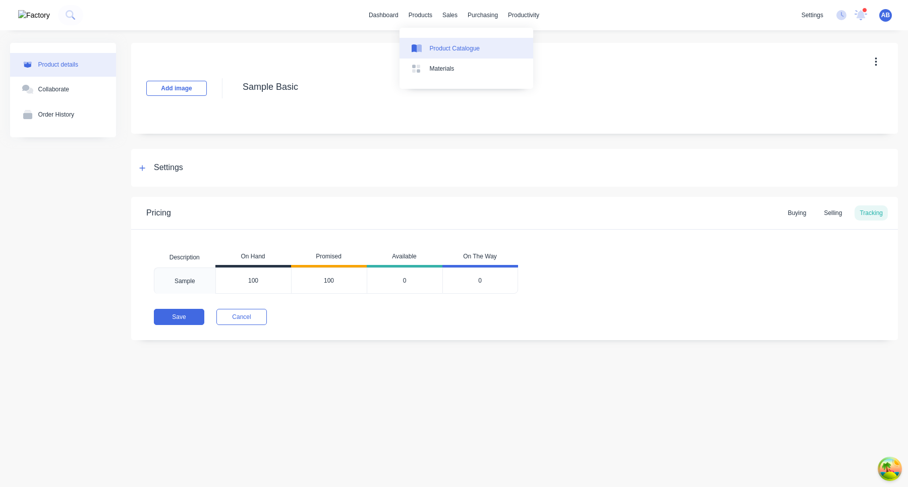
click at [437, 51] on div "Product Catalogue" at bounding box center [455, 48] width 50 height 9
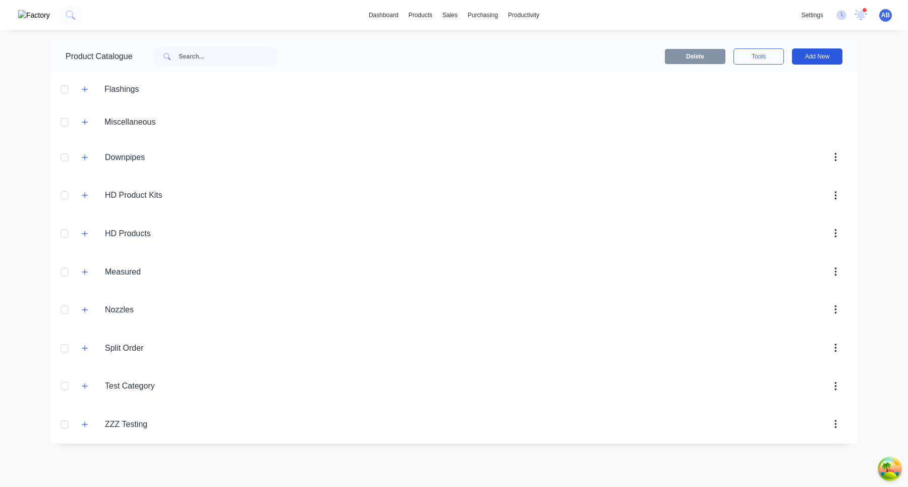
click at [825, 61] on button "Add New" at bounding box center [817, 56] width 50 height 16
click at [784, 136] on div "Product Kit" at bounding box center [794, 143] width 78 height 15
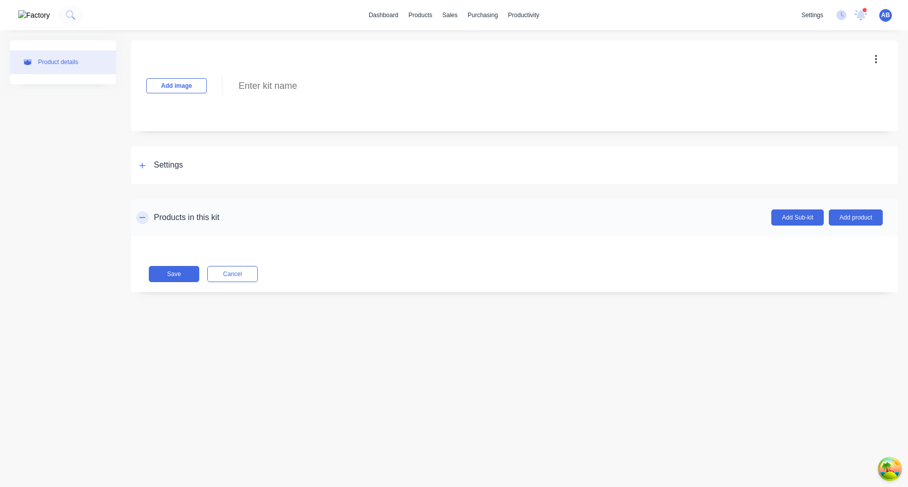
click at [142, 213] on button "button" at bounding box center [142, 217] width 13 height 13
click at [850, 222] on button "Add product" at bounding box center [855, 217] width 54 height 16
click at [827, 246] on div "Product catalogue" at bounding box center [835, 243] width 78 height 15
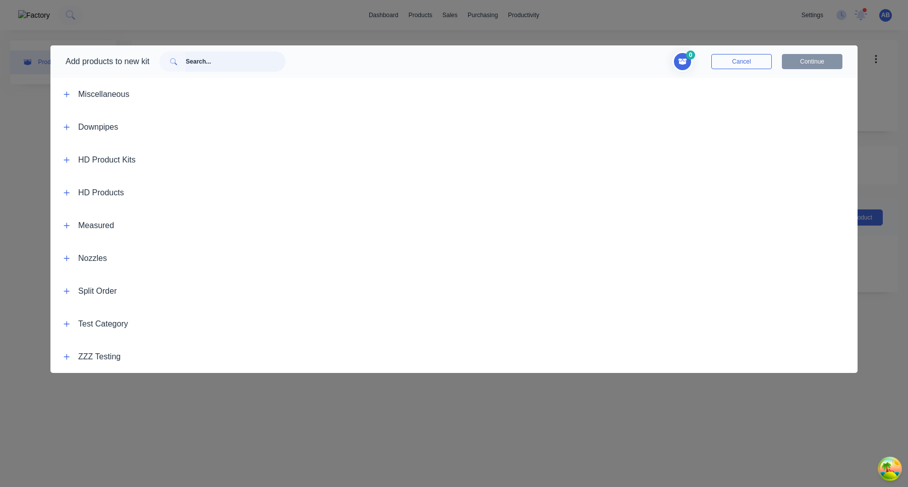
click at [228, 67] on input "text" at bounding box center [236, 61] width 100 height 20
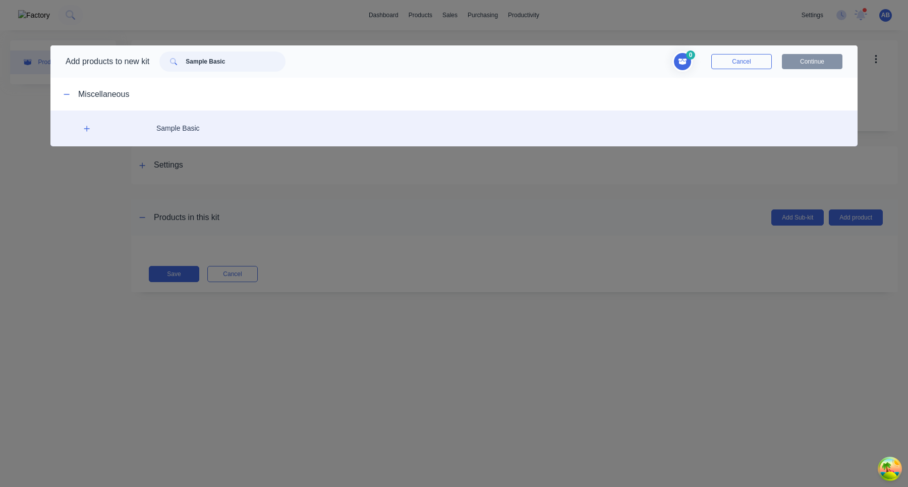
type input "Sample Basic"
click at [212, 127] on div "Sample Basic" at bounding box center [453, 128] width 807 height 36
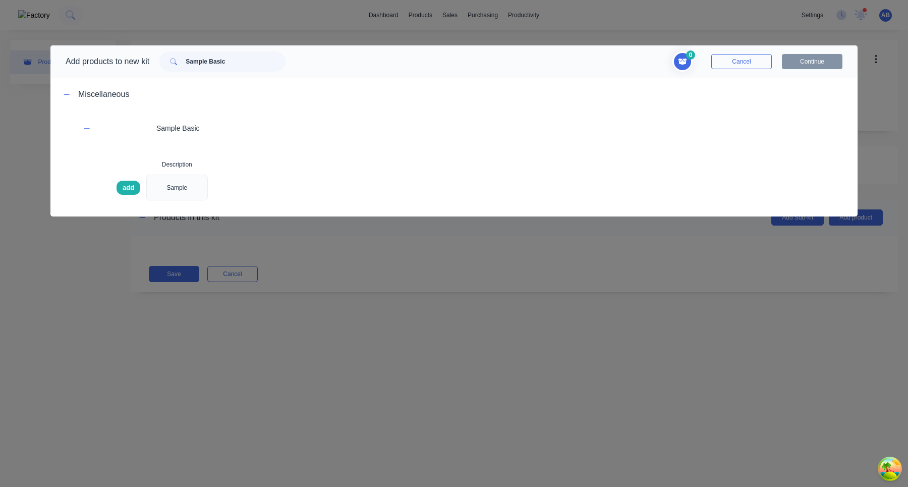
click at [131, 190] on span "add" at bounding box center [129, 188] width 12 height 10
click at [819, 63] on button "Continue" at bounding box center [811, 61] width 61 height 15
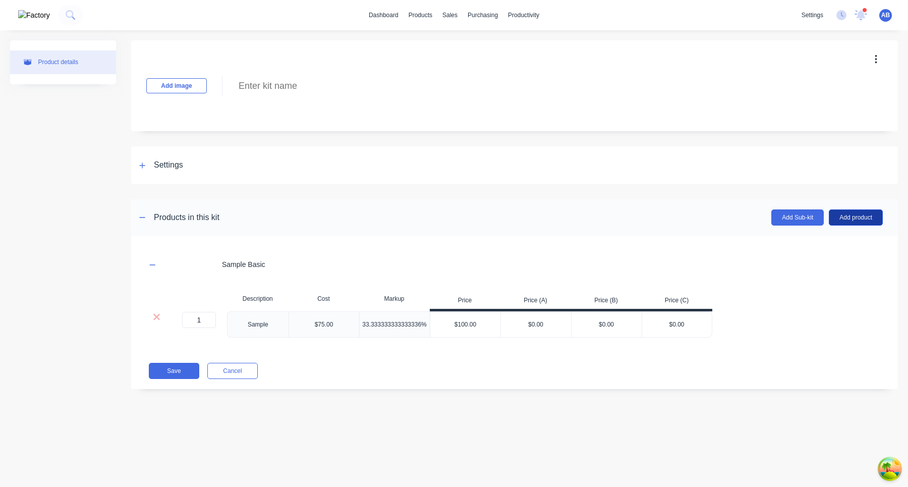
click at [859, 222] on button "Add product" at bounding box center [855, 217] width 54 height 16
click at [849, 251] on button "Product catalogue" at bounding box center [835, 243] width 96 height 20
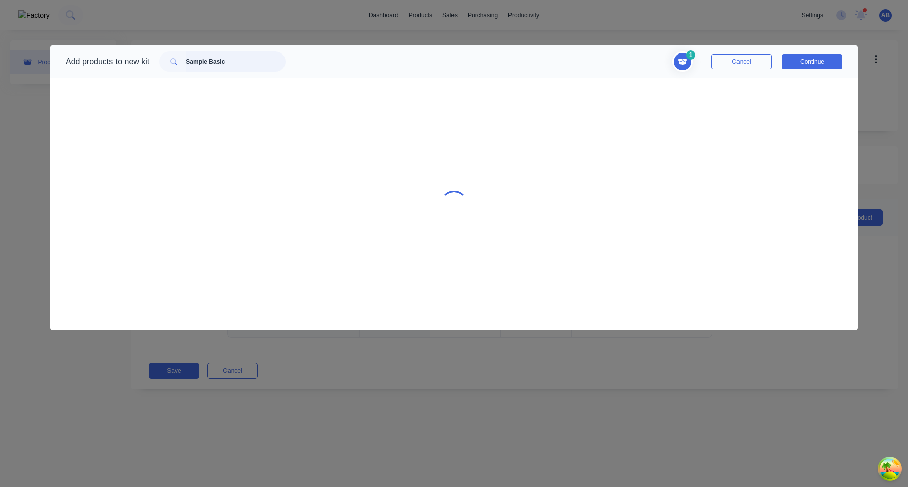
click at [268, 62] on input "Sample Basic" at bounding box center [236, 61] width 100 height 20
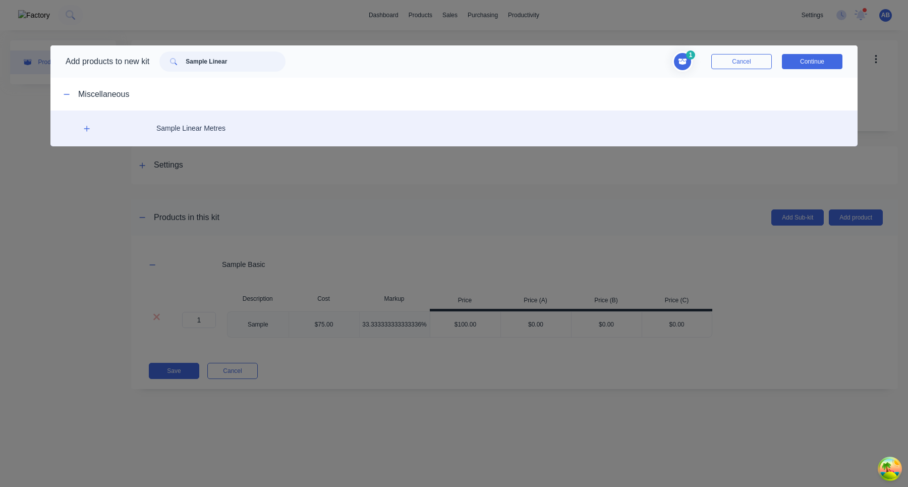
type input "Sample Linear"
click at [248, 124] on div "Sample Linear Metres" at bounding box center [453, 128] width 807 height 36
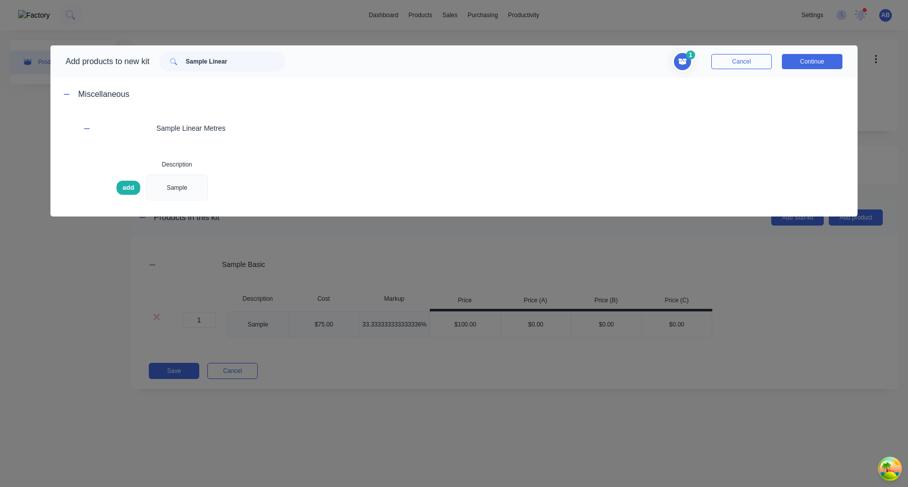
click at [138, 184] on div "add" at bounding box center [128, 188] width 24 height 14
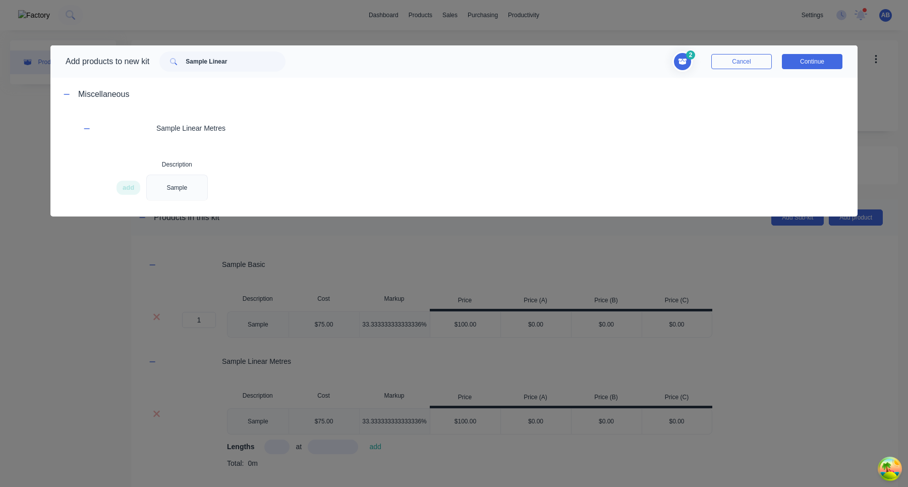
click at [824, 61] on button "Continue" at bounding box center [811, 61] width 61 height 15
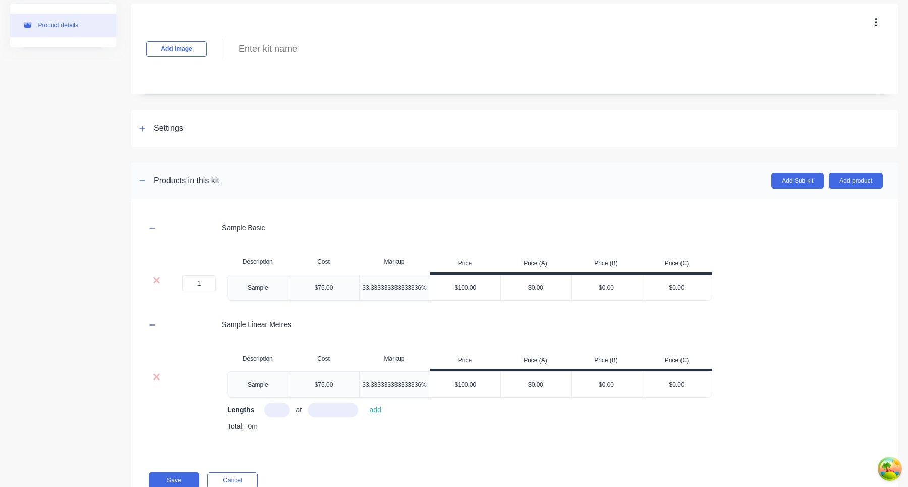
scroll to position [68, 0]
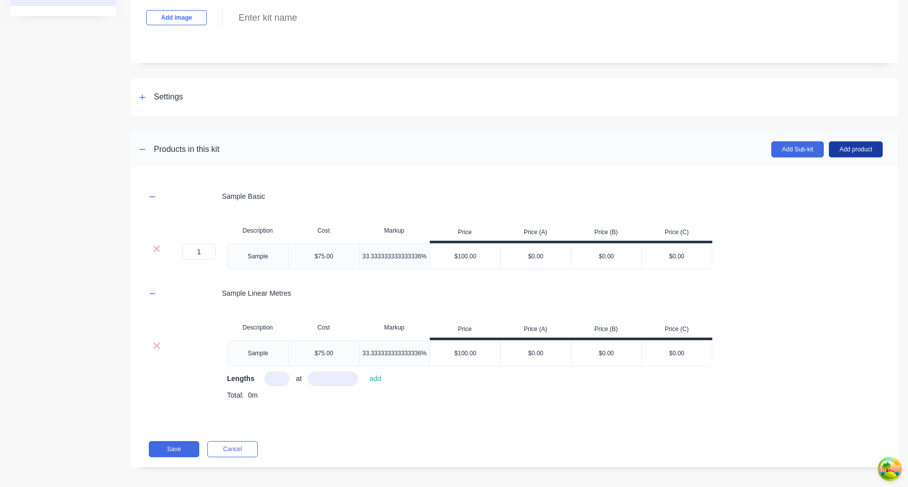
click at [865, 152] on button "Add product" at bounding box center [855, 149] width 54 height 16
click at [835, 178] on div "Product catalogue" at bounding box center [835, 175] width 78 height 15
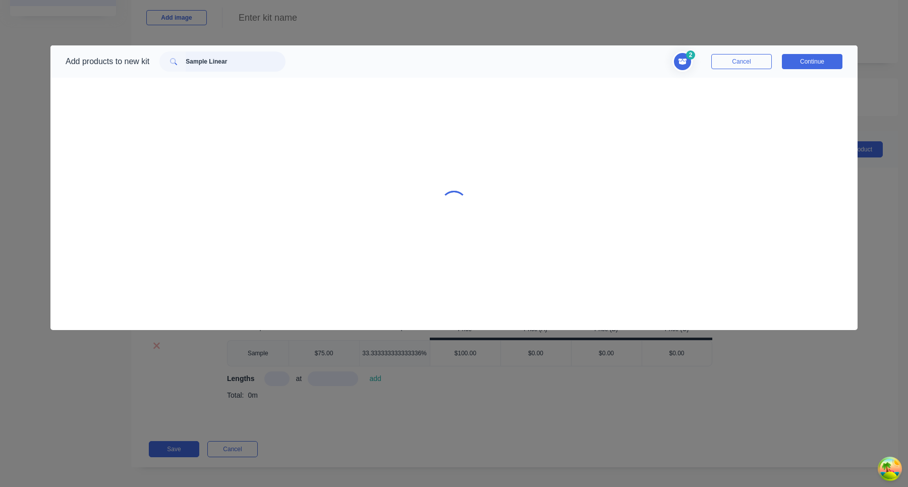
click at [244, 63] on input "Sample Linear" at bounding box center [236, 61] width 100 height 20
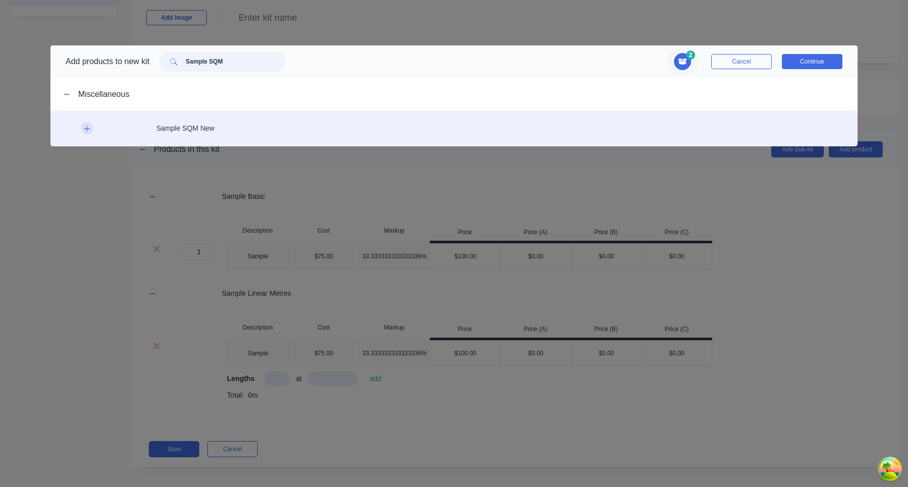
type input "Sample SQM"
click at [81, 127] on button "button" at bounding box center [87, 128] width 13 height 13
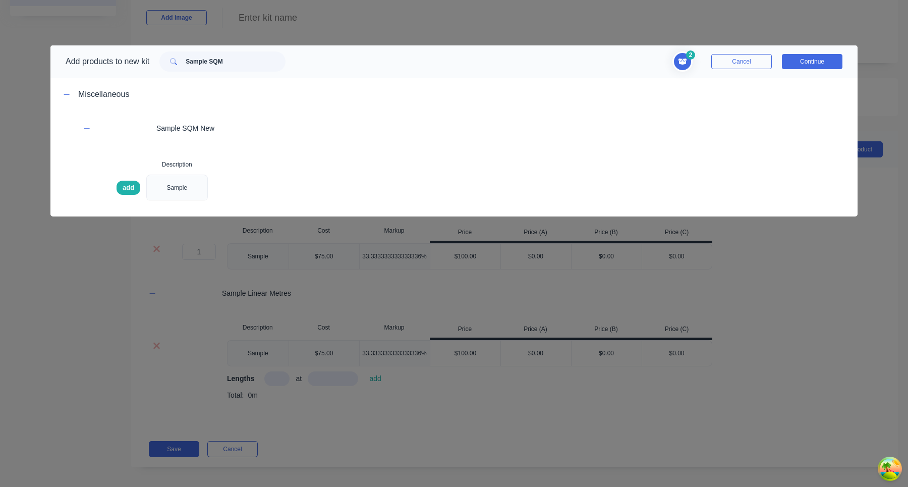
click at [133, 185] on span "add" at bounding box center [129, 188] width 12 height 10
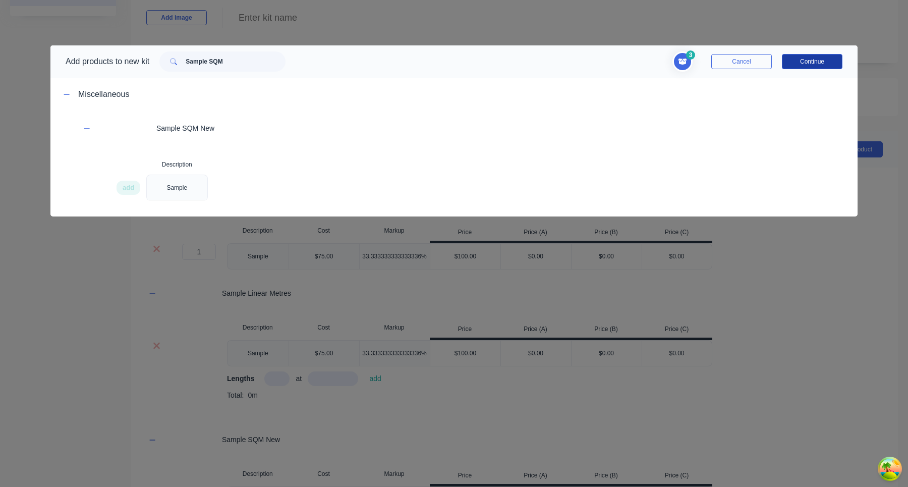
click at [813, 68] on button "Continue" at bounding box center [811, 61] width 61 height 15
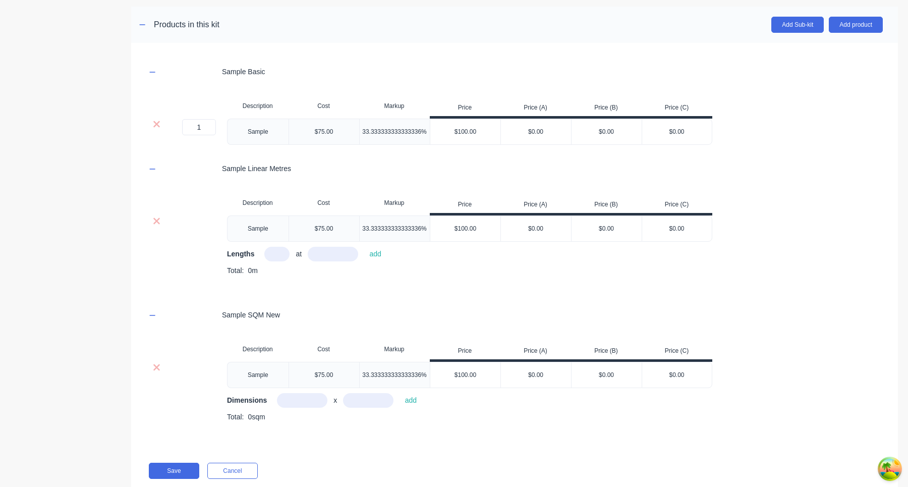
scroll to position [220, 0]
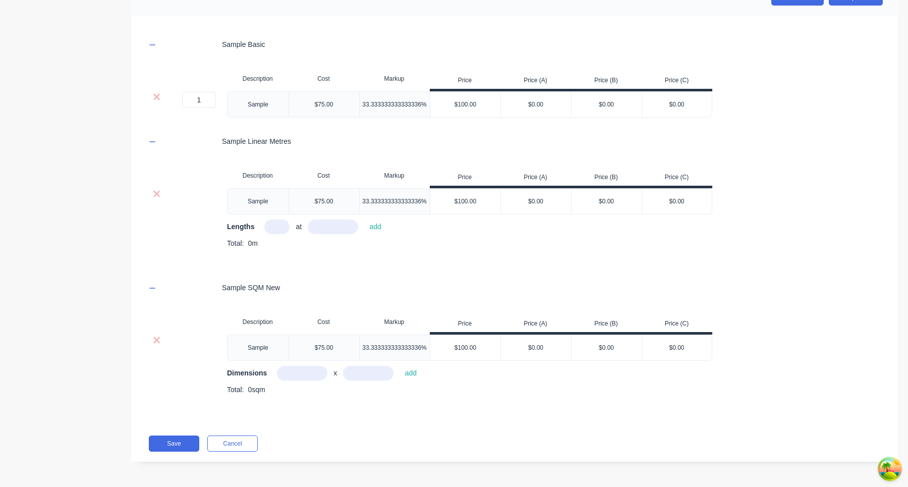
click at [281, 231] on input "text" at bounding box center [276, 226] width 25 height 15
type input "1"
type input "1000"
click at [364, 220] on button "add" at bounding box center [375, 227] width 22 height 14
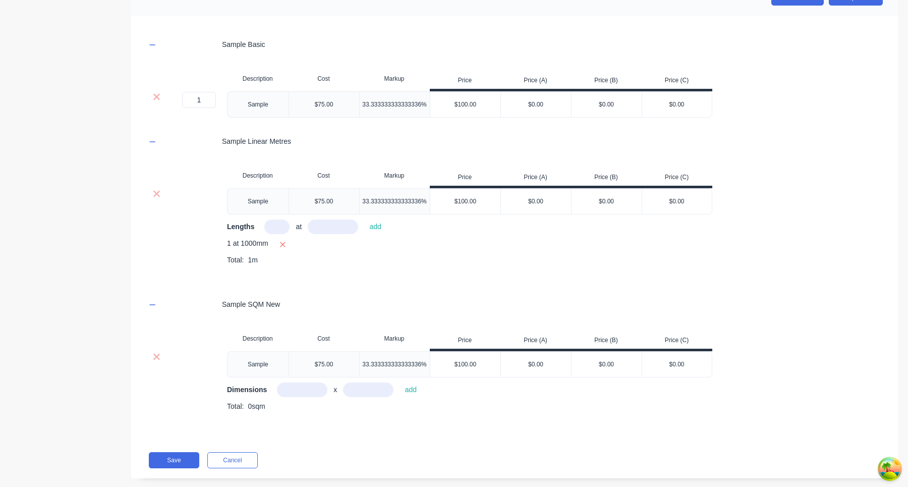
click at [296, 388] on input "text" at bounding box center [302, 389] width 50 height 15
type input "1m"
type input "100m"
click at [399, 383] on button "add" at bounding box center [410, 390] width 22 height 14
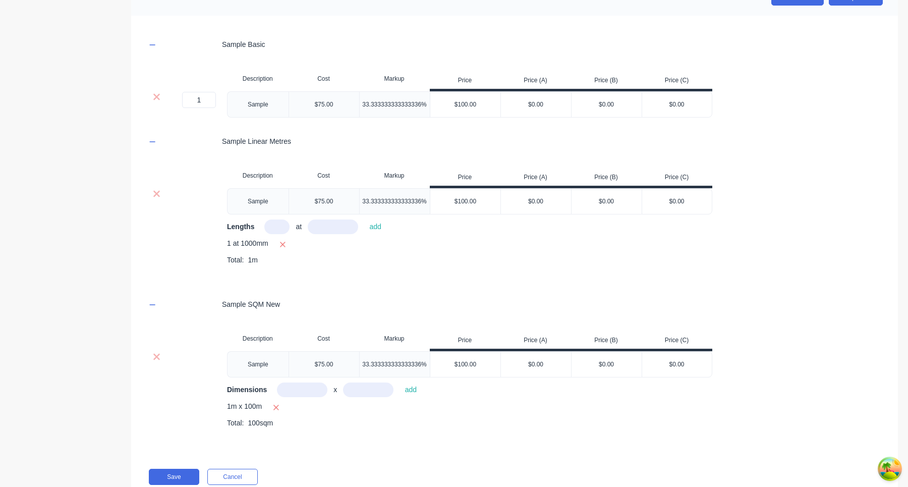
scroll to position [253, 0]
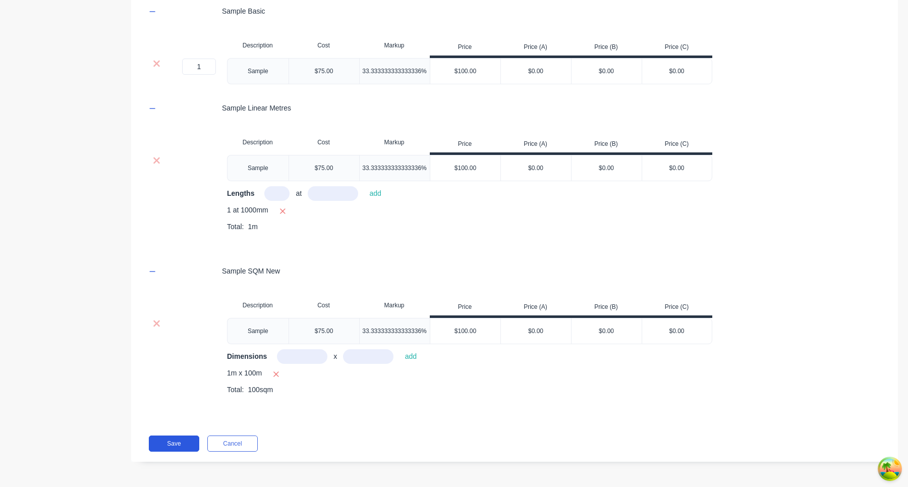
click at [180, 449] on button "Save" at bounding box center [174, 443] width 50 height 16
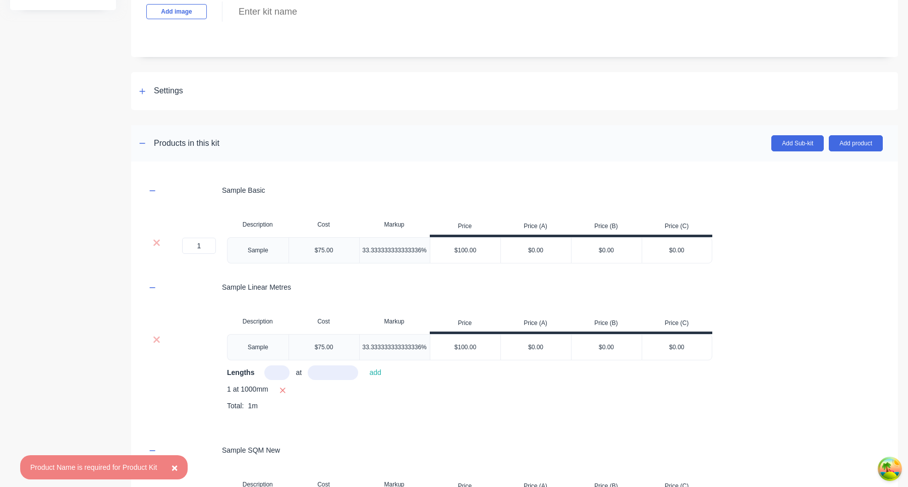
scroll to position [0, 0]
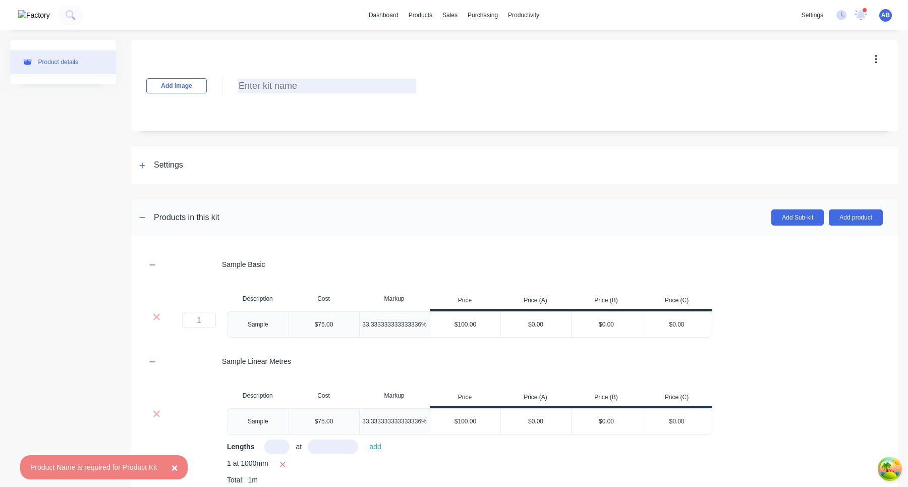
click at [263, 88] on input at bounding box center [326, 86] width 178 height 15
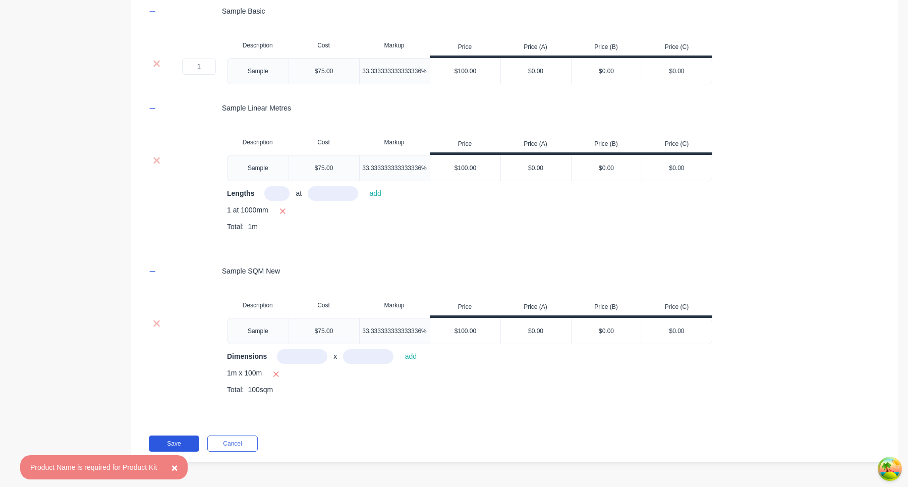
type input "Sample Product Kit"
click at [185, 439] on button "Save" at bounding box center [174, 443] width 50 height 16
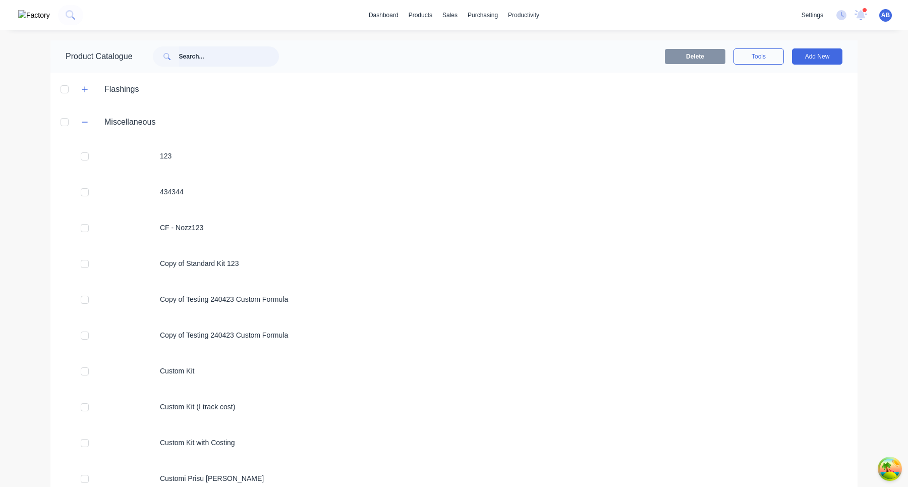
click at [230, 56] on input "text" at bounding box center [229, 56] width 100 height 20
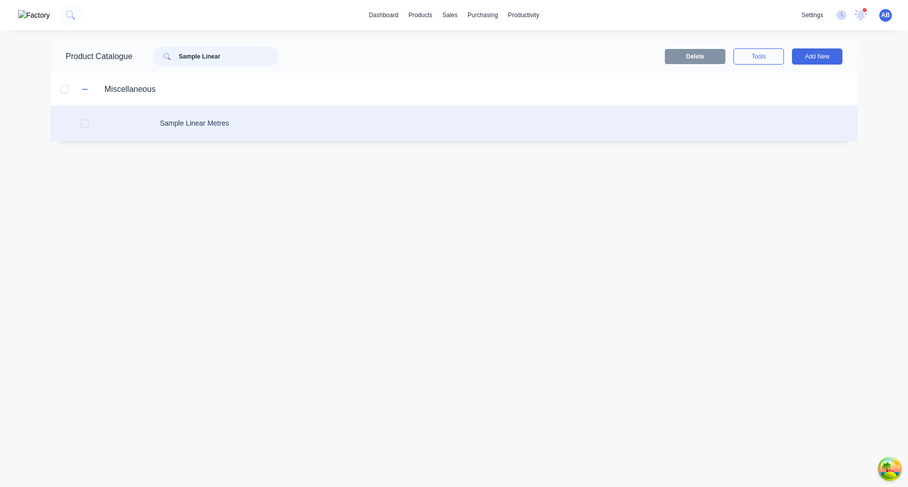
type input "Sample Linear"
click at [243, 128] on div "Sample Linear Metres" at bounding box center [453, 123] width 807 height 36
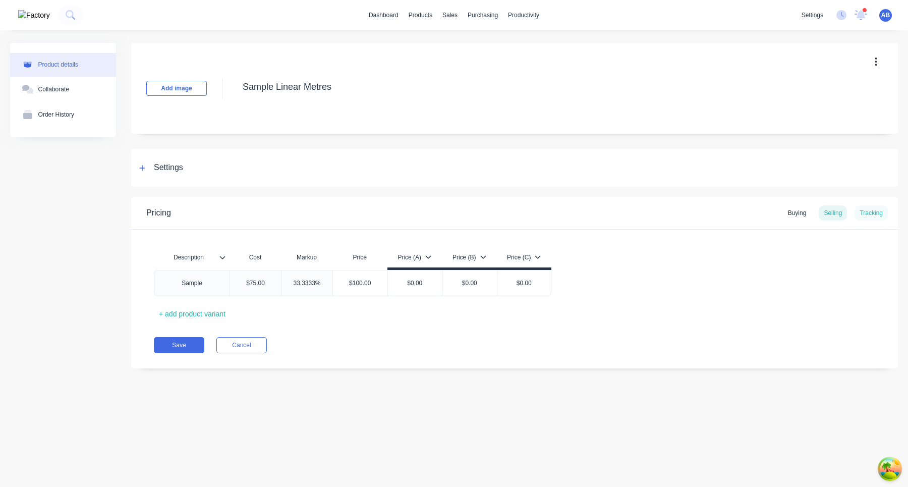
type textarea "x"
click at [873, 207] on div "Tracking" at bounding box center [870, 212] width 33 height 15
type textarea "x"
click at [879, 211] on div "Tracking" at bounding box center [870, 212] width 33 height 15
type textarea "x"
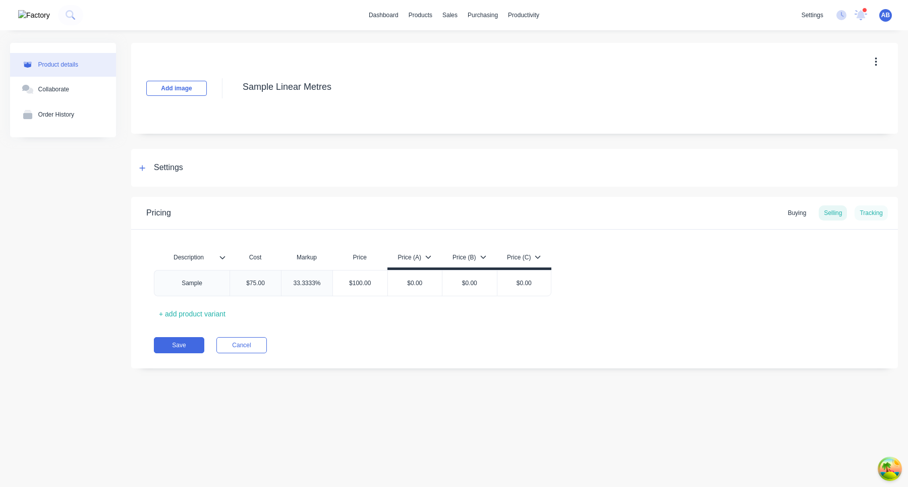
click at [872, 216] on div "Tracking" at bounding box center [870, 212] width 33 height 15
type textarea "x"
click at [877, 209] on div "Tracking" at bounding box center [870, 212] width 33 height 15
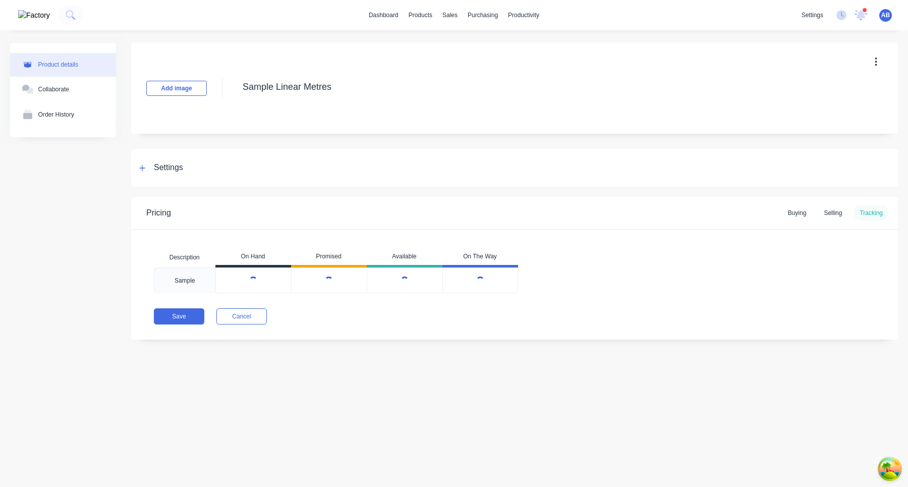
type textarea "x"
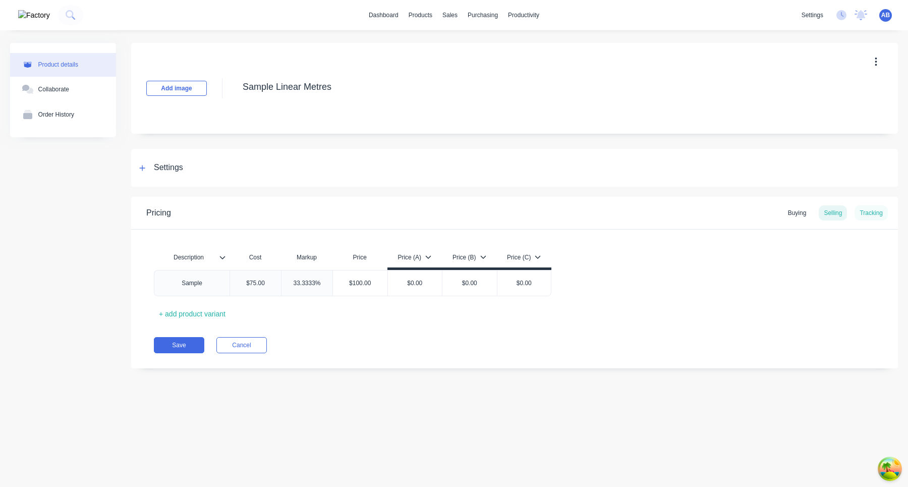
click at [880, 215] on div "Tracking" at bounding box center [870, 212] width 33 height 15
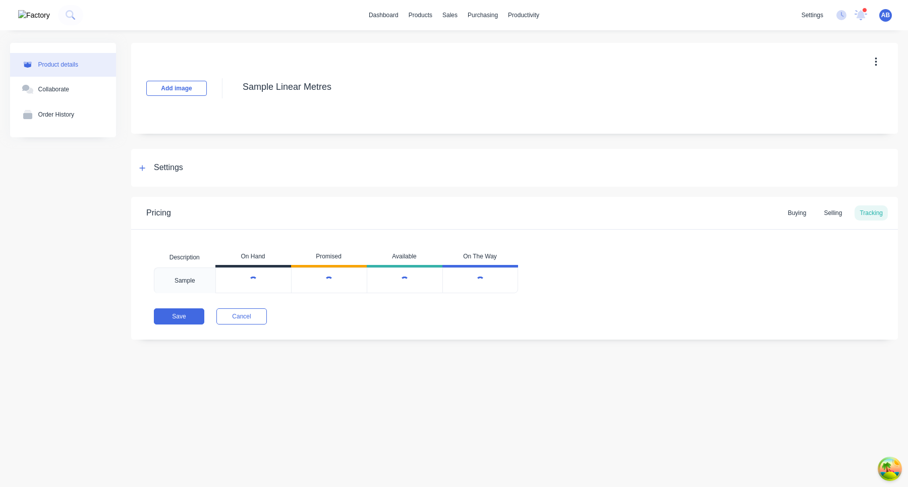
type textarea "x"
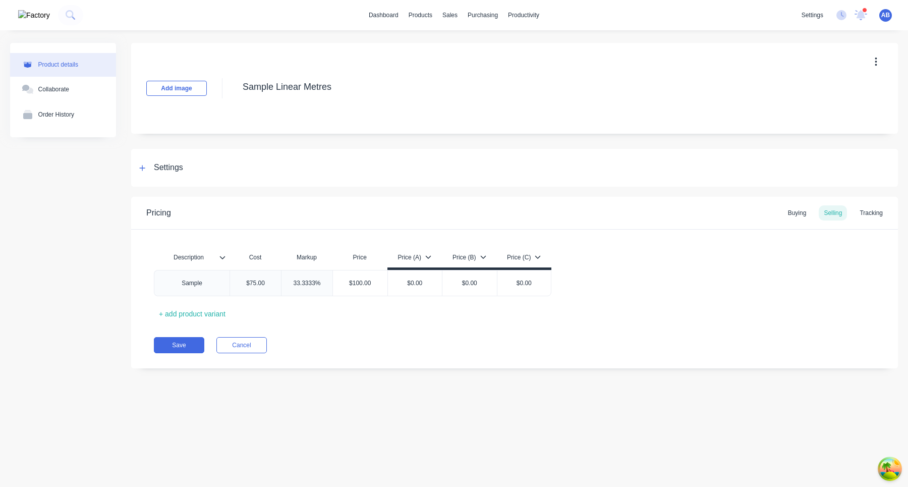
type textarea "x"
click at [860, 218] on div "Tracking" at bounding box center [870, 212] width 33 height 15
type textarea "x"
